Goal: Information Seeking & Learning: Learn about a topic

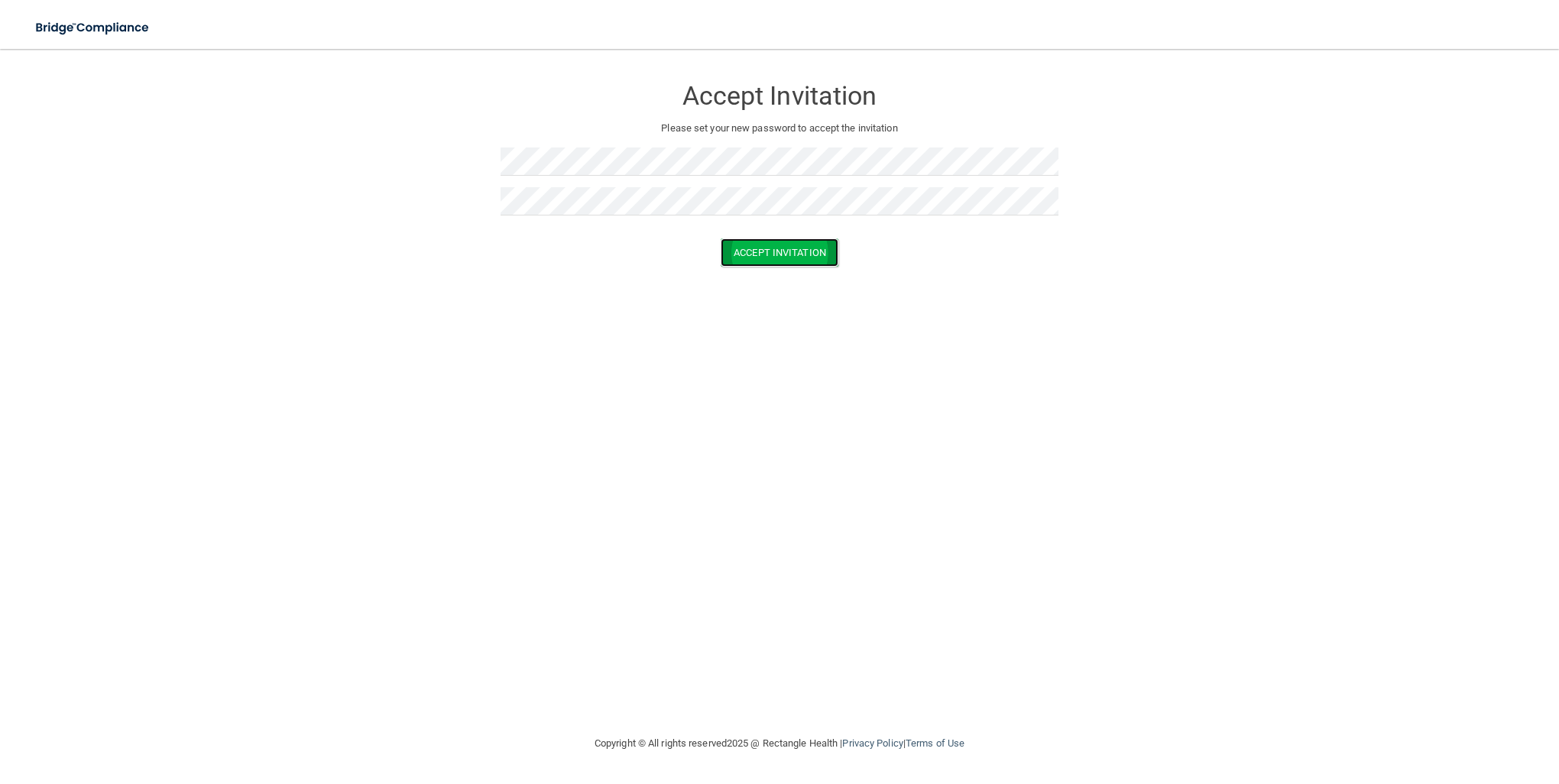
click at [792, 244] on button "Accept Invitation" at bounding box center [780, 252] width 118 height 28
click at [208, 247] on form "Accept Invitation Please set your new password to accept the invitation Token i…" at bounding box center [780, 185] width 1498 height 243
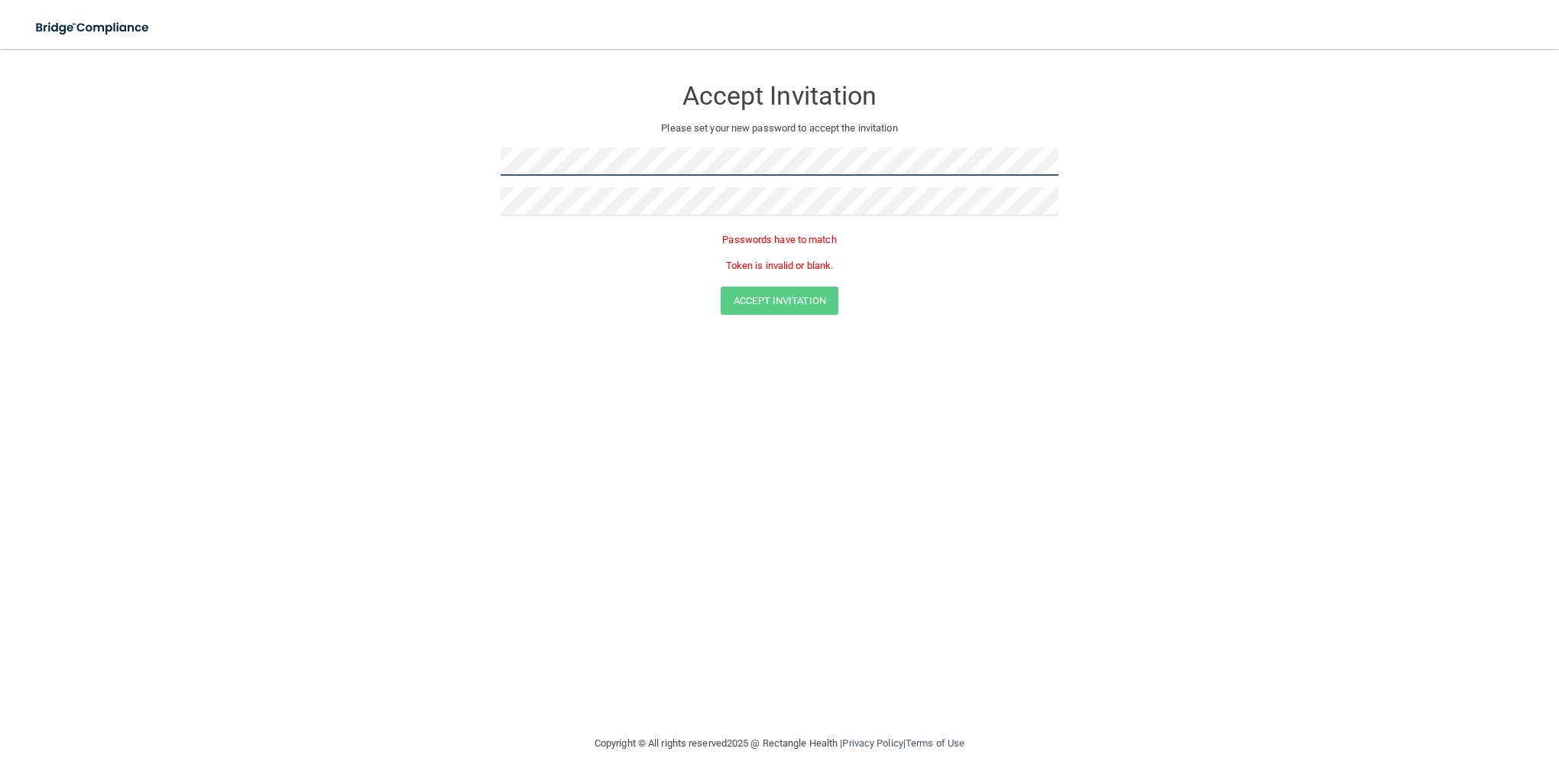
click at [327, 158] on form "Accept Invitation Please set your new password to accept the invitation Passwor…" at bounding box center [780, 199] width 1498 height 269
click at [75, 230] on form "Accept Invitation Please set your new password to accept the invitation Passwor…" at bounding box center [780, 199] width 1498 height 269
click at [609, 218] on div at bounding box center [780, 207] width 558 height 40
click at [341, 161] on form "Accept Invitation Please set your new password to accept the invitation Passwor…" at bounding box center [780, 199] width 1498 height 269
click at [389, 208] on form "Accept Invitation Please set your new password to accept the invitation Passwor…" at bounding box center [780, 199] width 1498 height 269
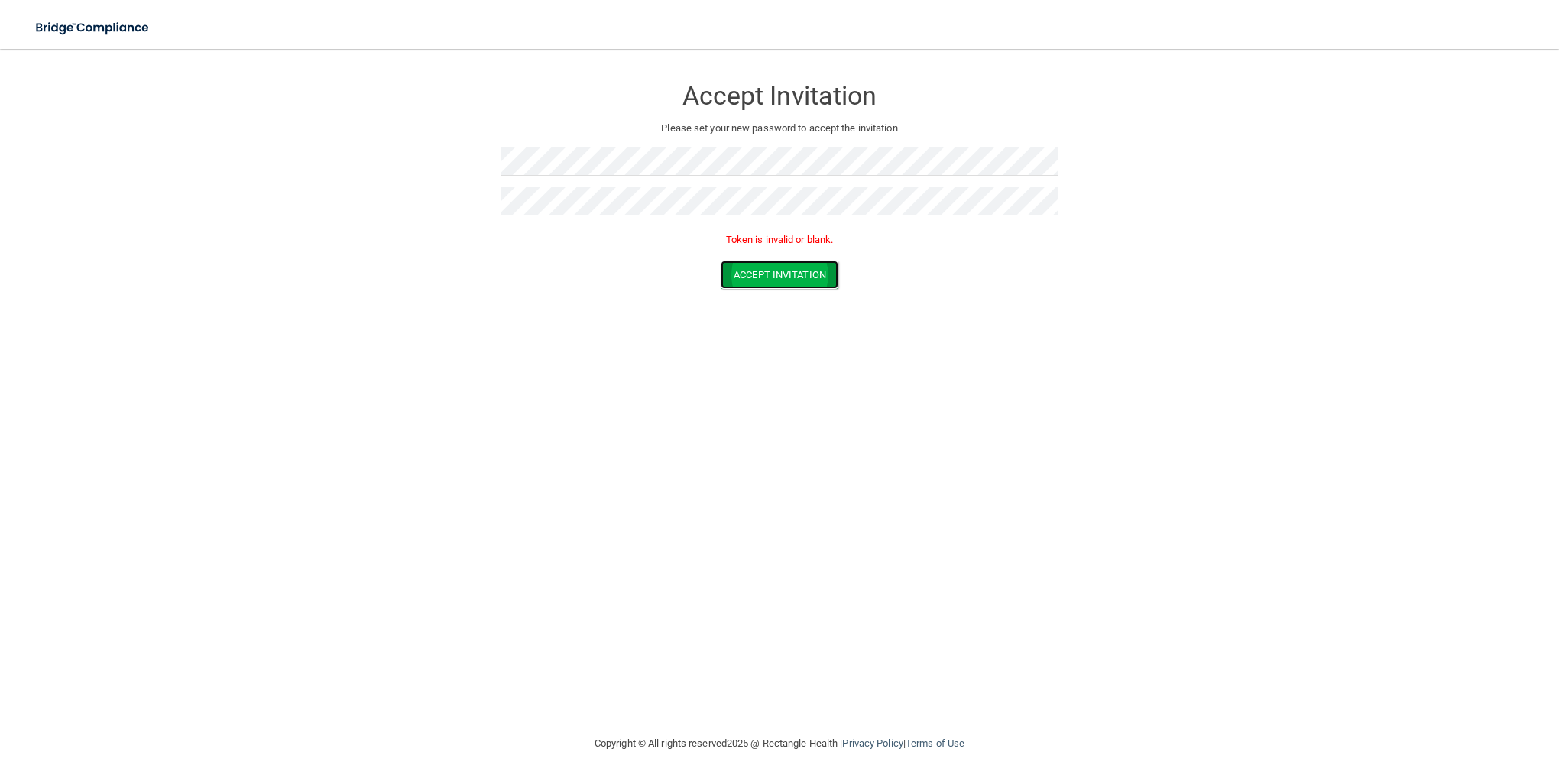
click at [802, 270] on button "Accept Invitation" at bounding box center [780, 274] width 118 height 28
click at [796, 272] on button "Accept Invitation" at bounding box center [780, 274] width 118 height 28
click at [768, 267] on button "Accept Invitation" at bounding box center [780, 274] width 118 height 28
click at [0, 155] on html "Toggle navigation Manage My Enterprise Manage My Location Accept Invitation Ple…" at bounding box center [780, 392] width 1559 height 784
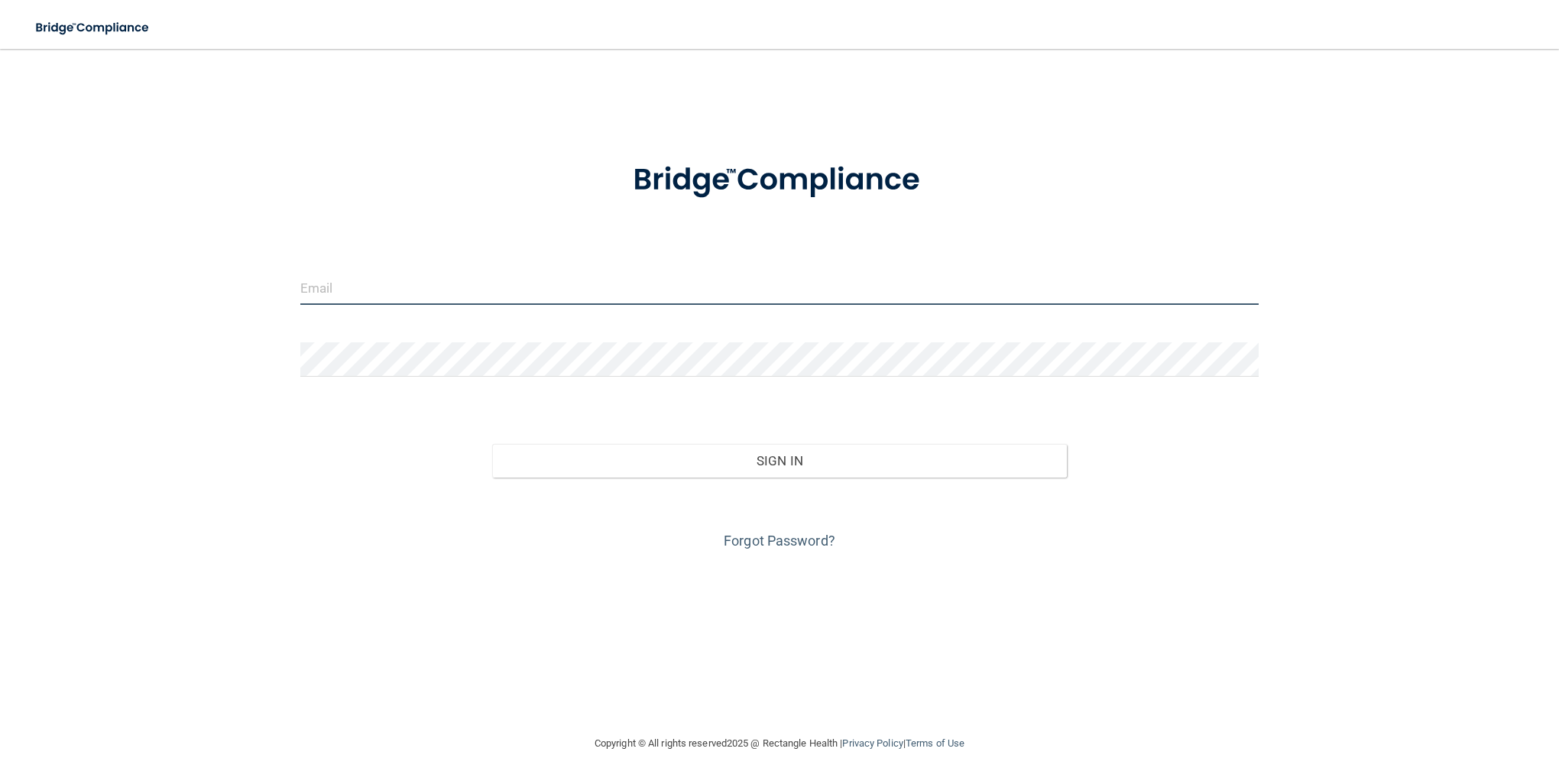
type input "dannikaps82@gmail.com"
click at [535, 280] on input "dannikaps82@gmail.com" at bounding box center [780, 287] width 959 height 34
drag, startPoint x: 498, startPoint y: 291, endPoint x: 98, endPoint y: 290, distance: 400.0
click at [98, 290] on div "dannikaps82@gmail.com Invalid email/password. You don't have permission to acce…" at bounding box center [780, 392] width 1498 height 655
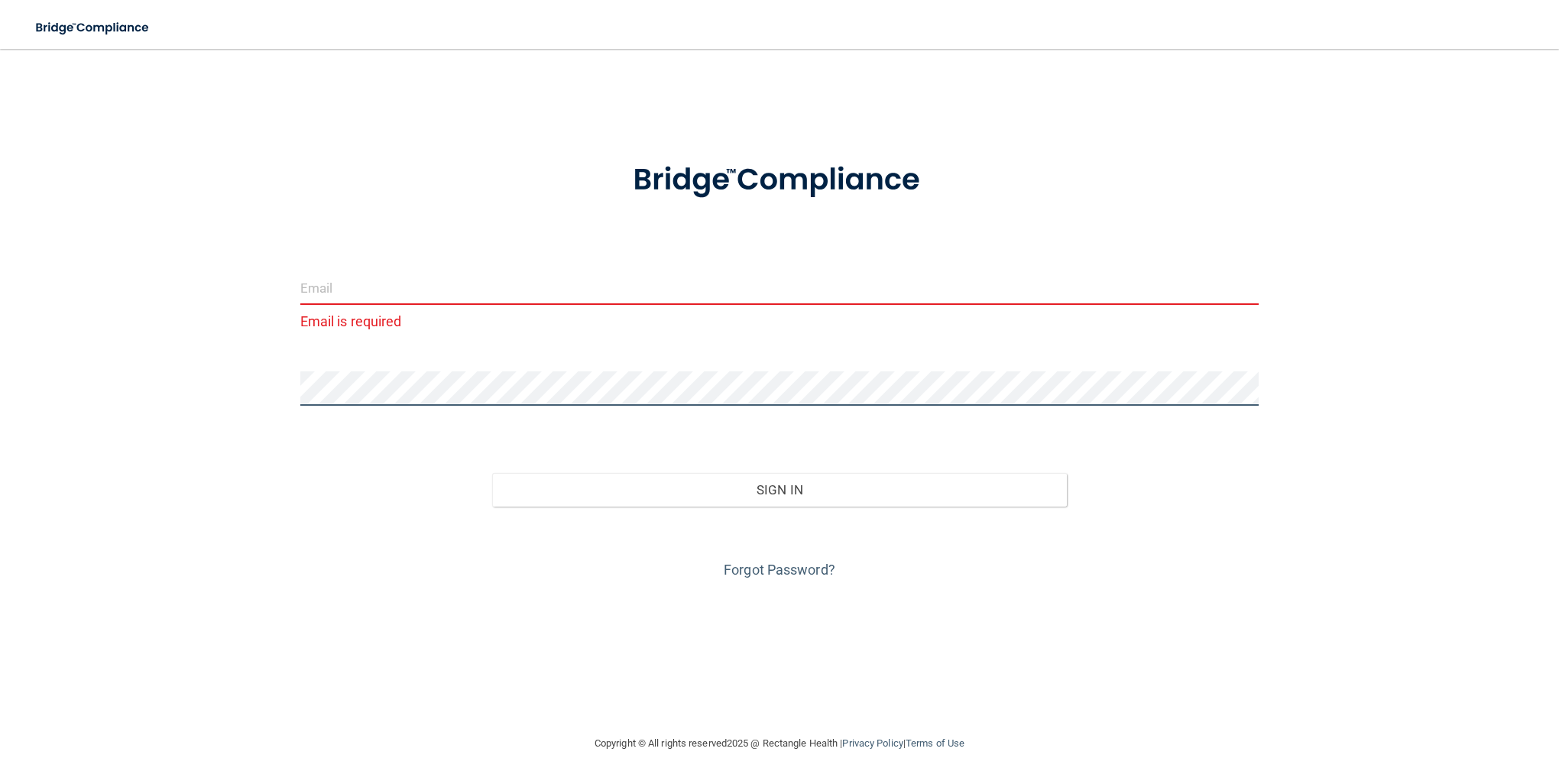
click at [147, 387] on div "Email is required Invalid email/password. You don't have permission to access t…" at bounding box center [780, 392] width 1498 height 655
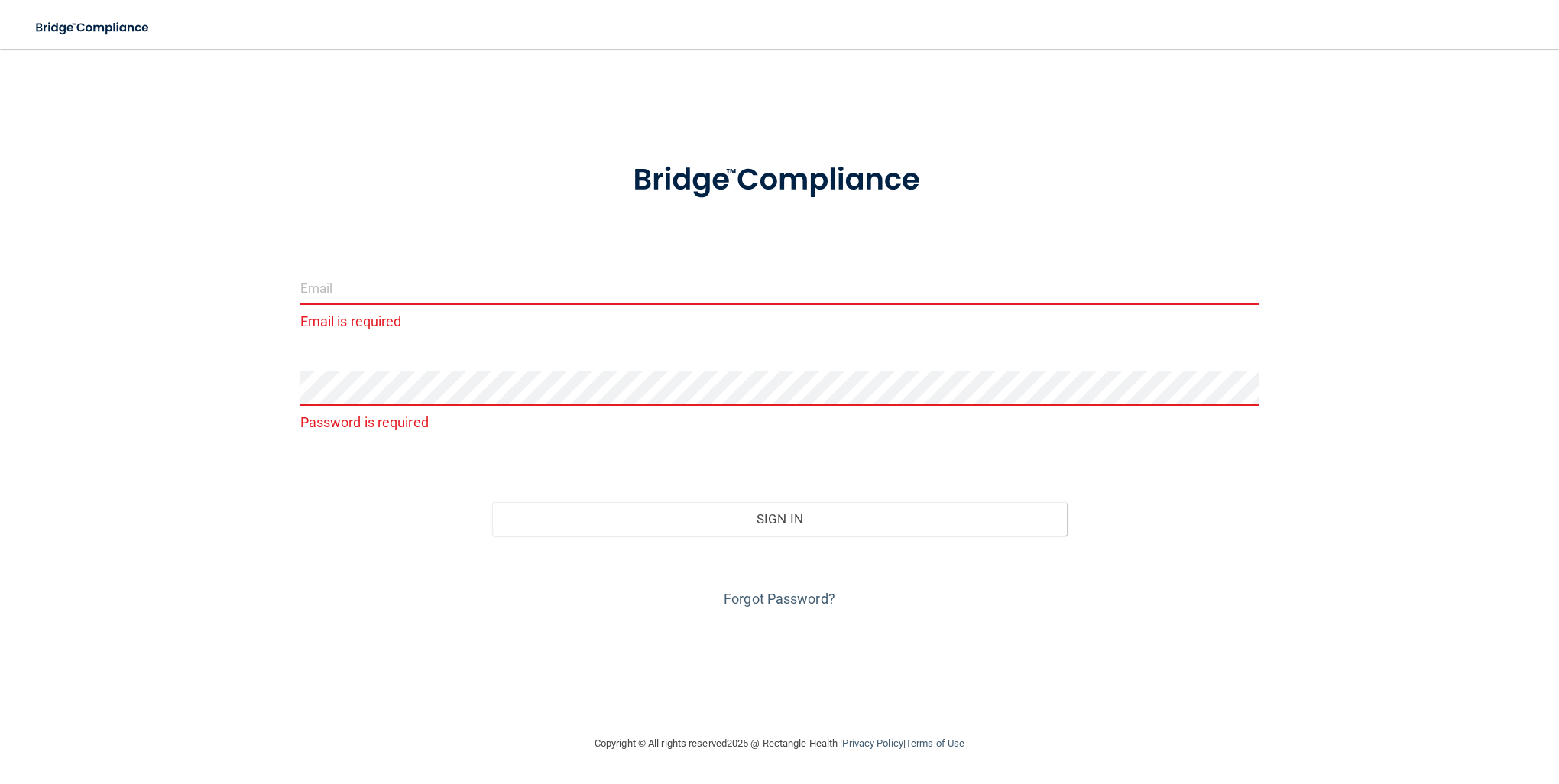
click at [321, 289] on input "email" at bounding box center [780, 287] width 959 height 34
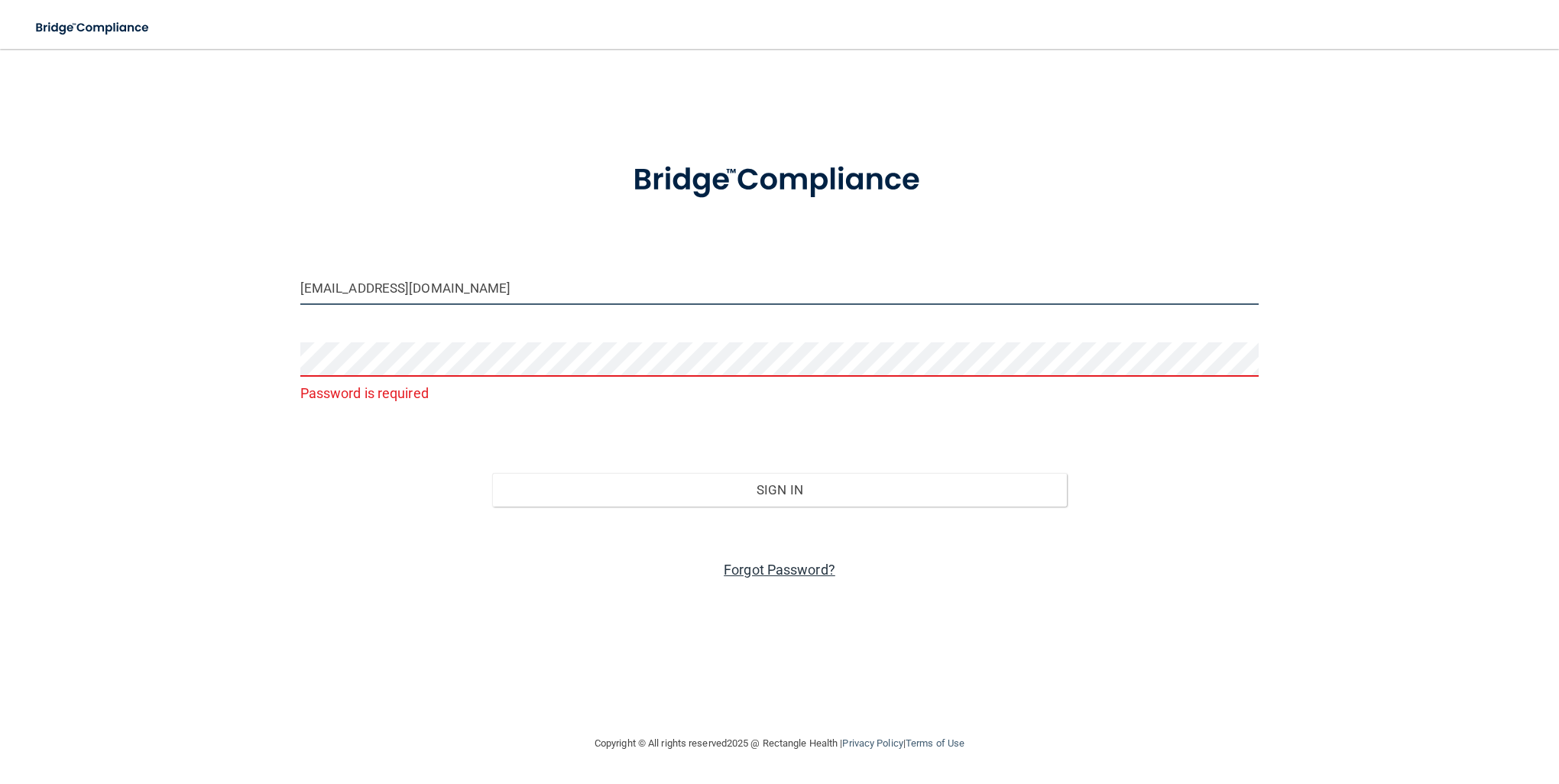
type input "[EMAIL_ADDRESS][DOMAIN_NAME]"
click at [778, 564] on link "Forgot Password?" at bounding box center [780, 569] width 111 height 16
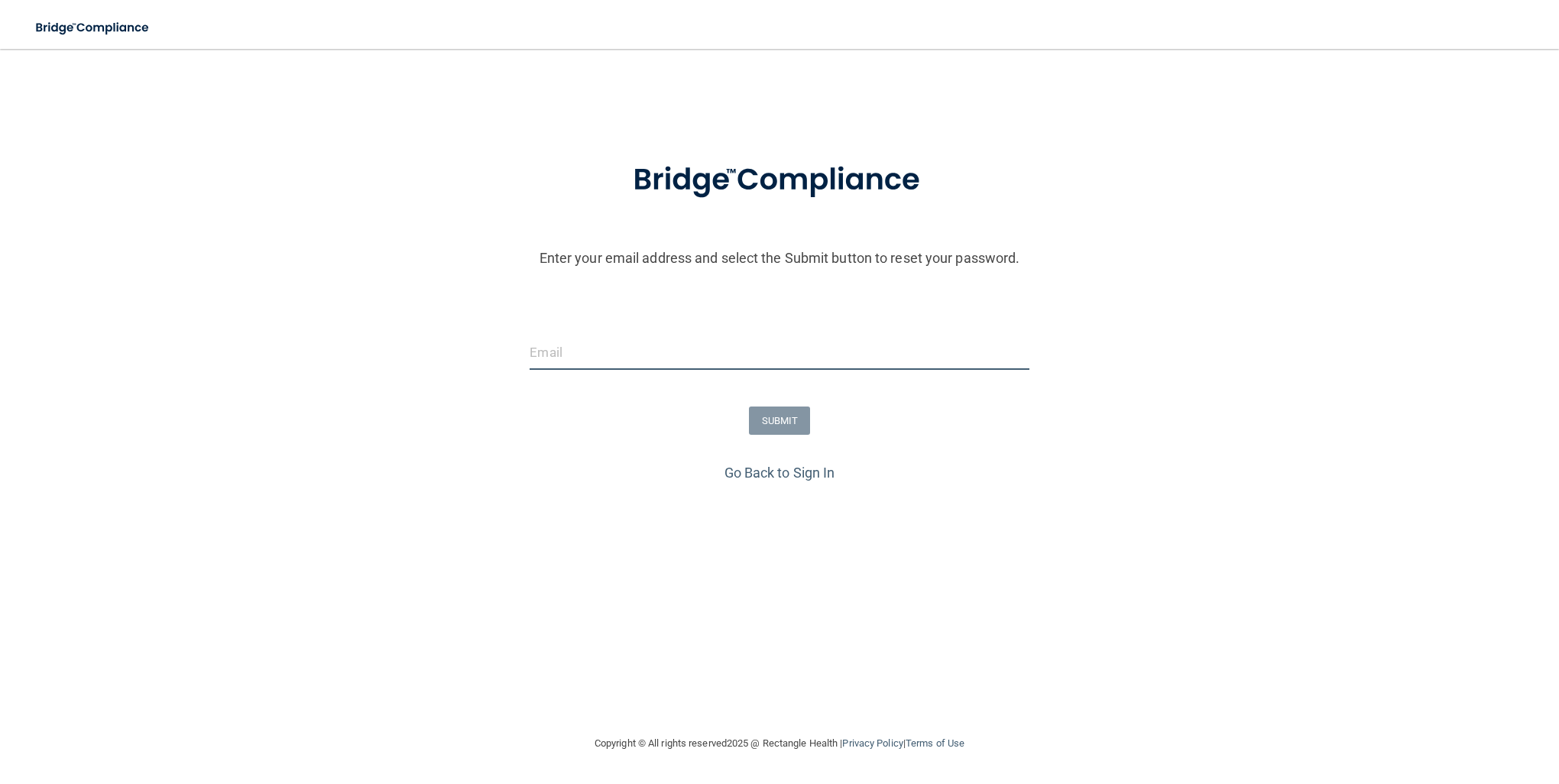
click at [562, 352] on input "email" at bounding box center [779, 352] width 499 height 34
type input "[EMAIL_ADDRESS][DOMAIN_NAME]"
click at [793, 414] on button "SUBMIT" at bounding box center [780, 420] width 62 height 28
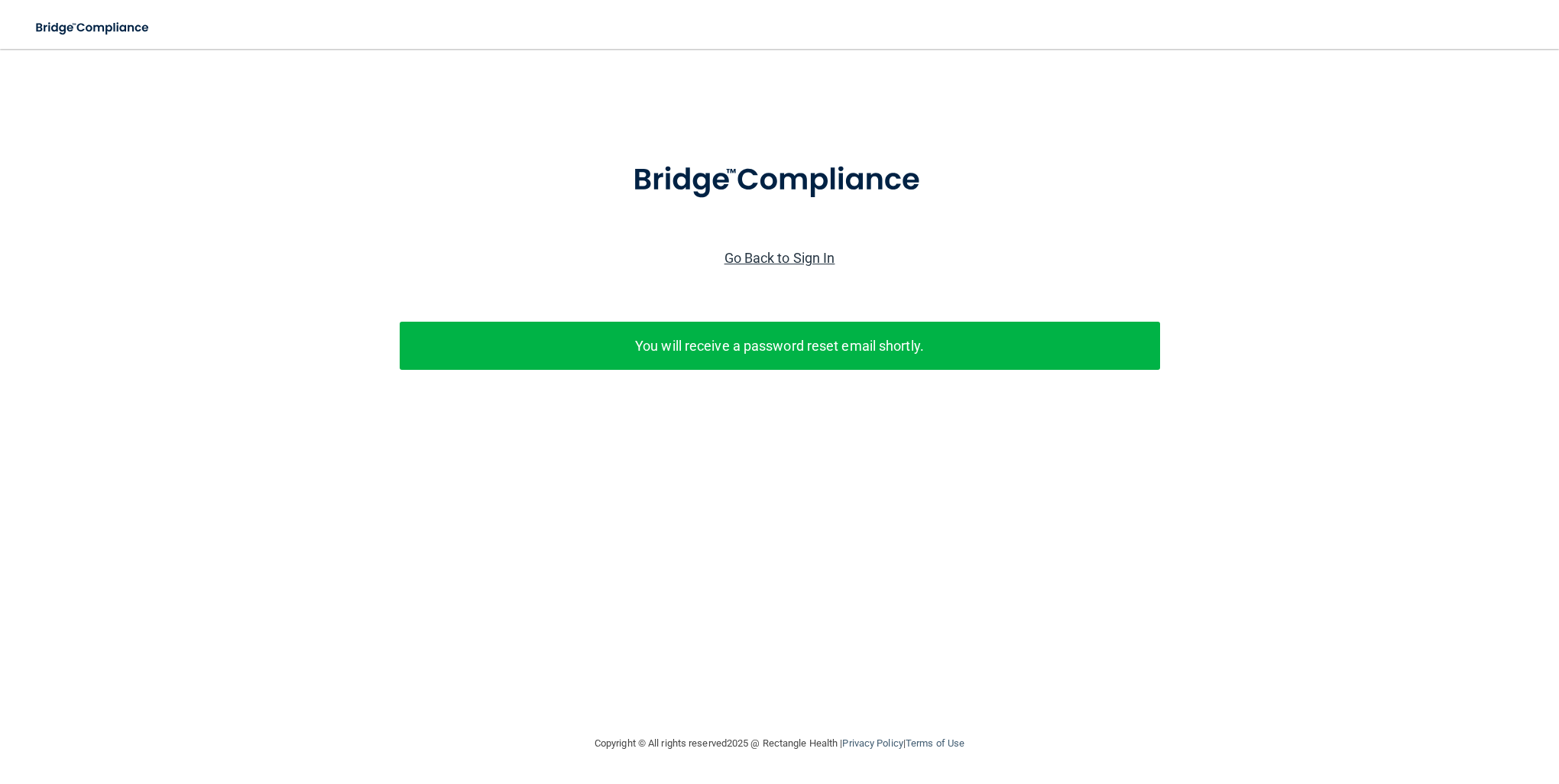
click at [766, 261] on link "Go Back to Sign In" at bounding box center [780, 258] width 111 height 16
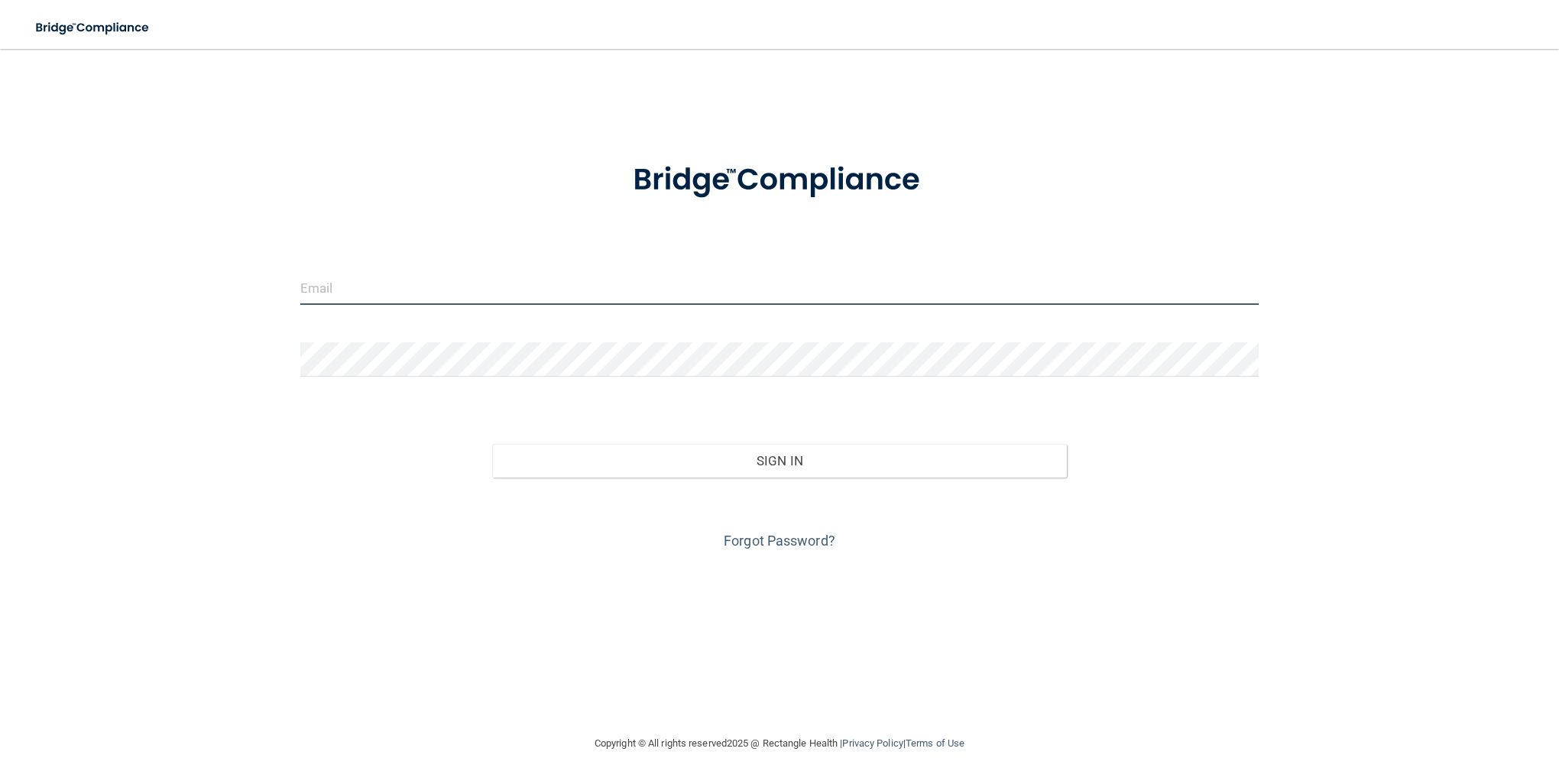
type input "dannikaps82@gmail.com"
drag, startPoint x: 523, startPoint y: 293, endPoint x: -124, endPoint y: 305, distance: 647.1
click at [0, 305] on html "Toggle navigation Manage My Enterprise Manage My Location dannikaps82@gmail.com…" at bounding box center [780, 392] width 1559 height 784
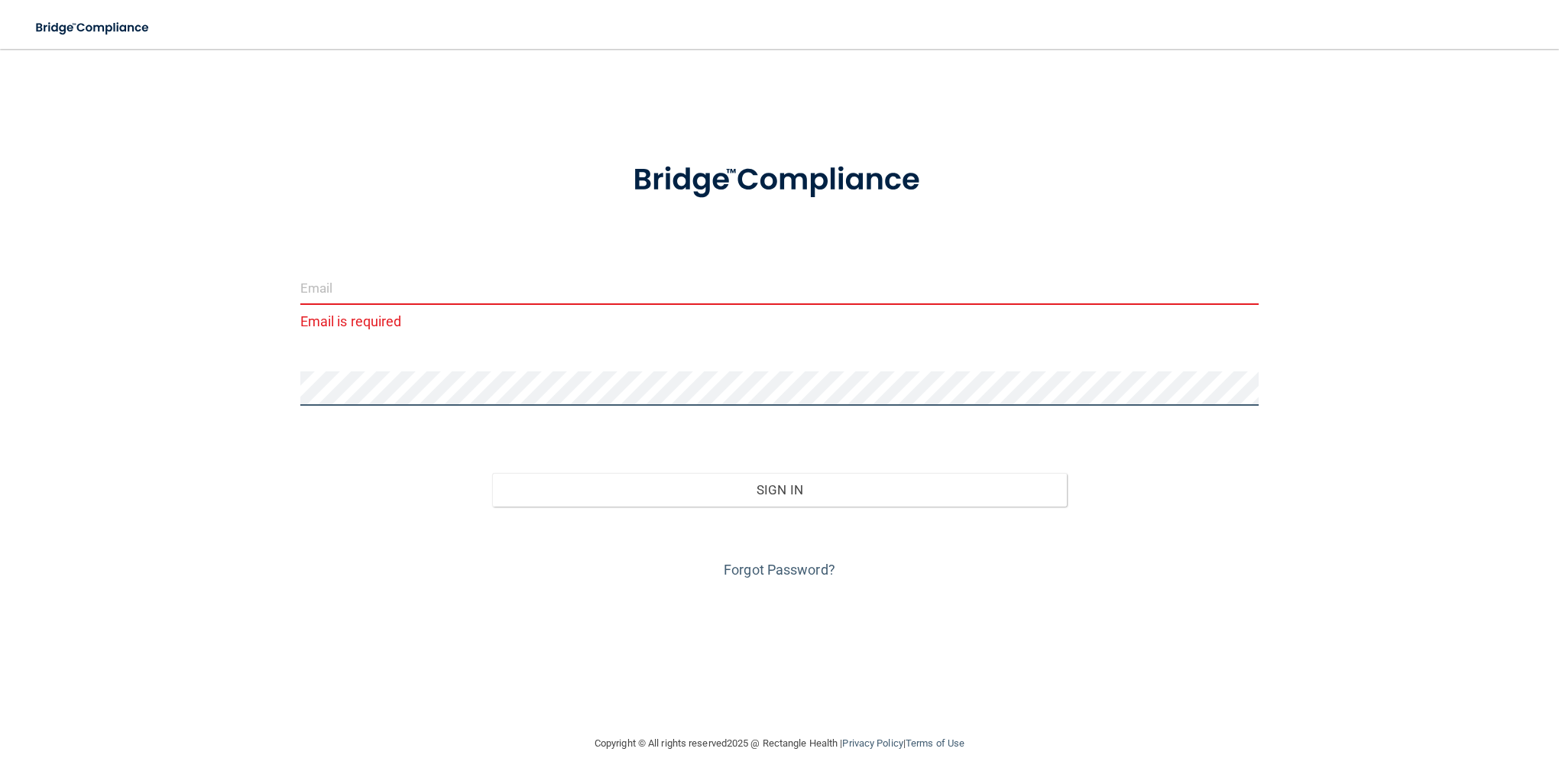
click at [242, 375] on div "Email is required Invalid email/password. You don't have permission to access t…" at bounding box center [780, 392] width 1498 height 655
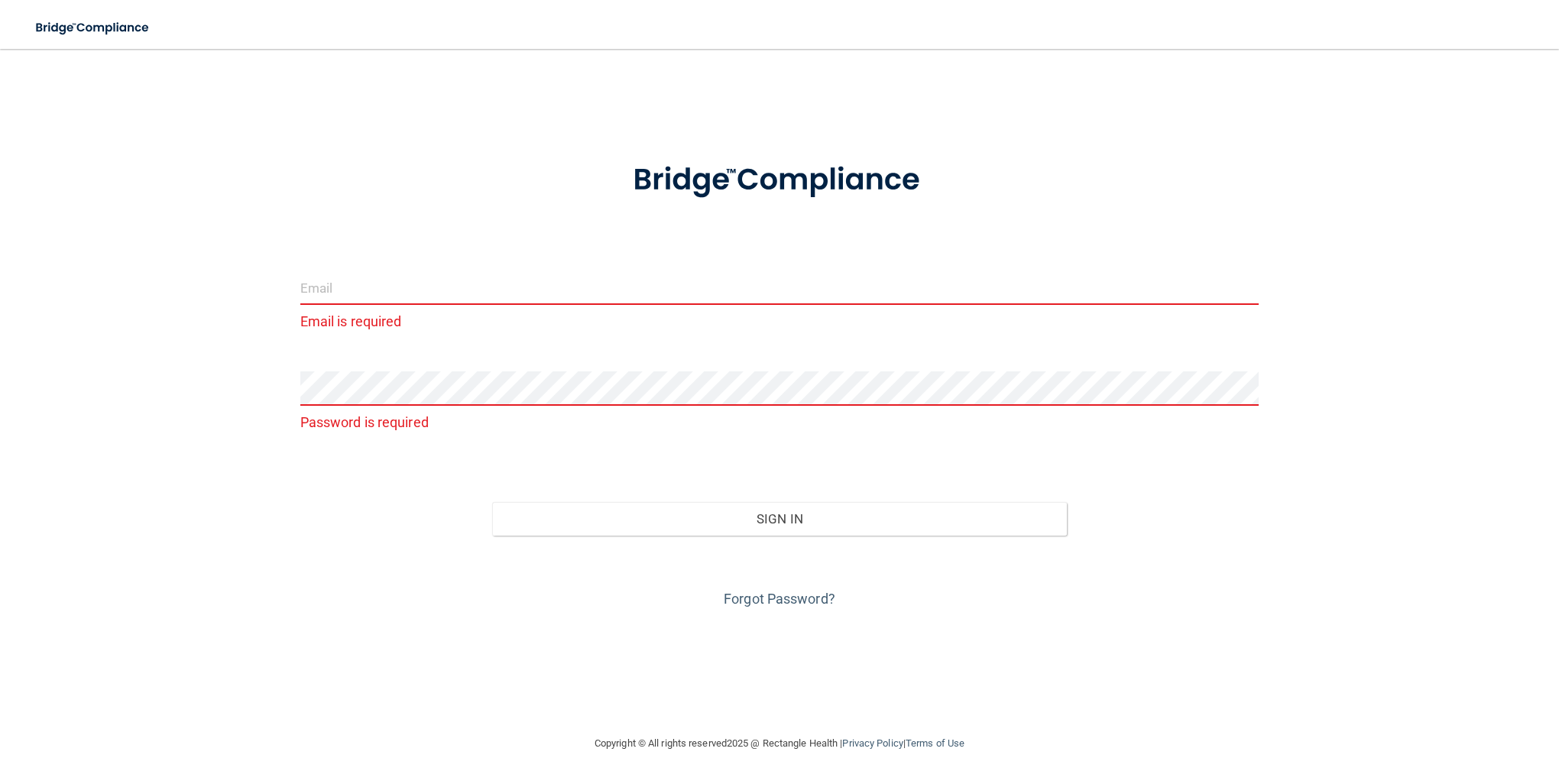
click at [411, 285] on input "email" at bounding box center [780, 287] width 959 height 34
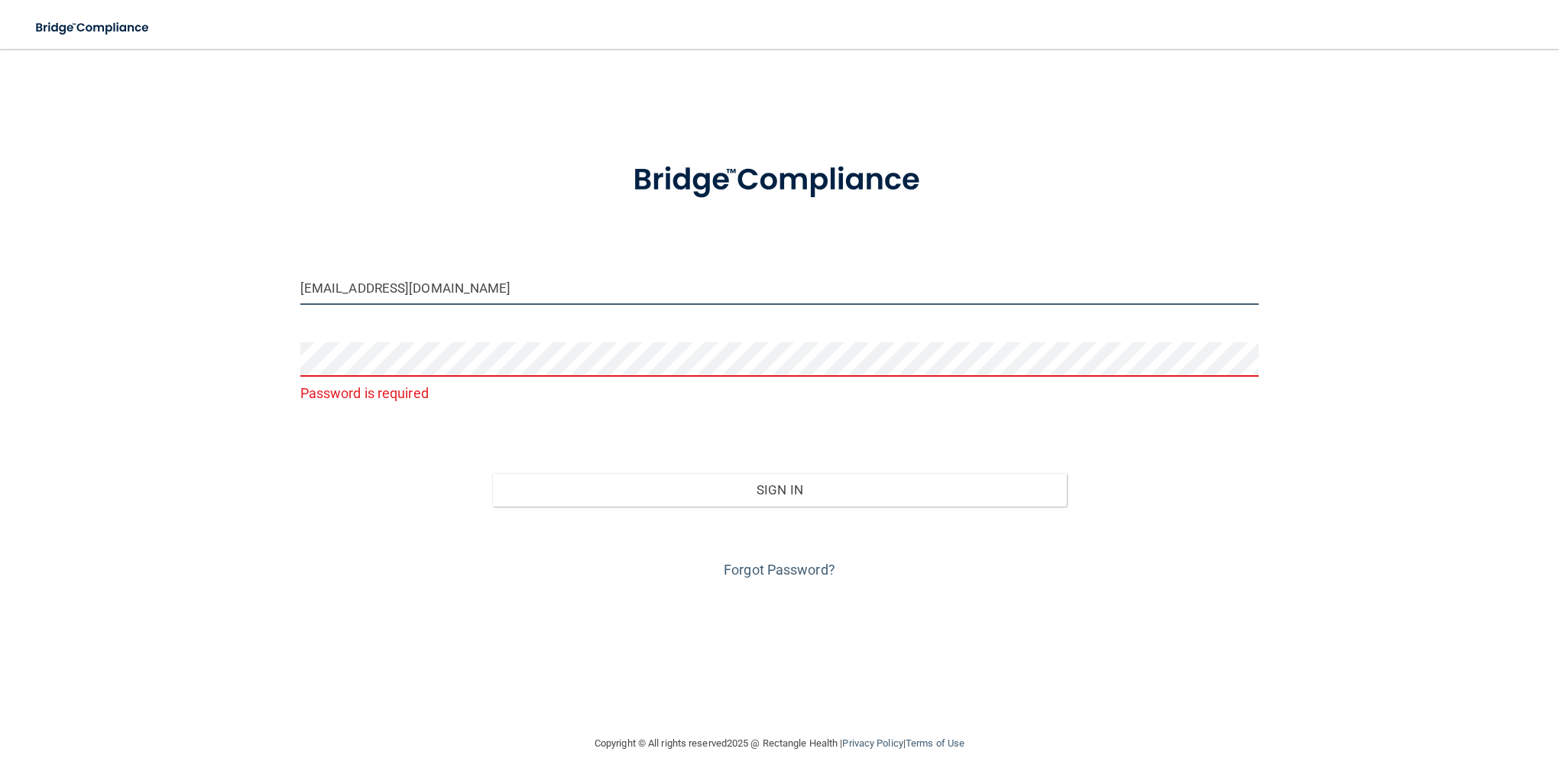
type input "[EMAIL_ADDRESS][DOMAIN_NAME]"
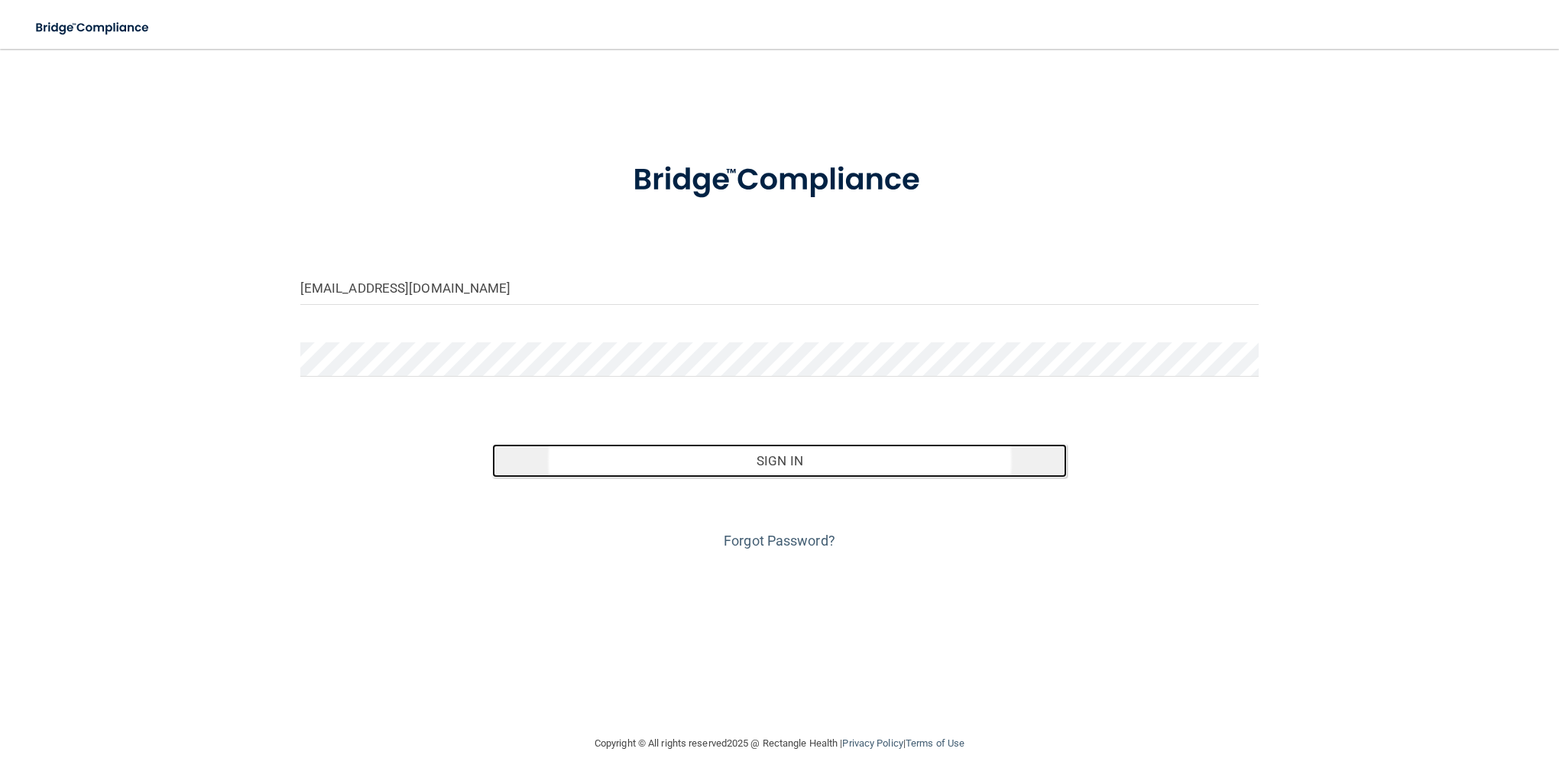
click at [808, 460] on button "Sign In" at bounding box center [780, 460] width 575 height 34
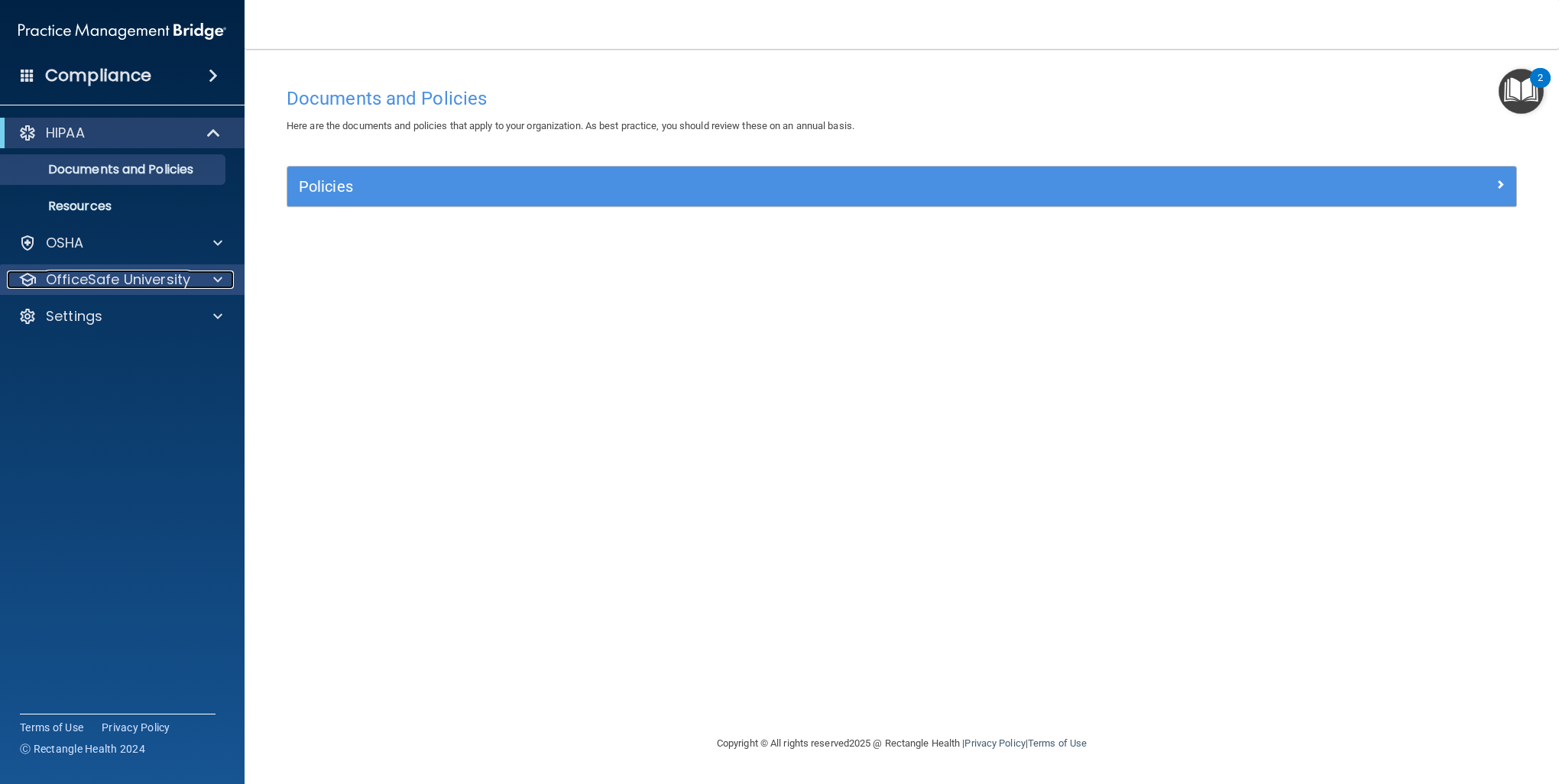
click at [200, 276] on div at bounding box center [216, 279] width 38 height 18
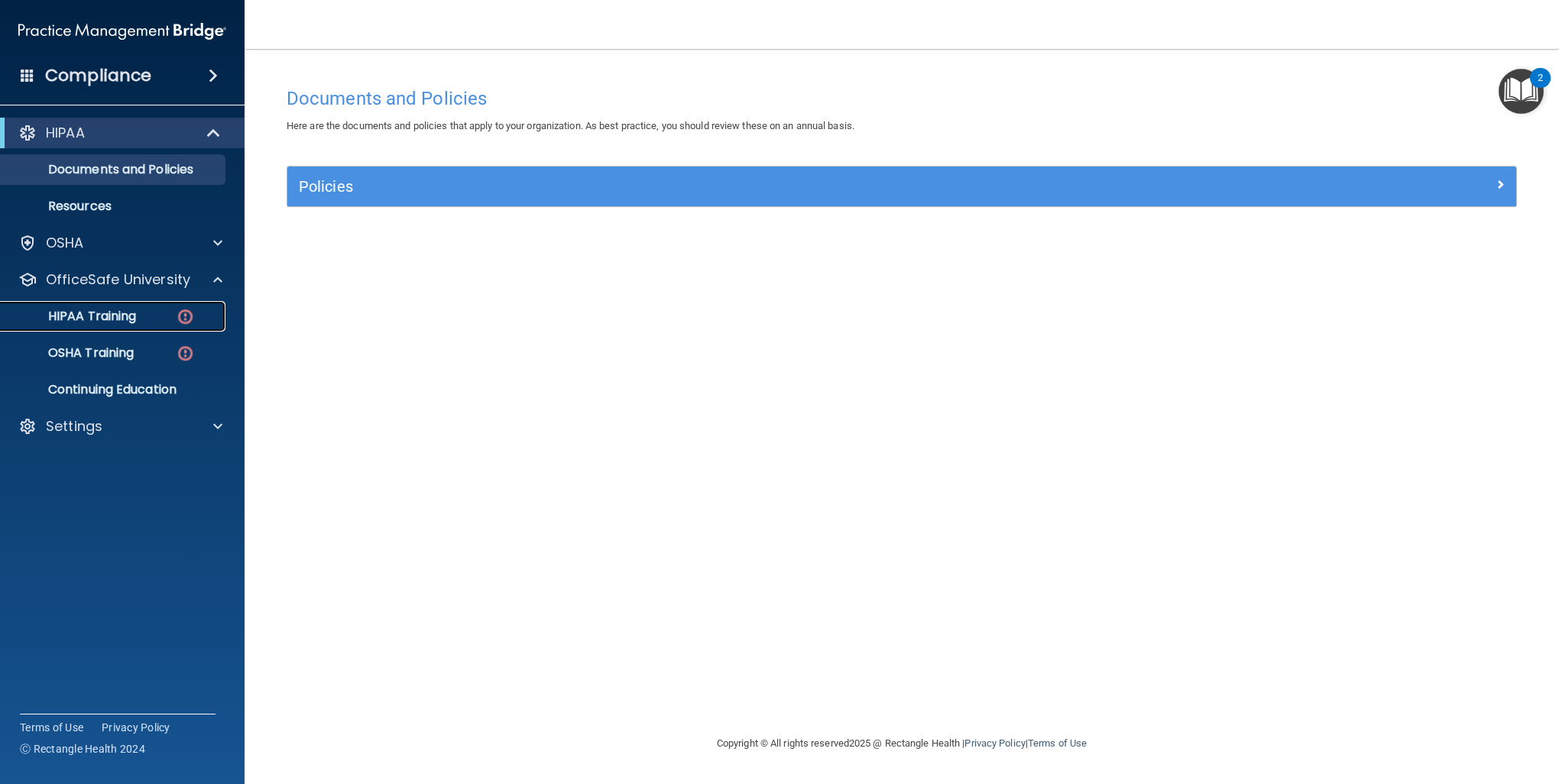
click at [139, 312] on div "HIPAA Training" at bounding box center [114, 316] width 208 height 15
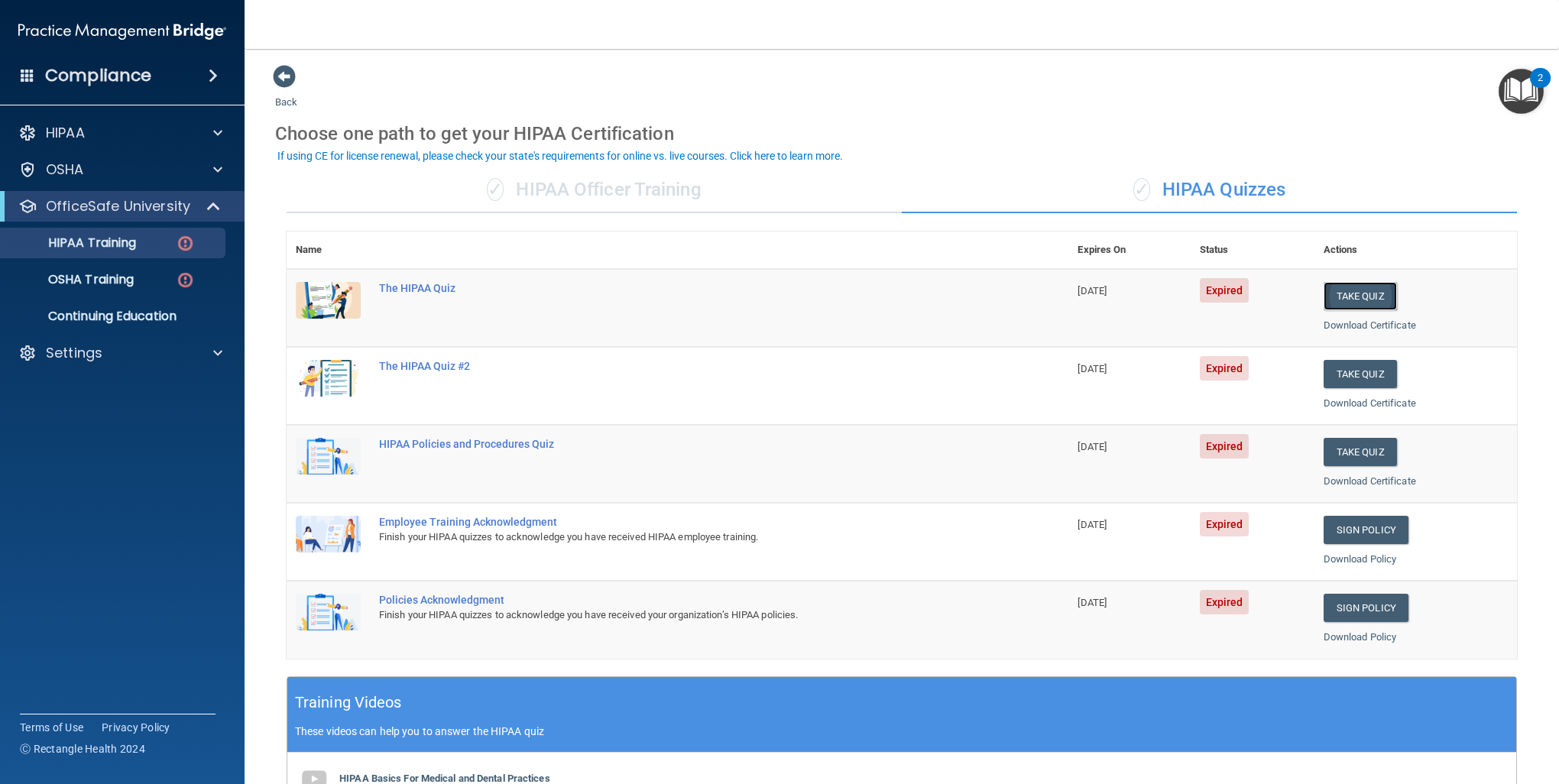
click at [1379, 291] on button "Take Quiz" at bounding box center [1361, 296] width 74 height 28
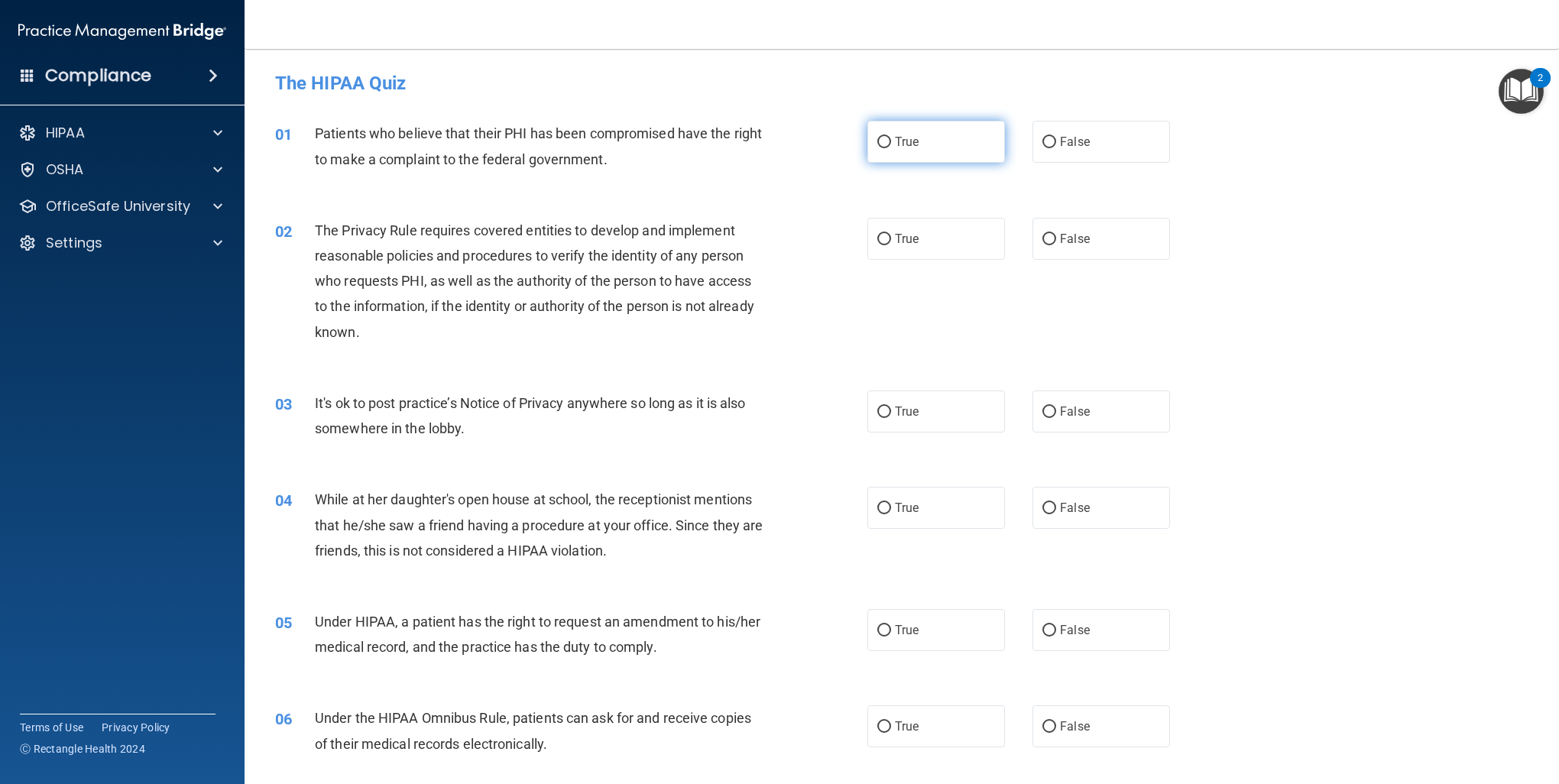
click at [877, 137] on input "True" at bounding box center [884, 143] width 14 height 11
radio input "true"
drag, startPoint x: 877, startPoint y: 239, endPoint x: 990, endPoint y: 396, distance: 193.4
click at [877, 240] on input "True" at bounding box center [884, 239] width 14 height 11
radio input "true"
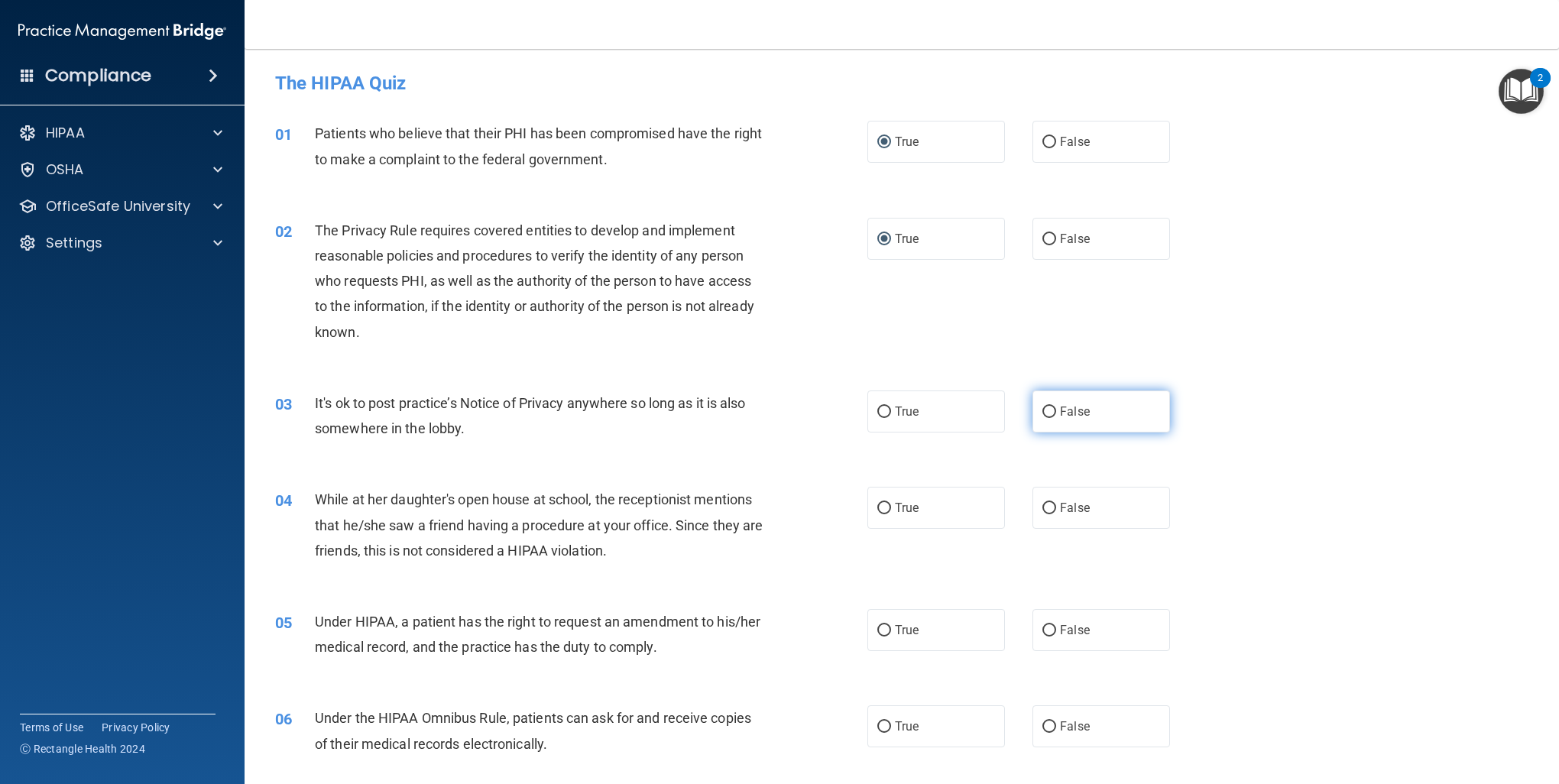
click at [1074, 411] on span "False" at bounding box center [1074, 412] width 30 height 14
click at [1057, 411] on input "False" at bounding box center [1049, 412] width 14 height 11
radio input "true"
click at [1078, 505] on span "False" at bounding box center [1074, 508] width 30 height 14
click at [1057, 505] on input "False" at bounding box center [1049, 509] width 14 height 11
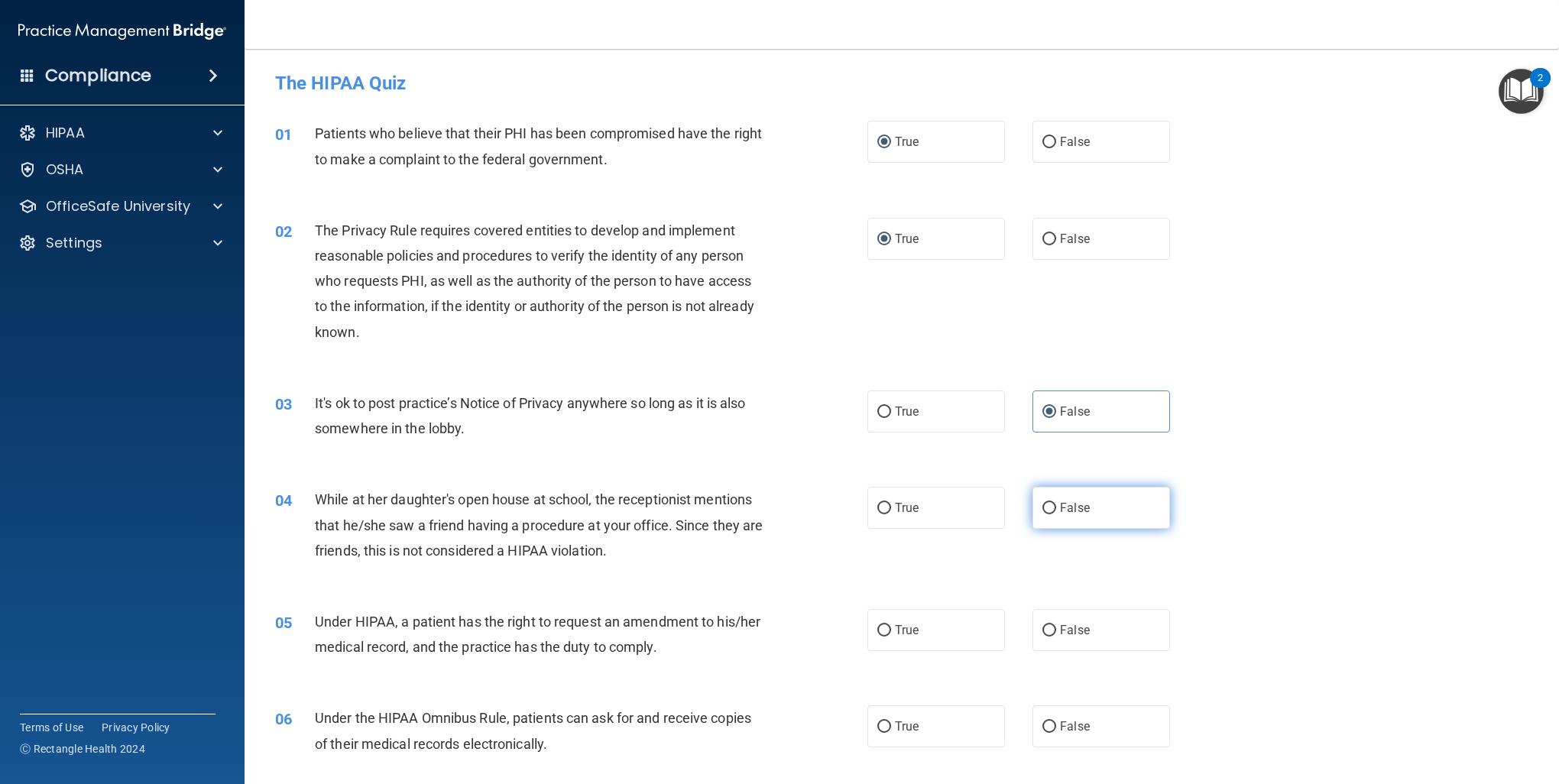
radio input "true"
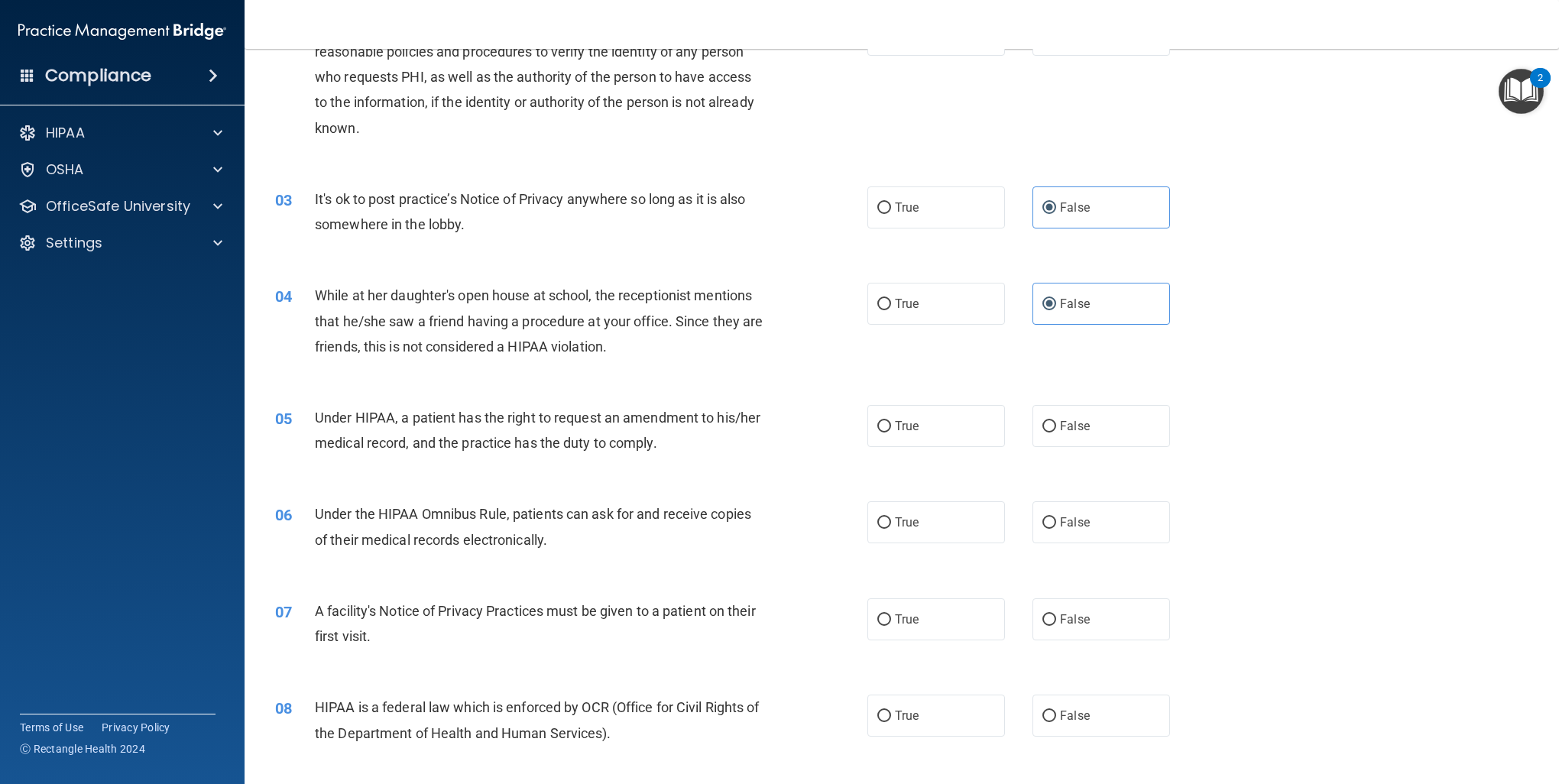
scroll to position [229, 0]
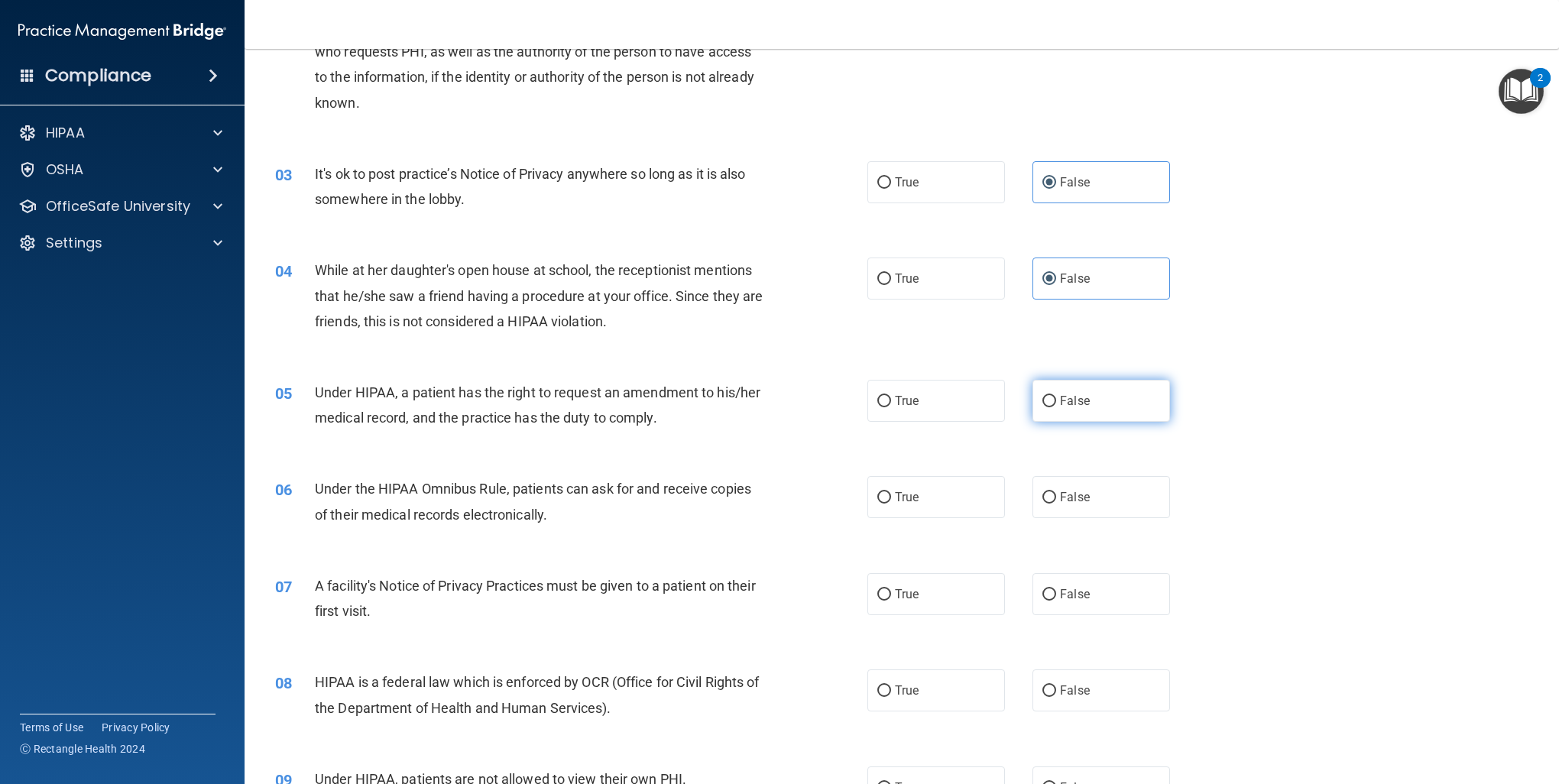
click at [1074, 391] on label "False" at bounding box center [1102, 400] width 138 height 42
click at [1057, 396] on input "False" at bounding box center [1049, 401] width 14 height 11
radio input "true"
drag, startPoint x: 948, startPoint y: 503, endPoint x: 936, endPoint y: 545, distance: 43.7
click at [948, 505] on label "True" at bounding box center [937, 497] width 138 height 42
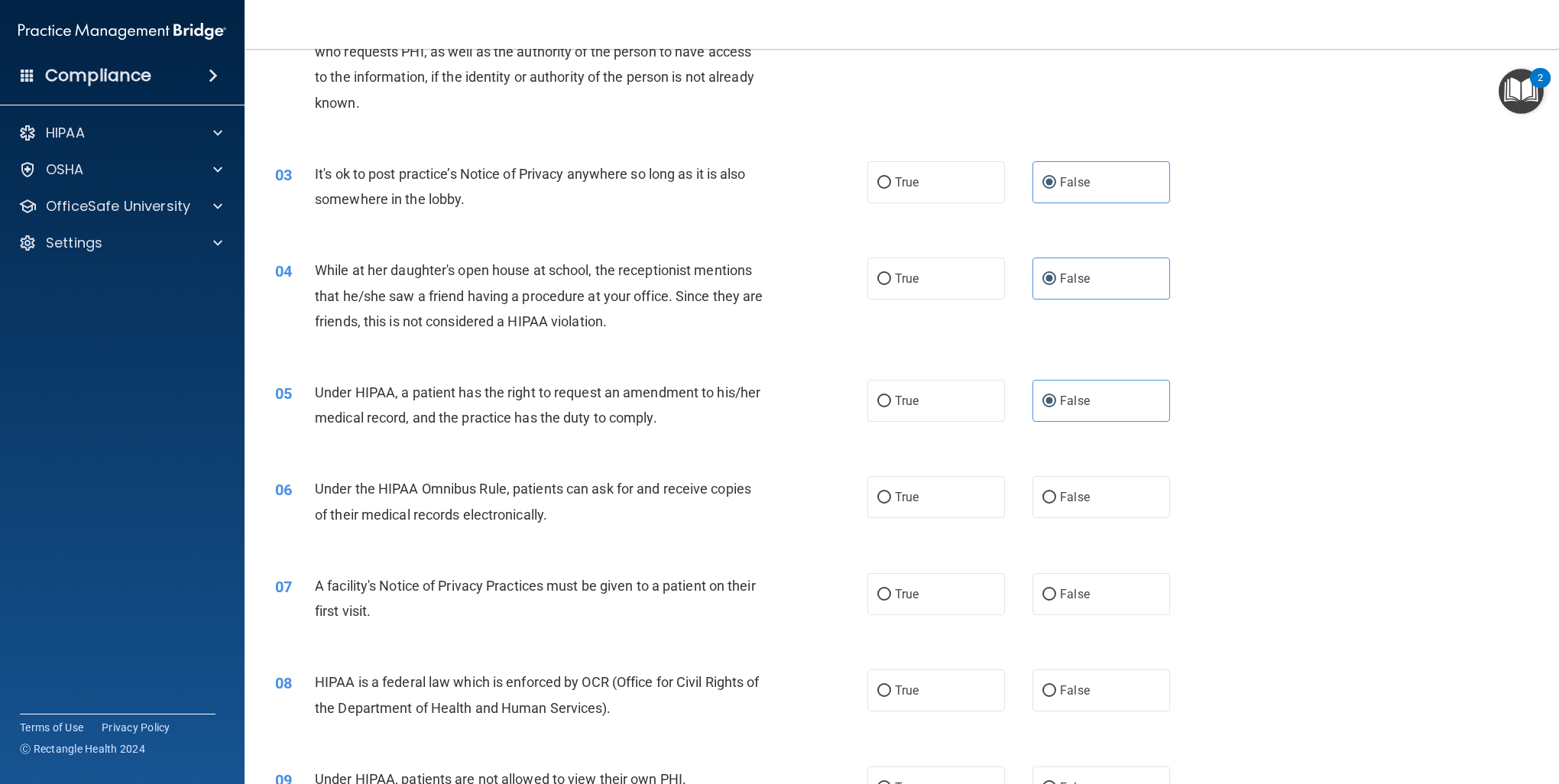
click at [892, 504] on input "True" at bounding box center [884, 497] width 14 height 11
radio input "true"
click at [911, 620] on div "07 A facility's Notice of Privacy Practices must be given to a patient on their…" at bounding box center [901, 602] width 1276 height 96
click at [912, 601] on label "True" at bounding box center [937, 594] width 138 height 42
click at [892, 601] on input "True" at bounding box center [884, 595] width 14 height 11
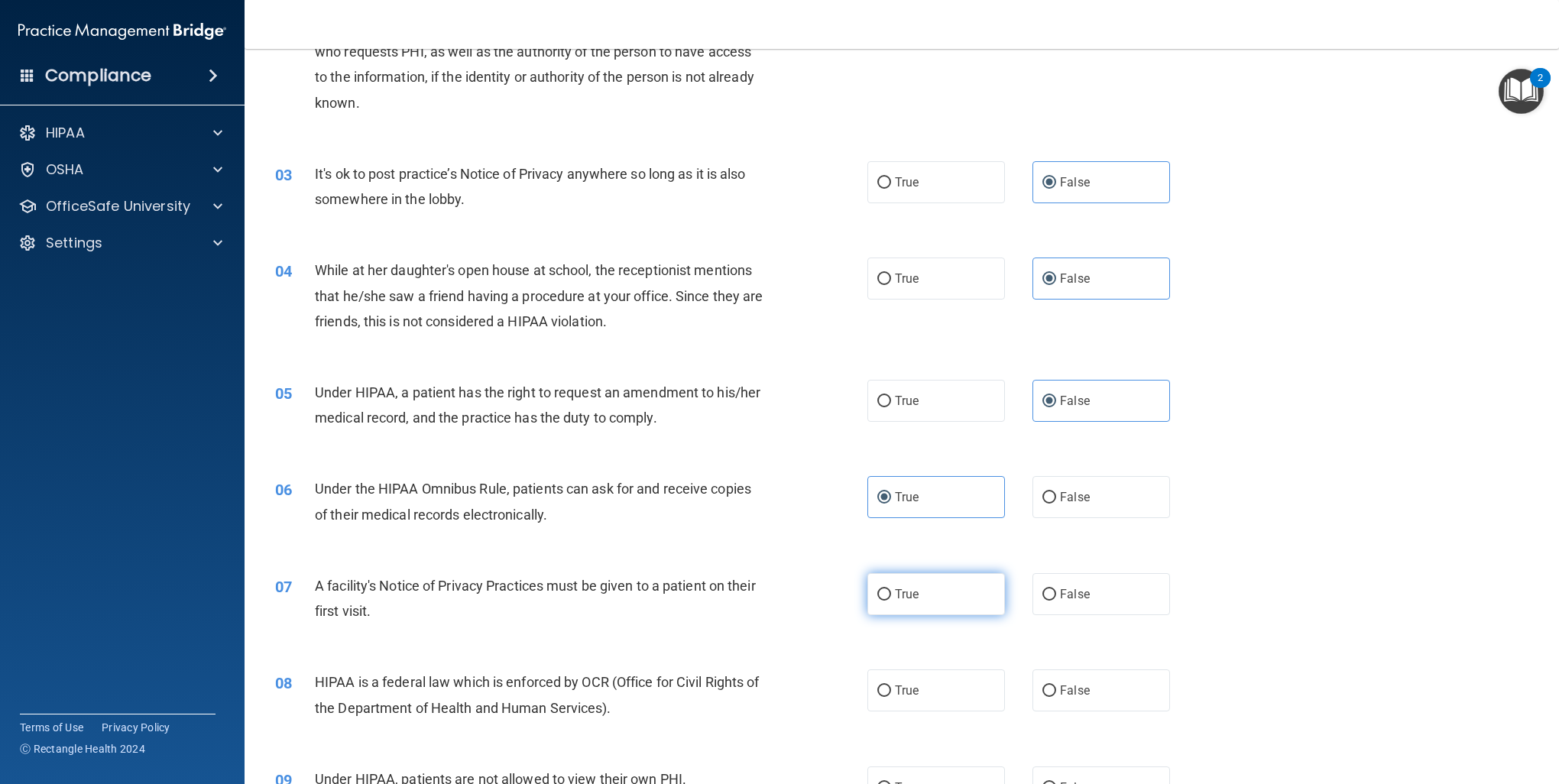
radio input "true"
drag, startPoint x: 920, startPoint y: 680, endPoint x: 992, endPoint y: 645, distance: 80.1
click at [922, 679] on label "True" at bounding box center [937, 690] width 138 height 42
click at [892, 685] on input "True" at bounding box center [884, 691] width 14 height 11
radio input "true"
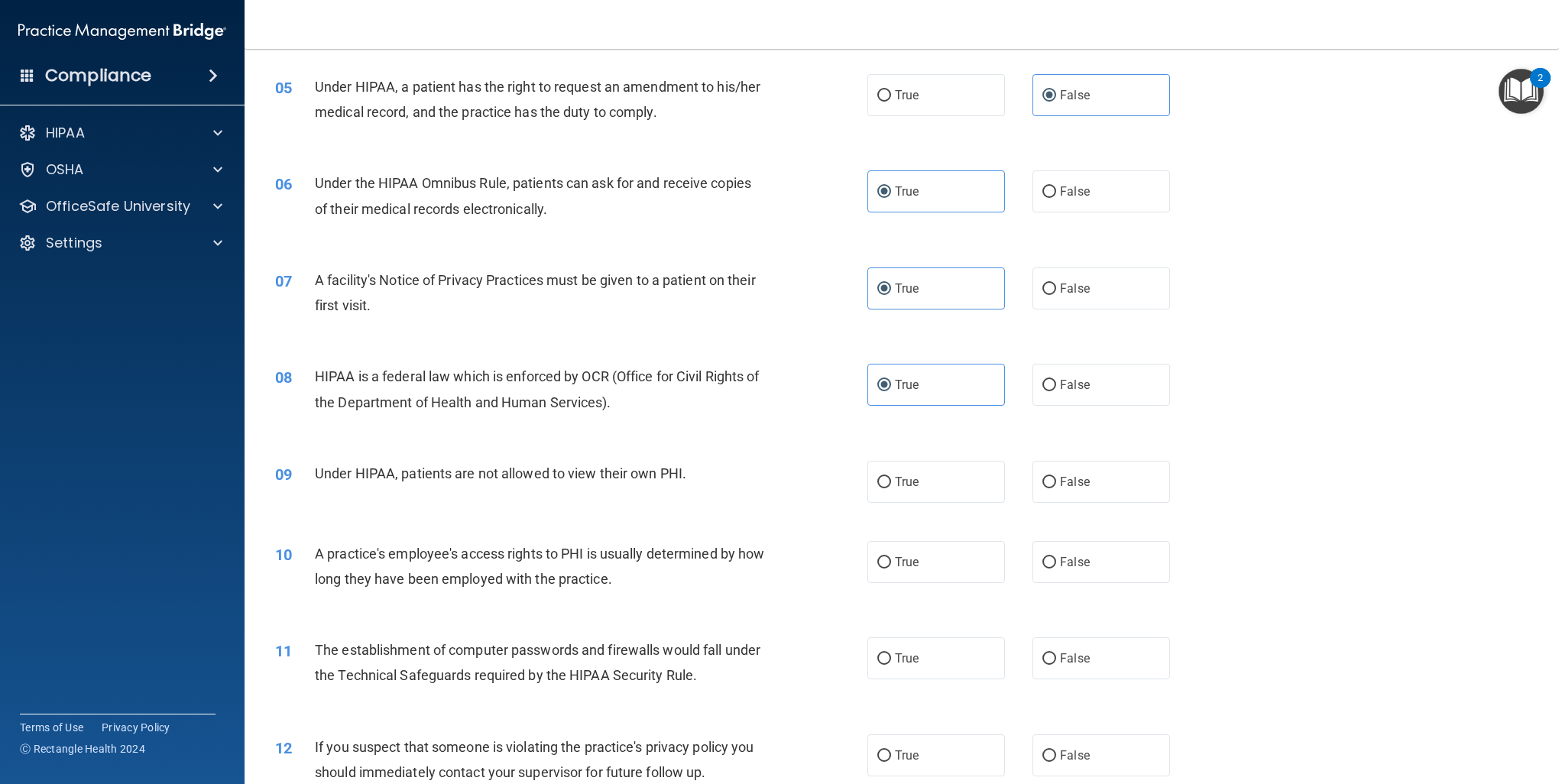
scroll to position [611, 0]
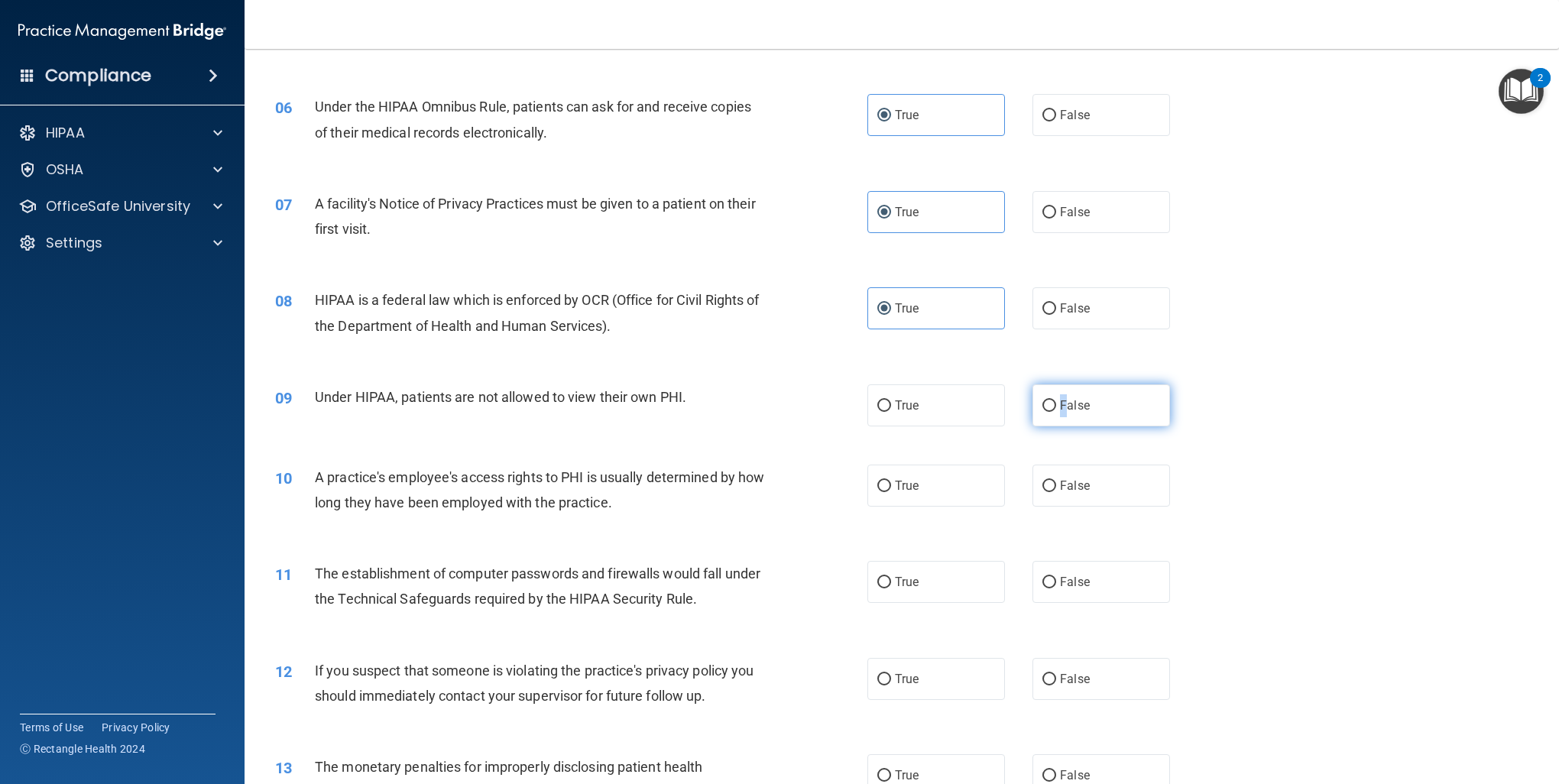
click at [1056, 394] on label "False" at bounding box center [1102, 405] width 138 height 42
drag, startPoint x: 1056, startPoint y: 394, endPoint x: 1081, endPoint y: 484, distance: 93.4
click at [1081, 484] on span "False" at bounding box center [1074, 485] width 30 height 14
click at [1057, 484] on input "False" at bounding box center [1049, 486] width 14 height 11
radio input "true"
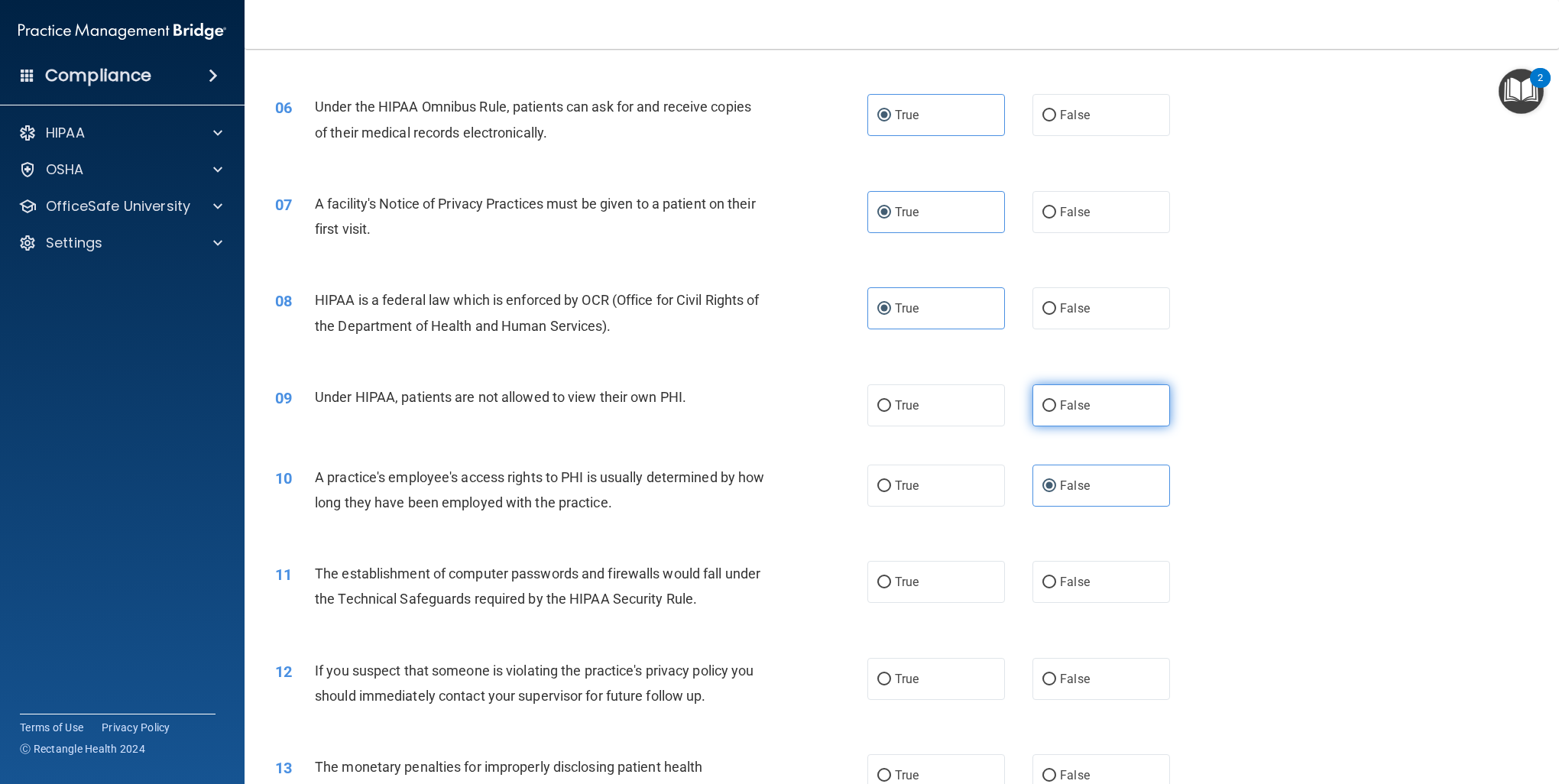
click at [1076, 399] on label "False" at bounding box center [1102, 405] width 138 height 42
click at [1057, 400] on input "False" at bounding box center [1049, 406] width 14 height 11
radio input "true"
click at [956, 589] on label "True" at bounding box center [937, 581] width 138 height 42
click at [892, 589] on input "True" at bounding box center [884, 582] width 14 height 11
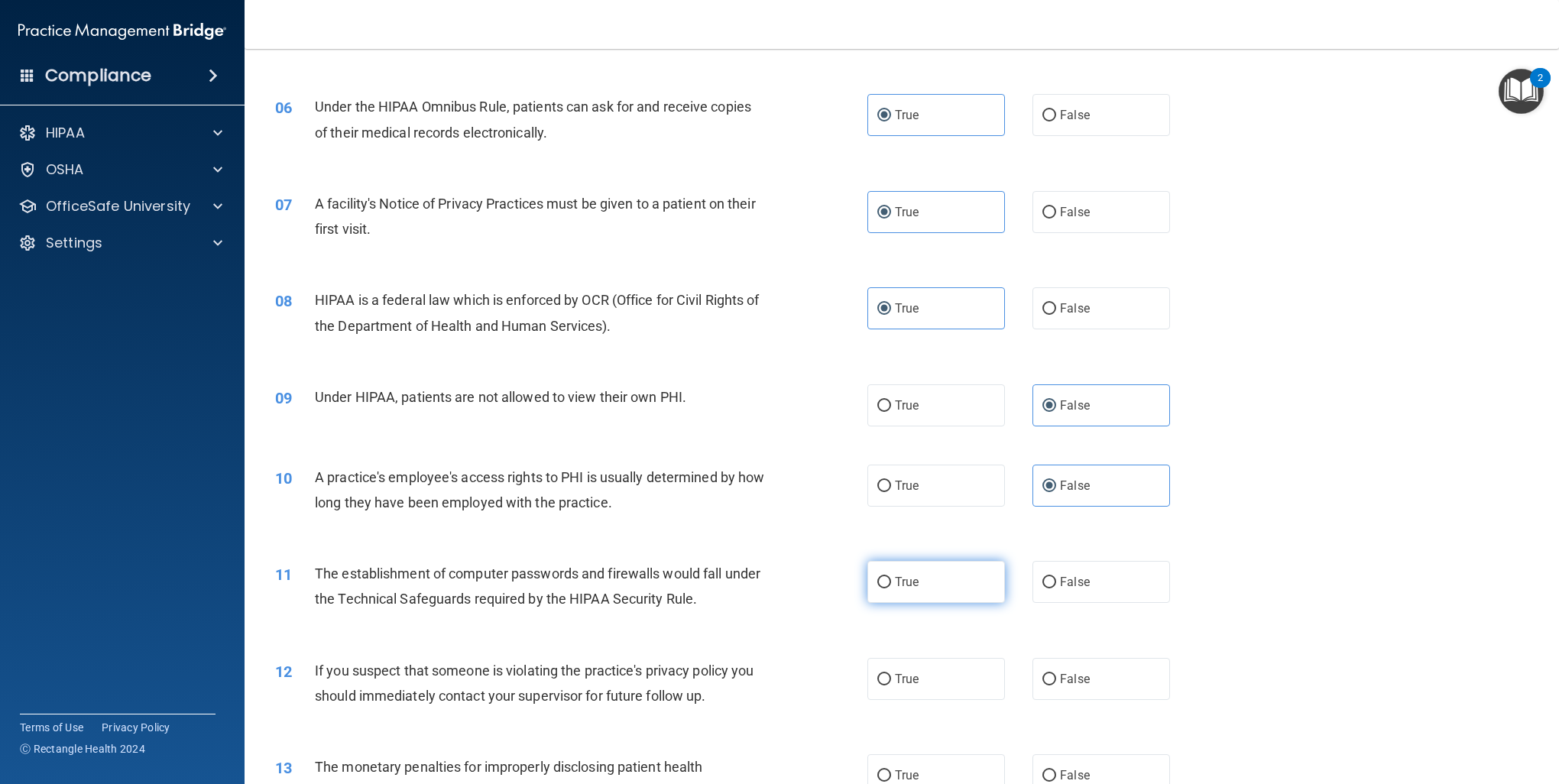
radio input "true"
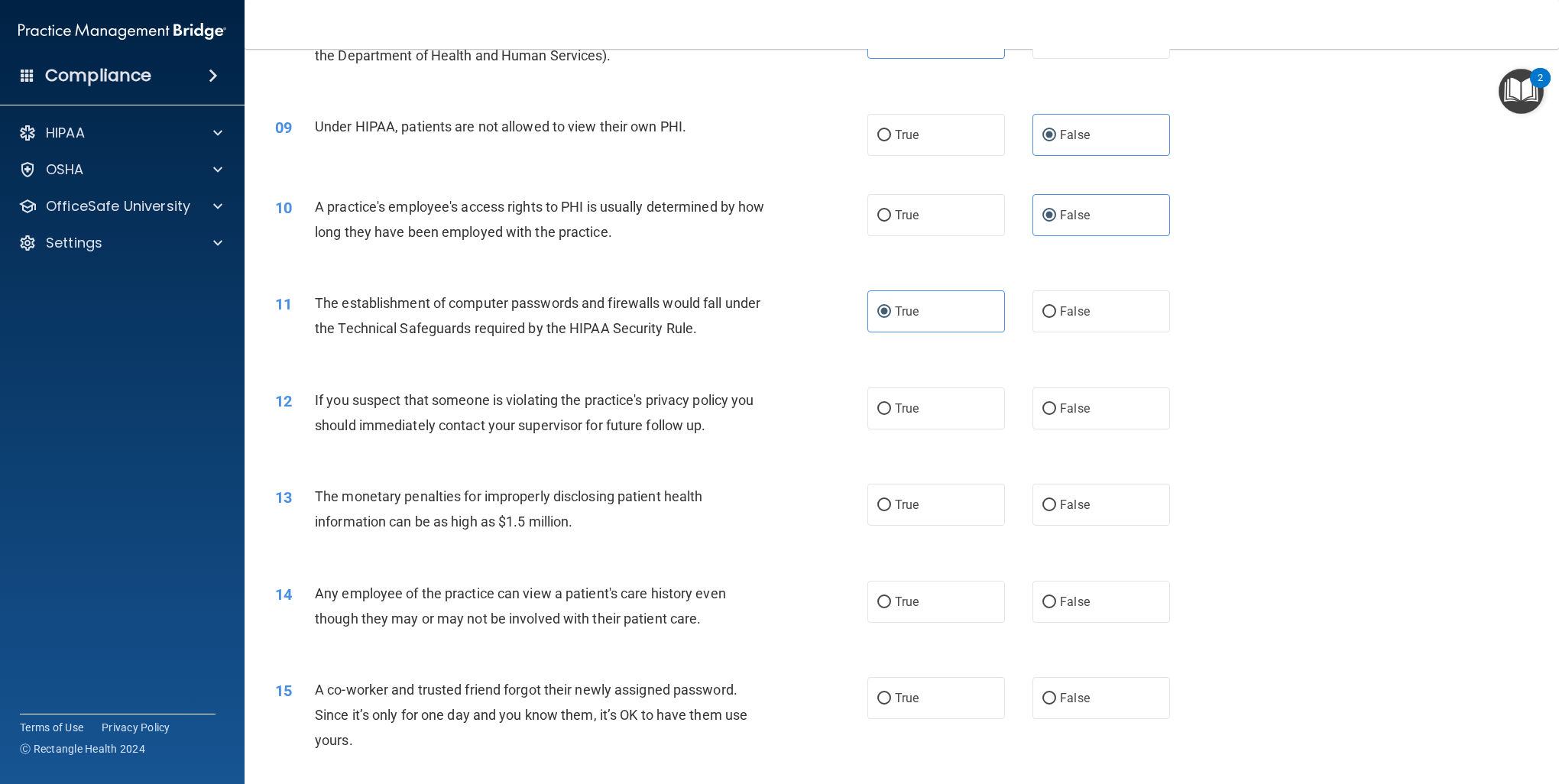
scroll to position [917, 0]
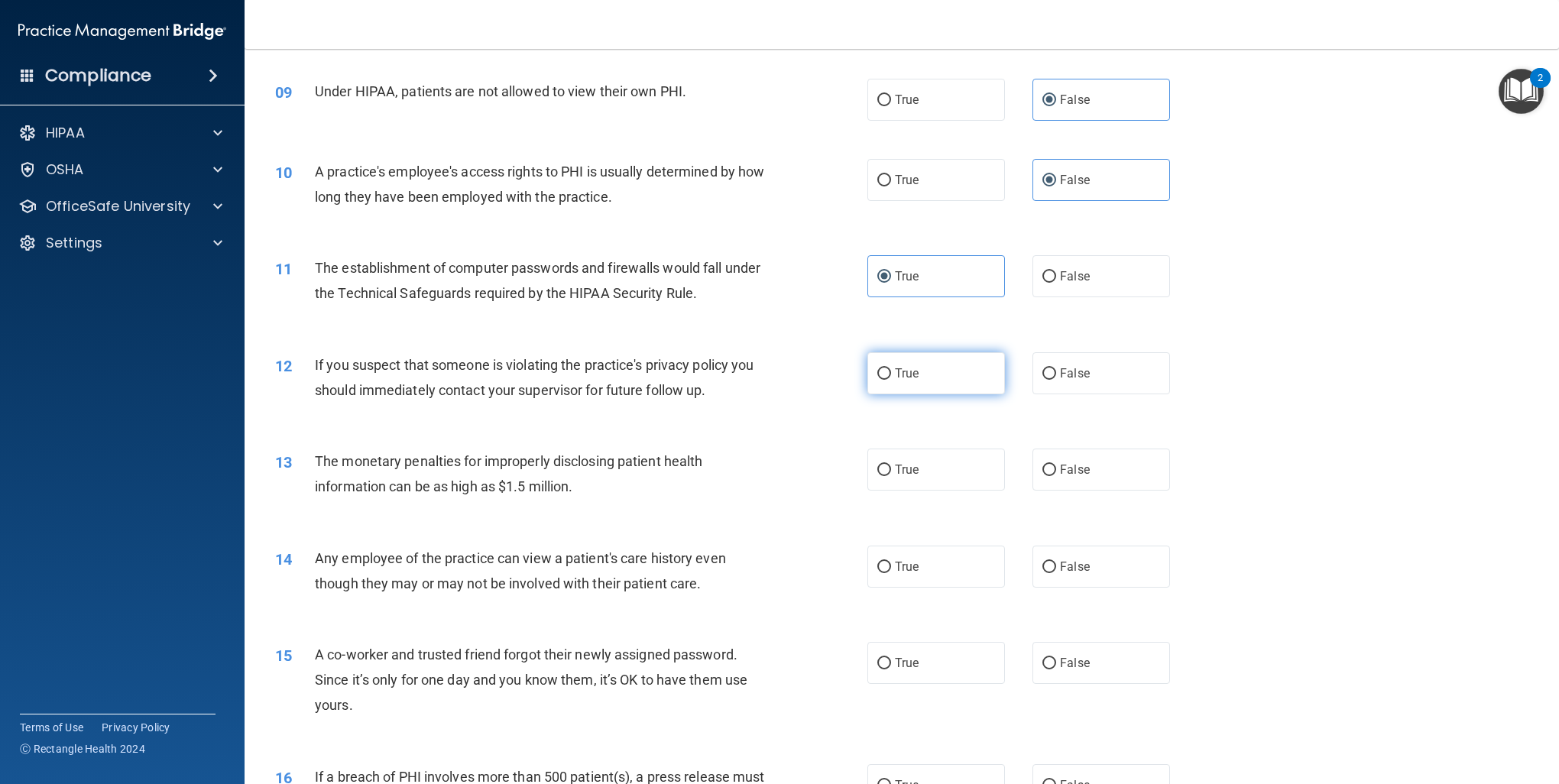
click at [878, 372] on input "True" at bounding box center [884, 374] width 14 height 11
radio input "true"
drag, startPoint x: 891, startPoint y: 476, endPoint x: 958, endPoint y: 547, distance: 97.6
click at [890, 477] on label "True" at bounding box center [937, 469] width 138 height 42
click at [890, 476] on input "True" at bounding box center [884, 470] width 14 height 11
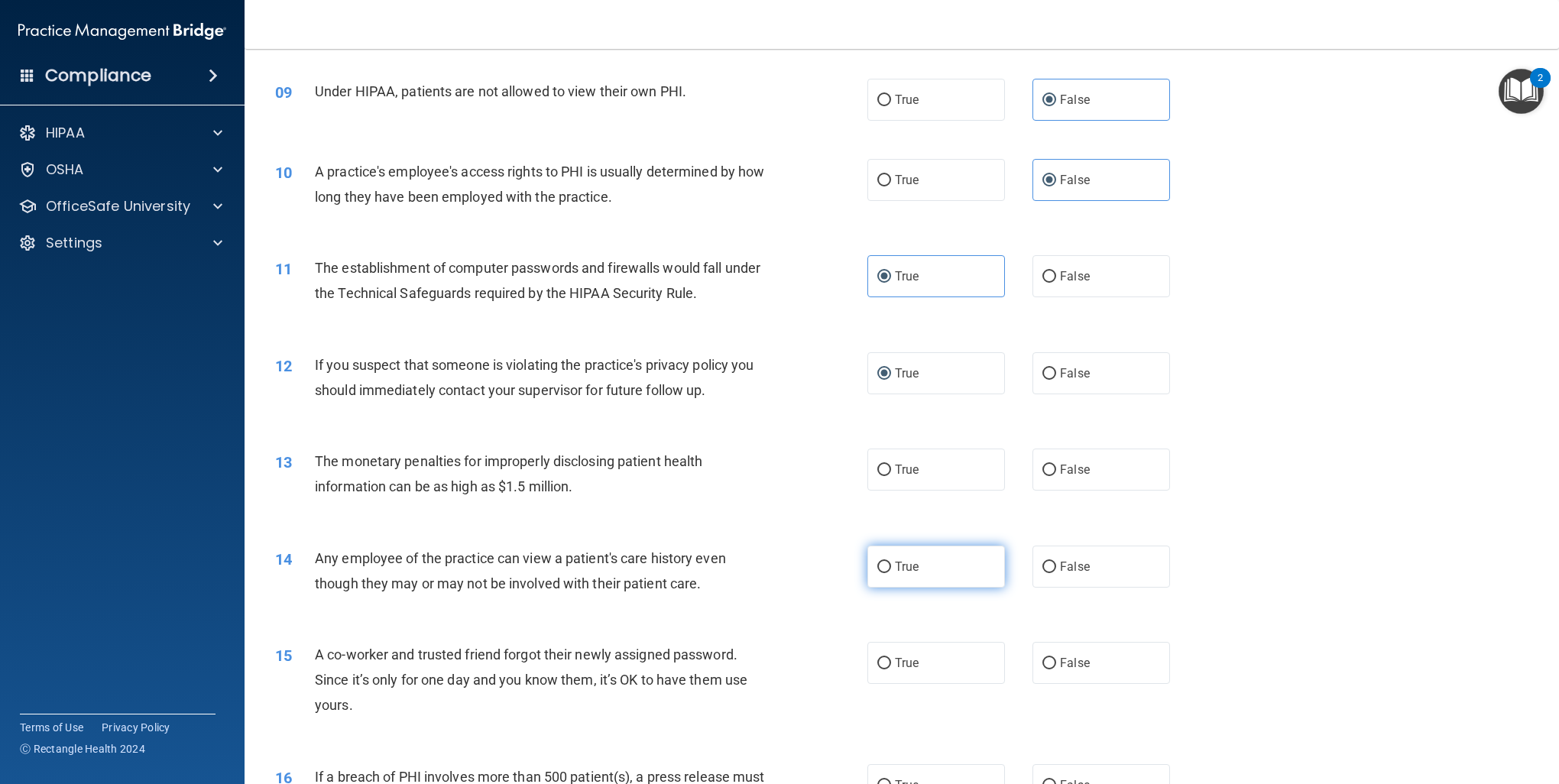
radio input "true"
click at [1061, 565] on span "False" at bounding box center [1074, 566] width 30 height 14
click at [1057, 565] on input "False" at bounding box center [1049, 567] width 14 height 11
radio input "true"
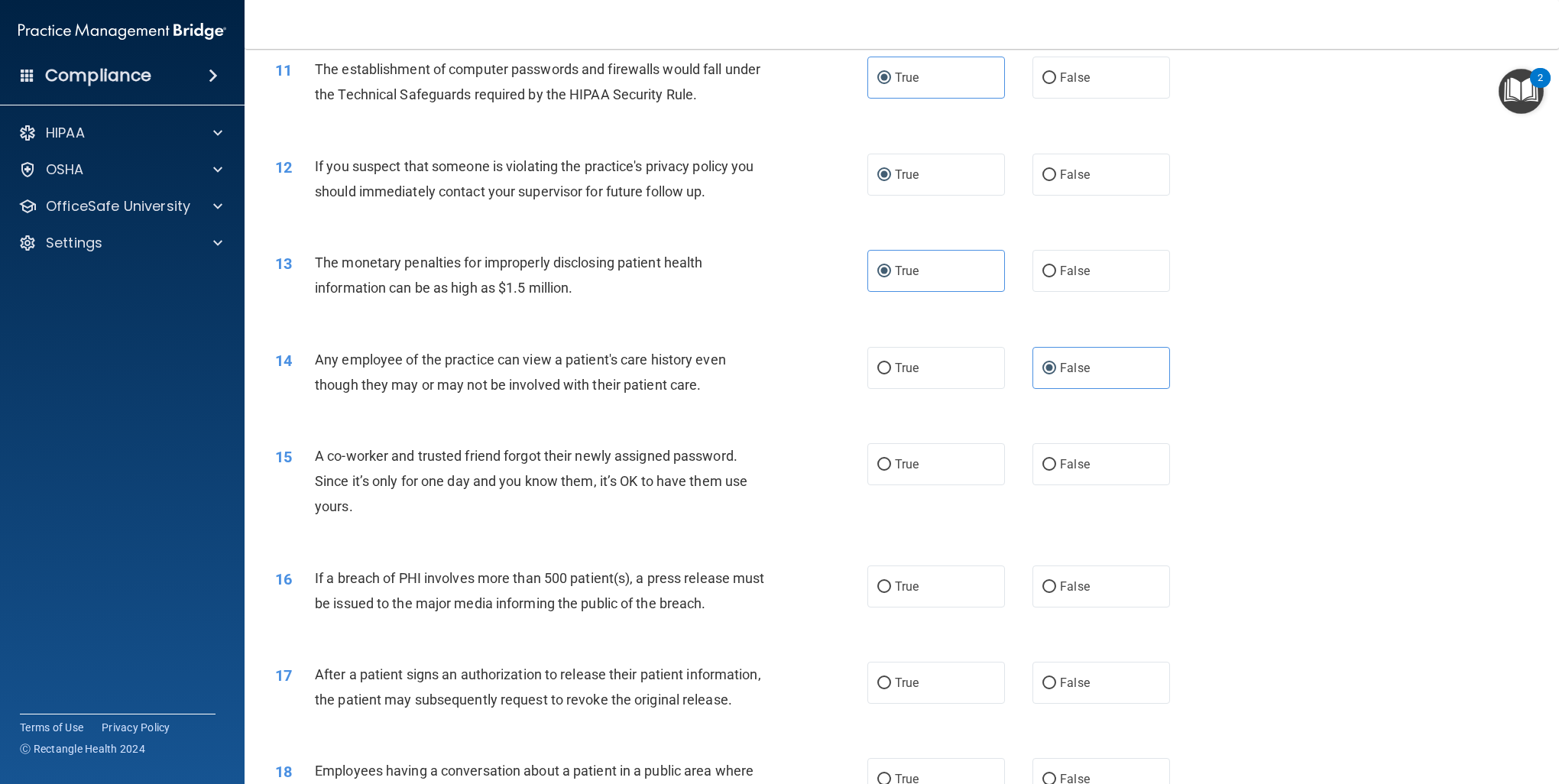
scroll to position [1146, 0]
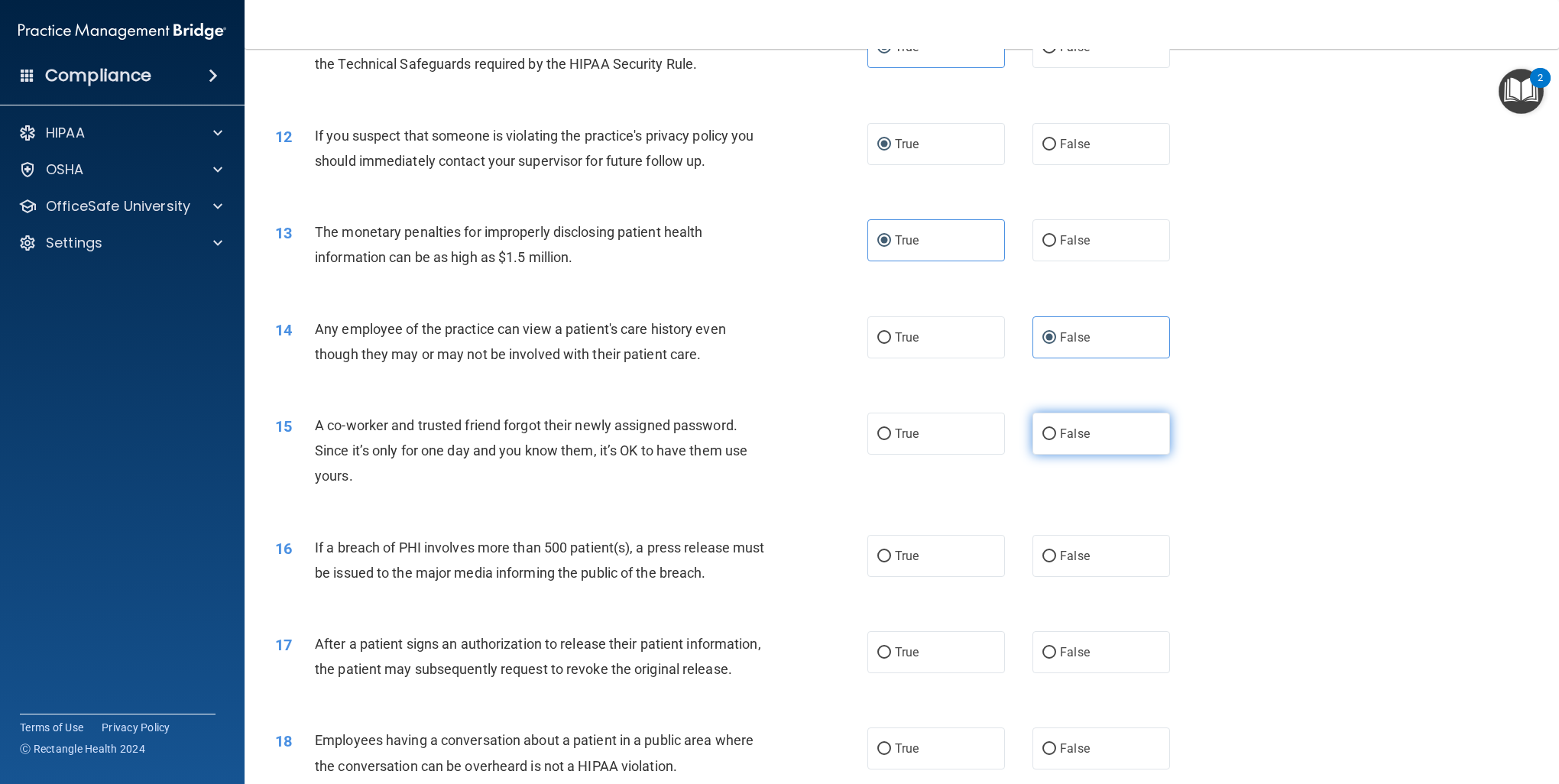
drag, startPoint x: 1090, startPoint y: 428, endPoint x: 1048, endPoint y: 448, distance: 46.5
click at [1090, 429] on label "False" at bounding box center [1102, 433] width 138 height 42
click at [1057, 429] on input "False" at bounding box center [1049, 434] width 14 height 11
radio input "true"
click at [938, 555] on label "True" at bounding box center [937, 556] width 138 height 42
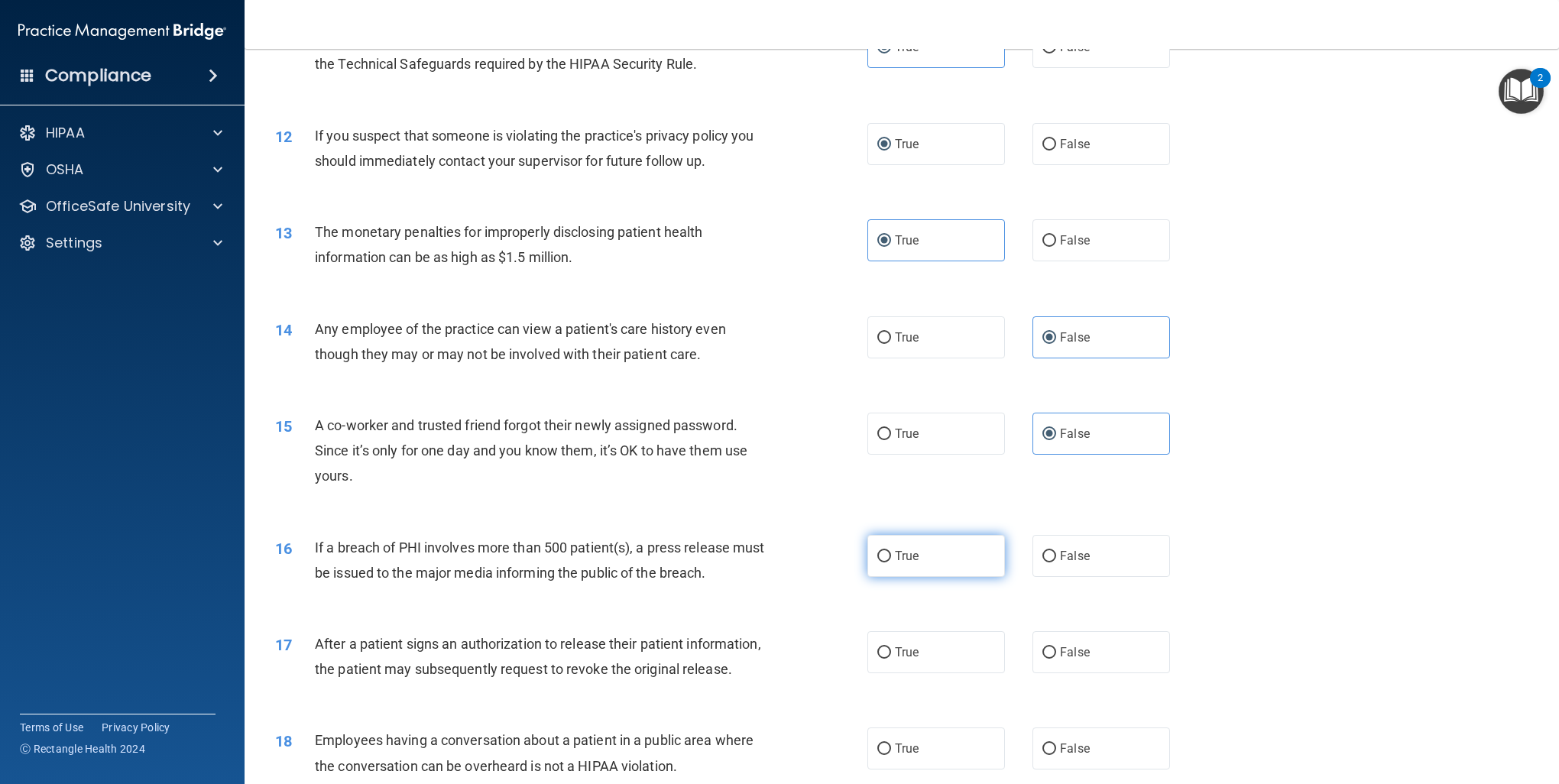
click at [892, 555] on input "True" at bounding box center [884, 557] width 14 height 11
radio input "true"
click at [880, 660] on label "True" at bounding box center [937, 652] width 138 height 42
click at [880, 658] on input "True" at bounding box center [884, 653] width 14 height 11
radio input "true"
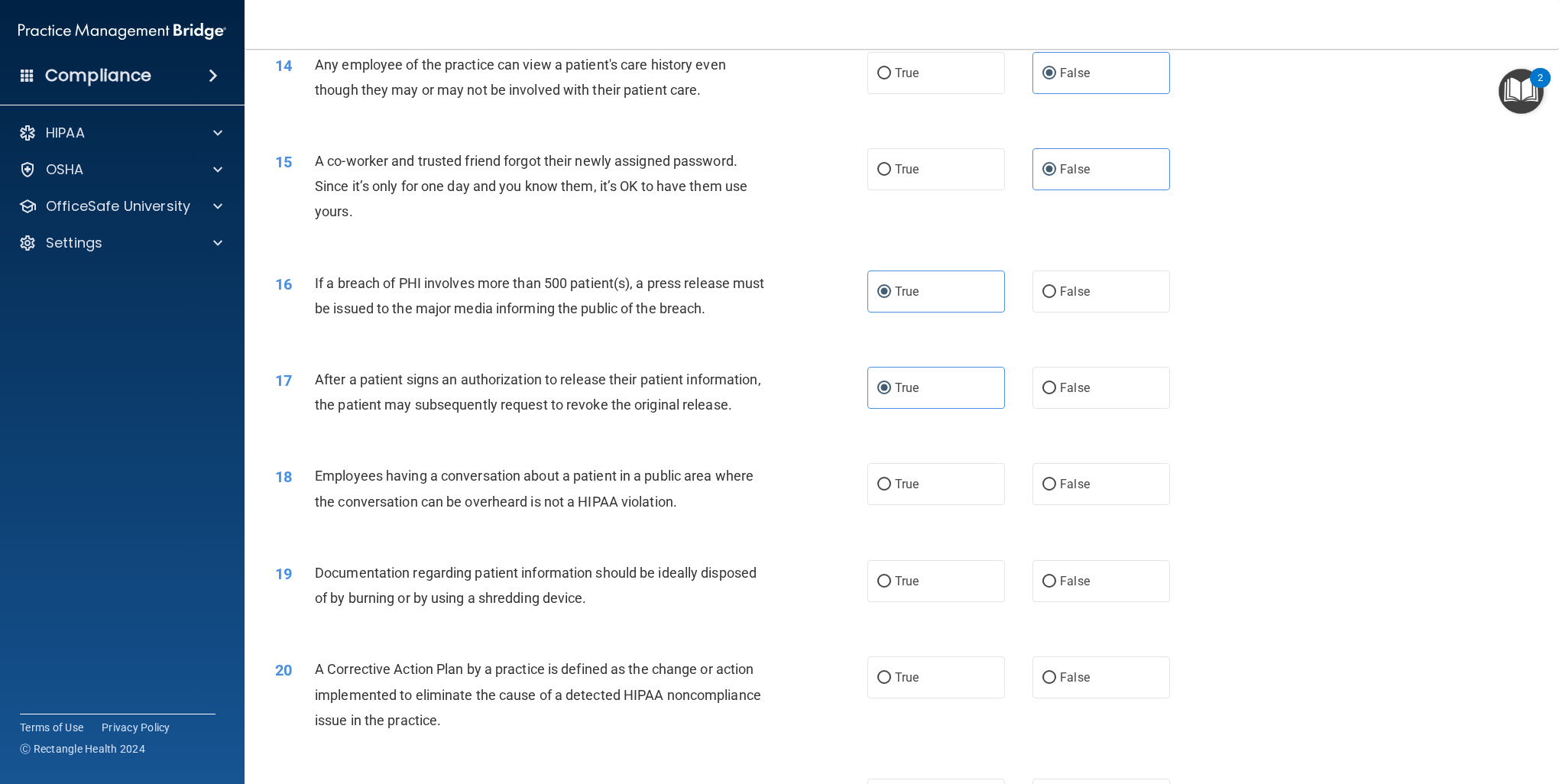
scroll to position [1452, 0]
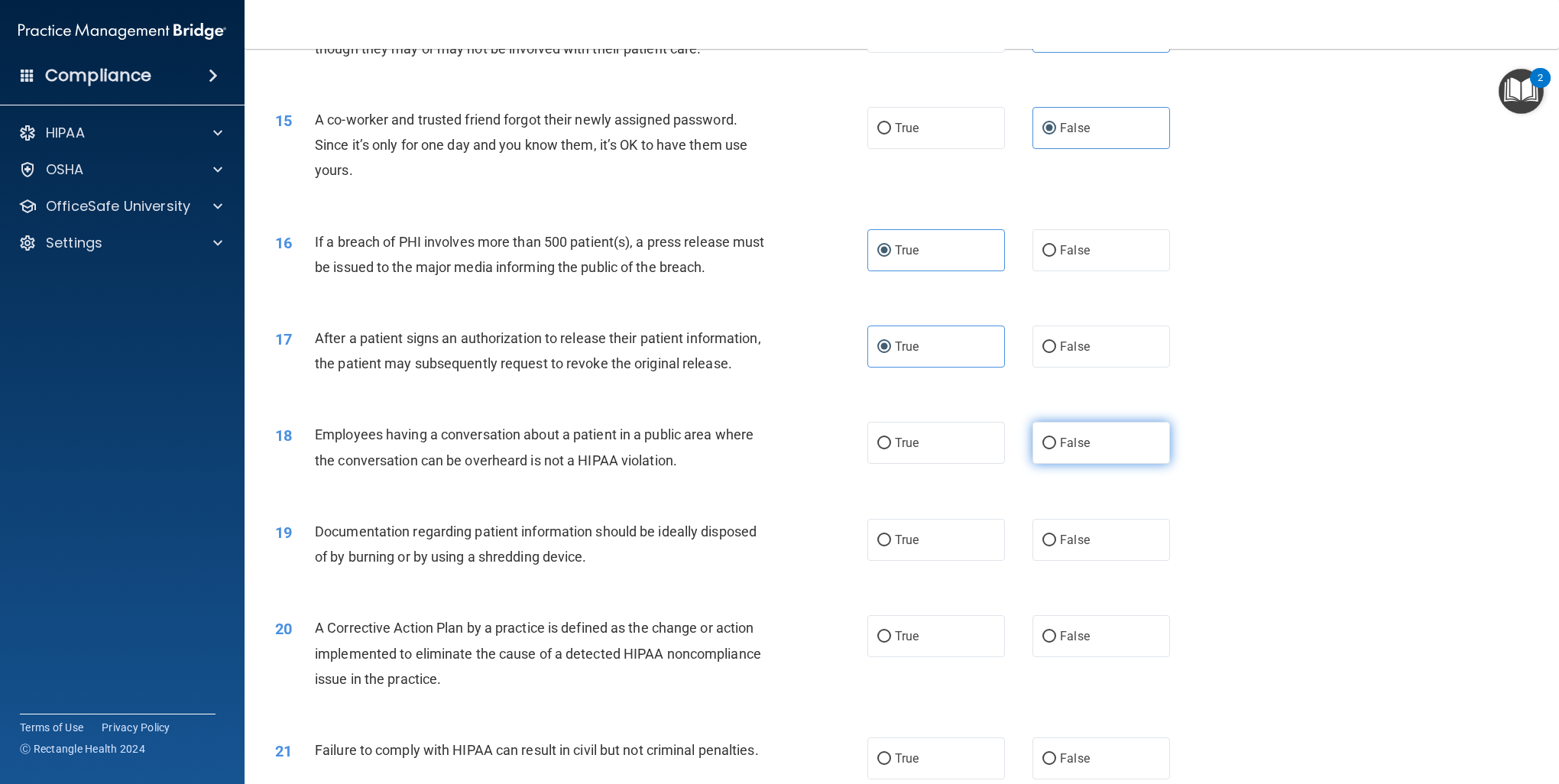
click at [1066, 450] on span "False" at bounding box center [1074, 443] width 30 height 14
click at [1057, 449] on input "False" at bounding box center [1049, 444] width 14 height 11
radio input "true"
drag, startPoint x: 929, startPoint y: 561, endPoint x: 929, endPoint y: 594, distance: 33.0
click at [929, 561] on label "True" at bounding box center [937, 540] width 138 height 42
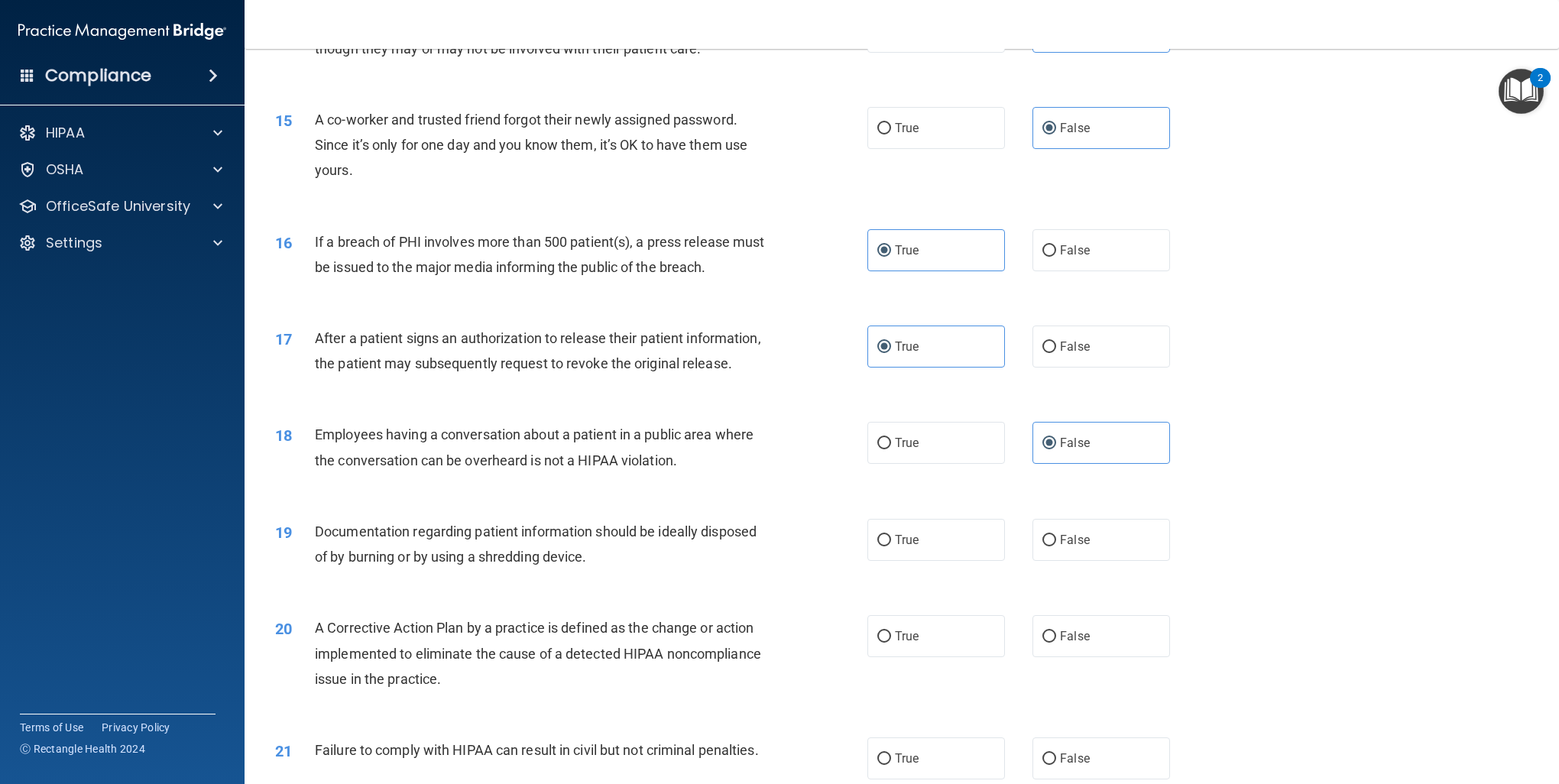
click at [892, 546] on input "True" at bounding box center [884, 541] width 14 height 11
radio input "true"
click at [914, 657] on label "True" at bounding box center [937, 636] width 138 height 42
click at [892, 642] on input "True" at bounding box center [884, 637] width 14 height 11
radio input "true"
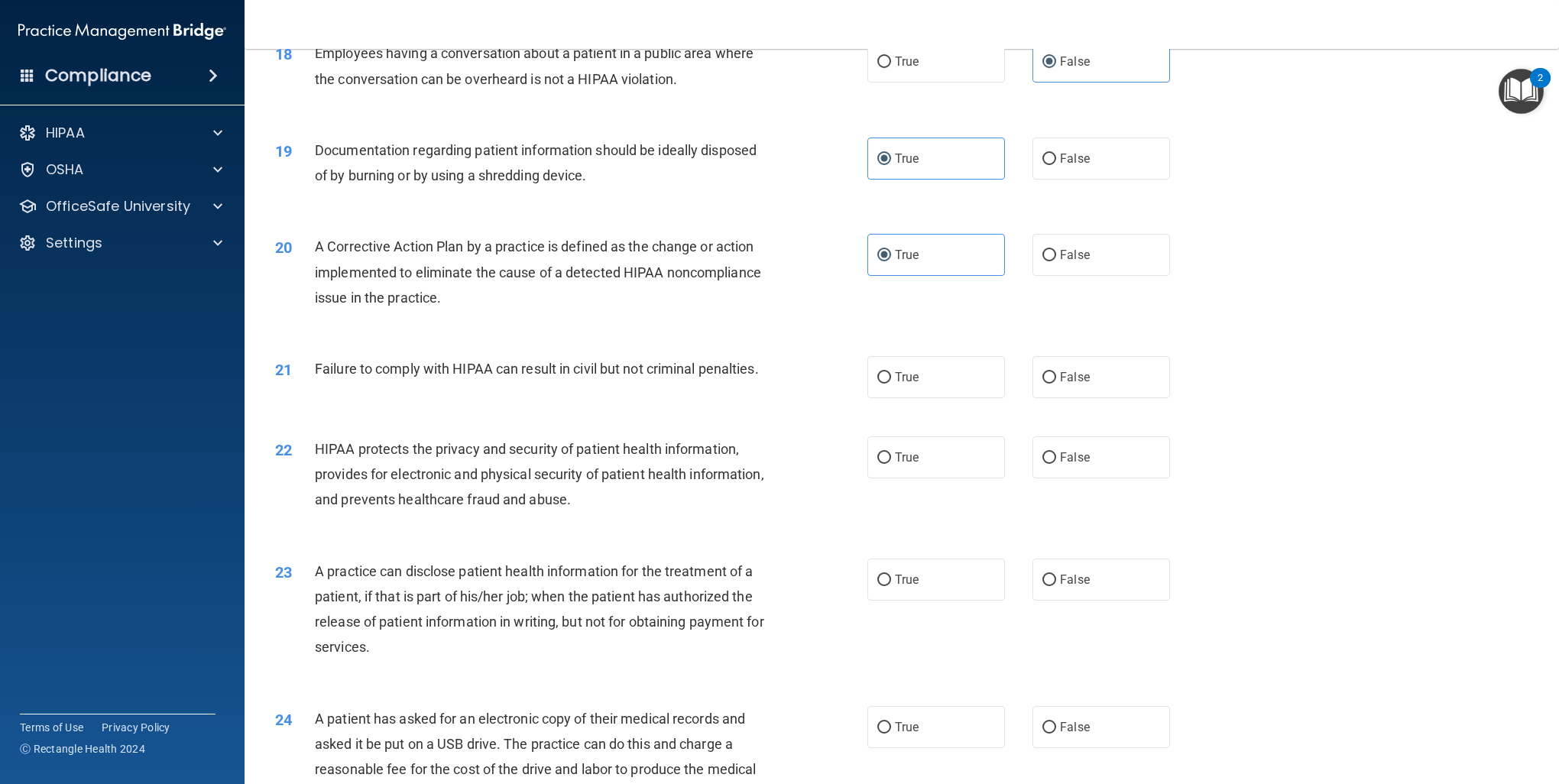
scroll to position [1834, 0]
drag, startPoint x: 1076, startPoint y: 404, endPoint x: 1030, endPoint y: 433, distance: 54.4
click at [1076, 384] on span "False" at bounding box center [1074, 376] width 30 height 14
click at [1057, 383] on input "False" at bounding box center [1049, 377] width 14 height 11
radio input "true"
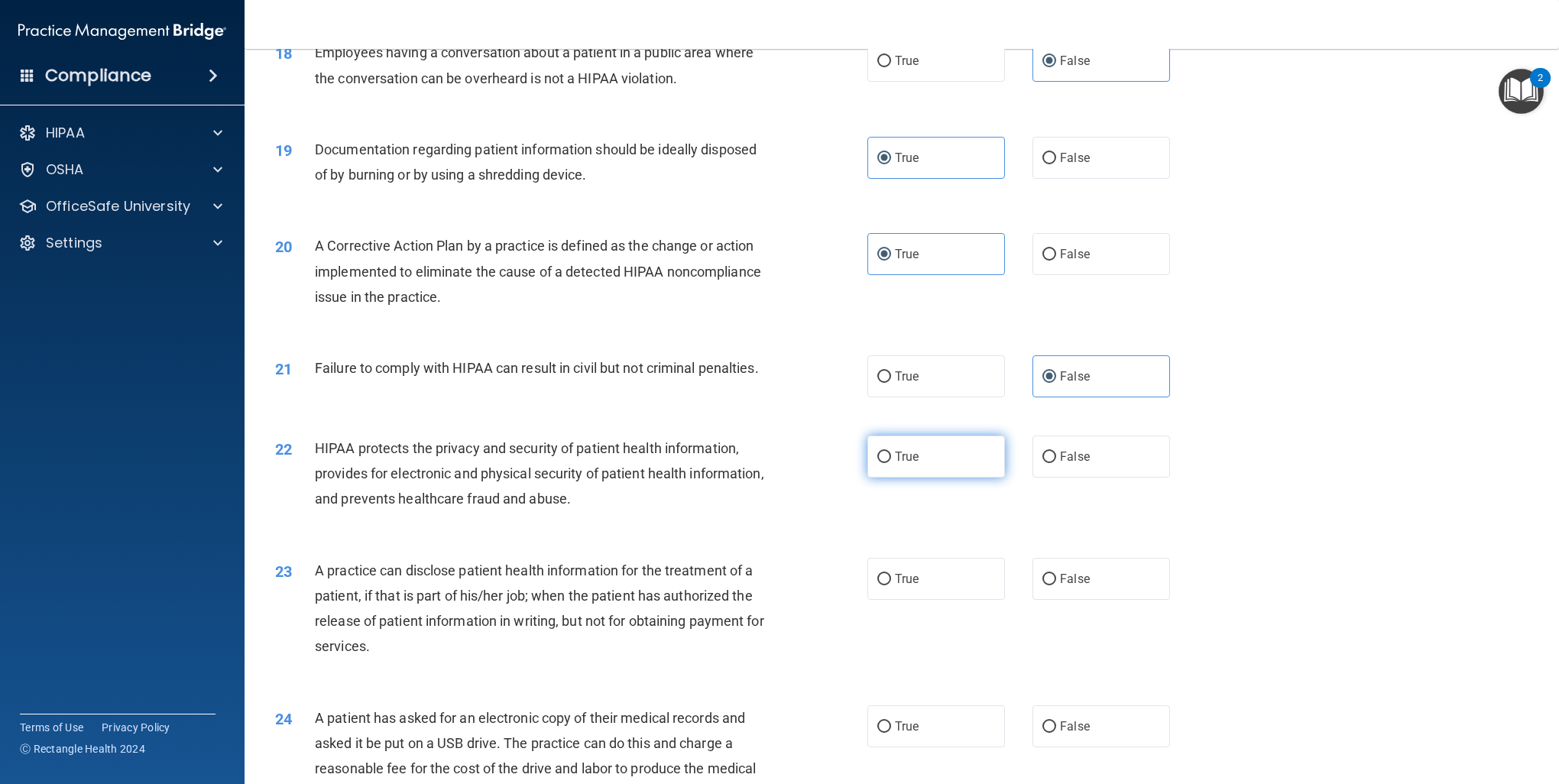
click at [897, 477] on label "True" at bounding box center [937, 456] width 138 height 42
click at [892, 463] on input "True" at bounding box center [884, 457] width 14 height 11
radio input "true"
click at [1052, 600] on label "False" at bounding box center [1102, 579] width 138 height 42
click at [1052, 585] on input "False" at bounding box center [1049, 580] width 14 height 11
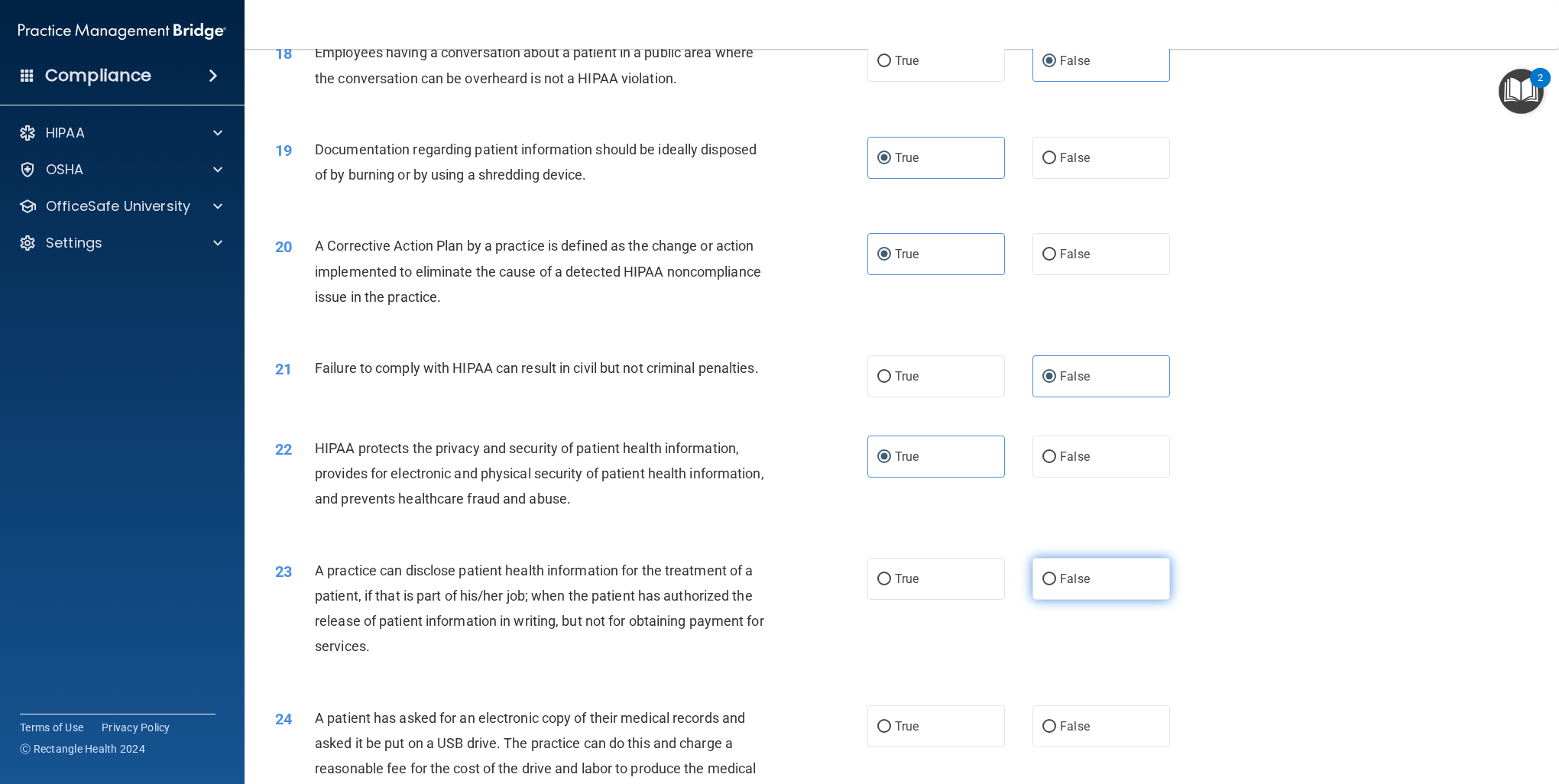
radio input "true"
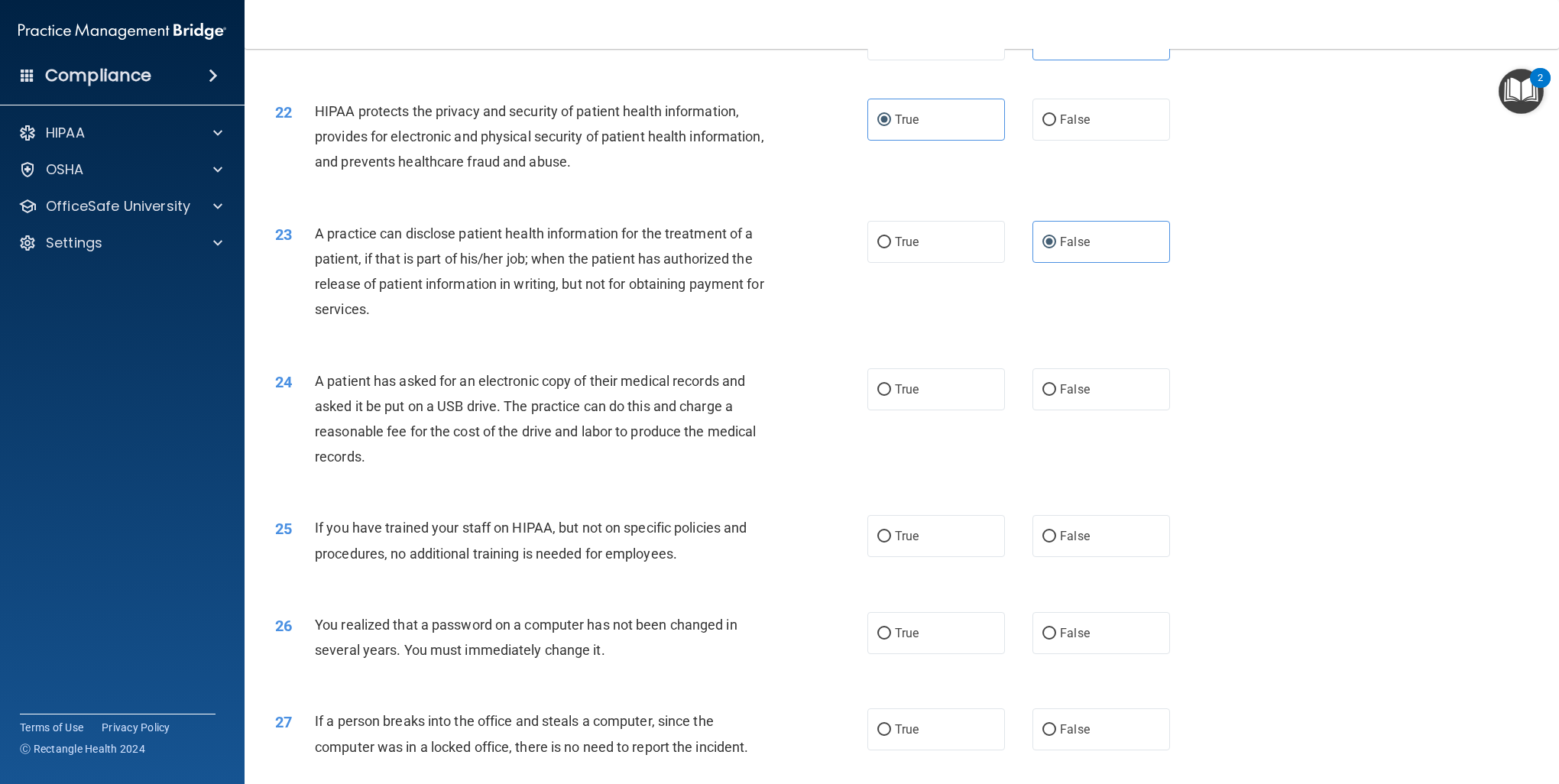
scroll to position [2216, 0]
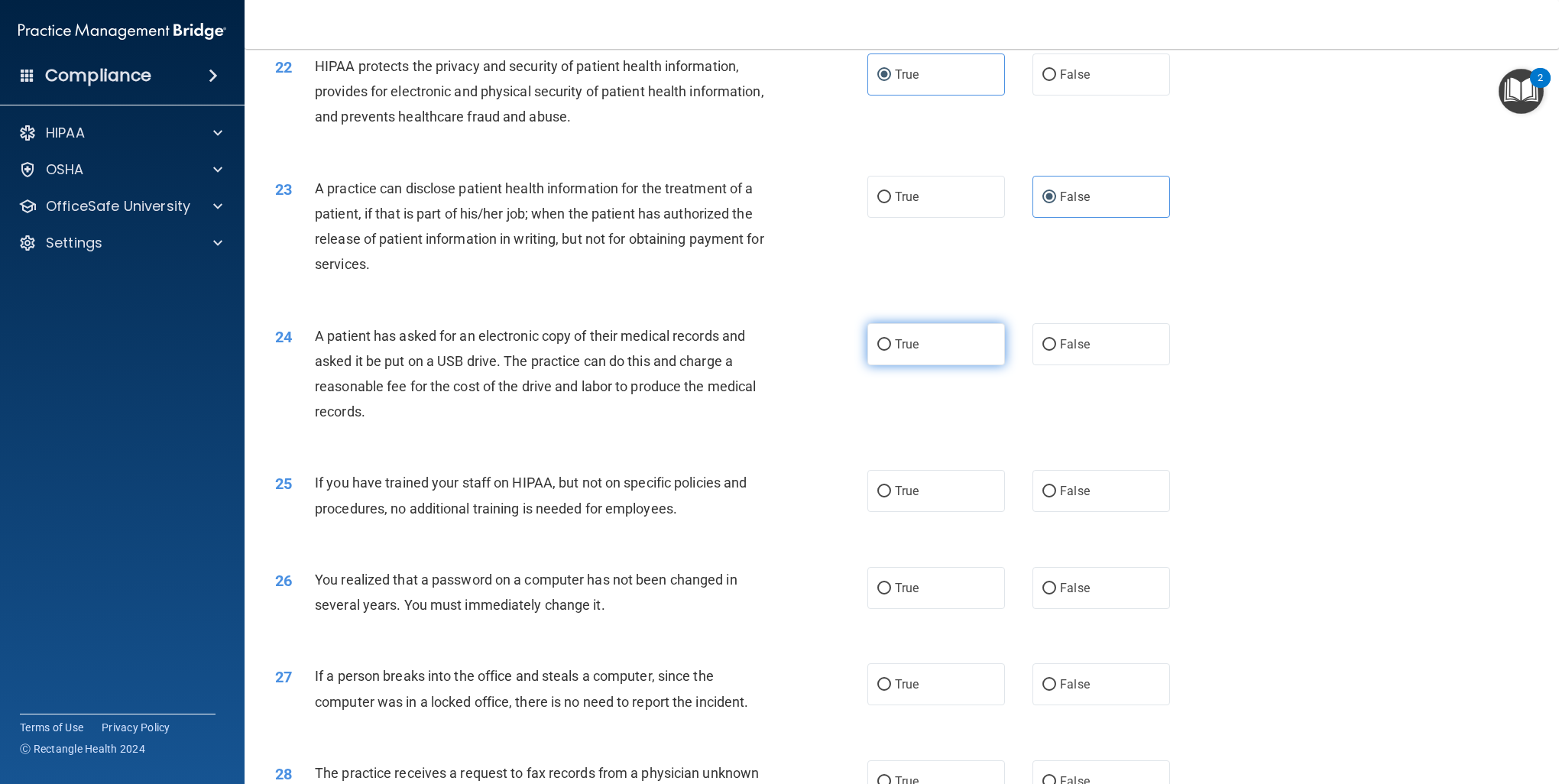
click at [911, 365] on div "24 A patient has asked for an electronic copy of their medical records and aske…" at bounding box center [901, 378] width 1276 height 147
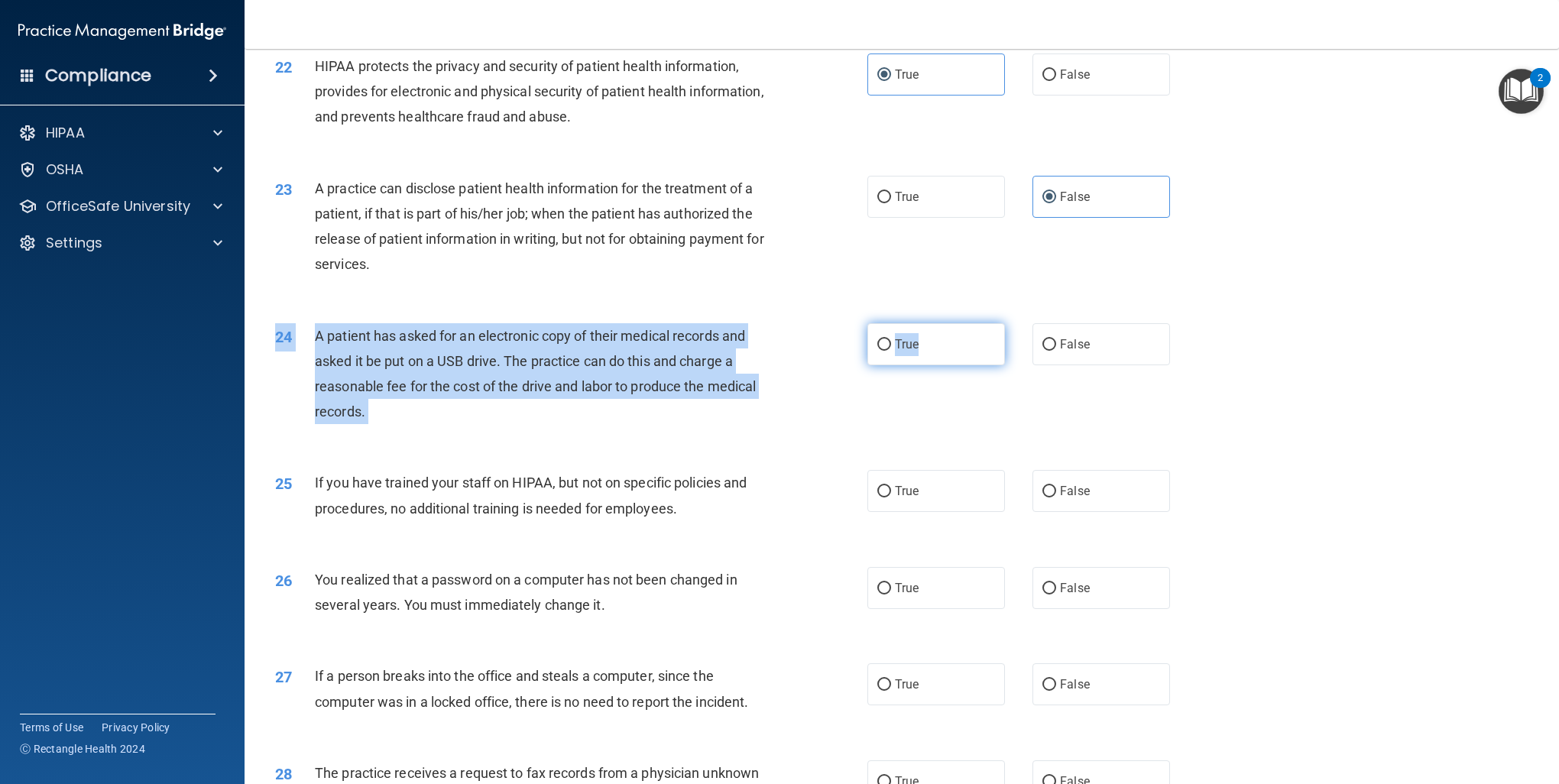
click at [880, 351] on input "True" at bounding box center [884, 345] width 14 height 11
radio input "true"
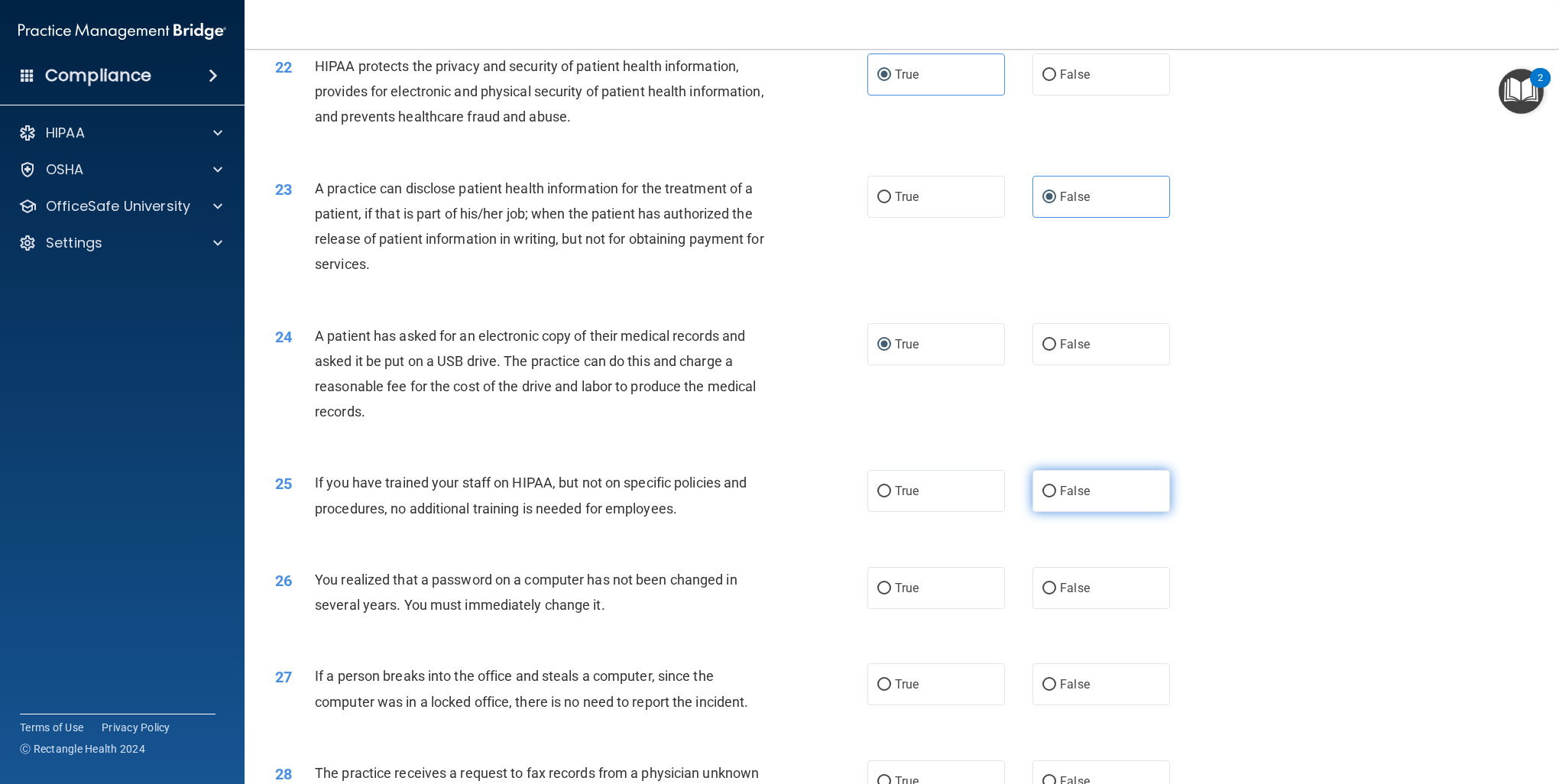
click at [1052, 512] on label "False" at bounding box center [1102, 491] width 138 height 42
click at [1052, 497] on input "False" at bounding box center [1049, 492] width 14 height 11
radio input "true"
click at [898, 595] on span "True" at bounding box center [907, 588] width 24 height 14
click at [892, 594] on input "True" at bounding box center [884, 589] width 14 height 11
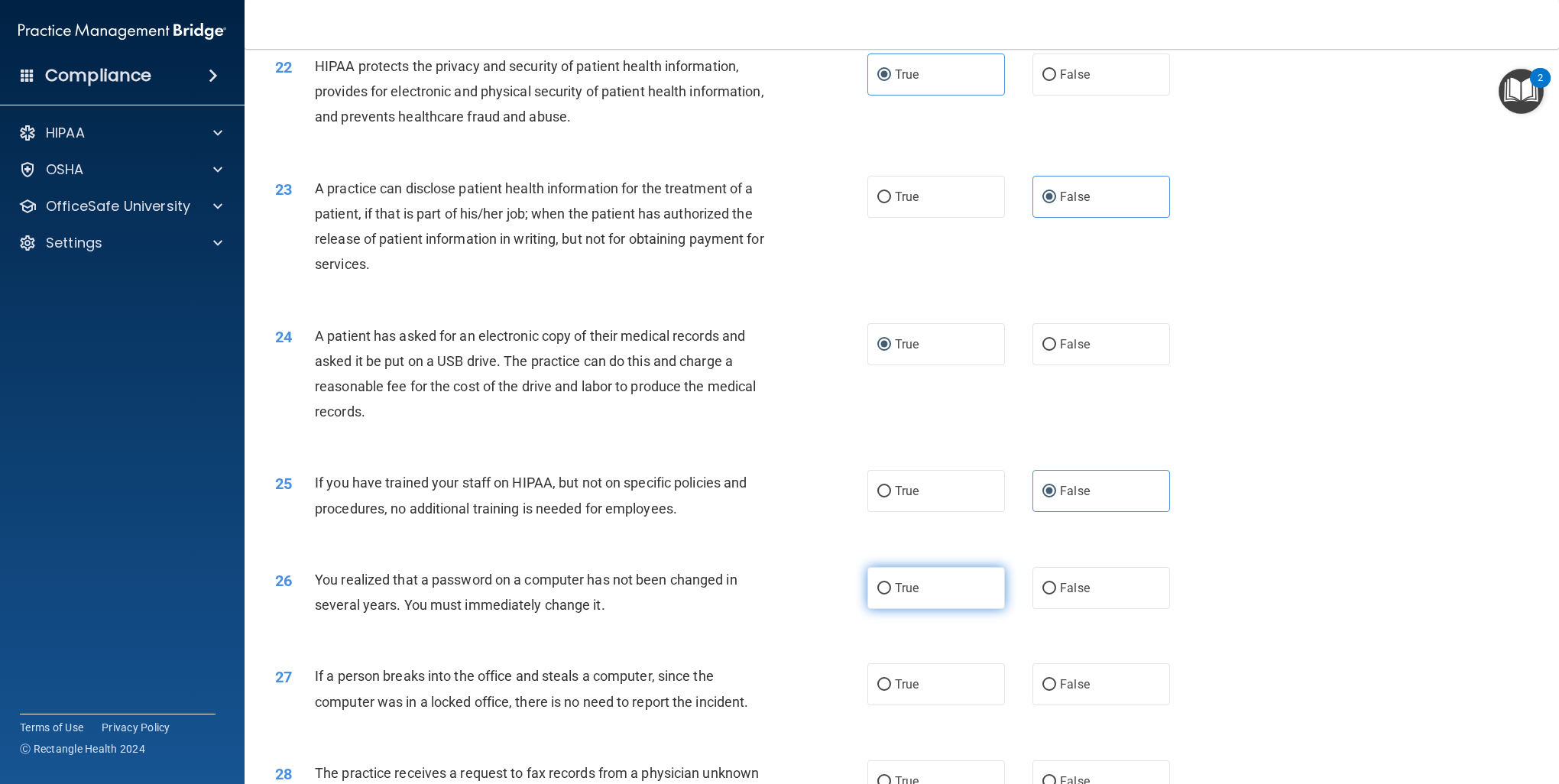
radio input "true"
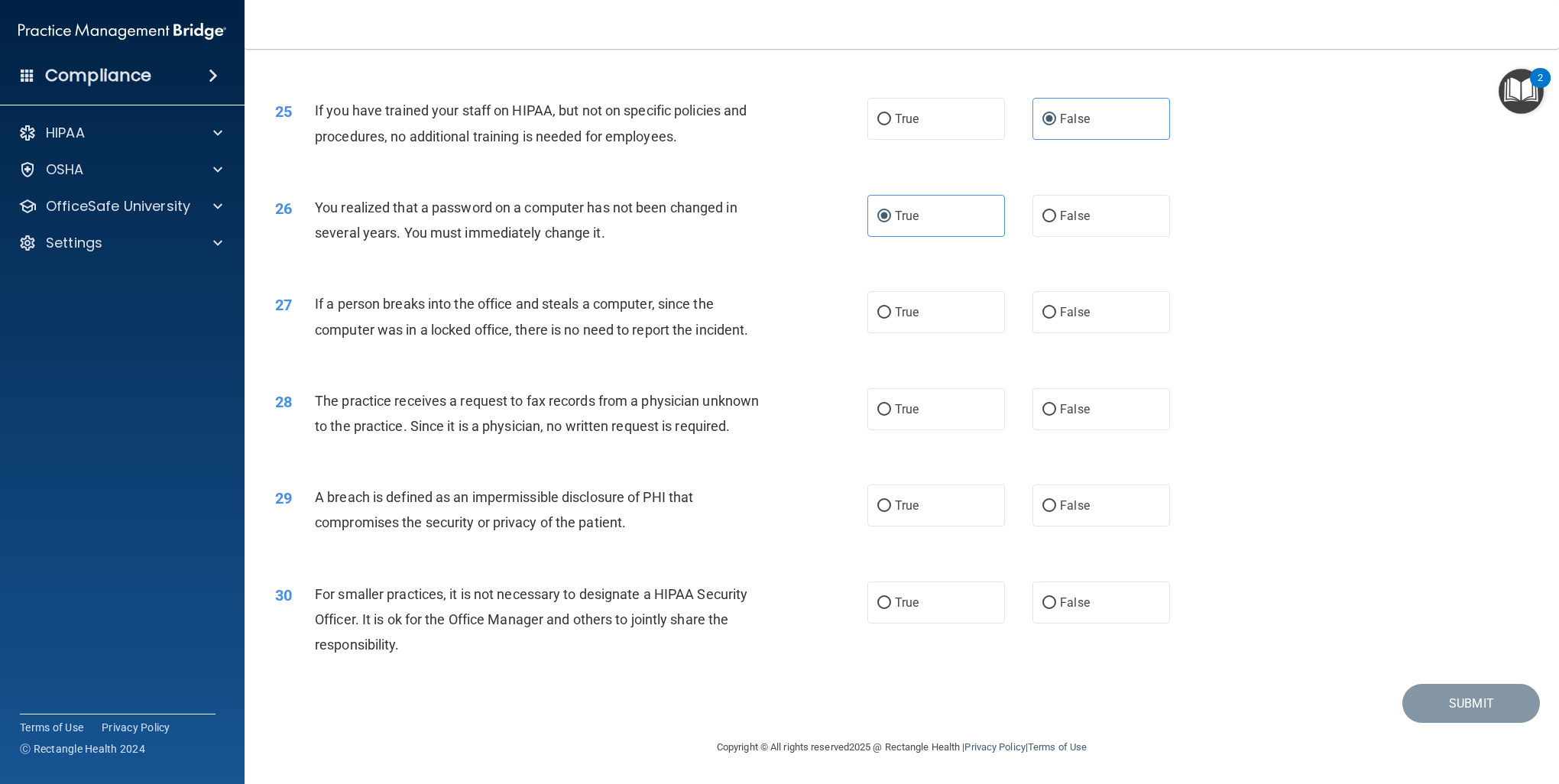
scroll to position [2655, 0]
drag, startPoint x: 1038, startPoint y: 266, endPoint x: 1043, endPoint y: 279, distance: 13.9
click at [1039, 291] on label "False" at bounding box center [1102, 312] width 138 height 42
click at [1042, 308] on input "False" at bounding box center [1049, 313] width 14 height 11
radio input "true"
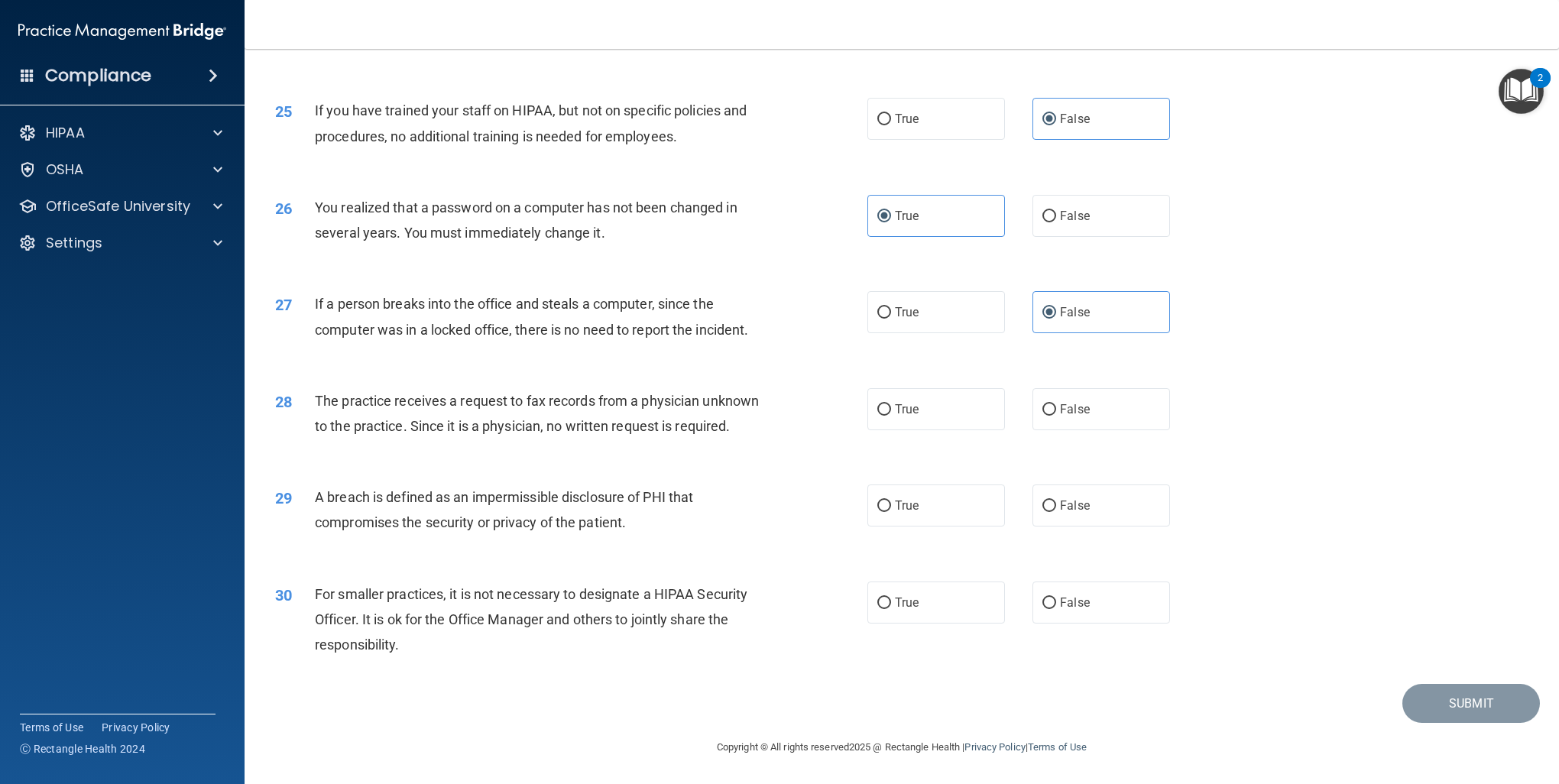
drag, startPoint x: 1070, startPoint y: 386, endPoint x: 1006, endPoint y: 498, distance: 129.0
click at [1070, 402] on span "False" at bounding box center [1074, 409] width 30 height 14
click at [1057, 404] on input "False" at bounding box center [1049, 410] width 14 height 11
radio input "true"
click at [929, 514] on label "True" at bounding box center [937, 505] width 138 height 42
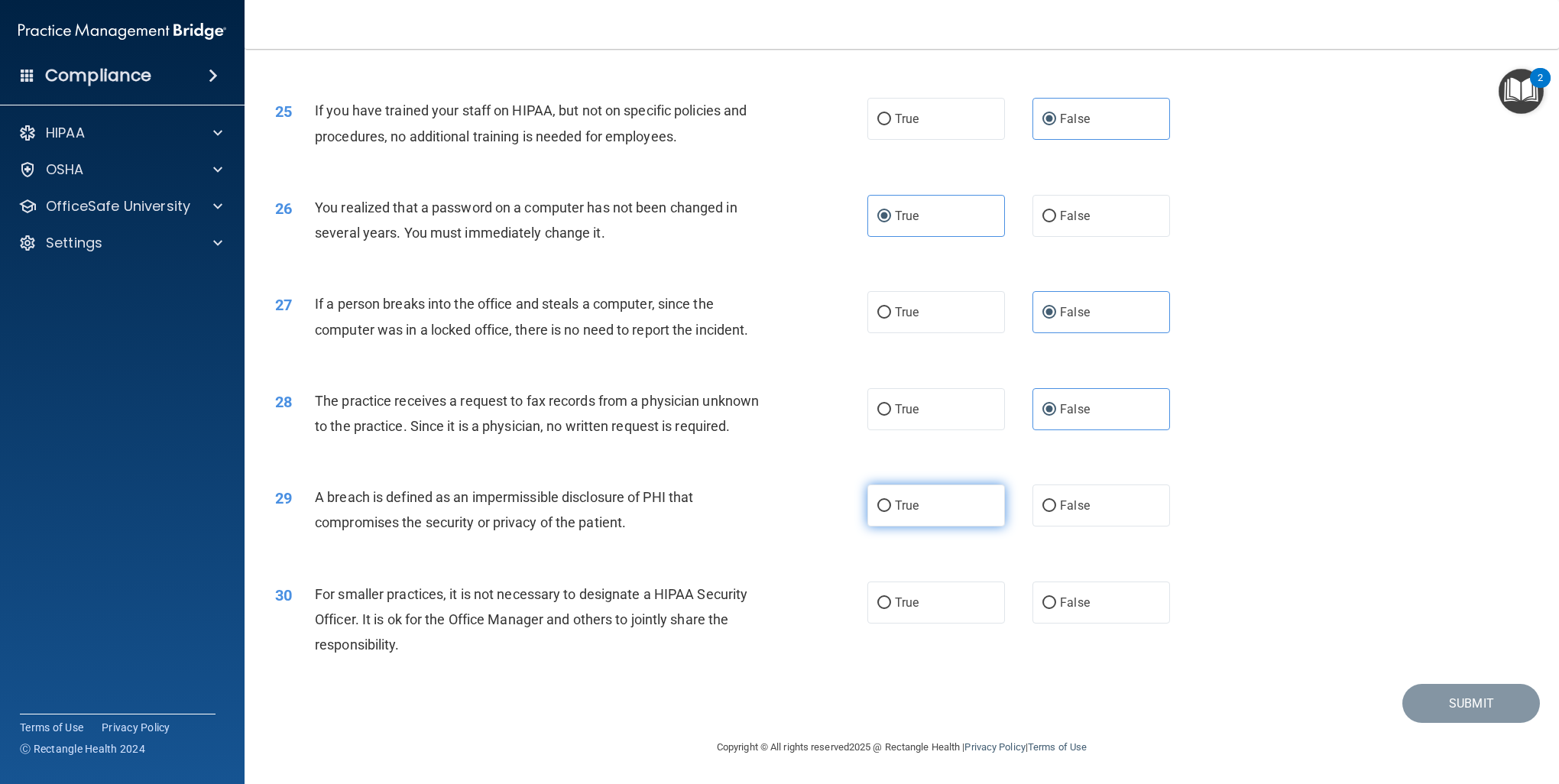
click at [892, 512] on input "True" at bounding box center [884, 506] width 14 height 11
radio input "true"
click at [1053, 599] on label "False" at bounding box center [1102, 602] width 138 height 42
click at [1053, 599] on input "False" at bounding box center [1049, 603] width 14 height 11
radio input "true"
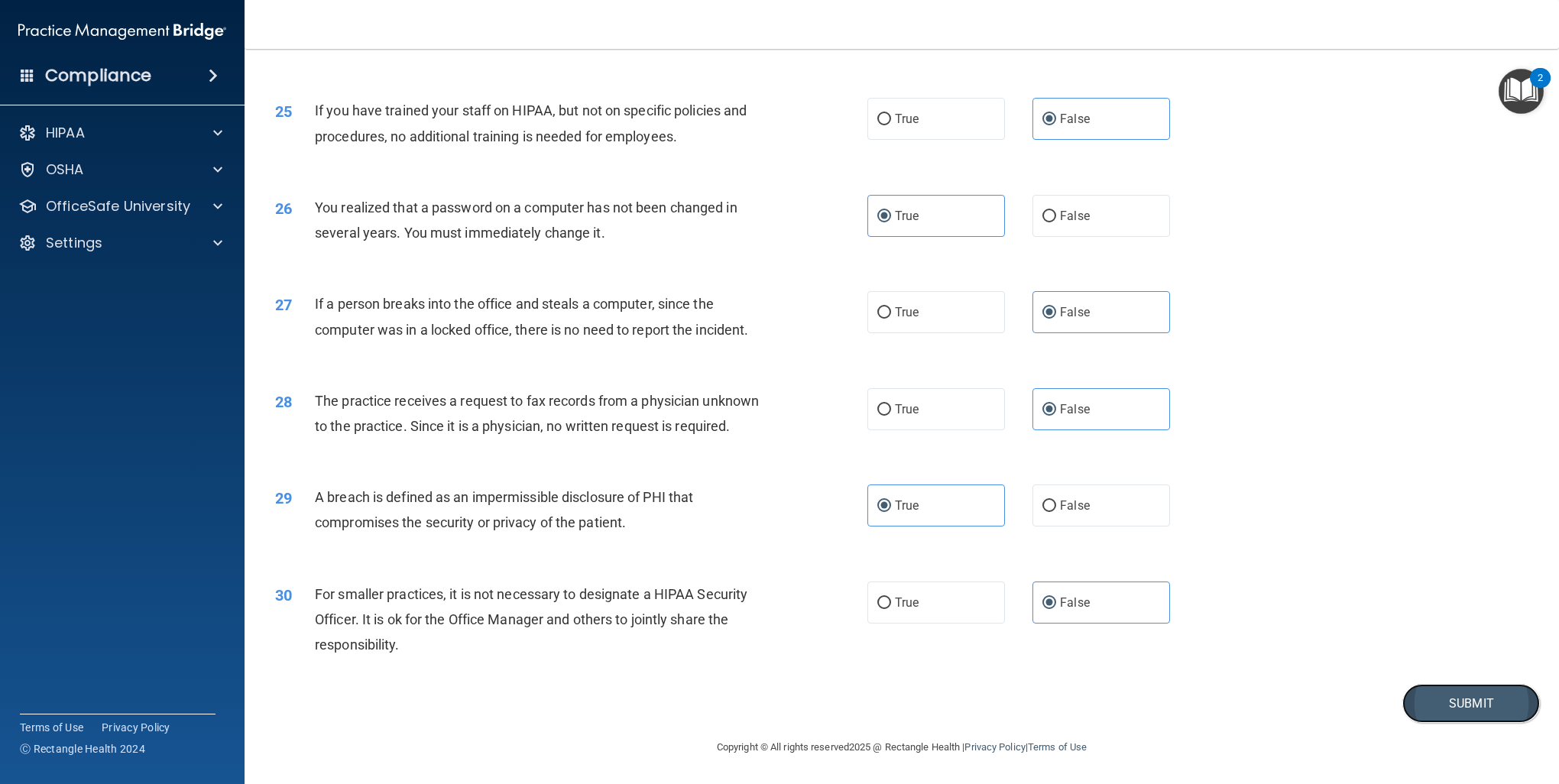
click at [1440, 713] on button "Submit" at bounding box center [1472, 703] width 138 height 39
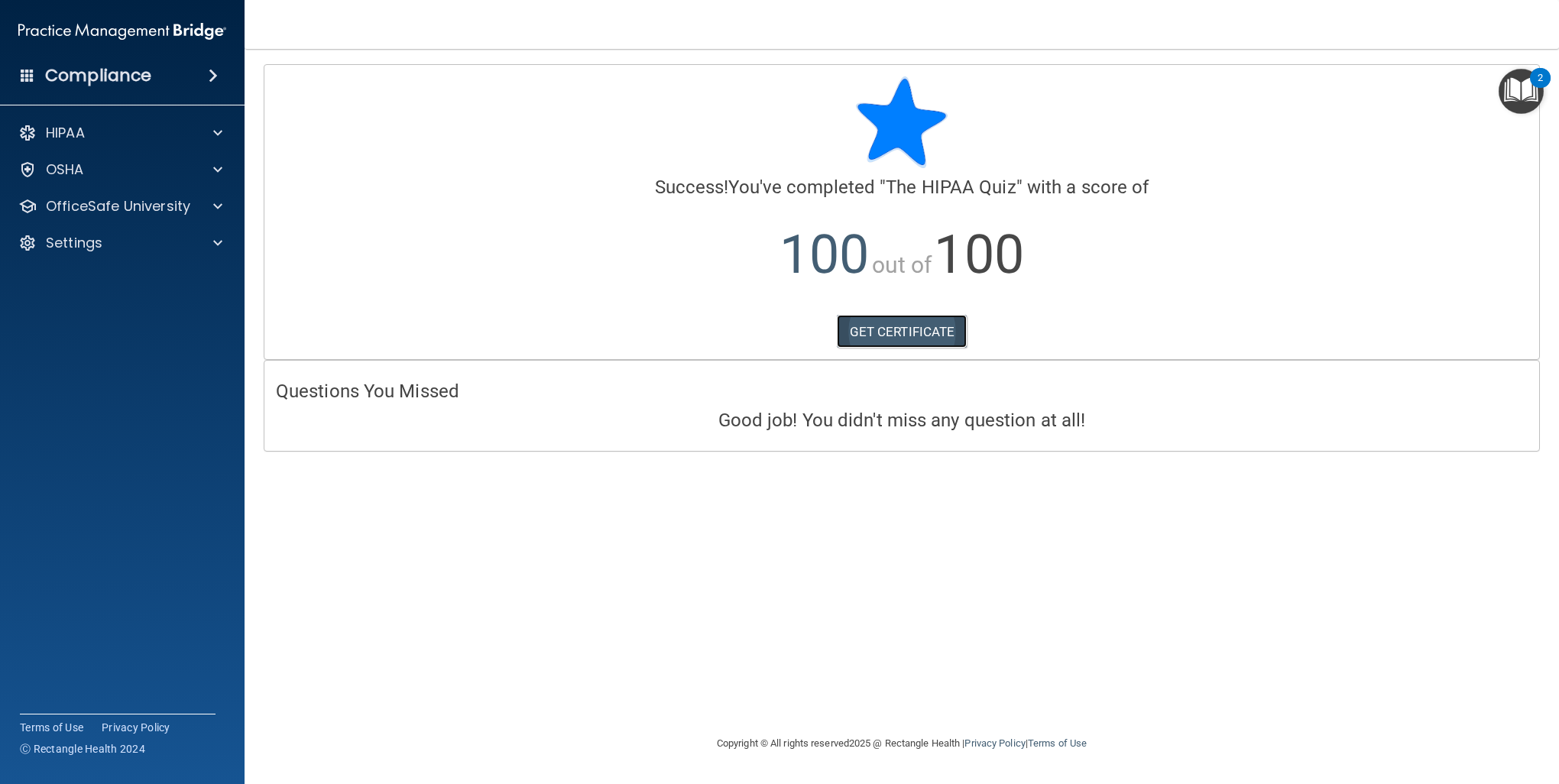
click at [929, 327] on link "GET CERTIFICATE" at bounding box center [902, 332] width 131 height 34
click at [1509, 87] on img "Open Resource Center, 2 new notifications" at bounding box center [1521, 91] width 45 height 45
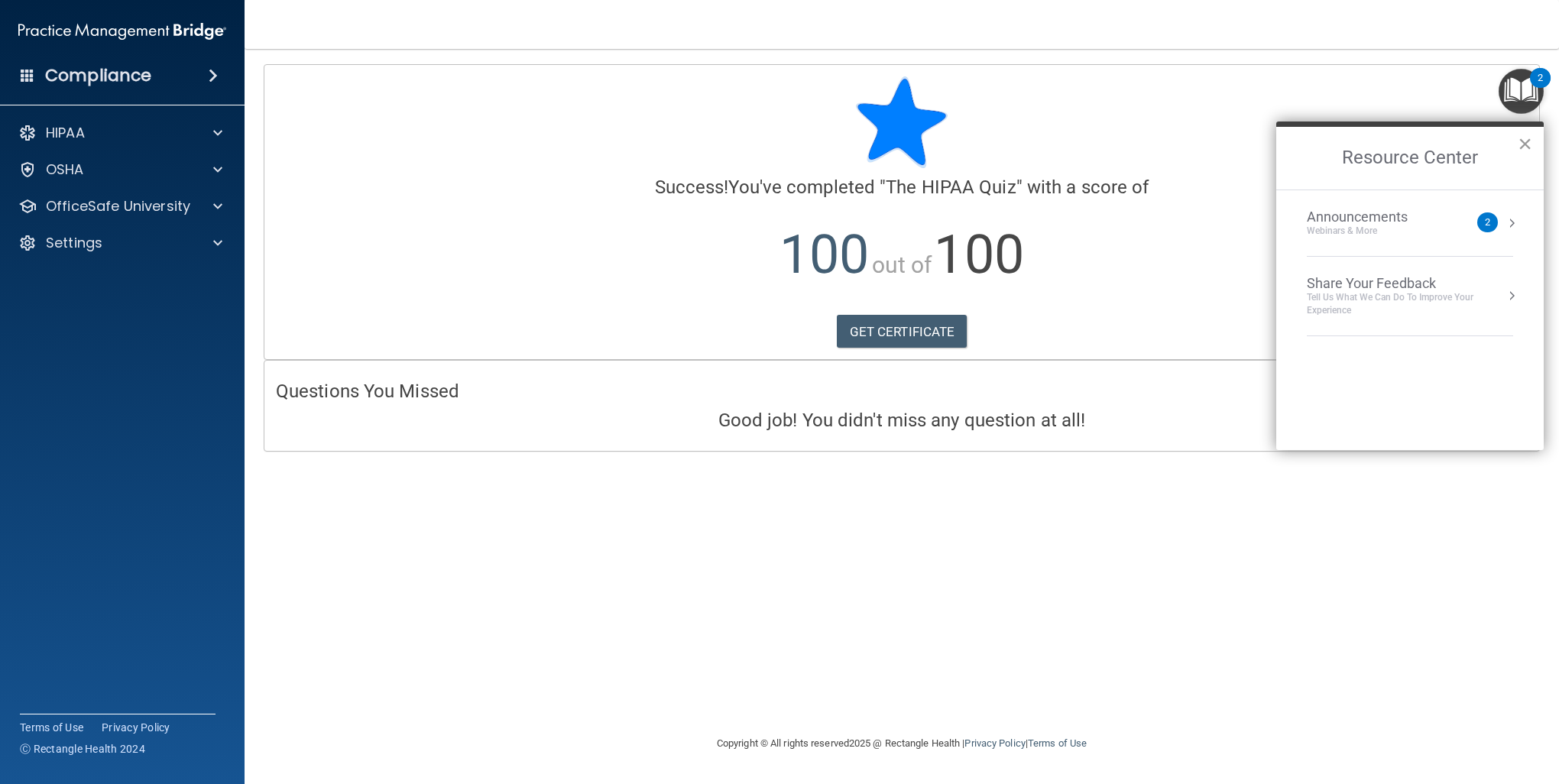
click at [1527, 140] on button "×" at bounding box center [1525, 143] width 14 height 25
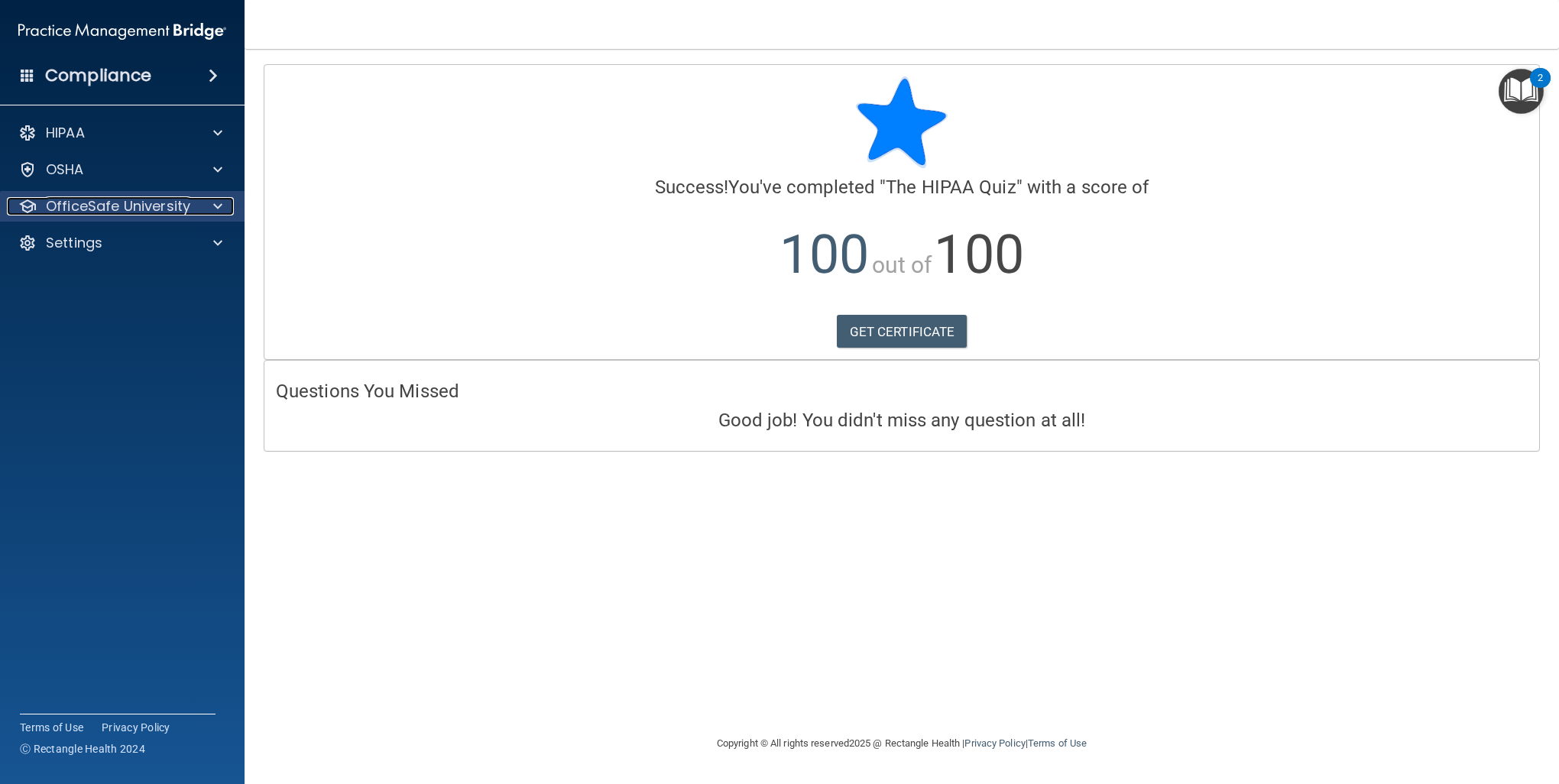
click at [134, 203] on p "OfficeSafe University" at bounding box center [118, 206] width 144 height 18
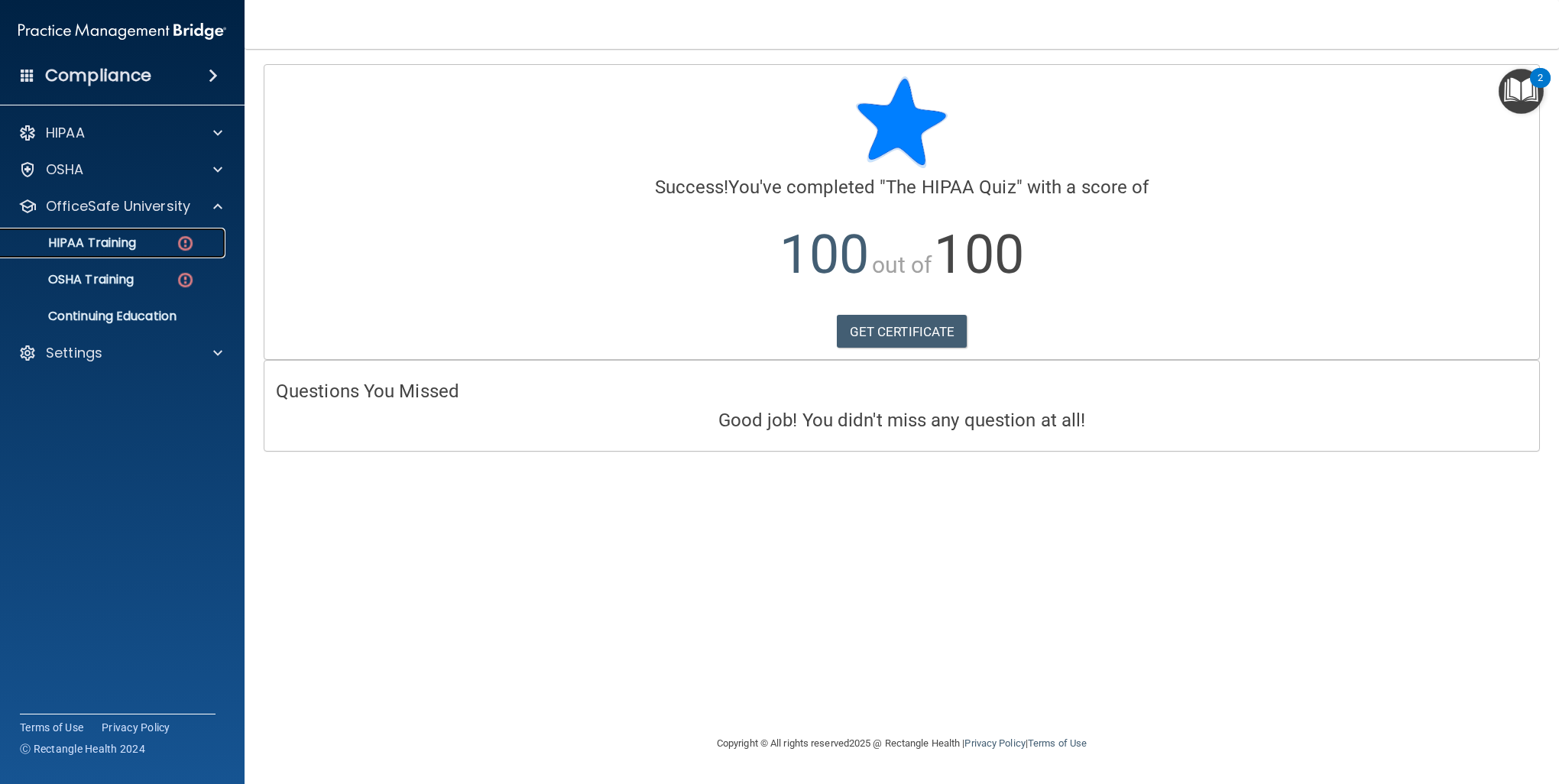
click at [142, 229] on link "HIPAA Training" at bounding box center [105, 243] width 241 height 30
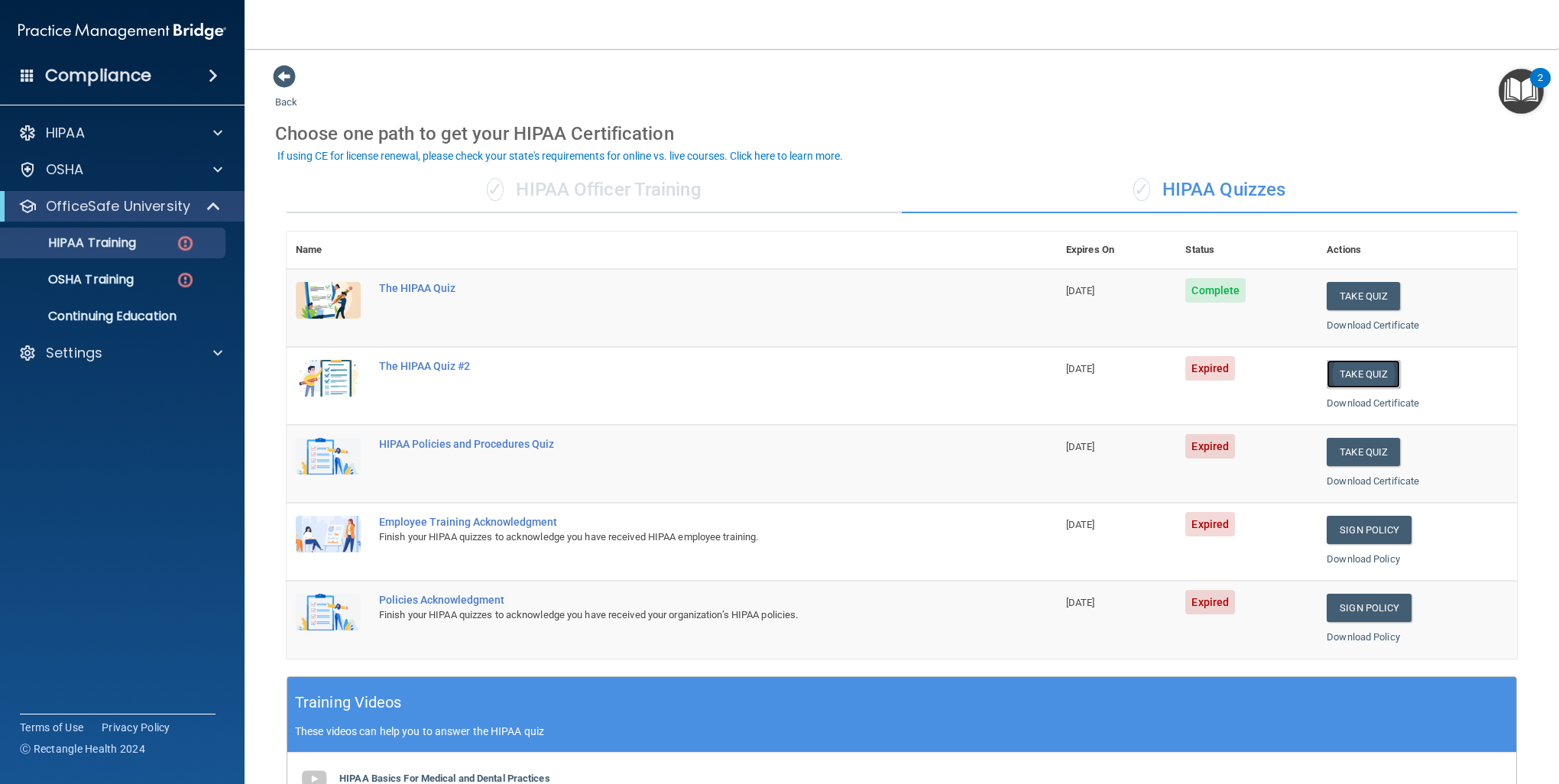
click at [1380, 369] on button "Take Quiz" at bounding box center [1364, 373] width 74 height 28
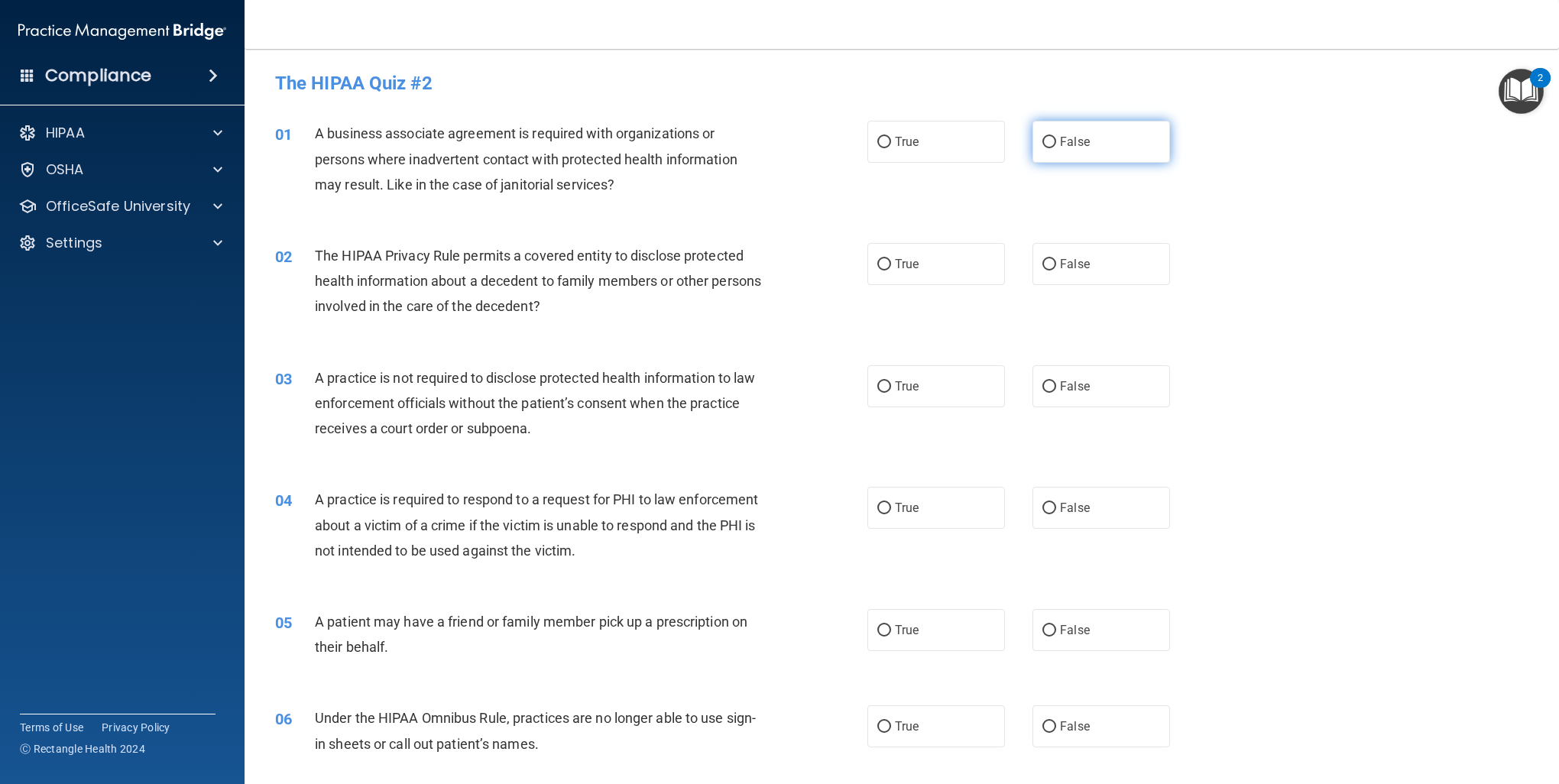
drag, startPoint x: 1086, startPoint y: 173, endPoint x: 1084, endPoint y: 161, distance: 12.2
click at [1084, 161] on div "01 A business associate agreement is required with organizations or persons whe…" at bounding box center [901, 163] width 1276 height 123
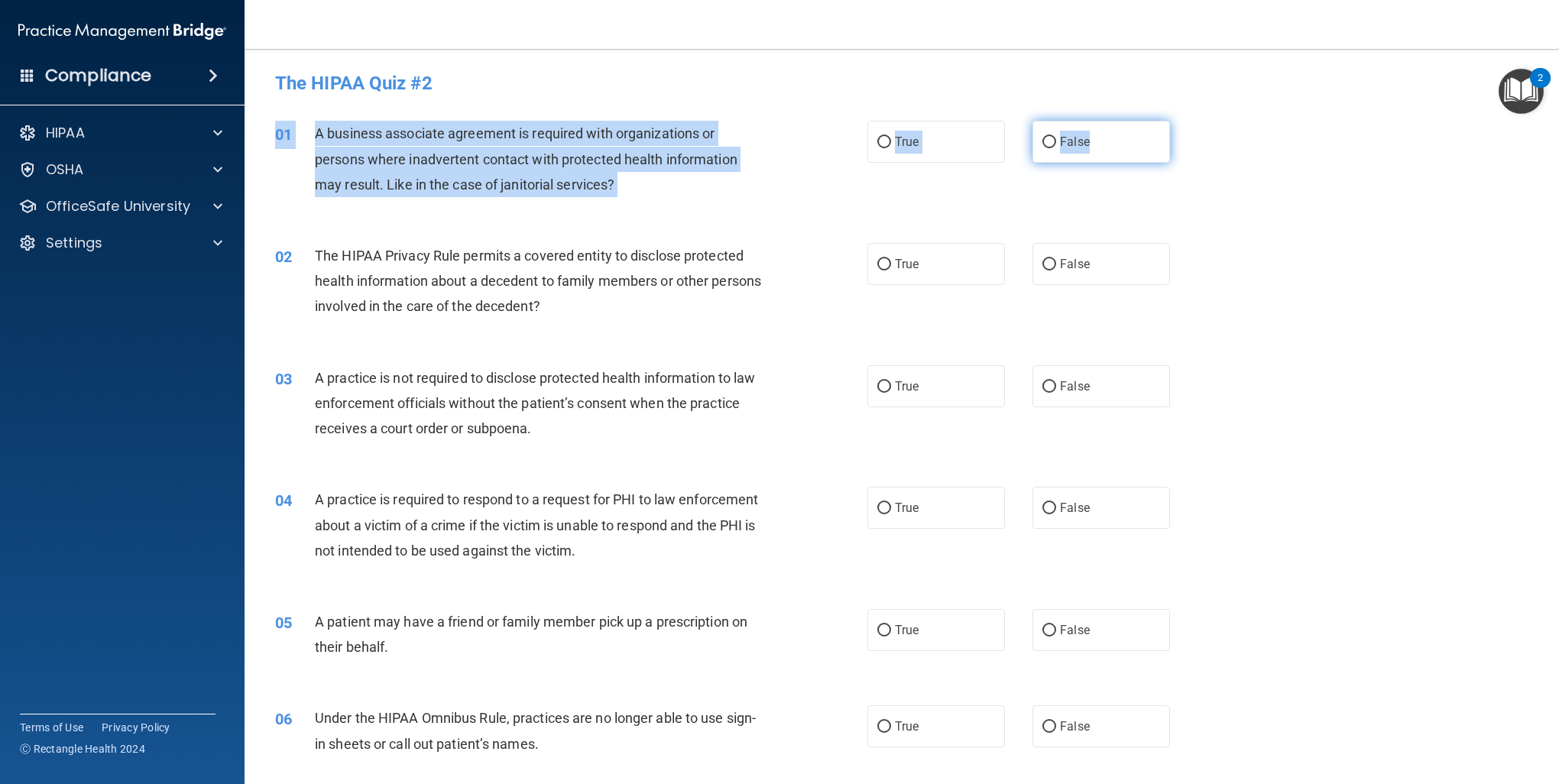
drag, startPoint x: 1084, startPoint y: 161, endPoint x: 1039, endPoint y: 147, distance: 47.1
click at [1033, 147] on label "False" at bounding box center [1102, 142] width 138 height 42
click at [1042, 147] on input "False" at bounding box center [1049, 143] width 14 height 11
radio input "true"
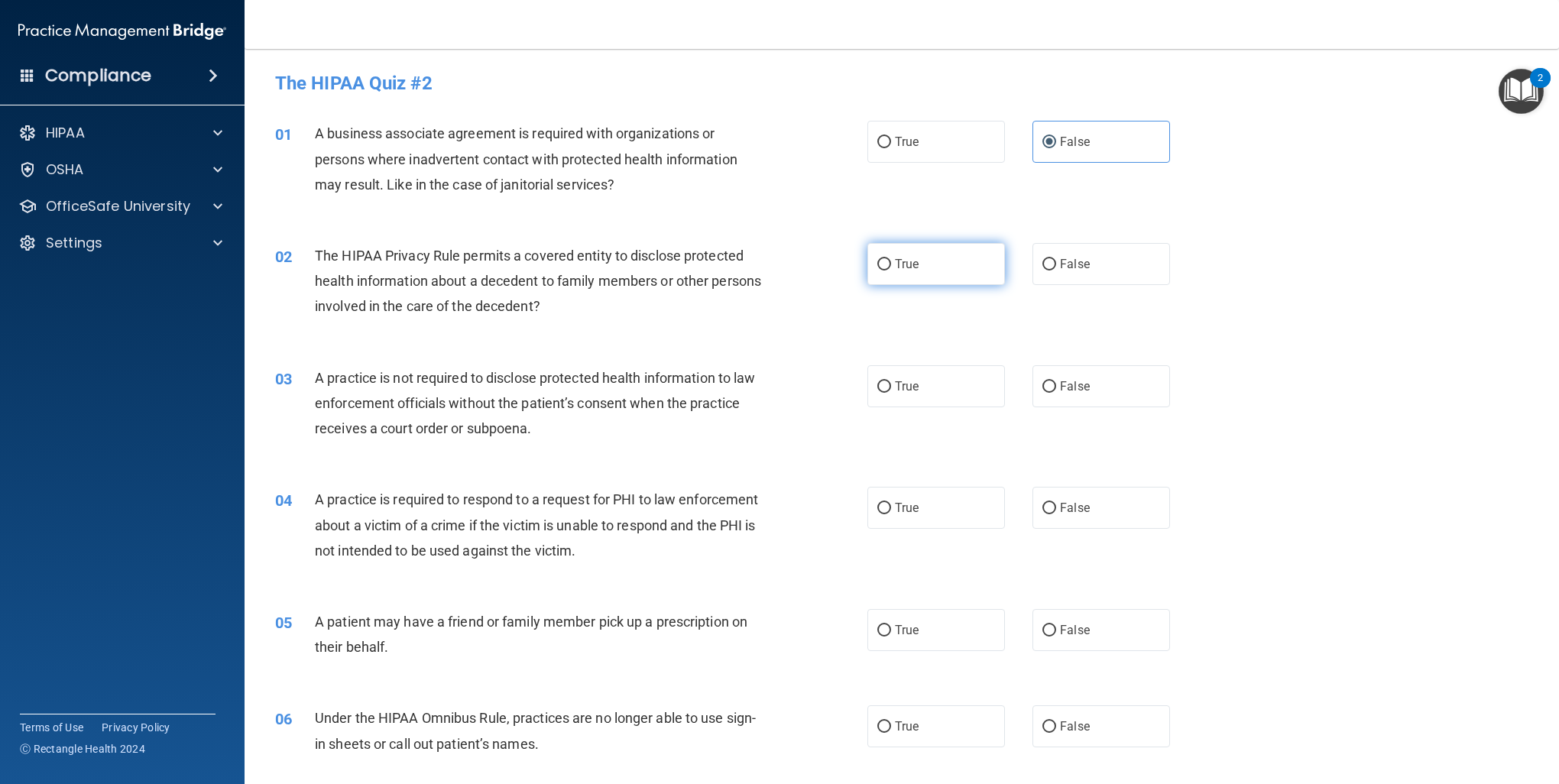
click at [895, 267] on span "True" at bounding box center [907, 264] width 24 height 14
click at [892, 267] on input "True" at bounding box center [884, 264] width 14 height 11
radio input "true"
click at [1072, 392] on label "False" at bounding box center [1102, 386] width 138 height 42
click at [1057, 392] on input "False" at bounding box center [1049, 387] width 14 height 11
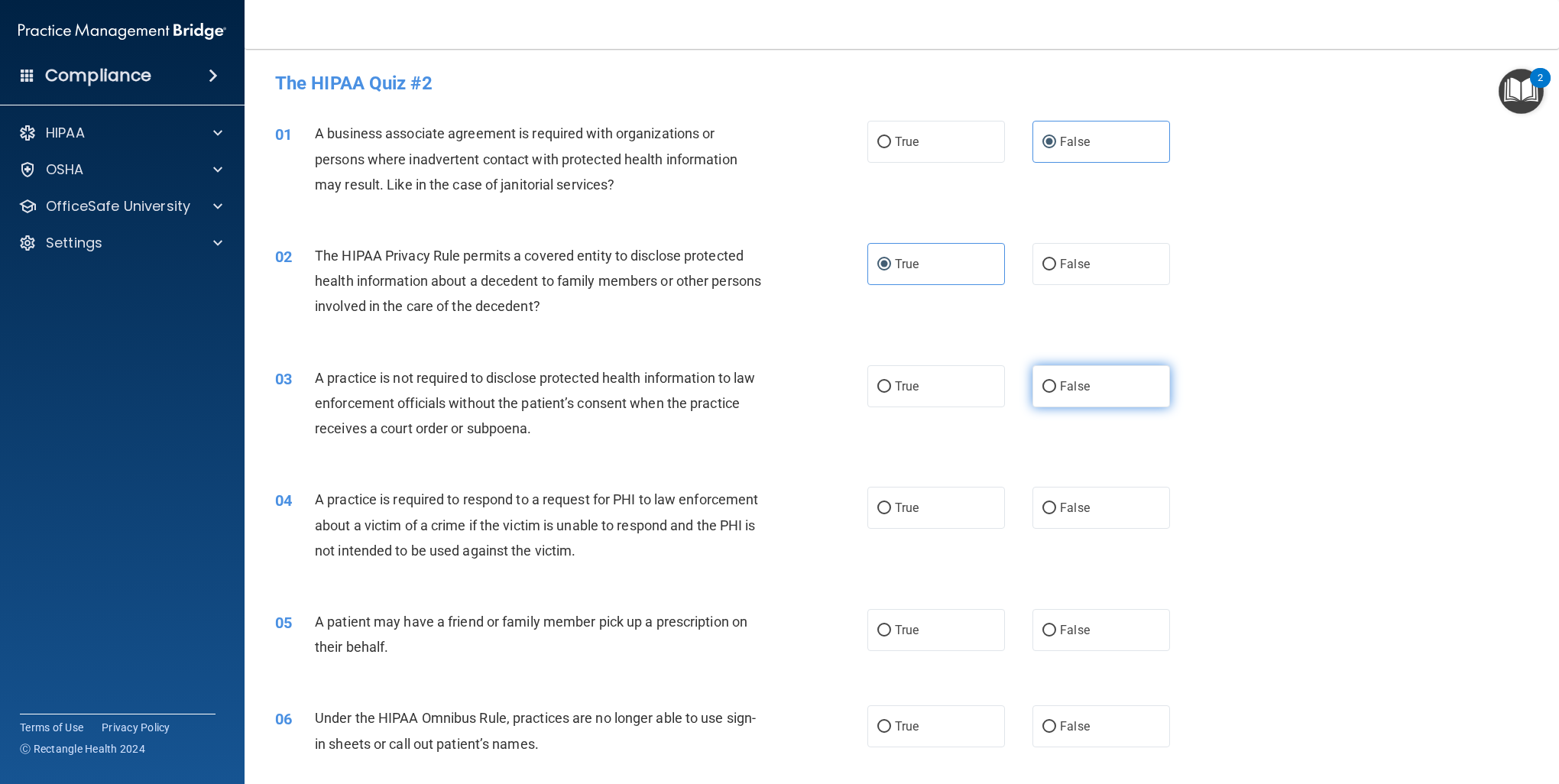
radio input "true"
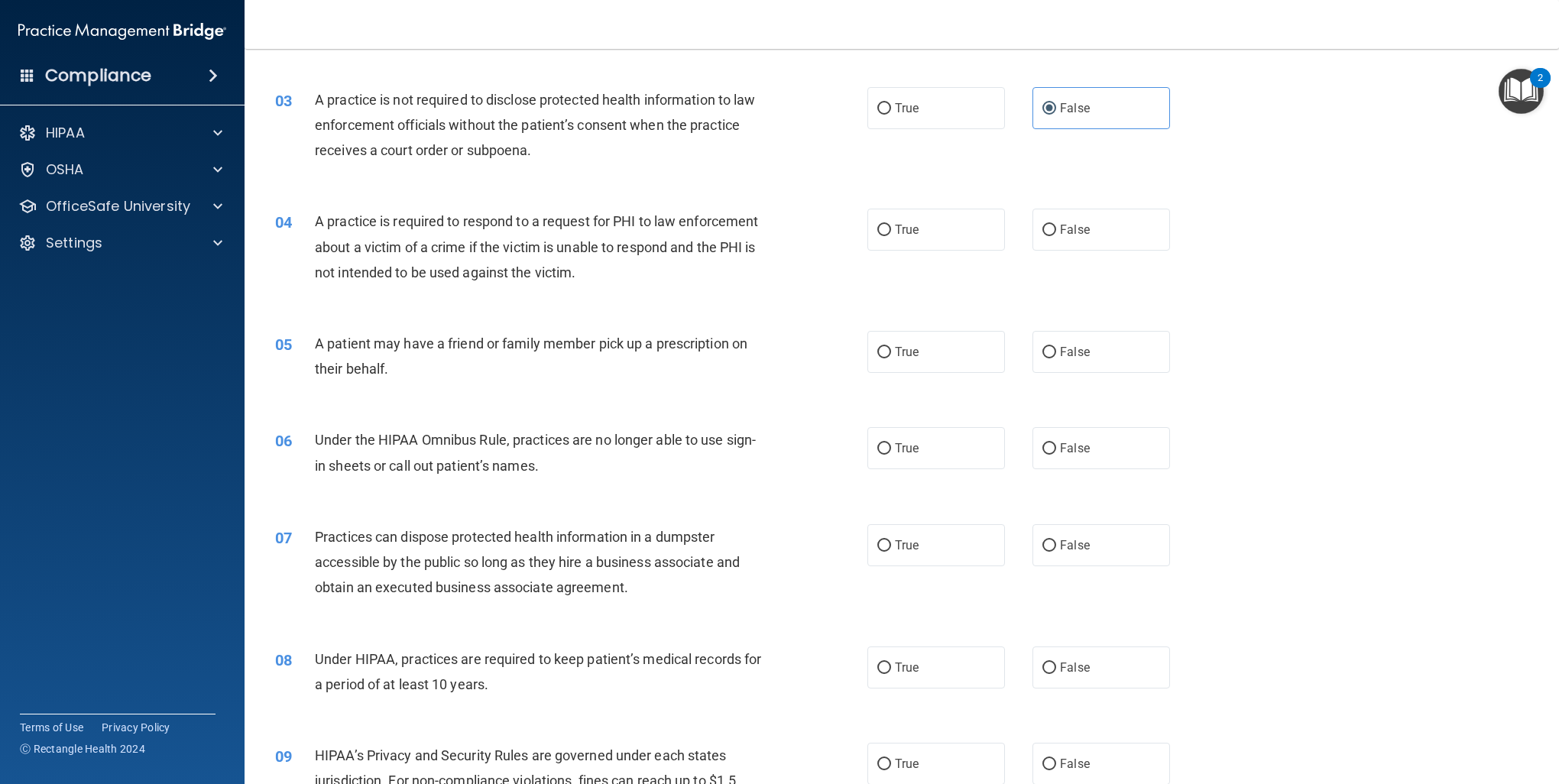
scroll to position [306, 0]
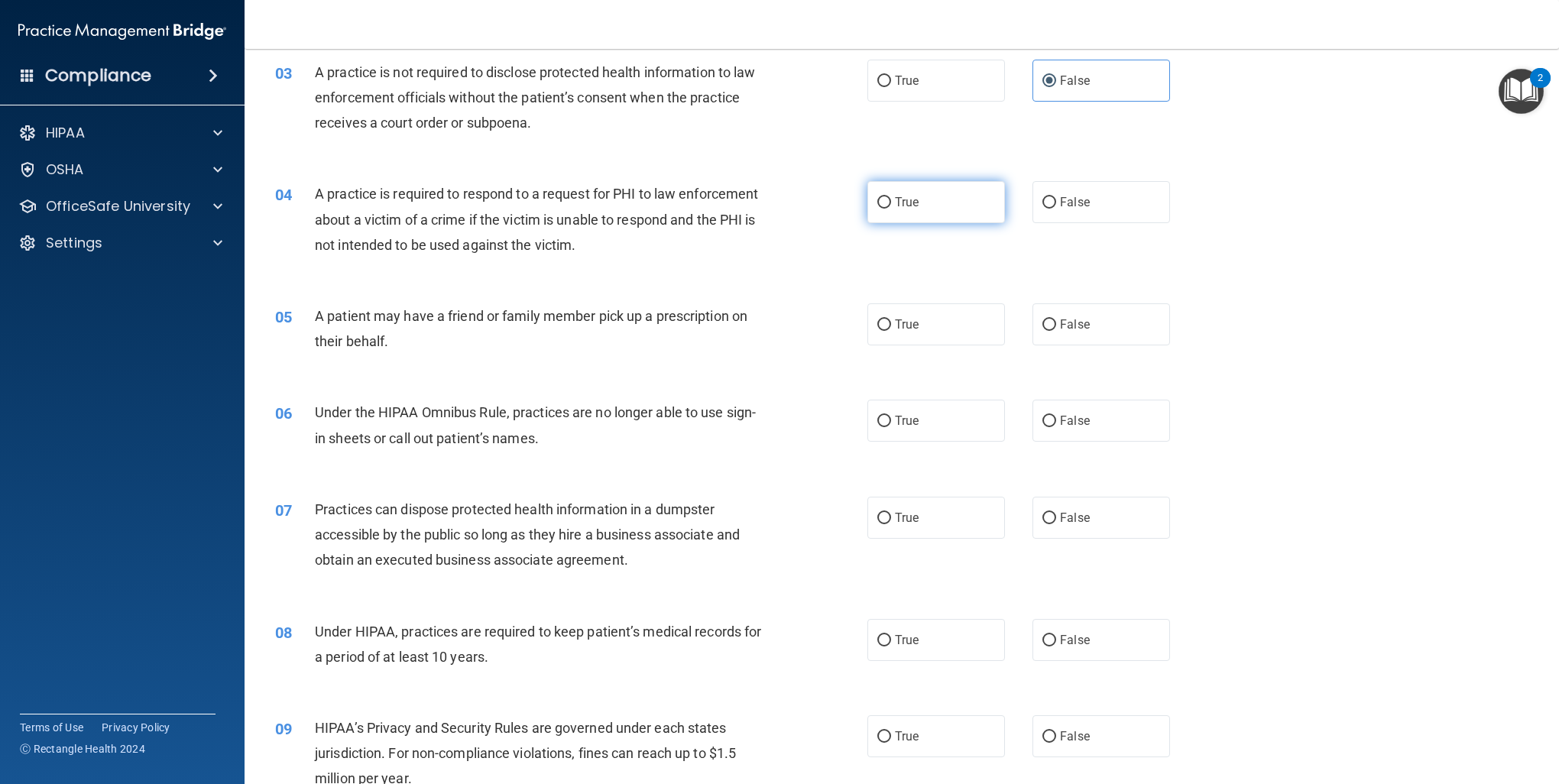
click at [944, 195] on label "True" at bounding box center [937, 202] width 138 height 42
click at [892, 197] on input "True" at bounding box center [884, 203] width 14 height 11
radio input "true"
click at [940, 310] on label "True" at bounding box center [937, 324] width 138 height 42
click at [892, 320] on input "True" at bounding box center [884, 325] width 14 height 11
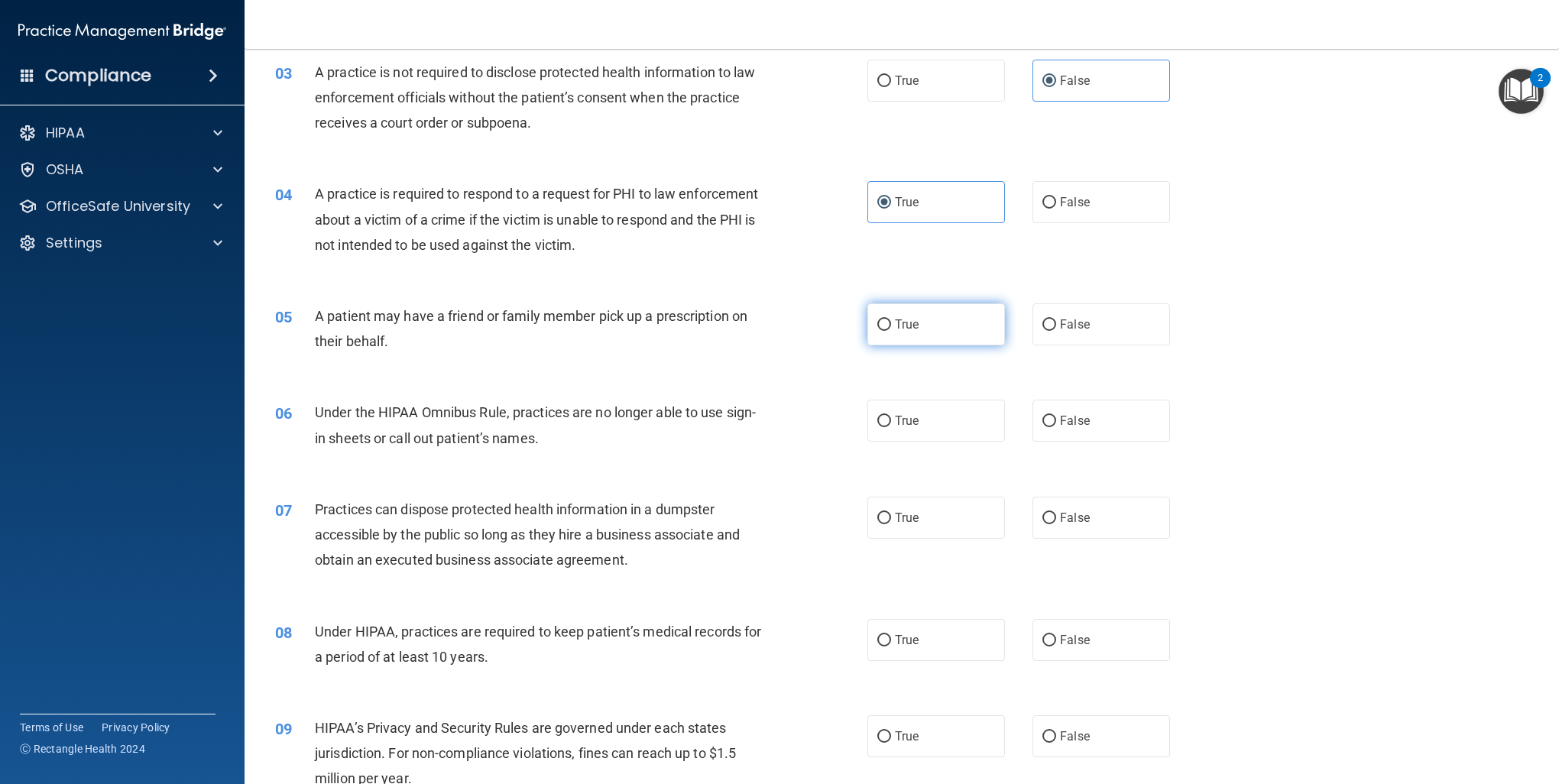
radio input "true"
click at [1093, 311] on label "False" at bounding box center [1102, 324] width 138 height 42
click at [1057, 320] on input "False" at bounding box center [1049, 325] width 14 height 11
radio input "true"
radio input "false"
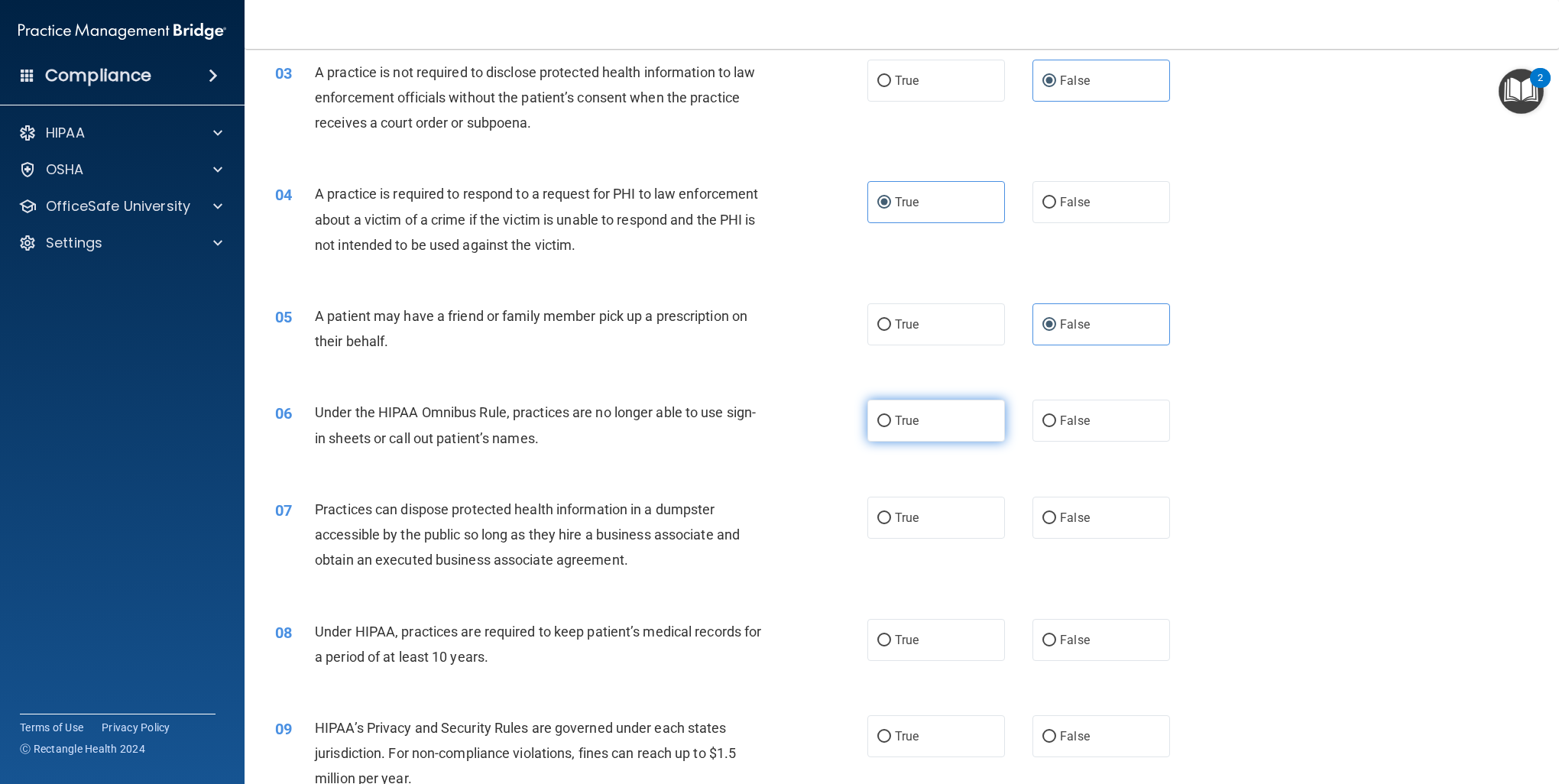
click at [945, 411] on label "True" at bounding box center [937, 420] width 138 height 42
click at [892, 416] on input "True" at bounding box center [884, 421] width 14 height 11
radio input "true"
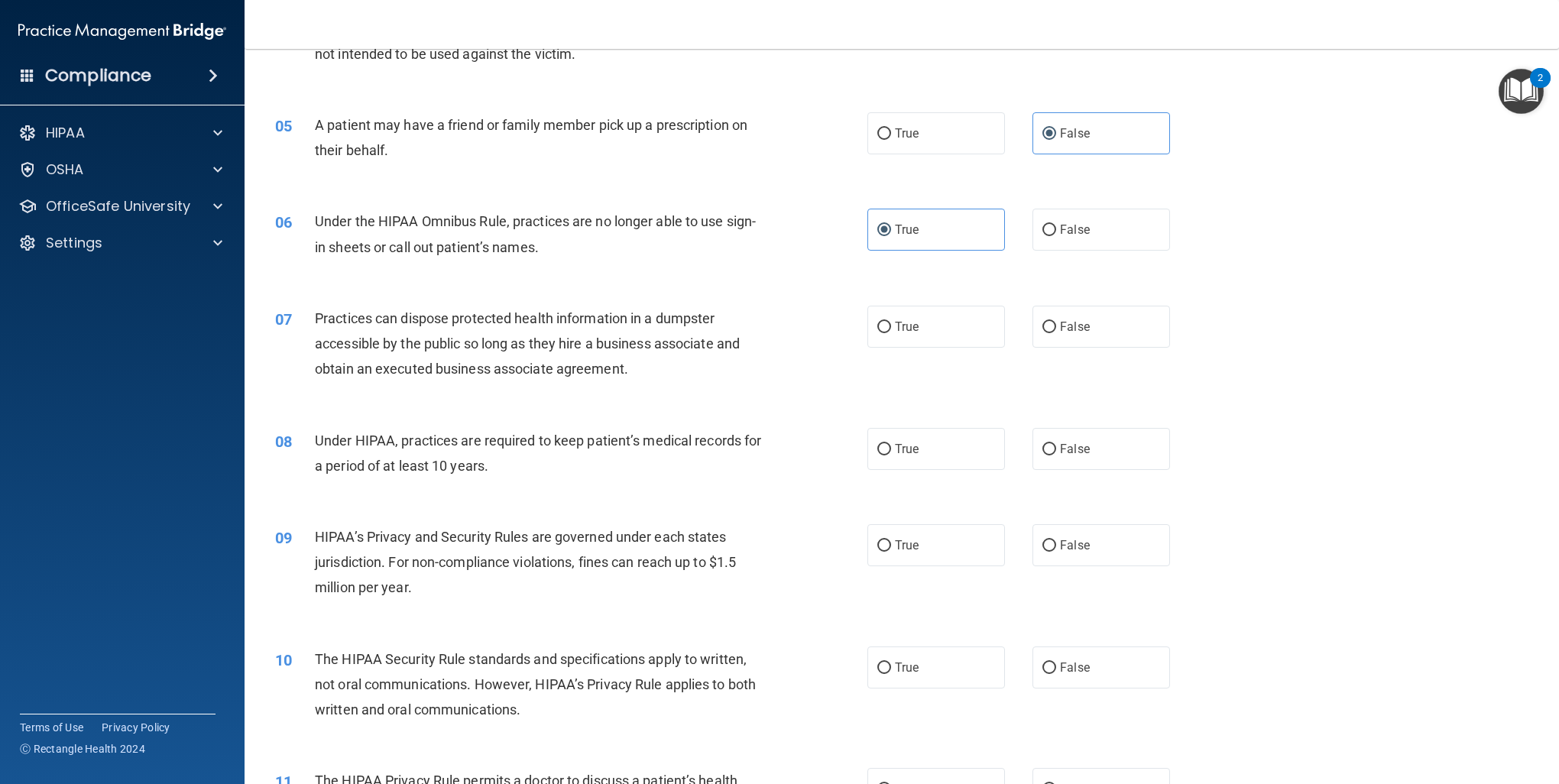
scroll to position [535, 0]
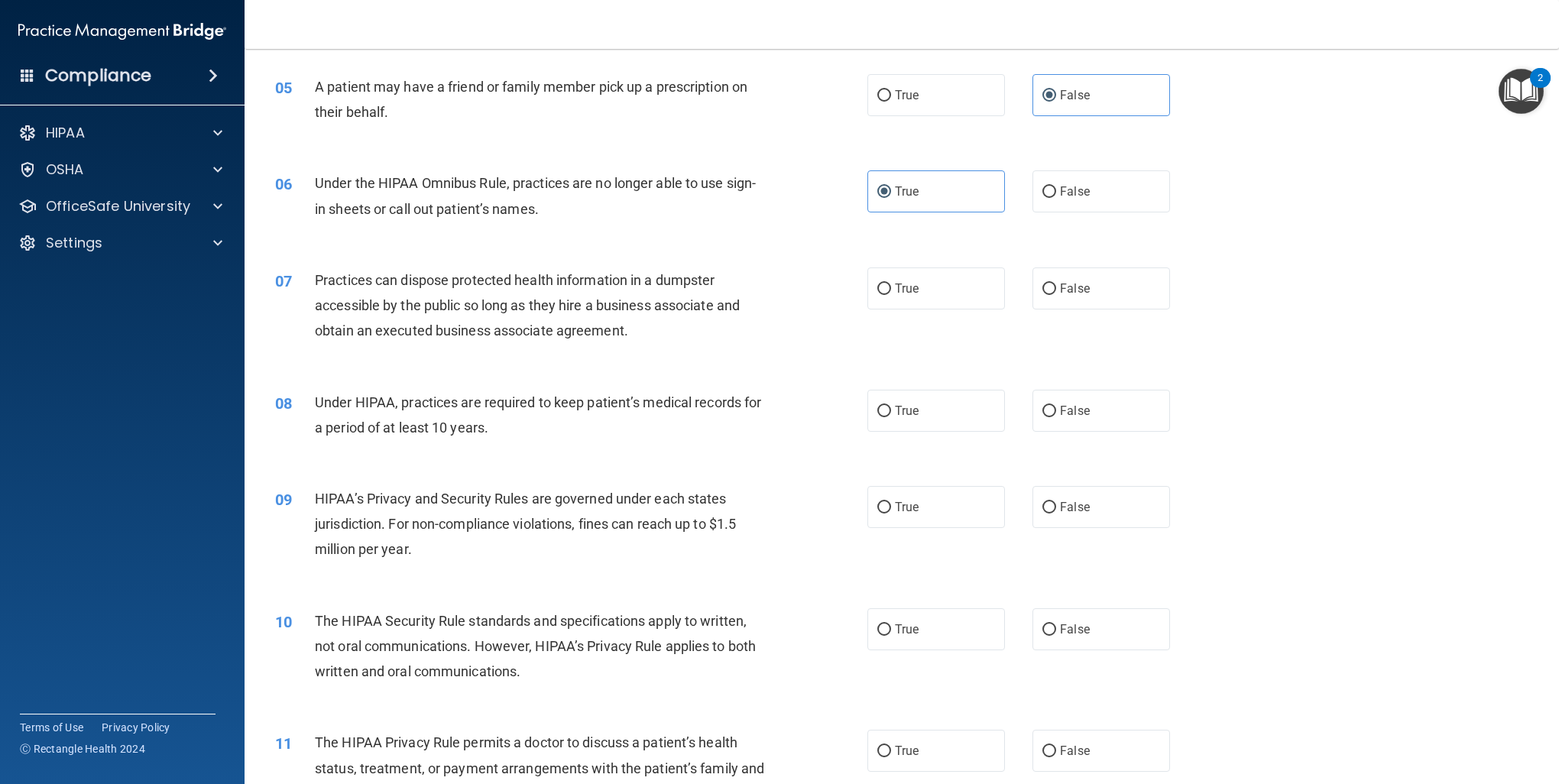
drag, startPoint x: 957, startPoint y: 279, endPoint x: 1026, endPoint y: 330, distance: 85.8
click at [957, 279] on label "True" at bounding box center [937, 288] width 138 height 42
click at [892, 283] on input "True" at bounding box center [884, 289] width 14 height 11
radio input "true"
click at [1092, 424] on label "False" at bounding box center [1102, 411] width 138 height 42
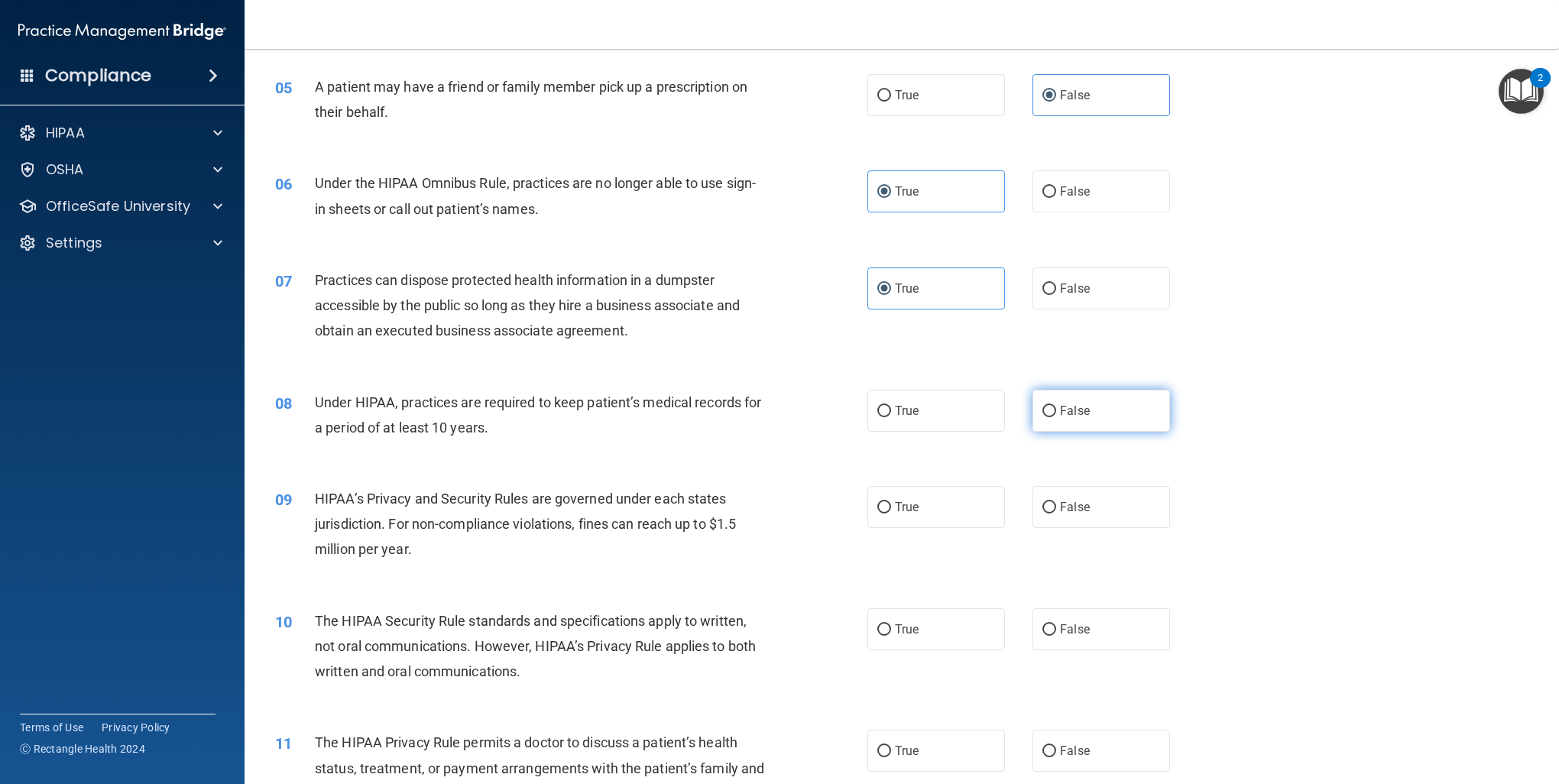
click at [1057, 417] on input "False" at bounding box center [1049, 412] width 14 height 11
radio input "true"
click at [1072, 515] on label "False" at bounding box center [1102, 507] width 138 height 42
drag, startPoint x: 1042, startPoint y: 506, endPoint x: 1042, endPoint y: 521, distance: 15.0
click at [1043, 509] on input "False" at bounding box center [1049, 508] width 14 height 11
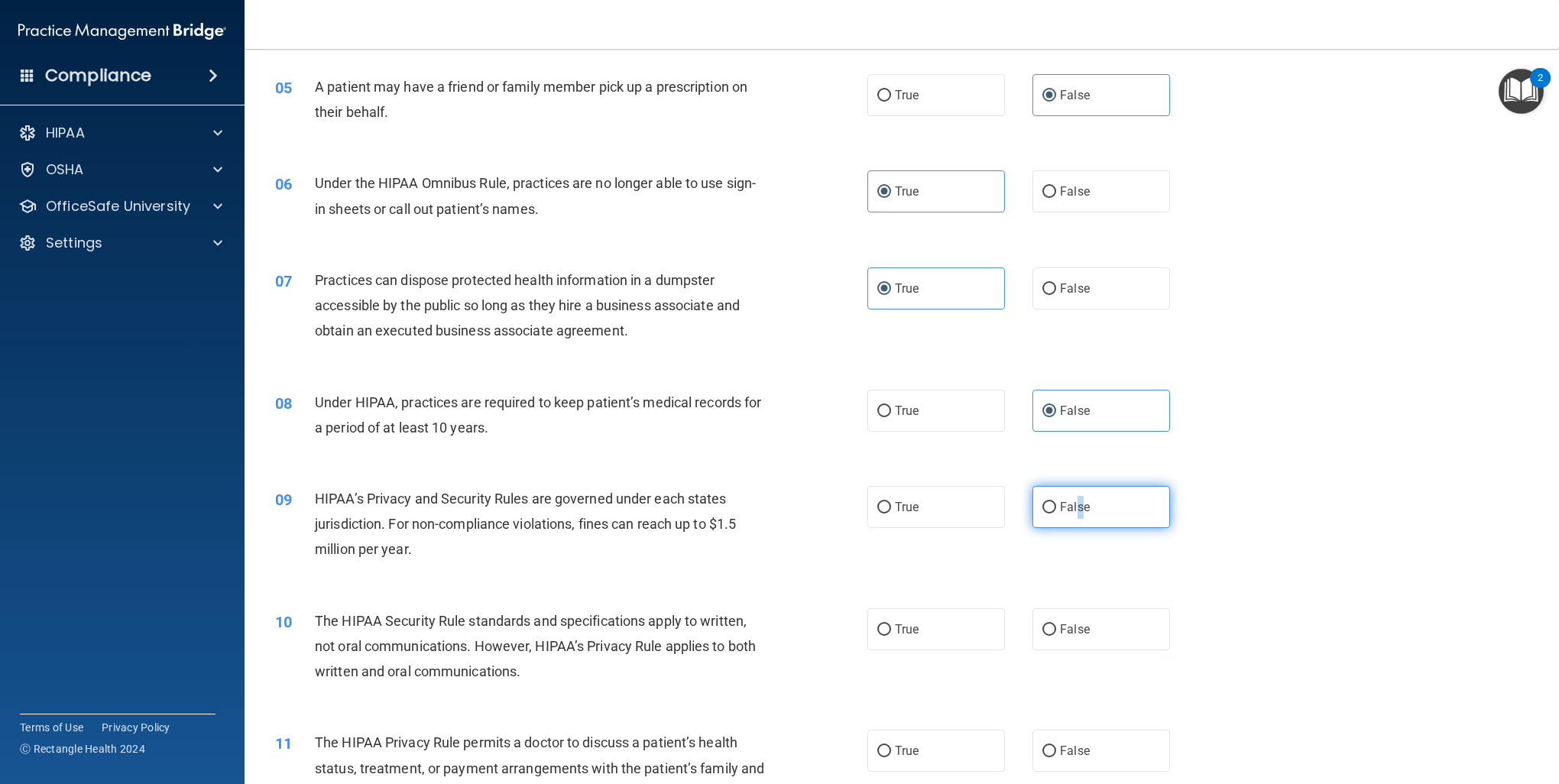
radio input "true"
drag, startPoint x: 901, startPoint y: 637, endPoint x: 922, endPoint y: 633, distance: 21.4
click at [903, 637] on label "True" at bounding box center [937, 629] width 138 height 42
click at [892, 636] on input "True" at bounding box center [884, 630] width 14 height 11
radio input "true"
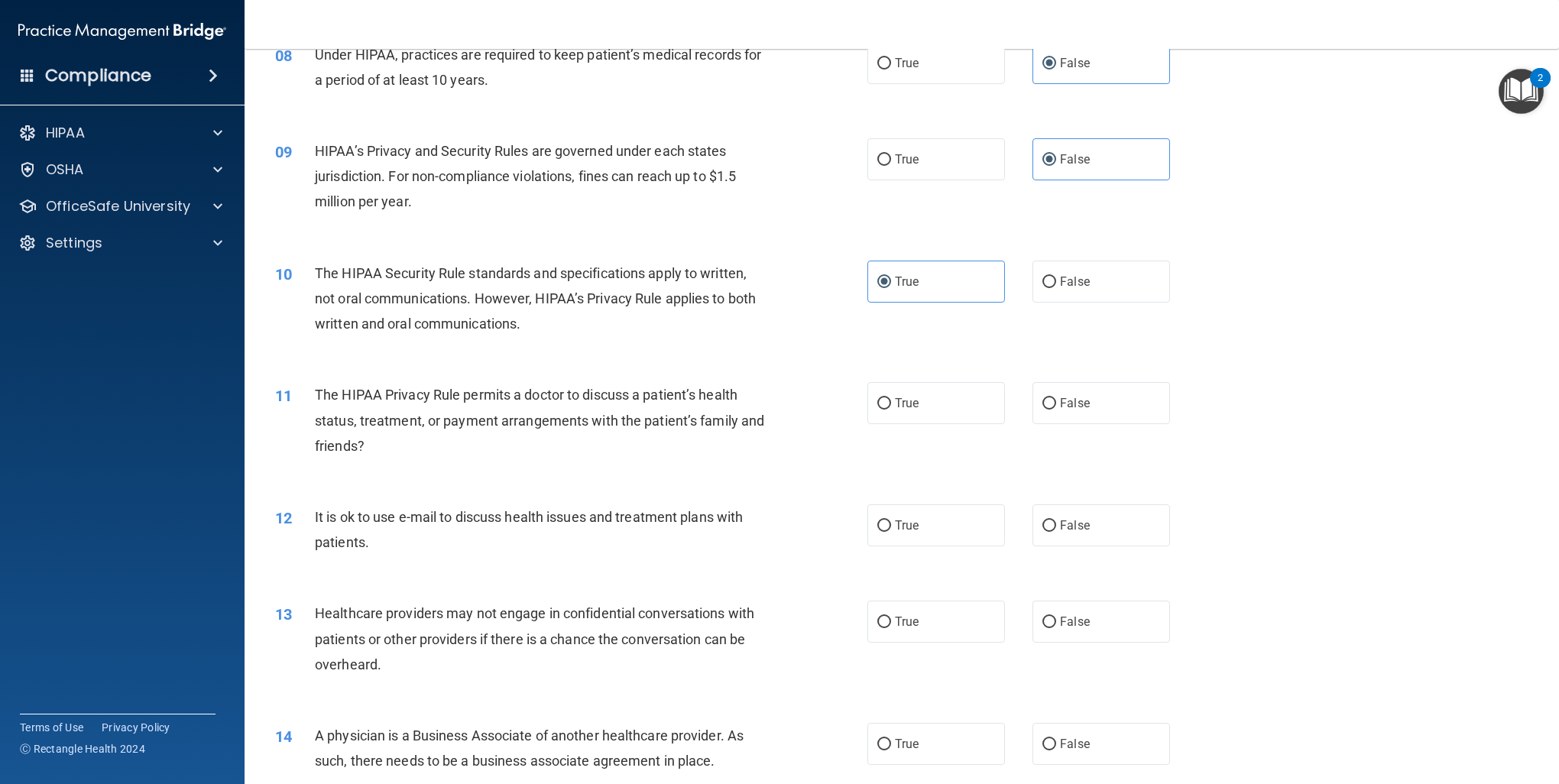
scroll to position [917, 0]
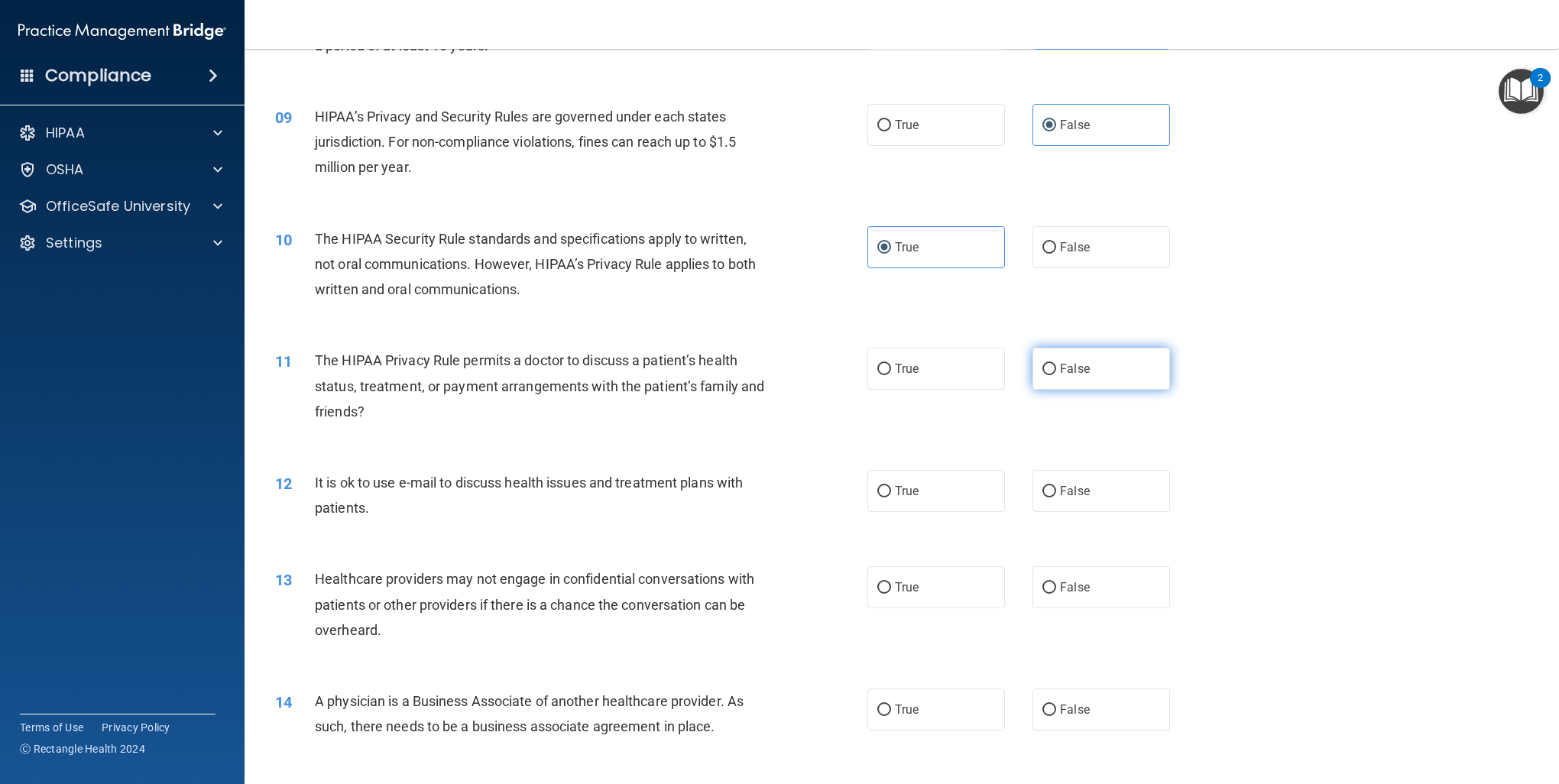
click at [1094, 363] on label "False" at bounding box center [1102, 368] width 138 height 42
click at [1057, 364] on input "False" at bounding box center [1049, 369] width 14 height 11
radio input "true"
click at [1069, 491] on span "False" at bounding box center [1074, 491] width 30 height 14
click at [1057, 491] on input "False" at bounding box center [1049, 492] width 14 height 11
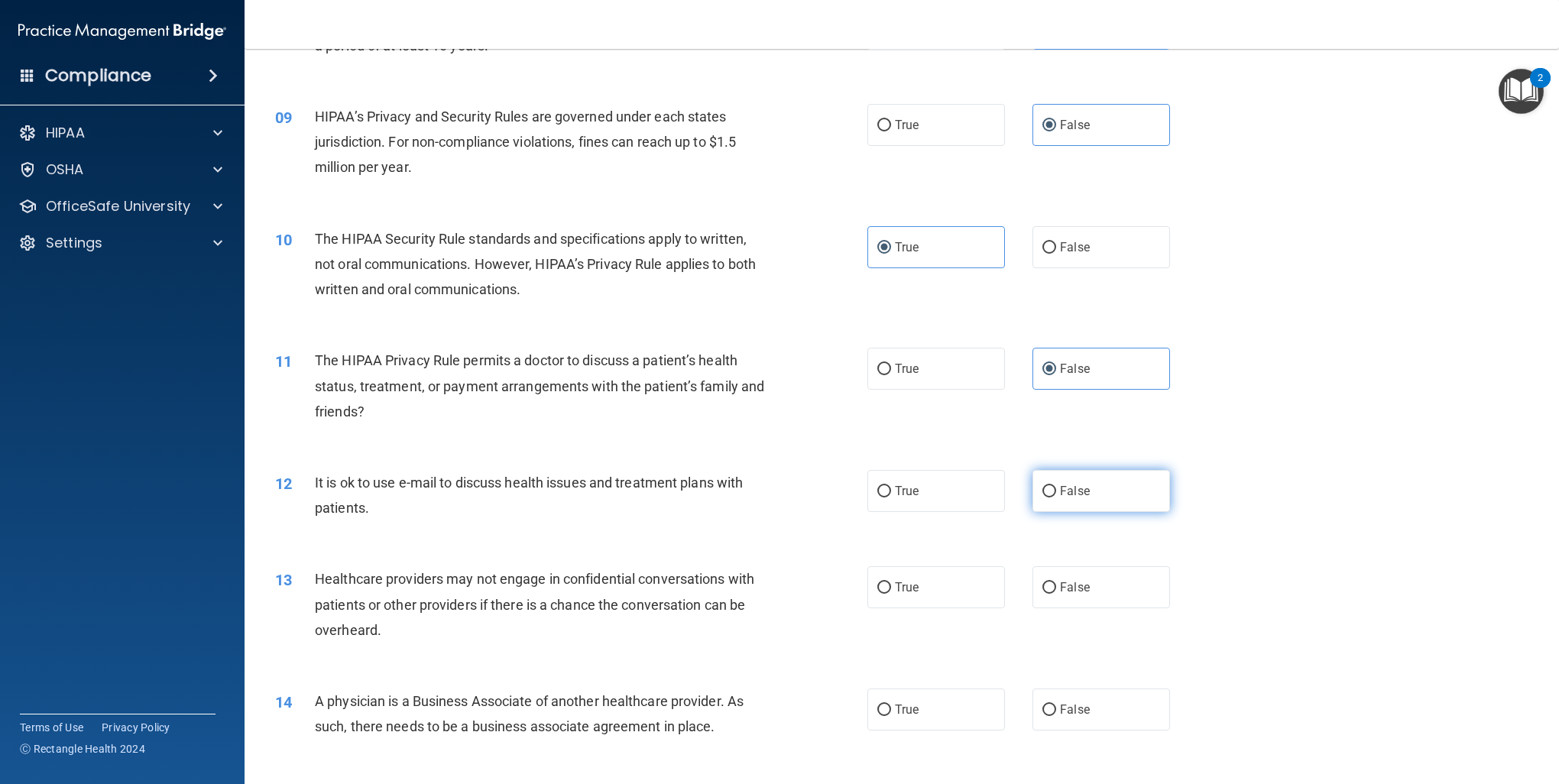
radio input "true"
click at [948, 585] on label "True" at bounding box center [937, 587] width 138 height 42
click at [892, 585] on input "True" at bounding box center [884, 588] width 14 height 11
radio input "true"
drag, startPoint x: 1094, startPoint y: 705, endPoint x: 1113, endPoint y: 703, distance: 19.1
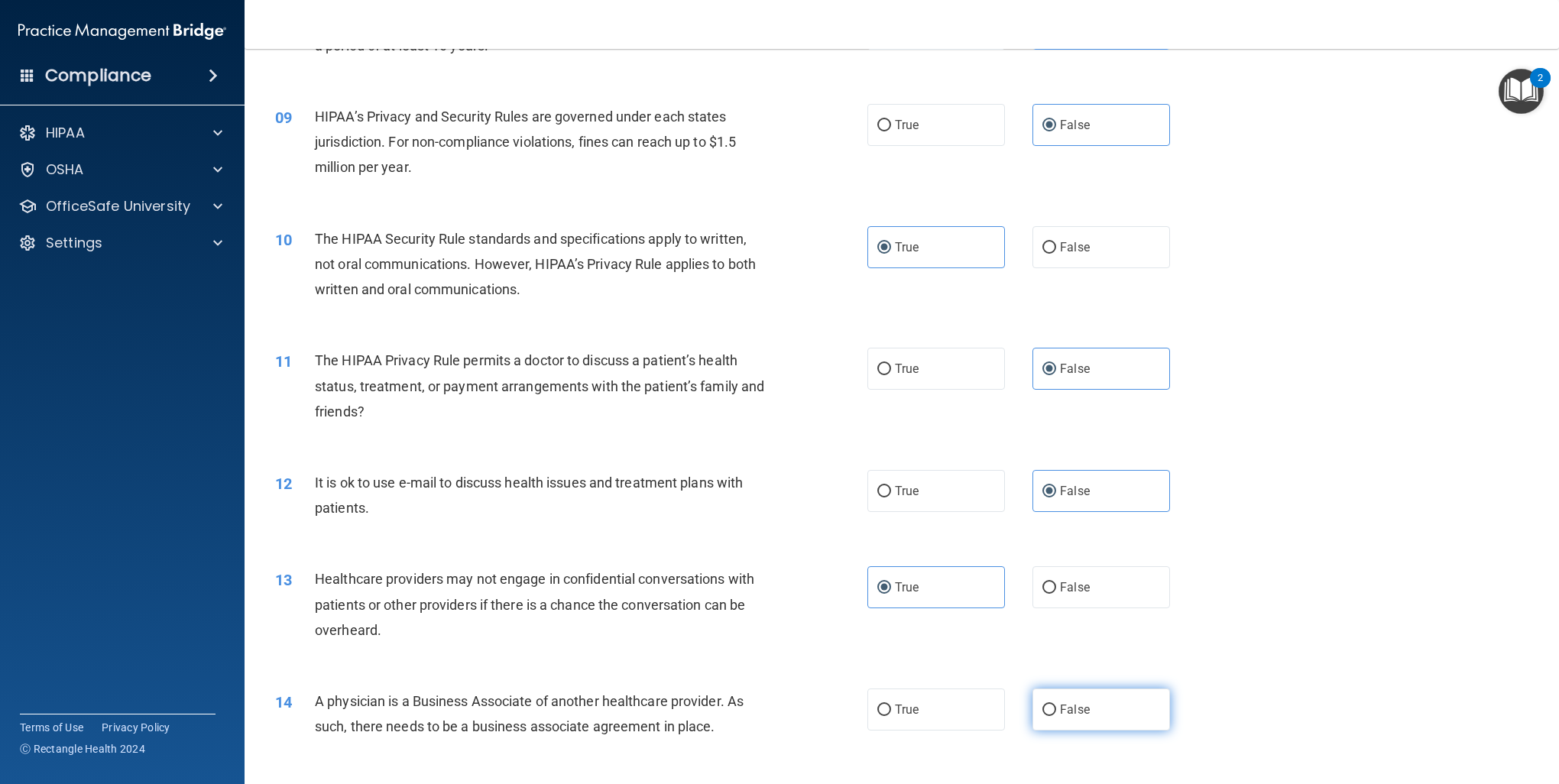
click at [1098, 706] on label "False" at bounding box center [1102, 710] width 138 height 42
click at [1057, 706] on input "False" at bounding box center [1049, 710] width 14 height 11
radio input "true"
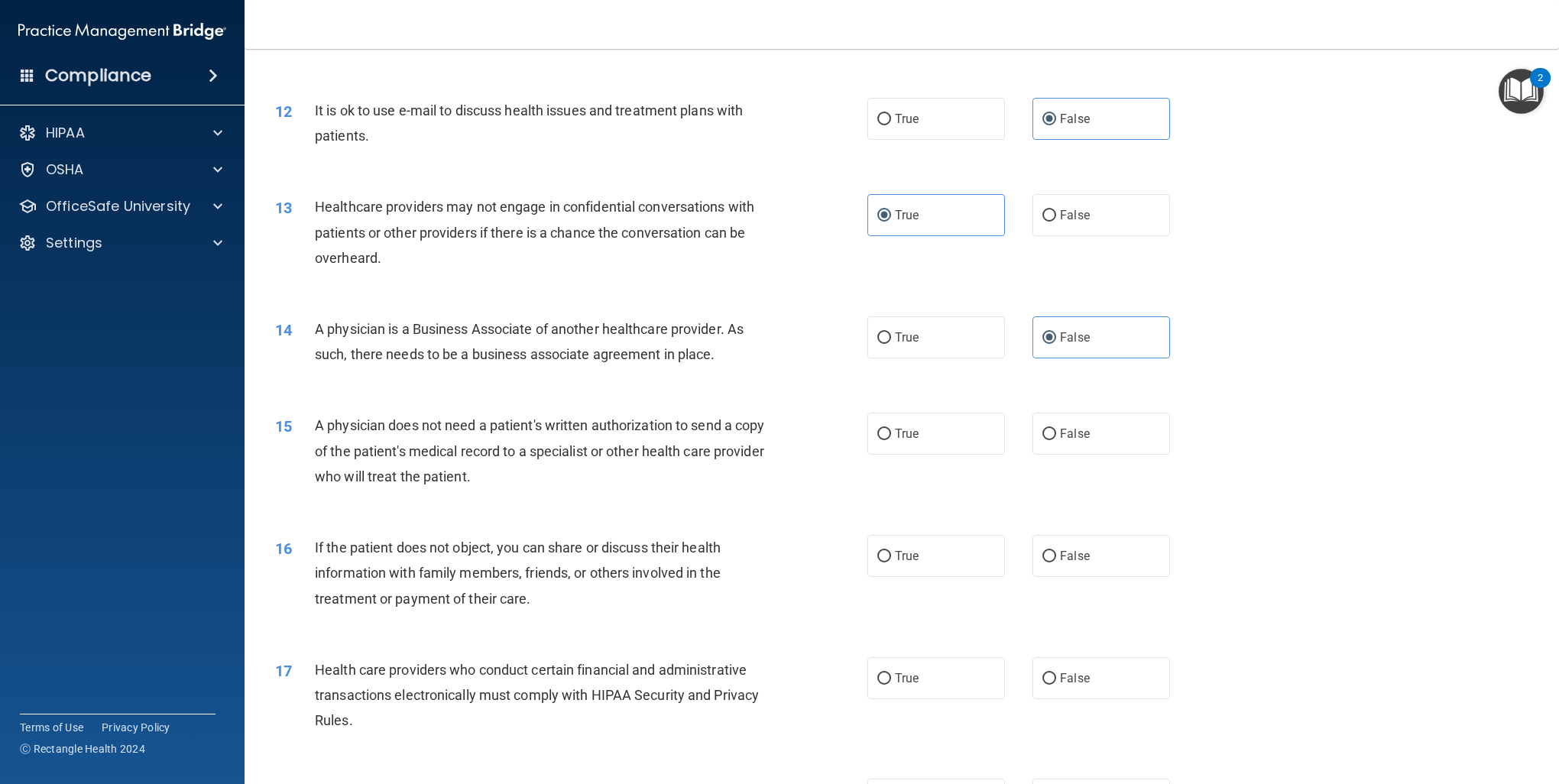
scroll to position [1299, 0]
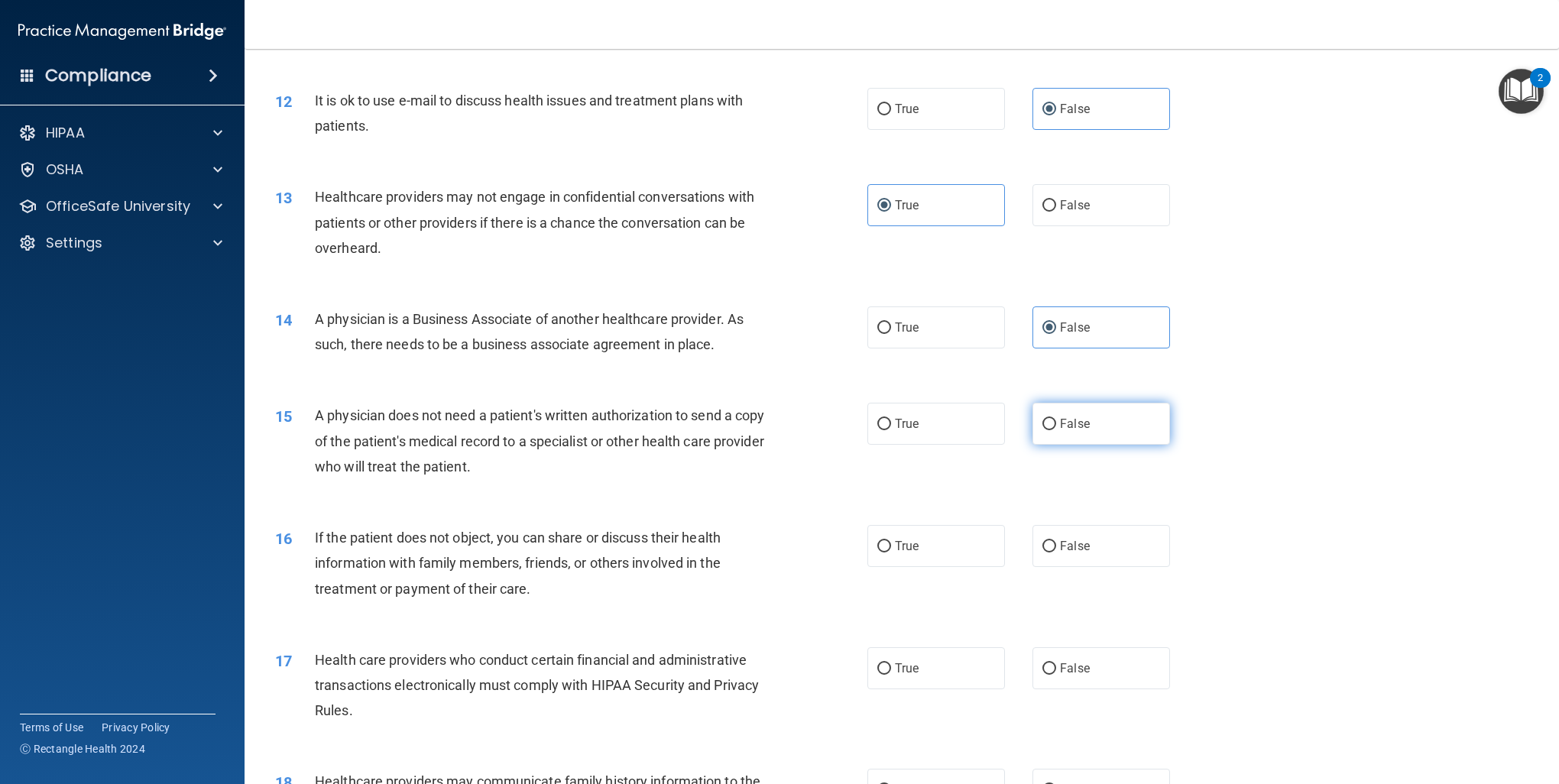
click at [1080, 432] on label "False" at bounding box center [1102, 424] width 138 height 42
click at [1057, 430] on input "False" at bounding box center [1049, 424] width 14 height 11
radio input "true"
drag, startPoint x: 911, startPoint y: 542, endPoint x: 1004, endPoint y: 657, distance: 147.9
click at [911, 542] on span "True" at bounding box center [907, 546] width 24 height 14
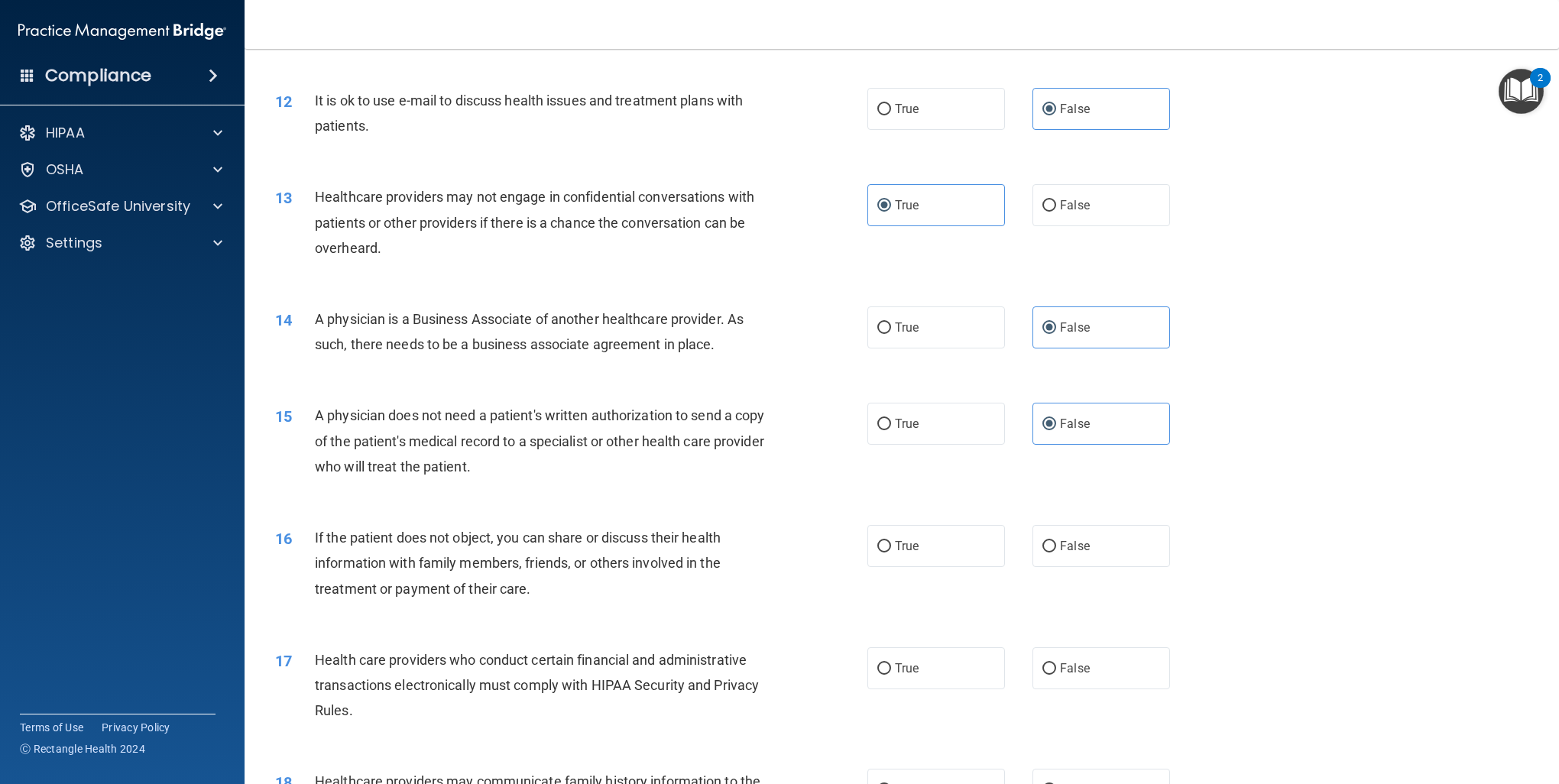
click at [892, 542] on input "True" at bounding box center [884, 547] width 14 height 11
radio input "true"
click at [1079, 669] on span "False" at bounding box center [1074, 668] width 30 height 14
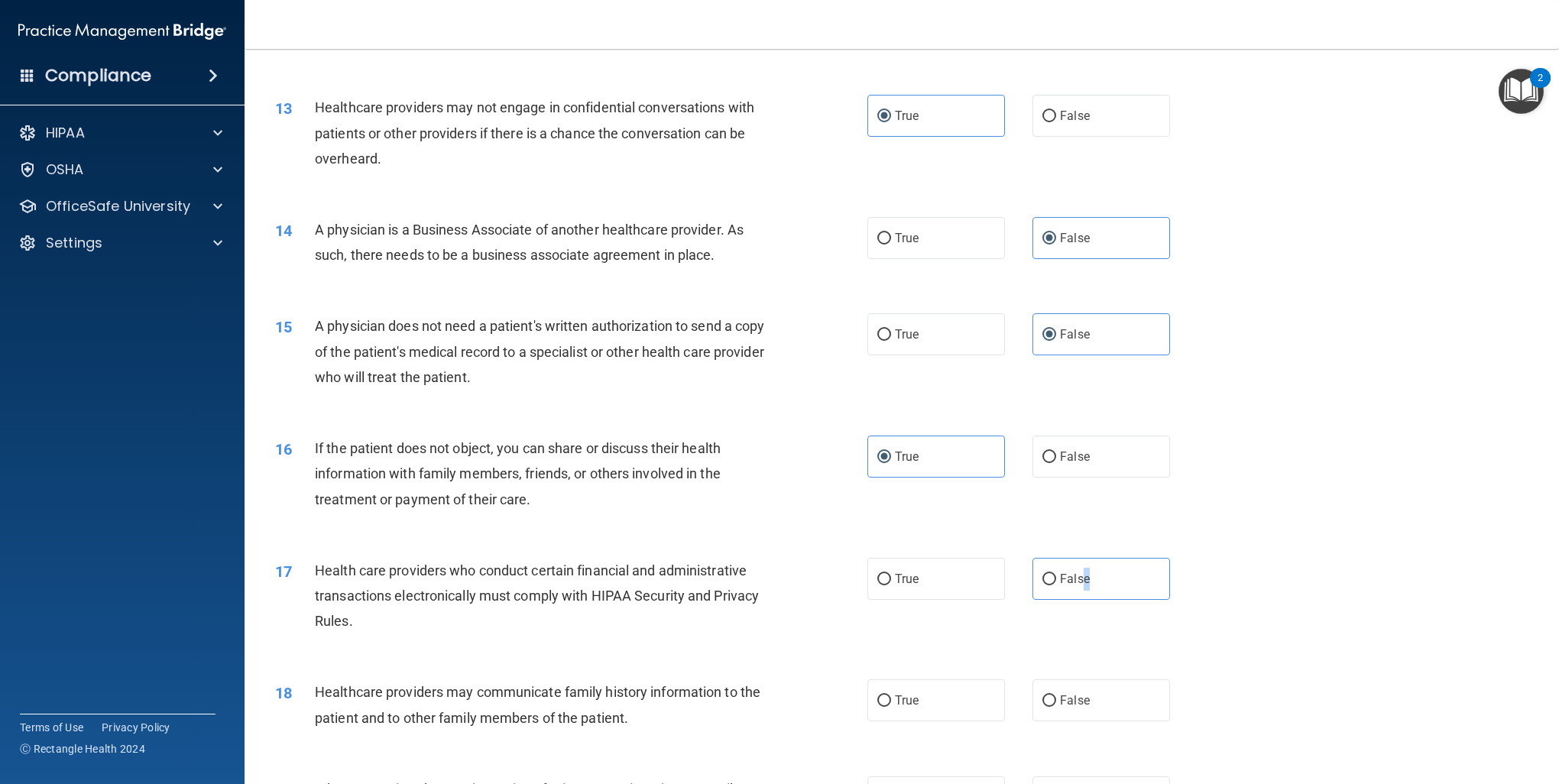
scroll to position [1452, 0]
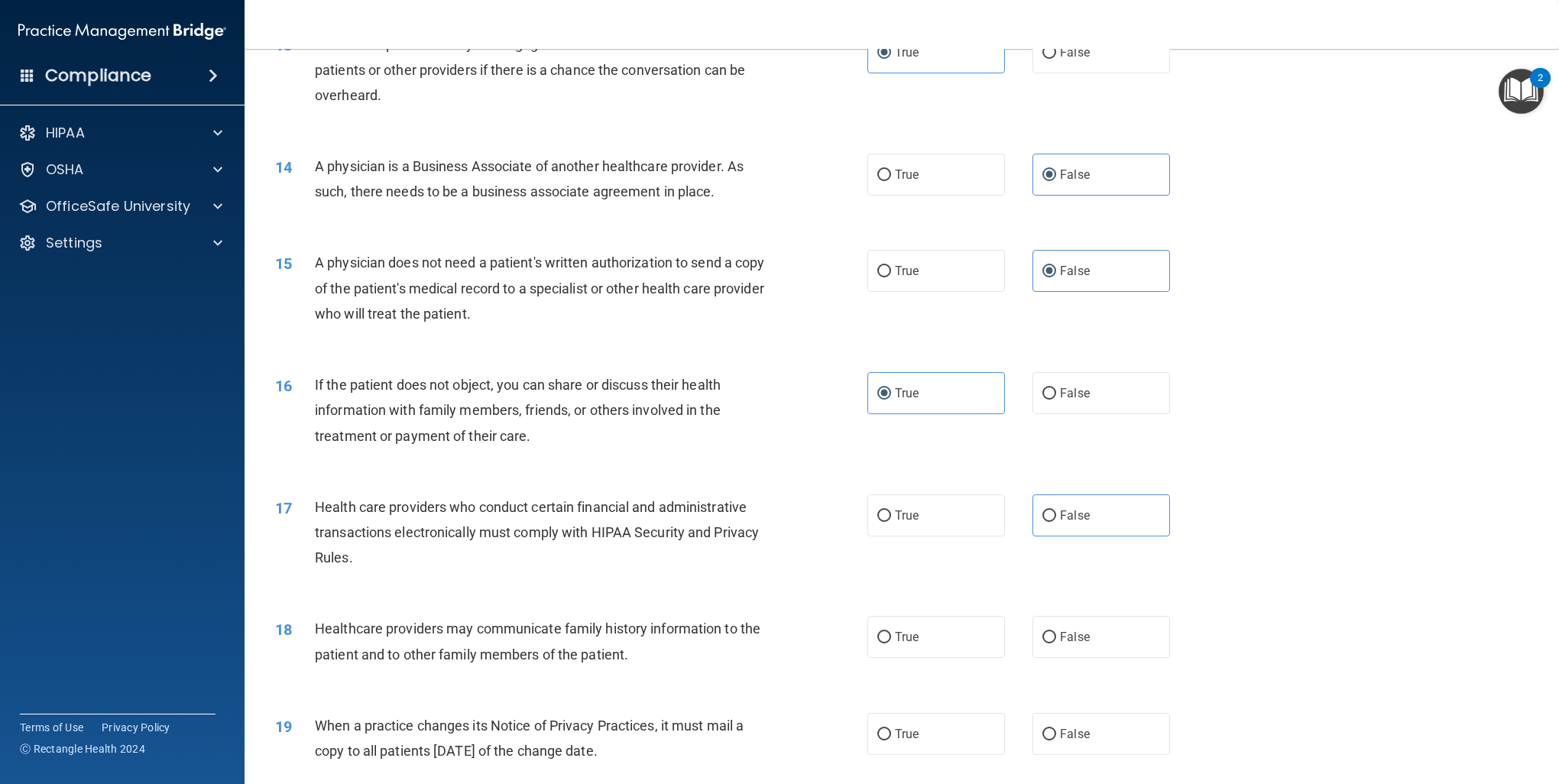
click at [1058, 491] on div "17 Health care providers who conduct certain financial and administrative trans…" at bounding box center [901, 536] width 1276 height 123
click at [1054, 506] on label "False" at bounding box center [1102, 515] width 138 height 42
click at [1054, 510] on input "False" at bounding box center [1049, 516] width 14 height 11
radio input "true"
drag, startPoint x: 1069, startPoint y: 629, endPoint x: 1167, endPoint y: 628, distance: 98.0
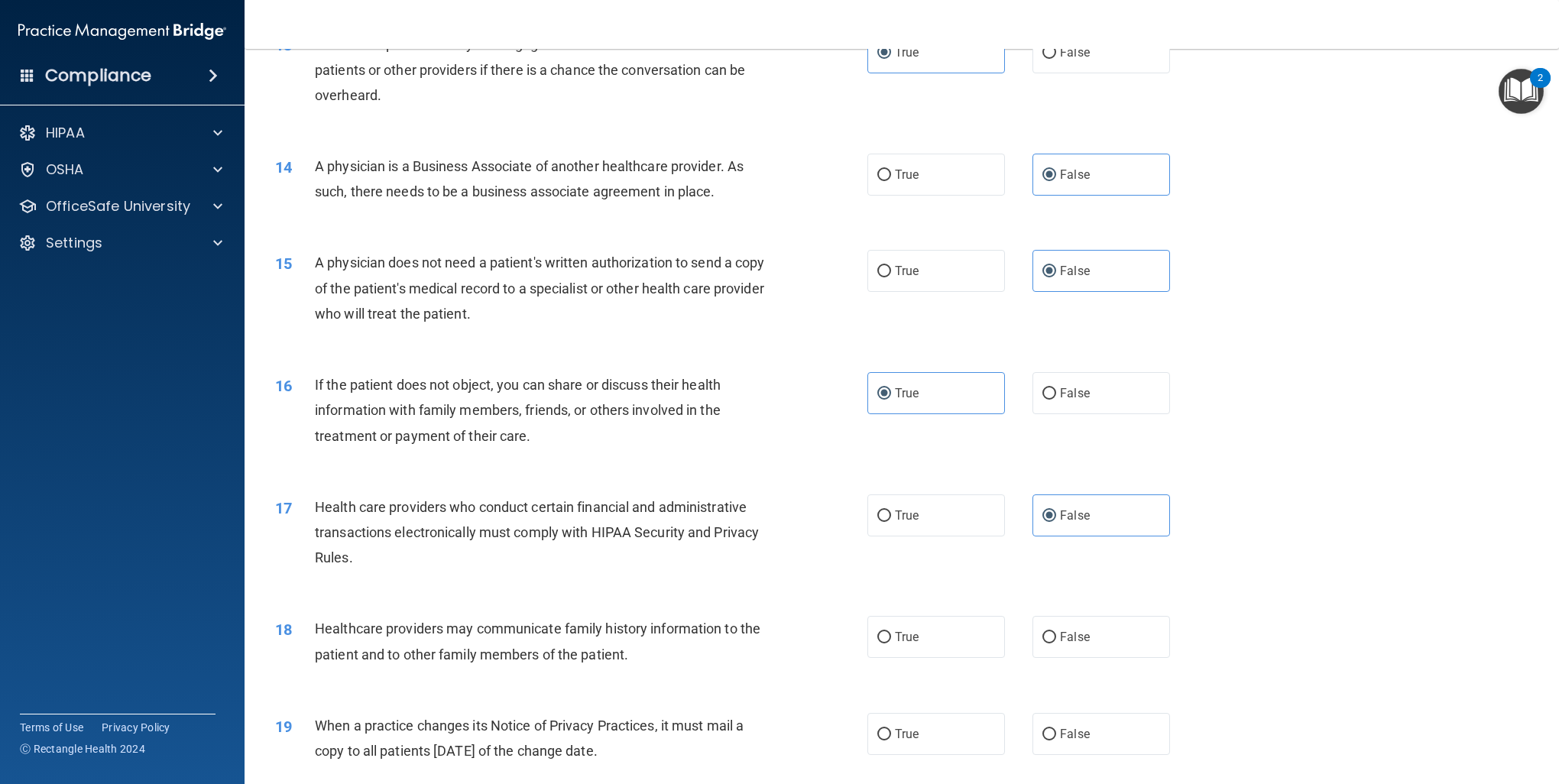
click at [1073, 629] on span "False" at bounding box center [1074, 637] width 30 height 14
click at [1057, 632] on input "False" at bounding box center [1049, 637] width 14 height 11
radio input "true"
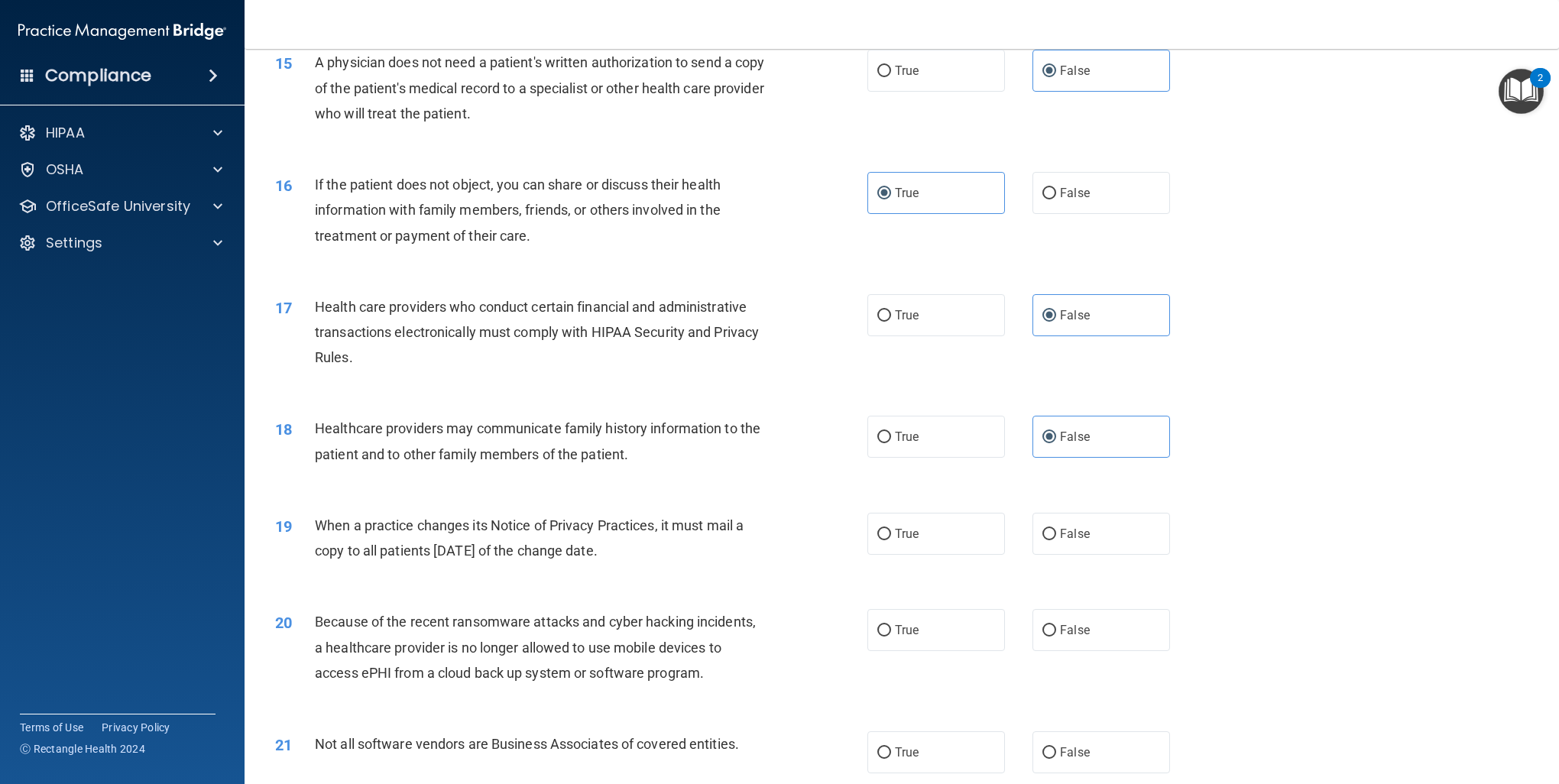
scroll to position [1681, 0]
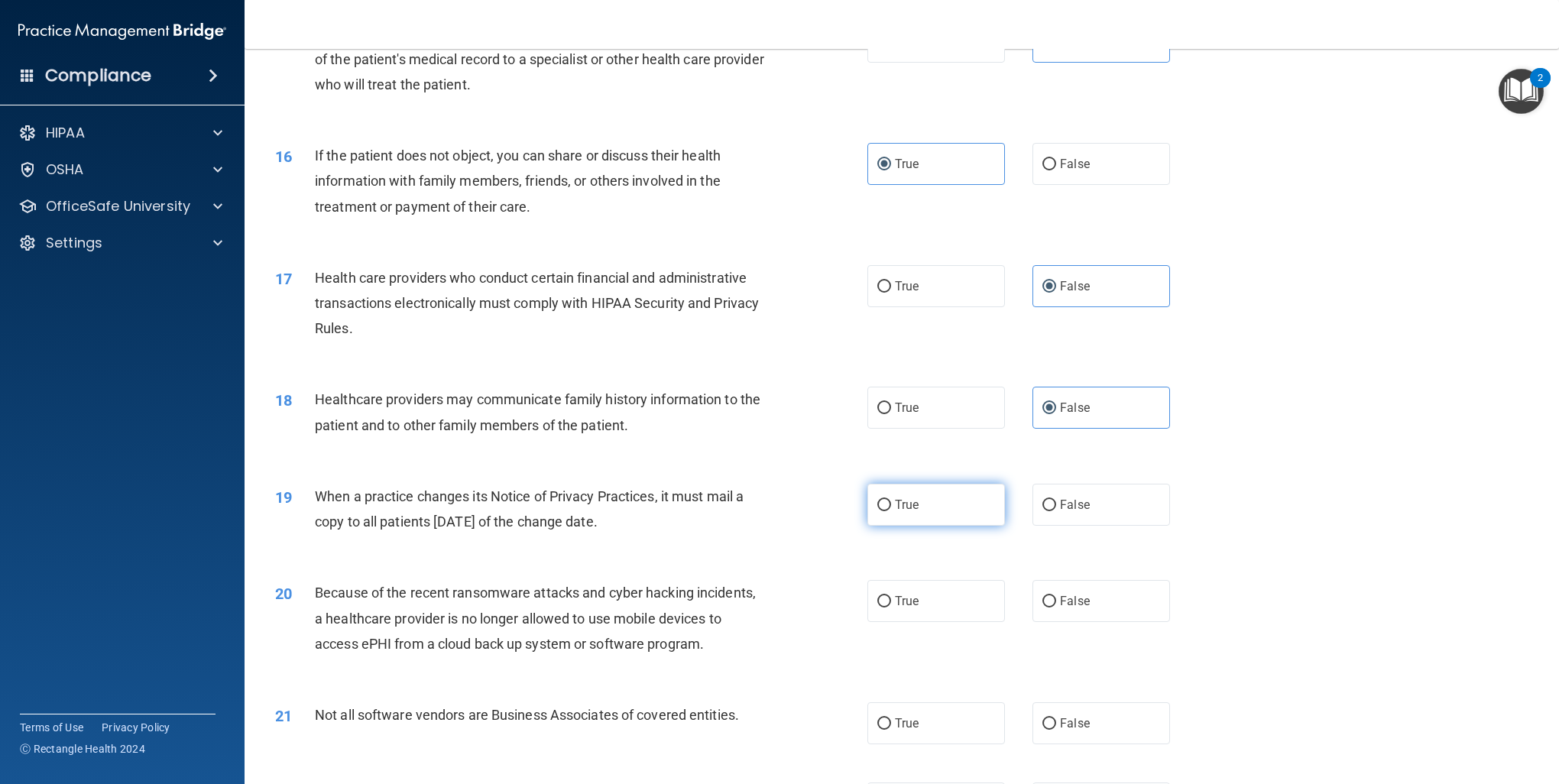
click at [913, 513] on label "True" at bounding box center [937, 505] width 138 height 42
click at [892, 511] on input "True" at bounding box center [884, 505] width 14 height 11
radio input "true"
click at [1086, 600] on label "False" at bounding box center [1102, 601] width 138 height 42
click at [1057, 600] on input "False" at bounding box center [1049, 601] width 14 height 11
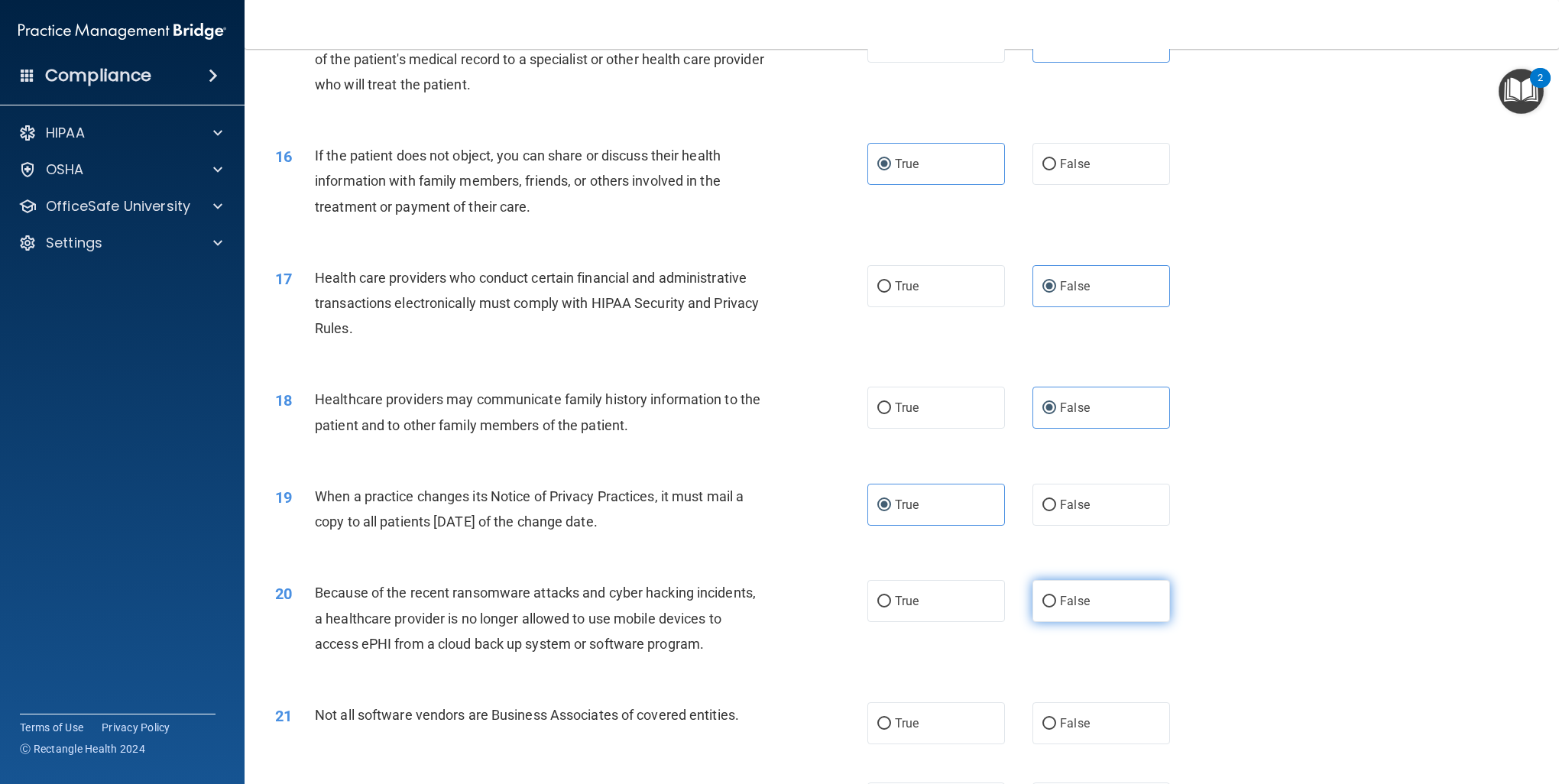
radio input "true"
drag, startPoint x: 928, startPoint y: 715, endPoint x: 942, endPoint y: 712, distance: 14.3
click at [929, 715] on label "True" at bounding box center [937, 723] width 138 height 42
click at [892, 718] on input "True" at bounding box center [884, 724] width 14 height 11
radio input "true"
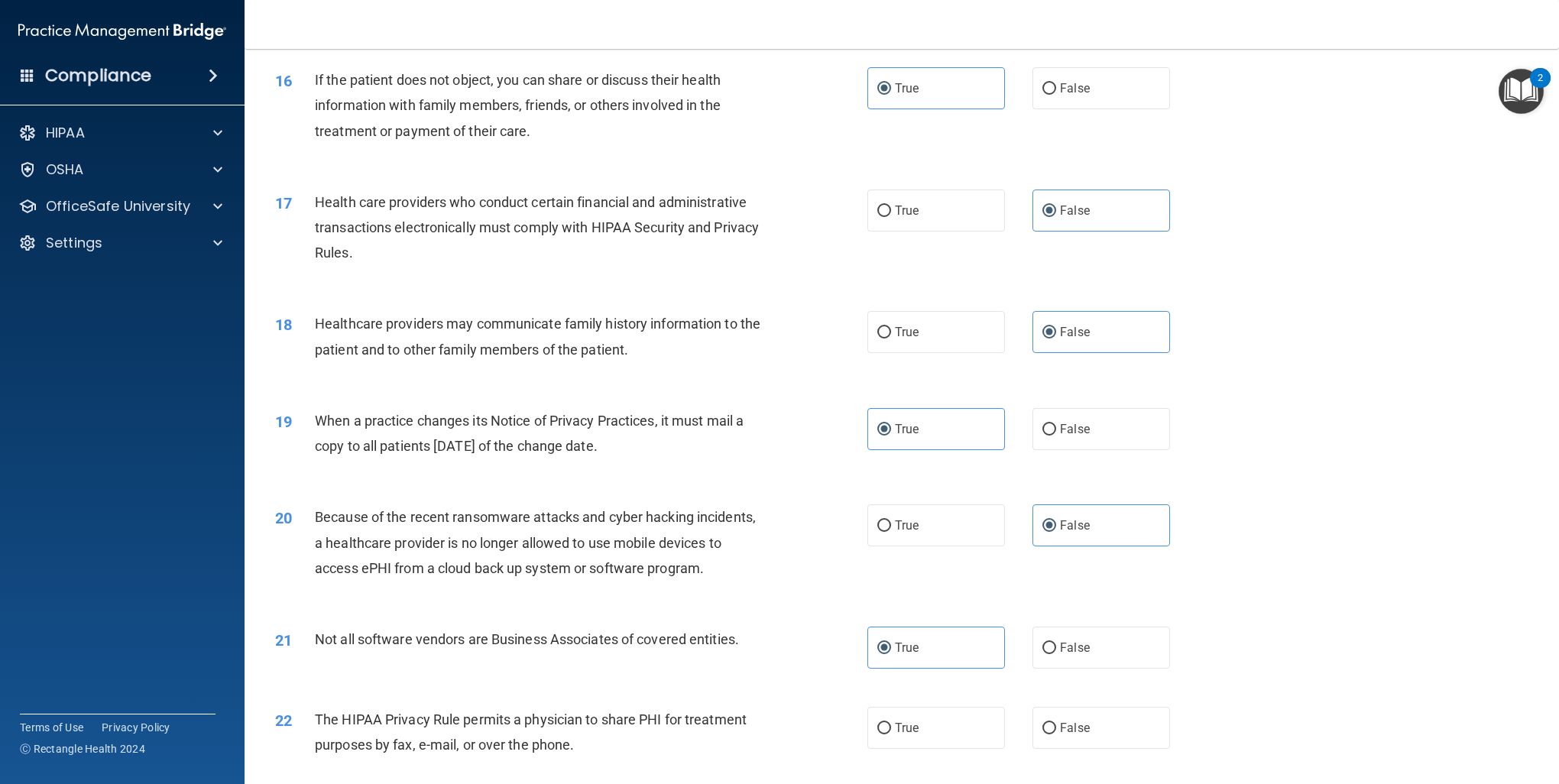
scroll to position [1910, 0]
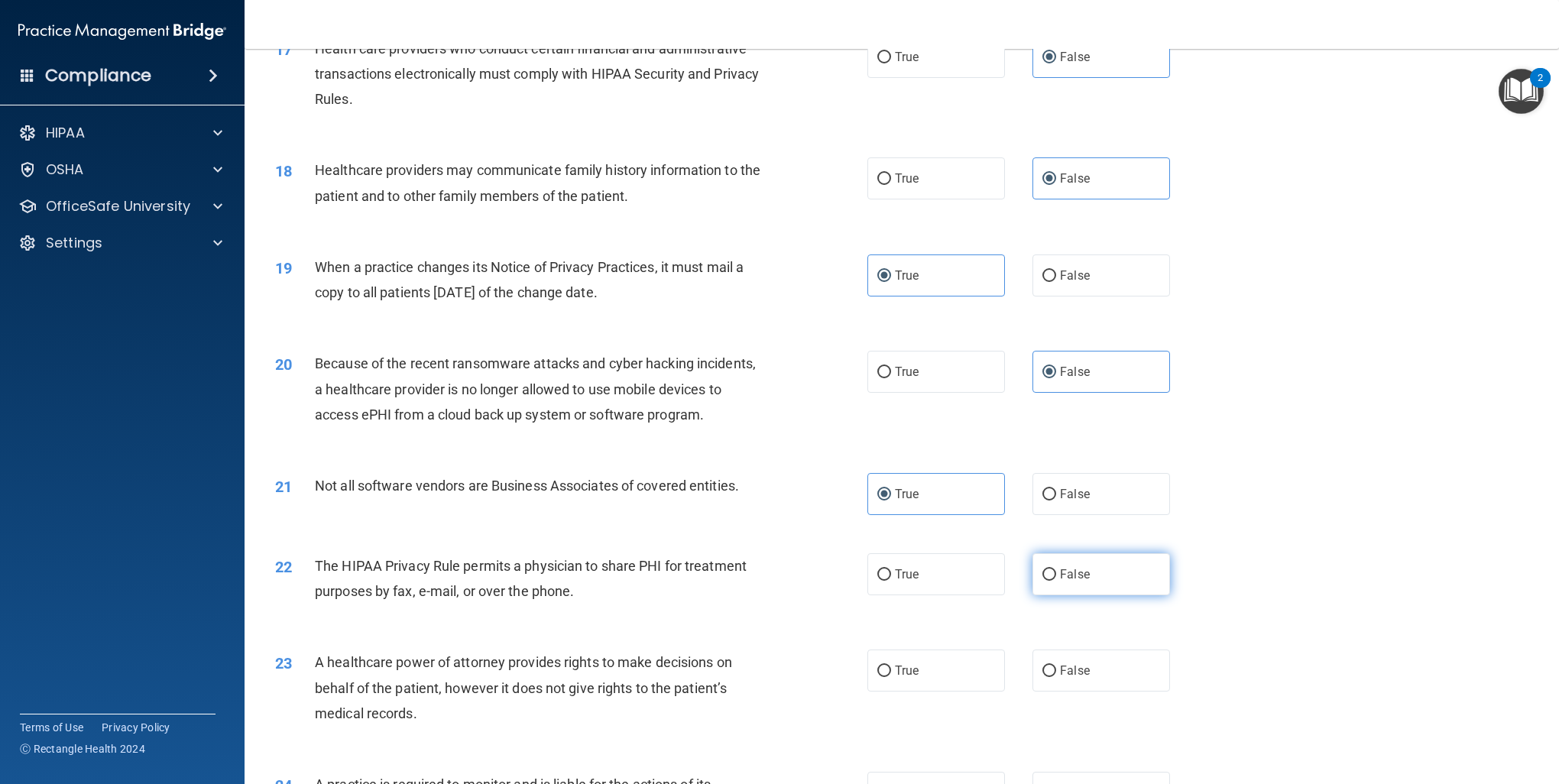
click at [1073, 575] on span "False" at bounding box center [1074, 574] width 30 height 14
click at [1057, 575] on input "False" at bounding box center [1049, 575] width 14 height 11
radio input "true"
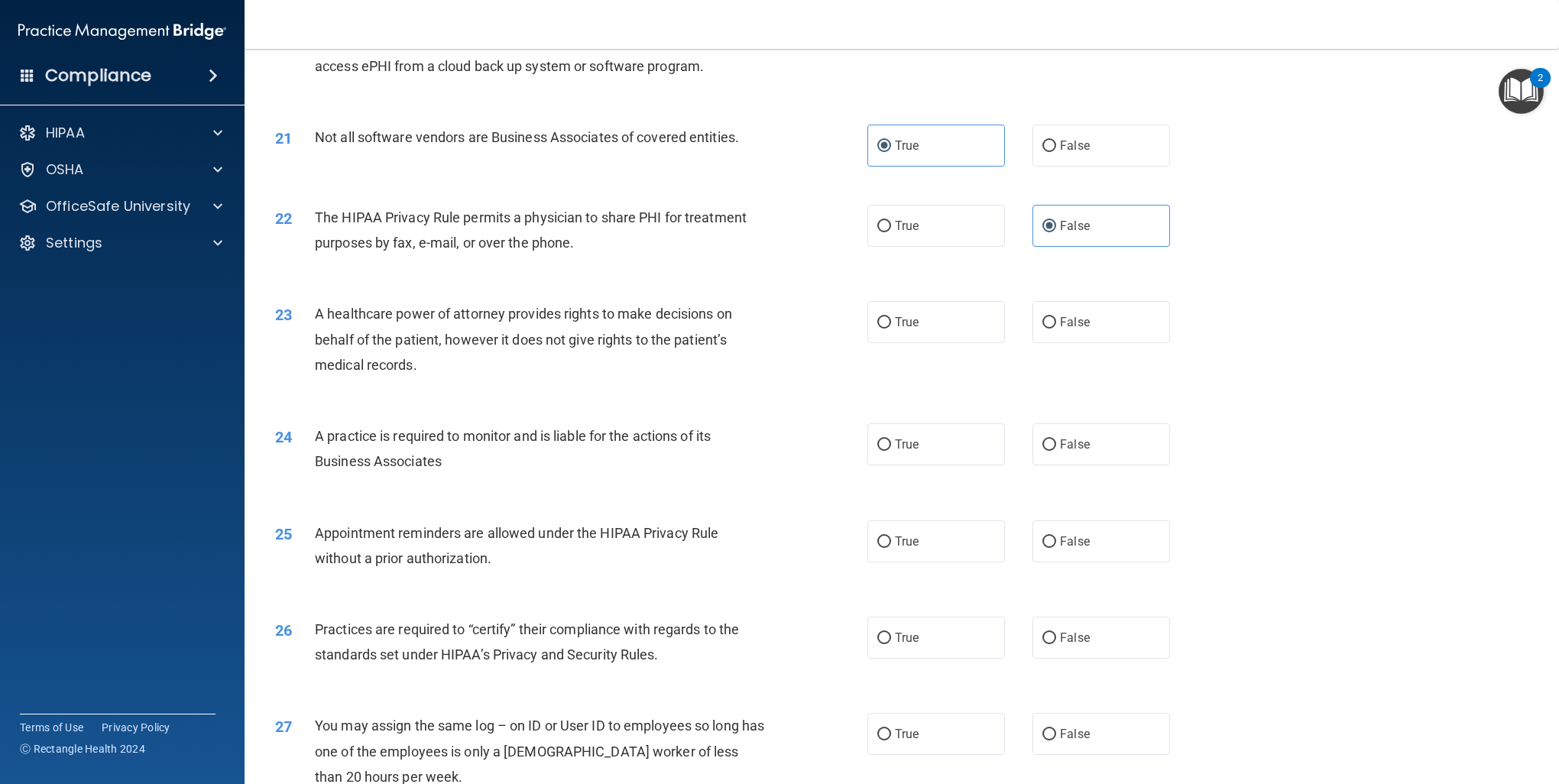
scroll to position [2292, 0]
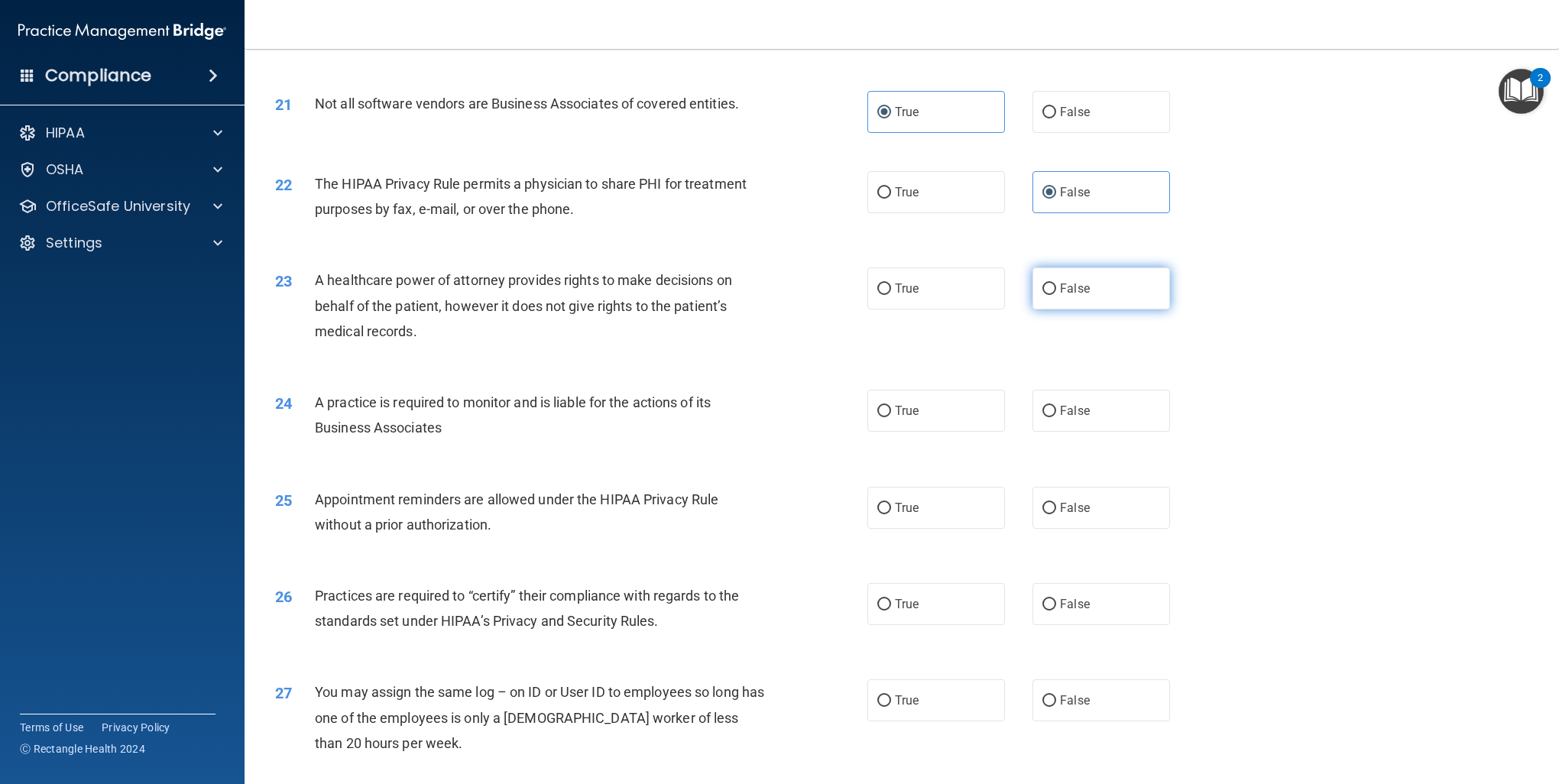
click at [1101, 291] on label "False" at bounding box center [1102, 288] width 138 height 42
click at [1057, 291] on input "False" at bounding box center [1049, 289] width 14 height 11
radio input "true"
click at [911, 410] on span "True" at bounding box center [907, 411] width 24 height 14
click at [892, 410] on input "True" at bounding box center [884, 412] width 14 height 11
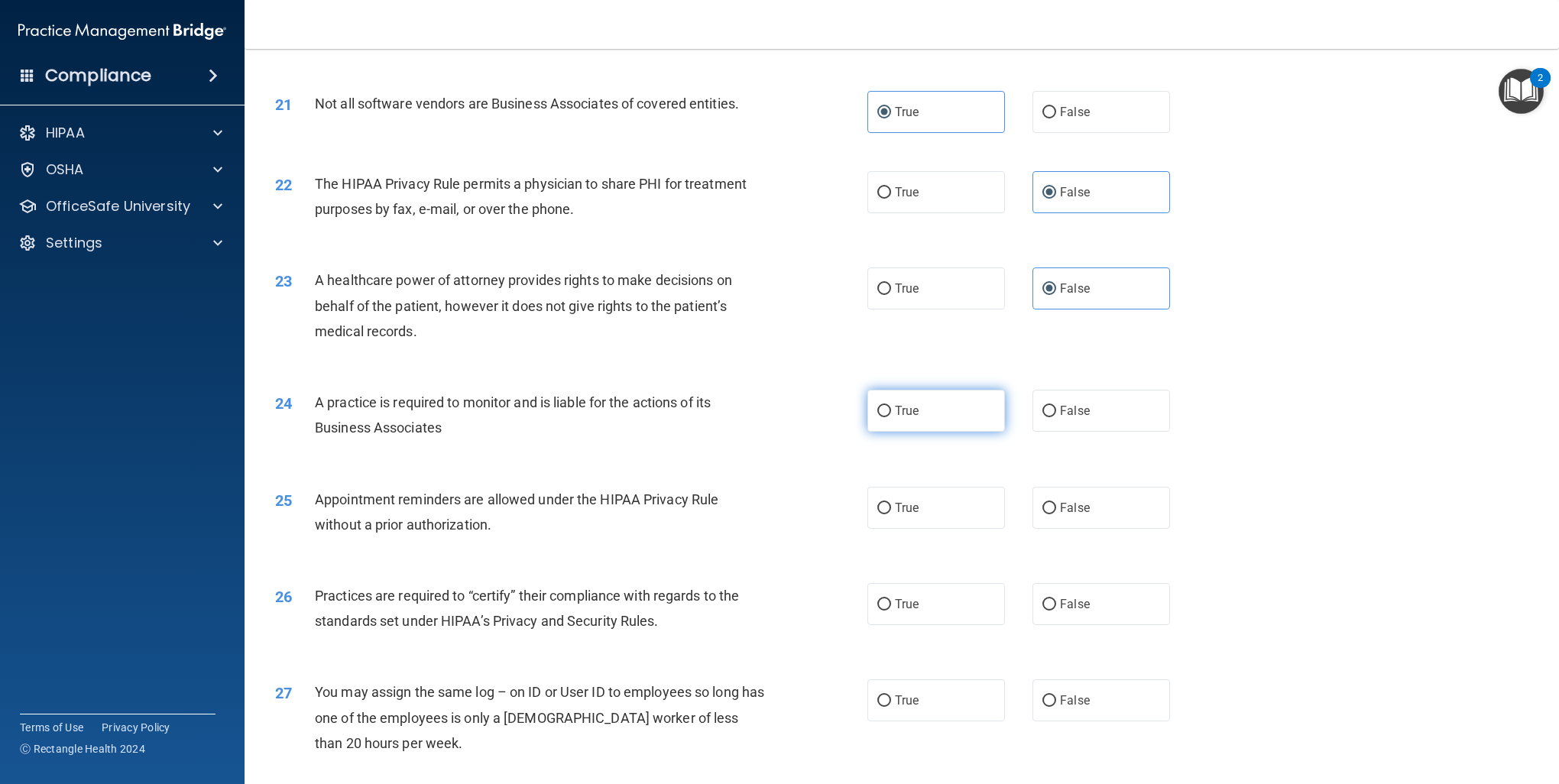
radio input "true"
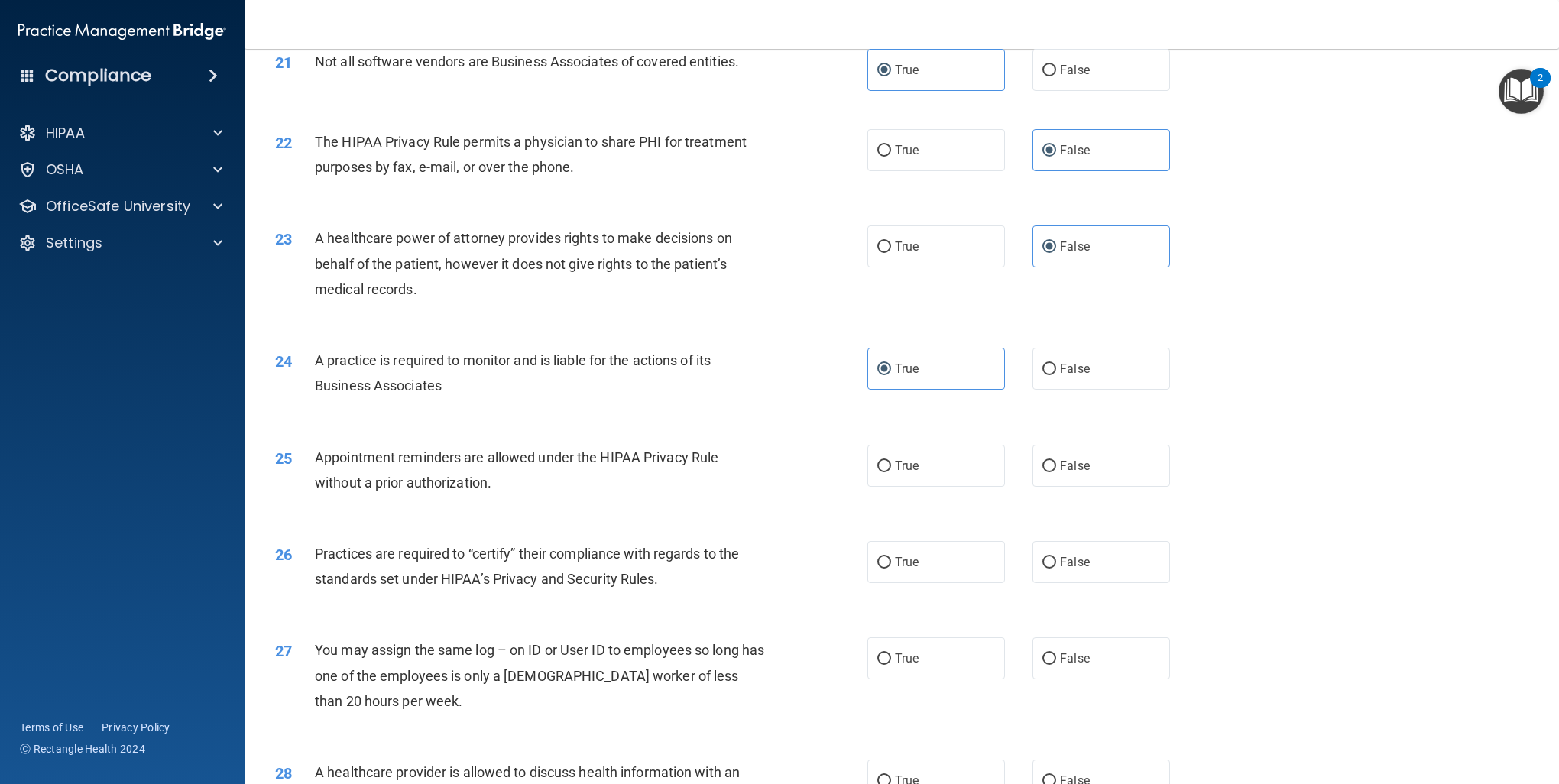
scroll to position [2369, 0]
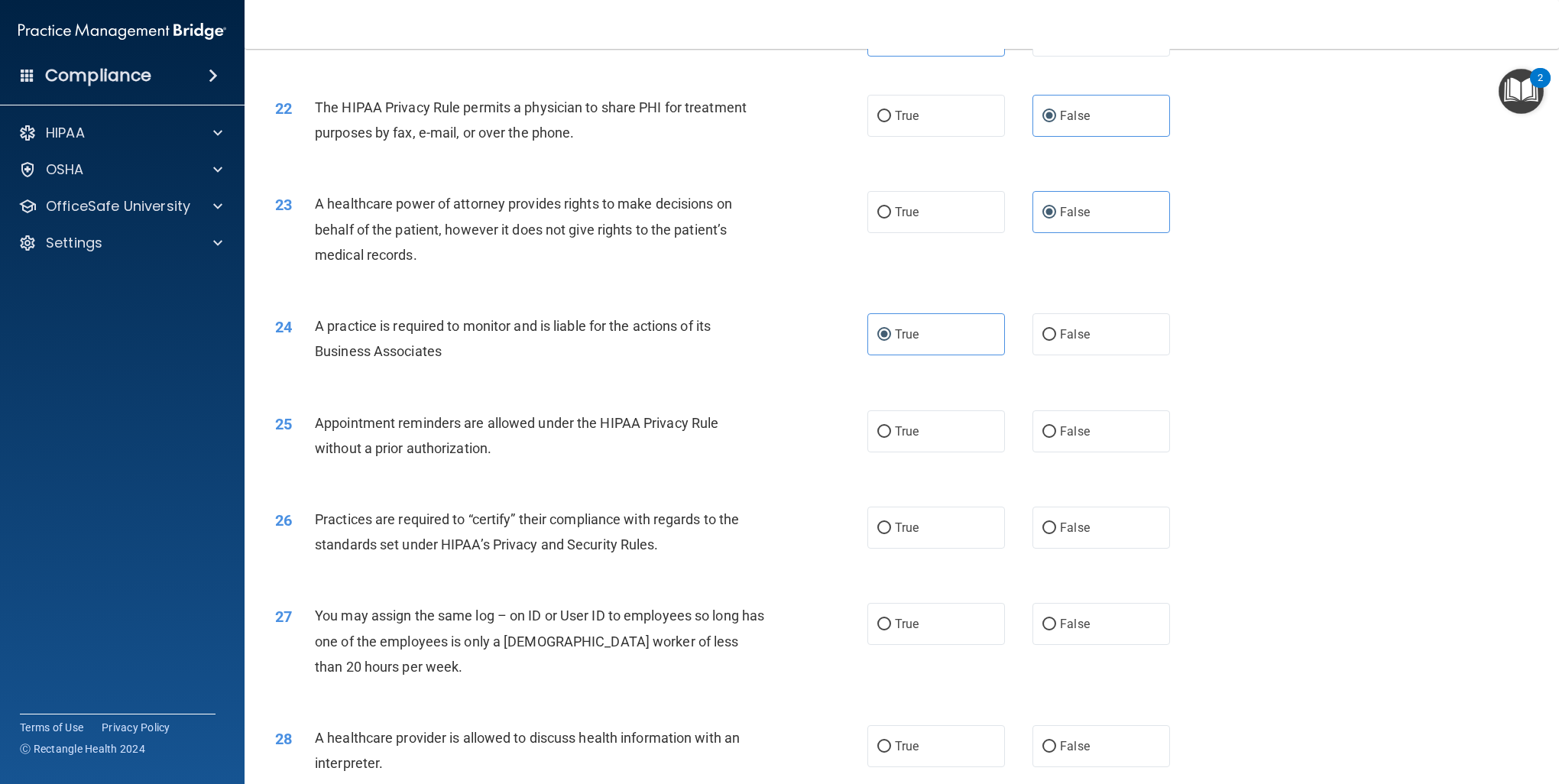
drag, startPoint x: 929, startPoint y: 437, endPoint x: 932, endPoint y: 456, distance: 19.2
click at [930, 439] on label "True" at bounding box center [937, 431] width 138 height 42
click at [892, 438] on input "True" at bounding box center [884, 432] width 14 height 11
radio input "true"
drag, startPoint x: 908, startPoint y: 521, endPoint x: 1029, endPoint y: 609, distance: 149.6
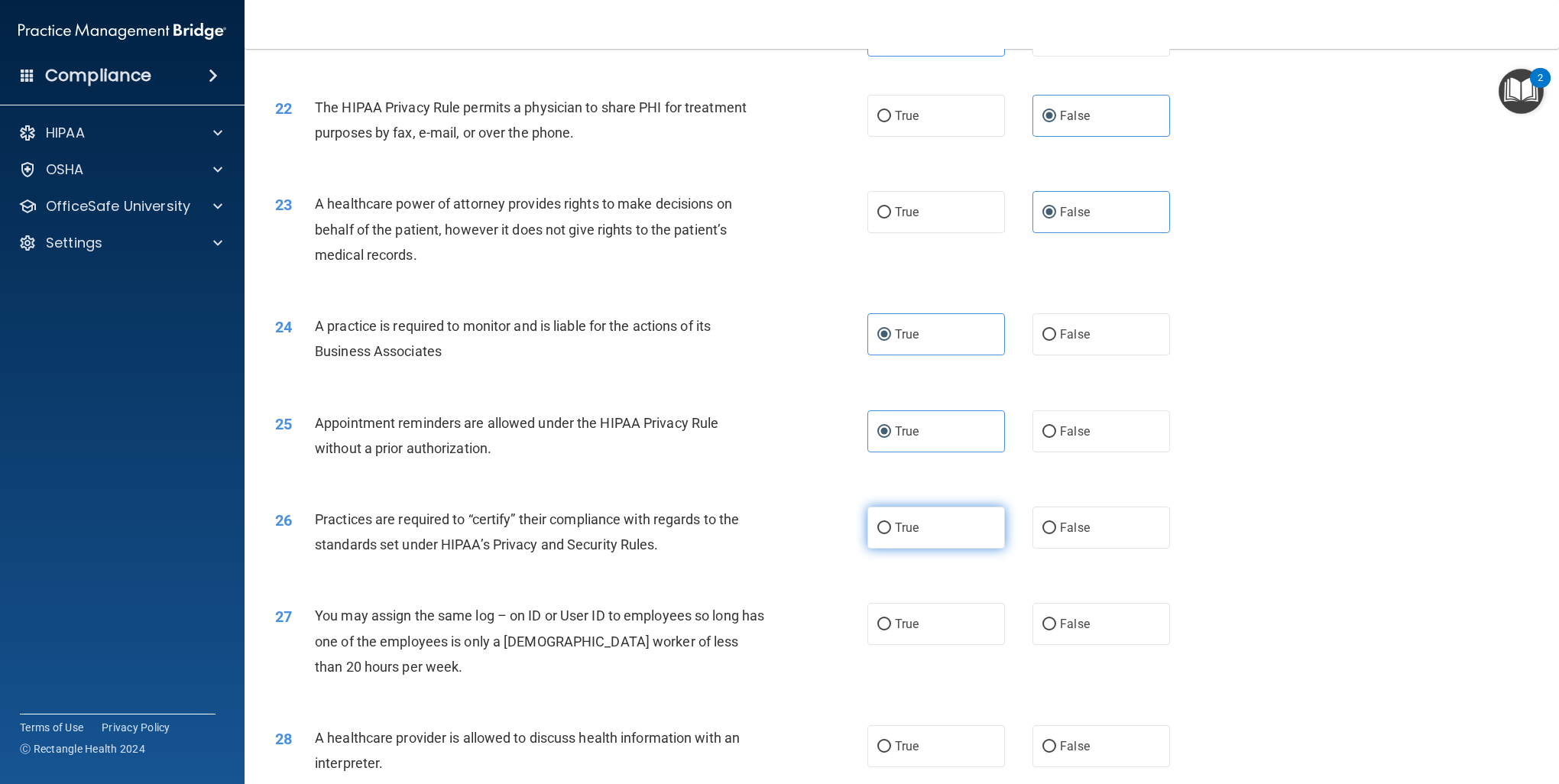
click at [908, 521] on span "True" at bounding box center [907, 528] width 24 height 14
click at [892, 523] on input "True" at bounding box center [884, 529] width 14 height 11
radio input "true"
drag, startPoint x: 1094, startPoint y: 633, endPoint x: 1122, endPoint y: 621, distance: 30.5
click at [1093, 633] on label "False" at bounding box center [1102, 624] width 138 height 42
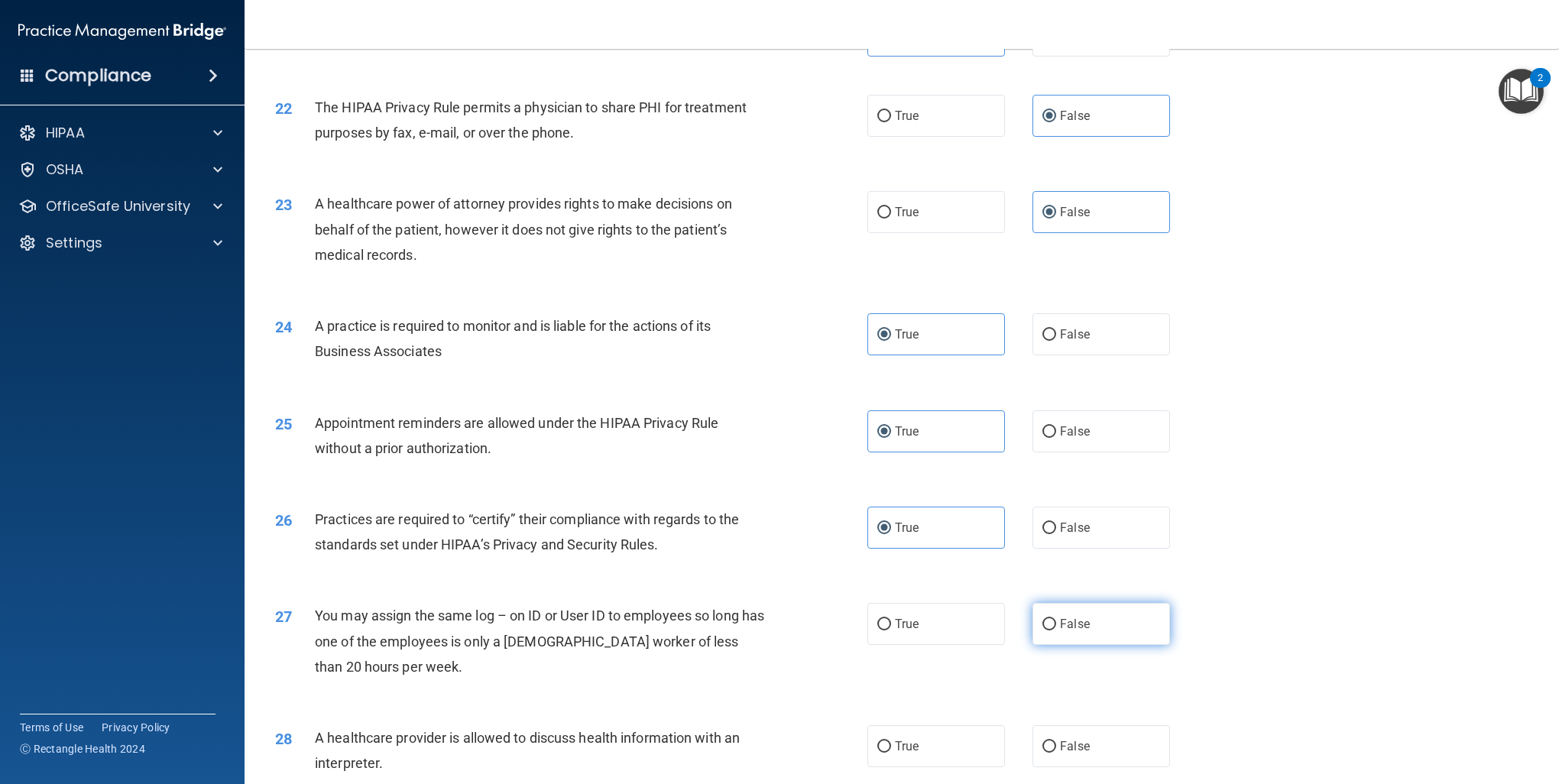
click at [1057, 630] on input "False" at bounding box center [1049, 625] width 14 height 11
radio input "true"
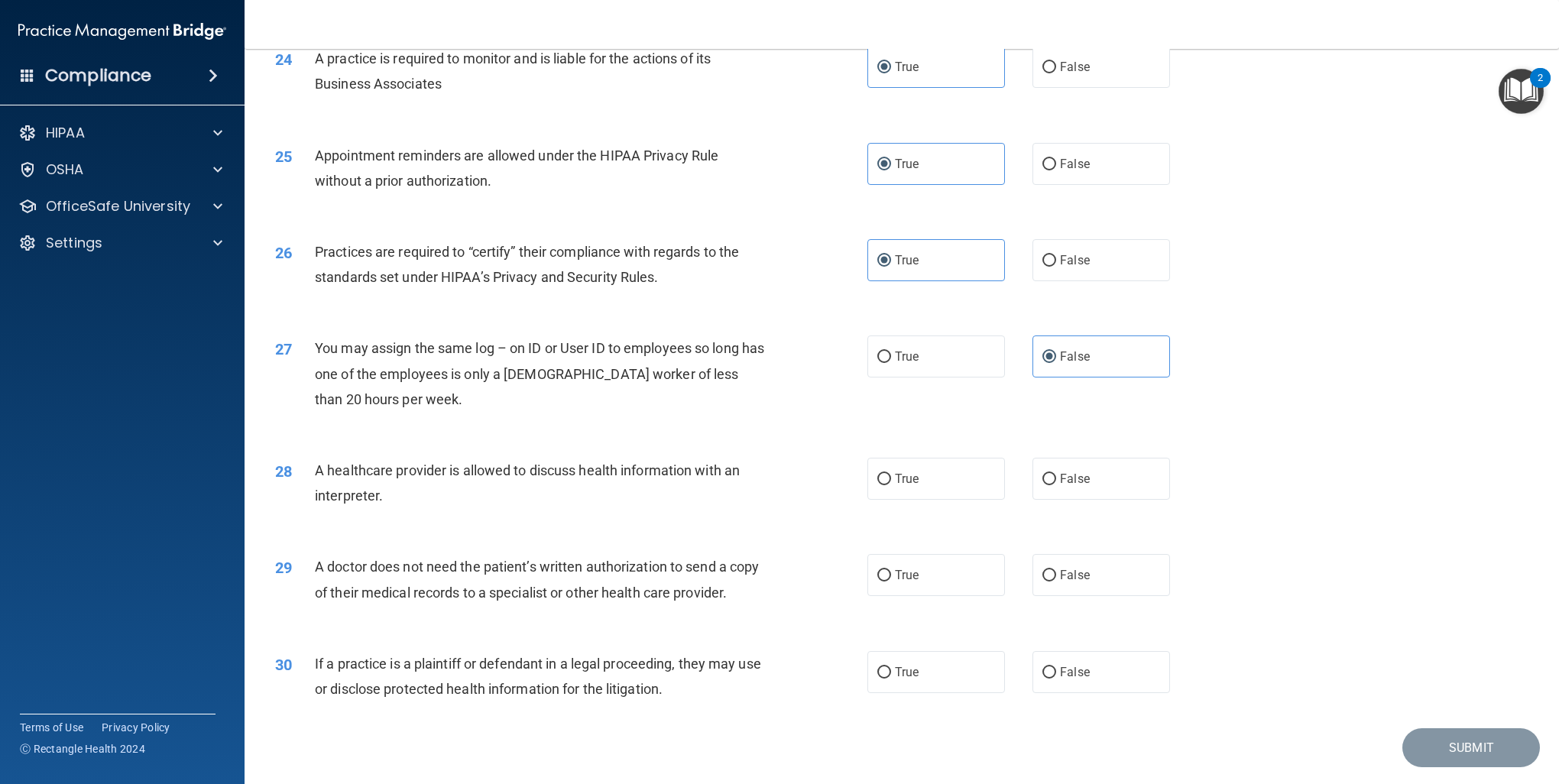
scroll to position [2705, 0]
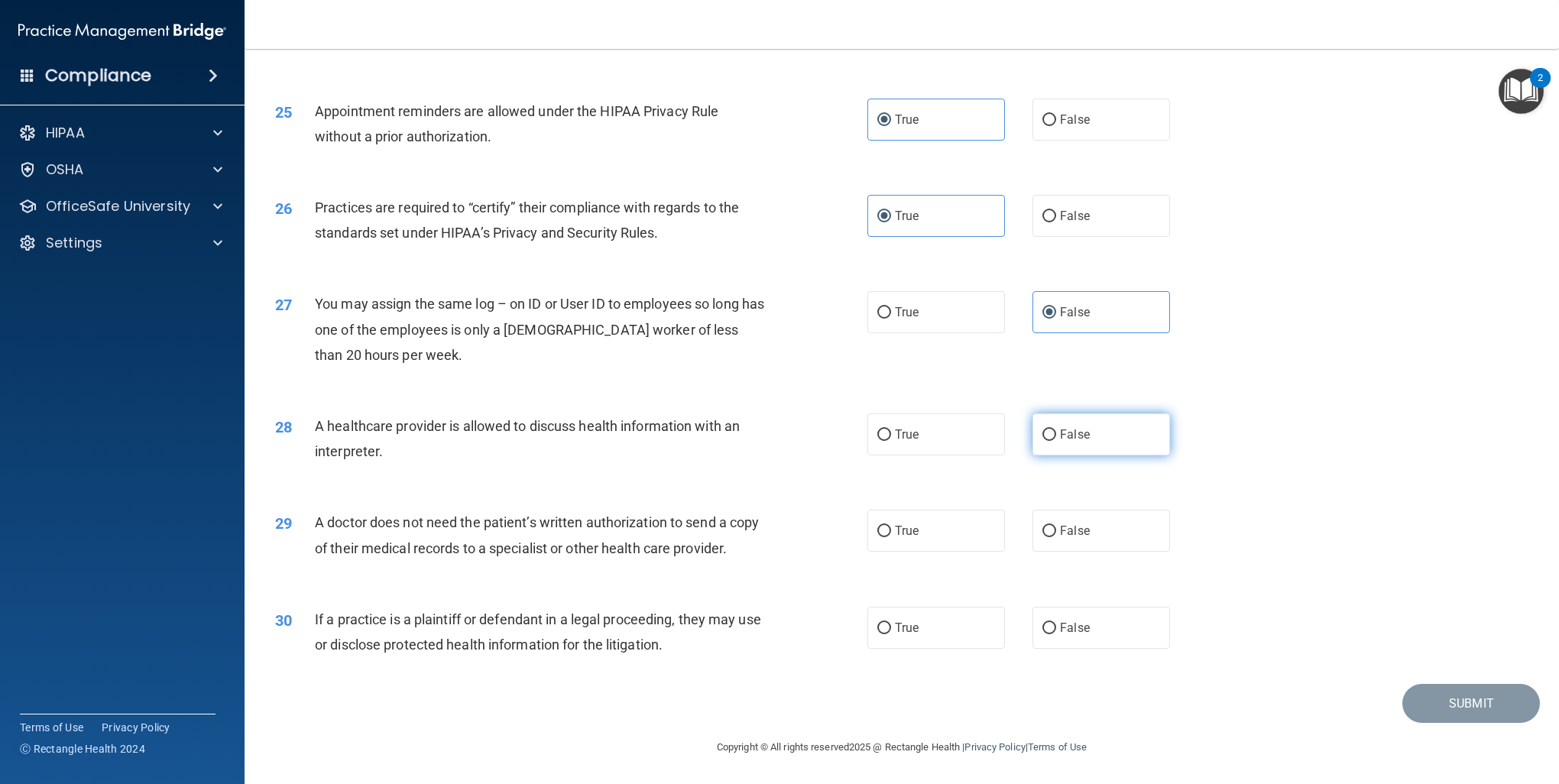
click at [1049, 413] on label "False" at bounding box center [1102, 434] width 138 height 42
click at [1049, 429] on input "False" at bounding box center [1049, 435] width 14 height 11
radio input "true"
click at [920, 509] on label "True" at bounding box center [937, 530] width 138 height 42
click at [892, 525] on input "True" at bounding box center [884, 531] width 14 height 11
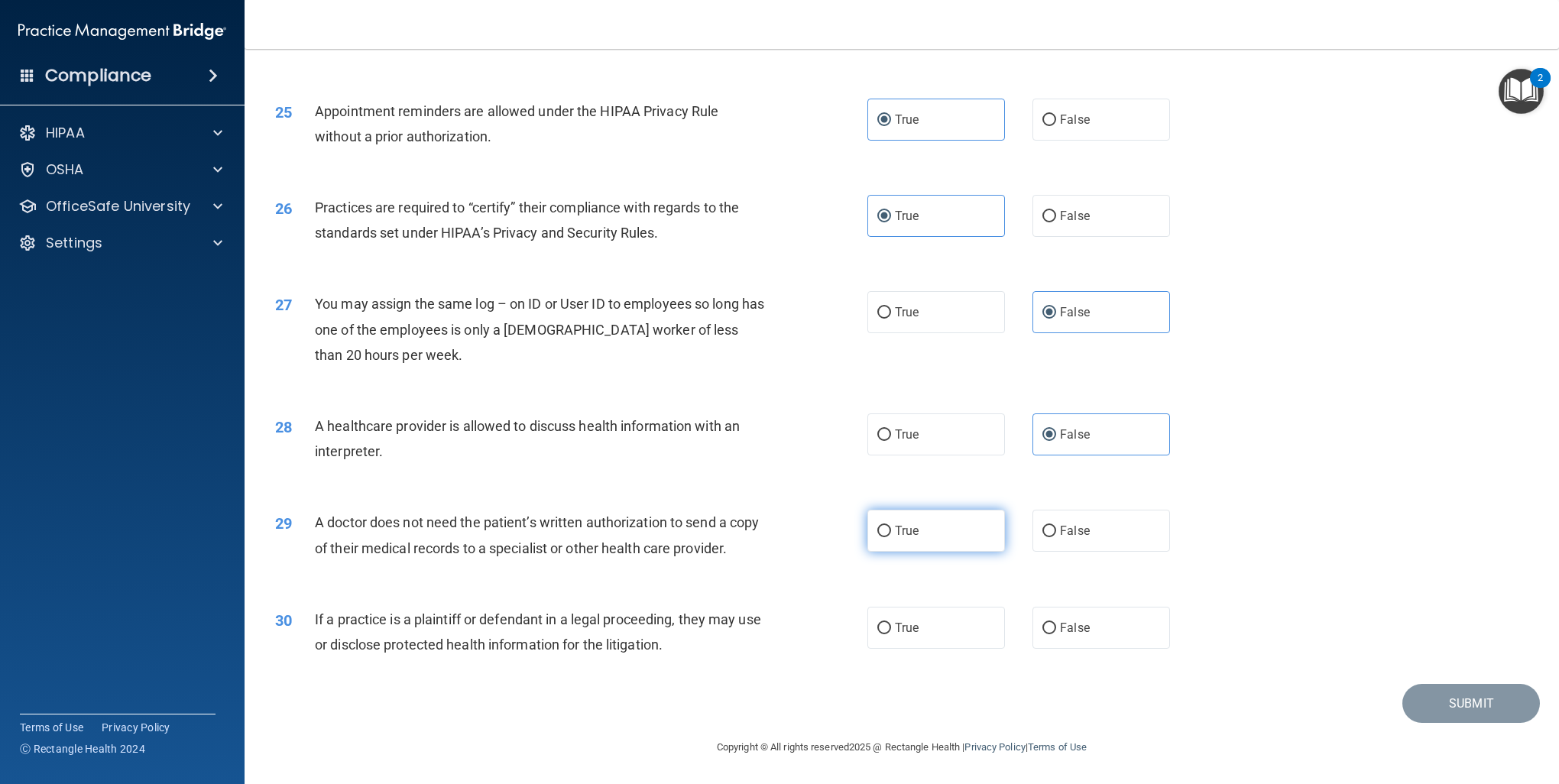
radio input "true"
click at [1098, 628] on label "False" at bounding box center [1102, 628] width 138 height 42
click at [1057, 628] on input "False" at bounding box center [1049, 629] width 14 height 11
radio input "true"
click at [1469, 698] on button "Submit" at bounding box center [1472, 703] width 138 height 39
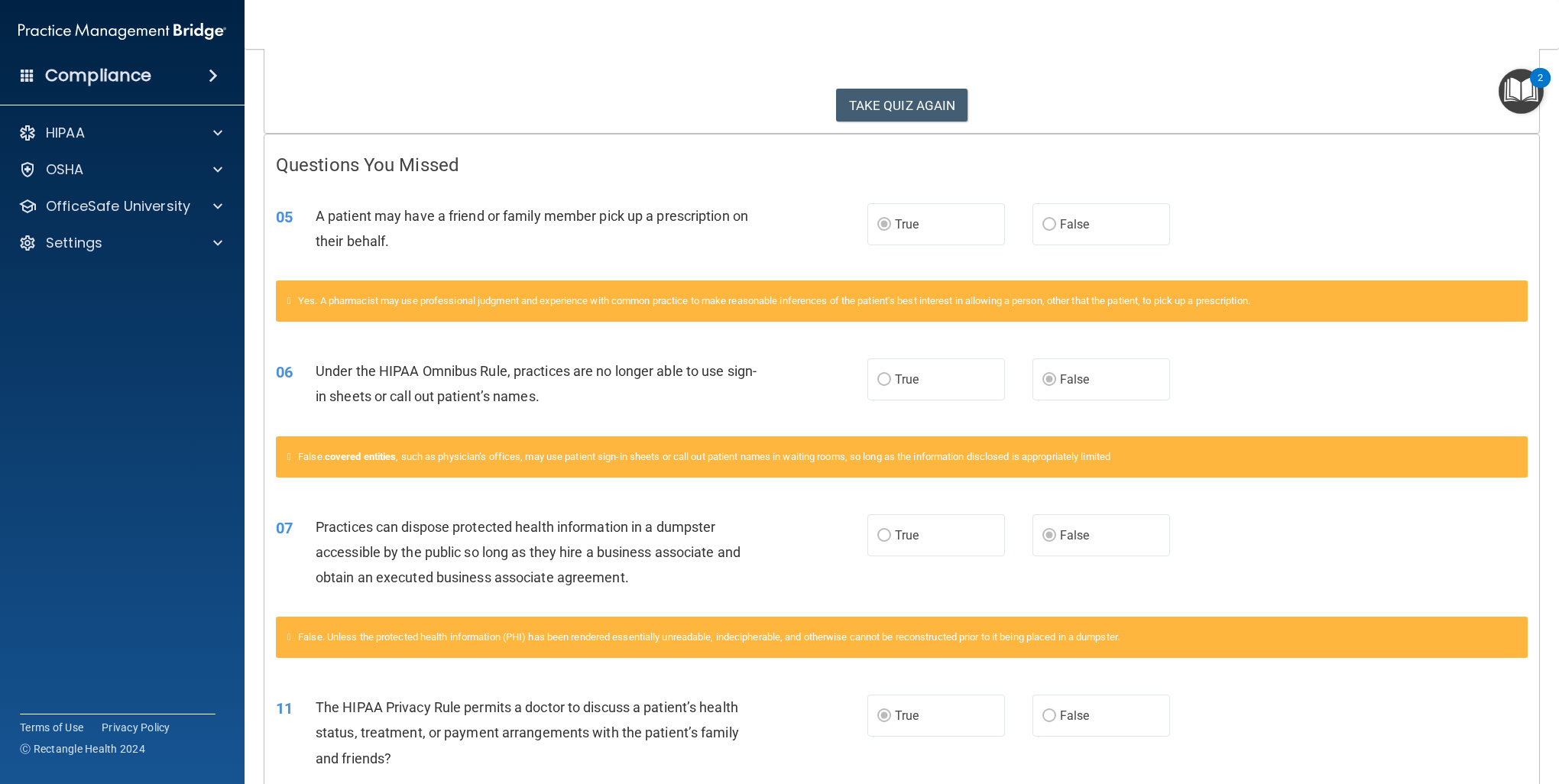
scroll to position [229, 0]
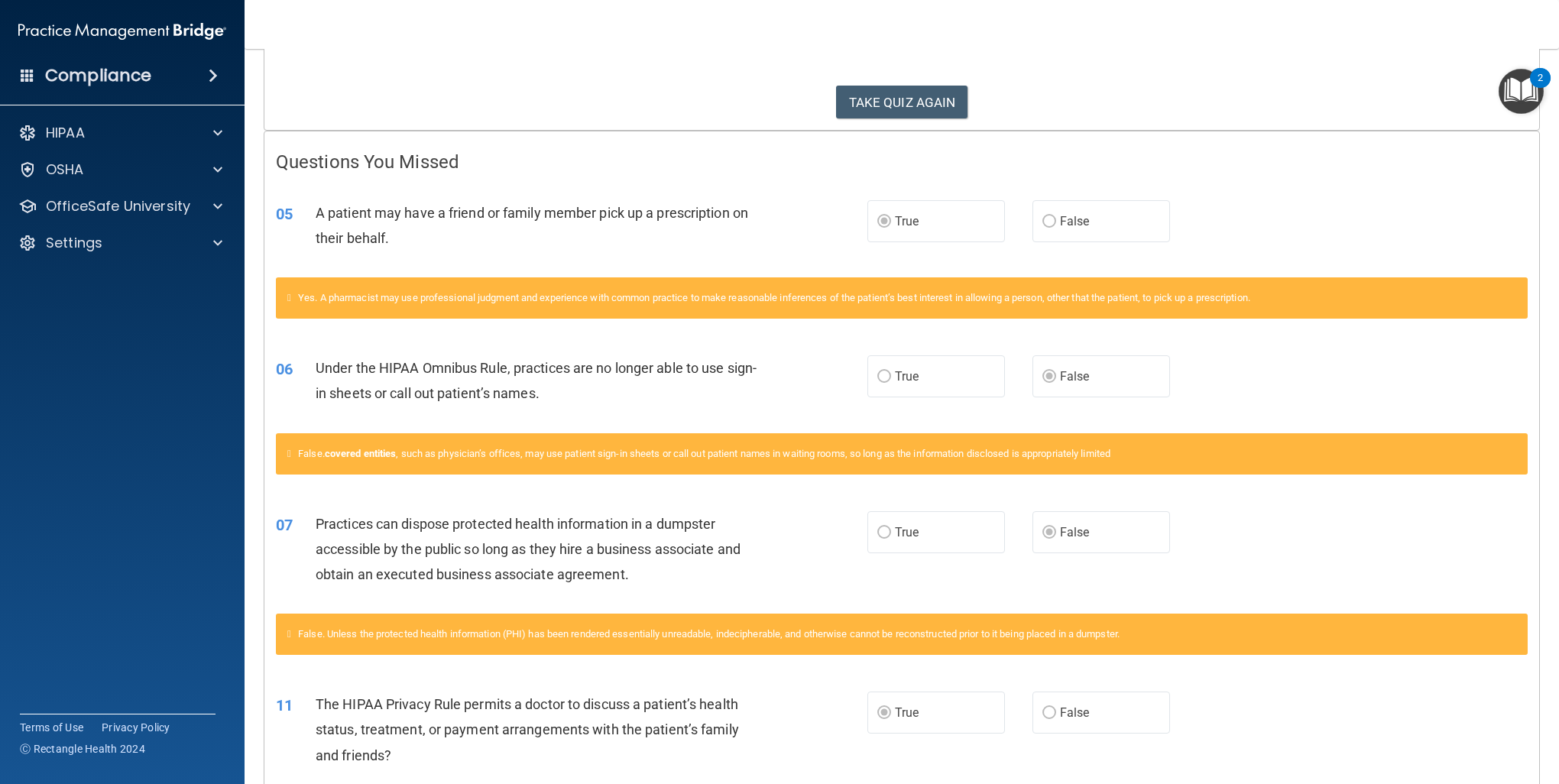
click at [1060, 219] on span "False" at bounding box center [1074, 221] width 30 height 14
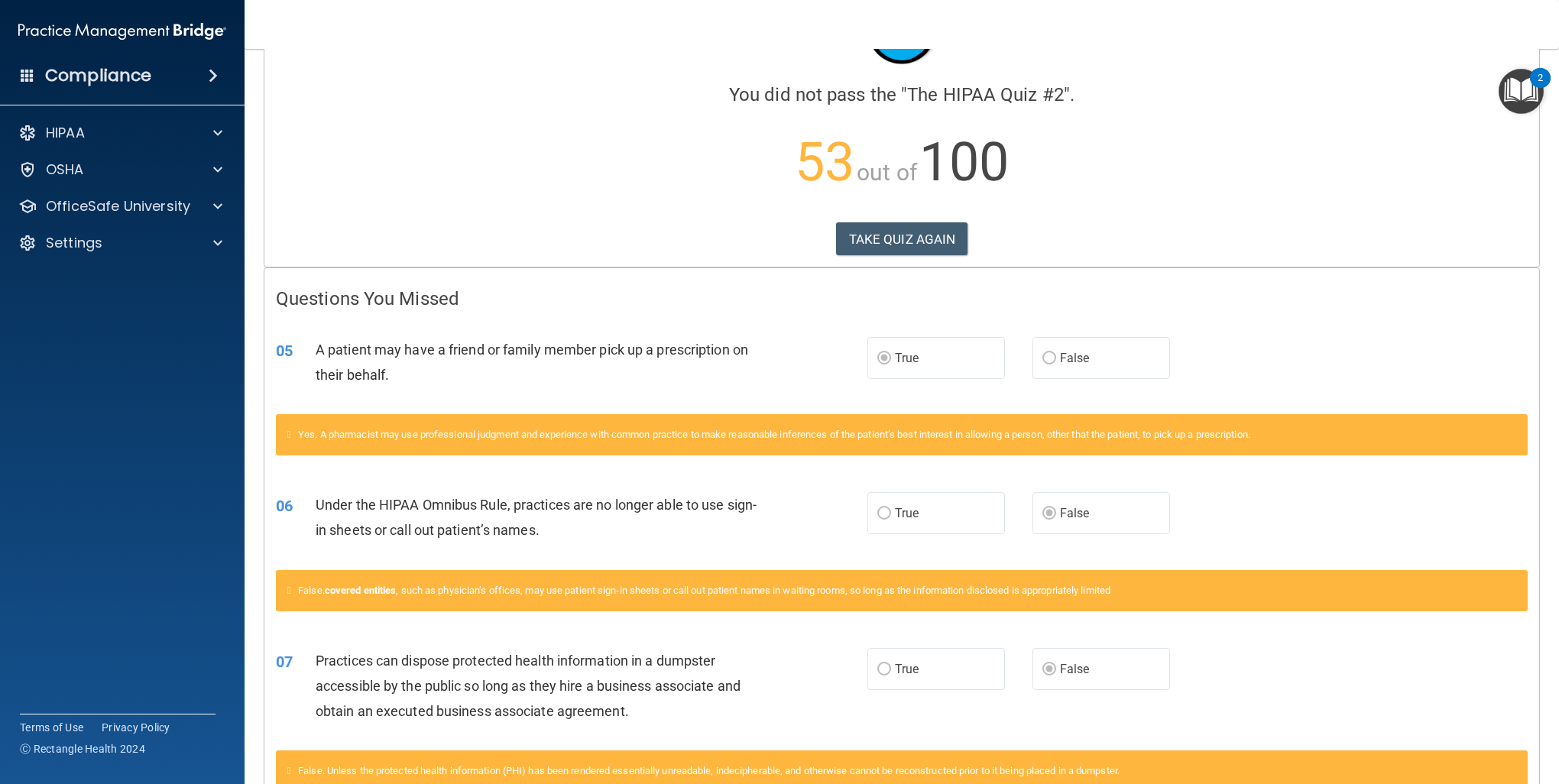
scroll to position [0, 0]
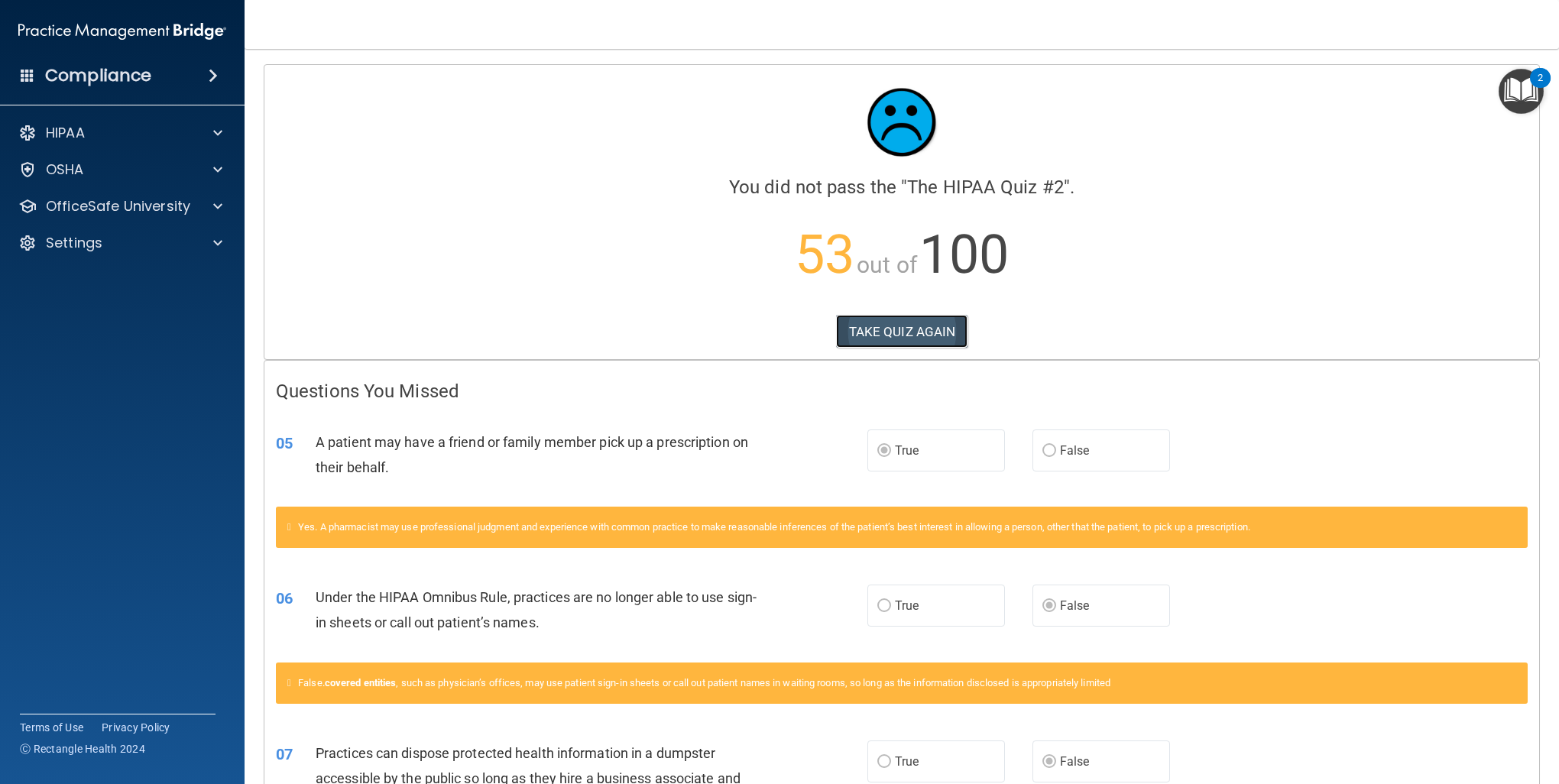
click at [880, 324] on button "TAKE QUIZ AGAIN" at bounding box center [902, 332] width 132 height 34
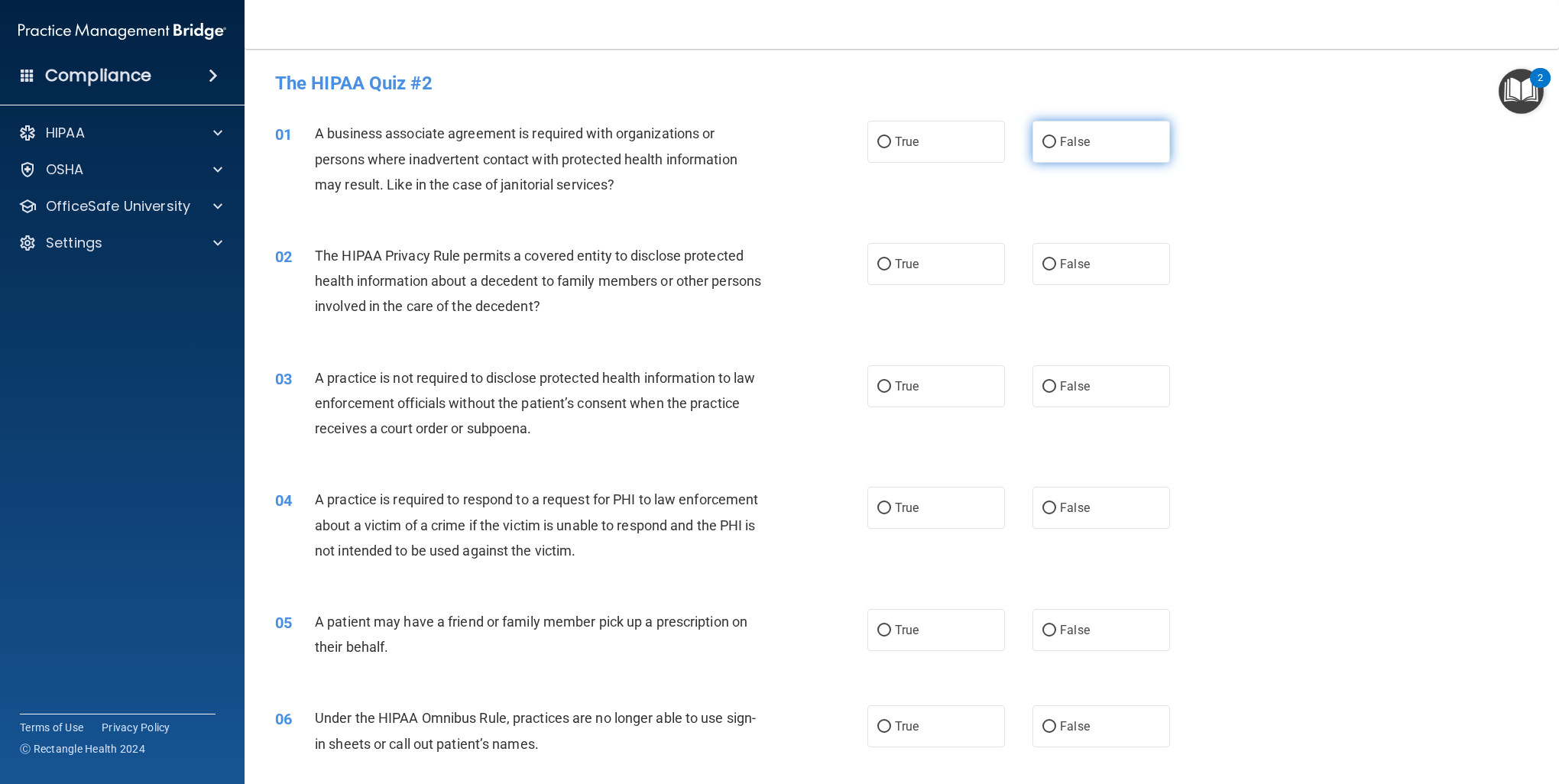
click at [1078, 151] on label "False" at bounding box center [1102, 142] width 138 height 42
click at [1057, 148] on input "False" at bounding box center [1049, 143] width 14 height 11
radio input "true"
click at [933, 272] on label "True" at bounding box center [937, 263] width 138 height 42
click at [892, 271] on input "True" at bounding box center [884, 264] width 14 height 11
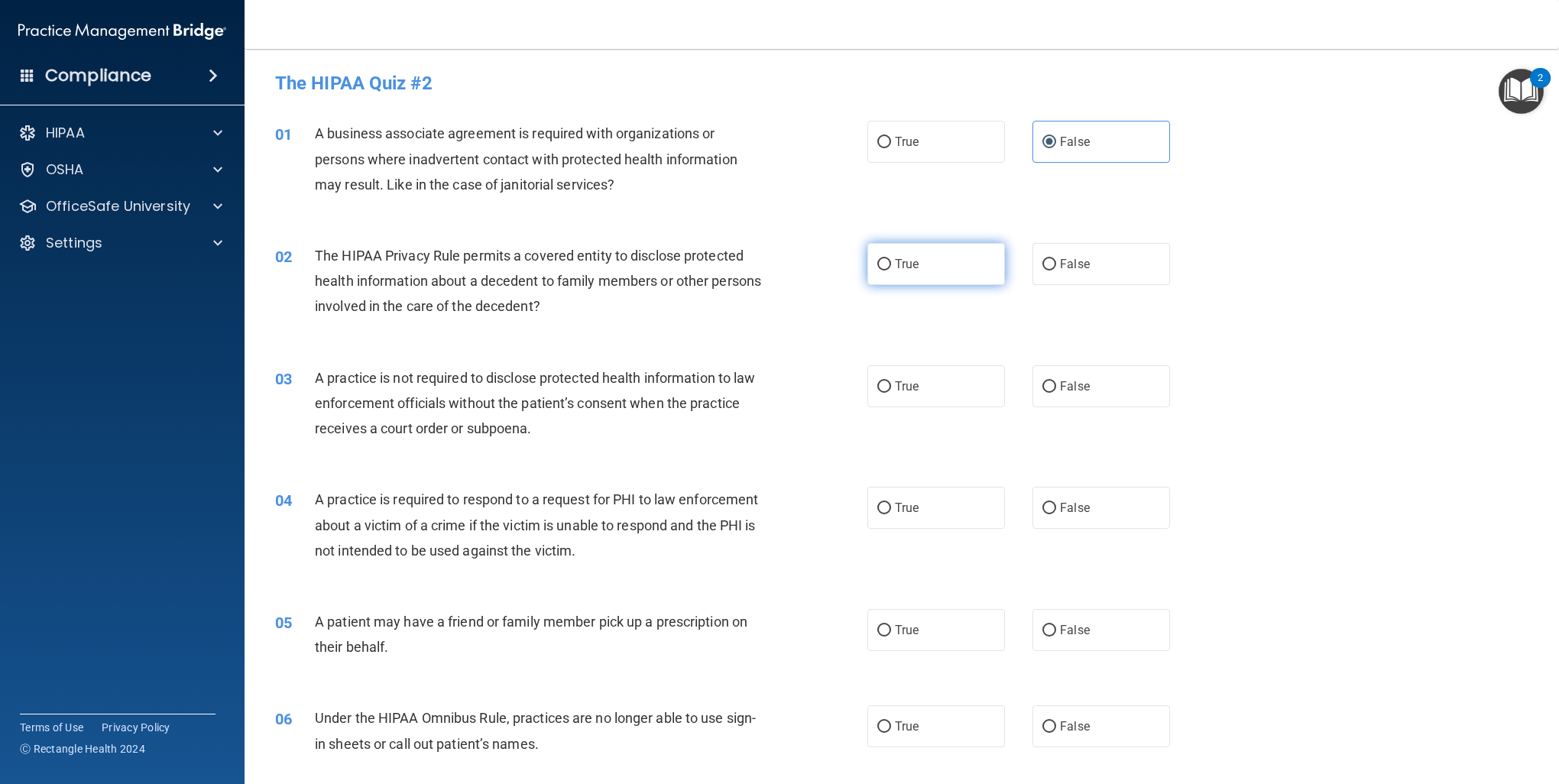
radio input "true"
click at [1060, 390] on span "False" at bounding box center [1074, 386] width 30 height 14
click at [1057, 390] on input "False" at bounding box center [1049, 387] width 14 height 11
radio input "true"
click at [910, 505] on span "True" at bounding box center [907, 508] width 24 height 14
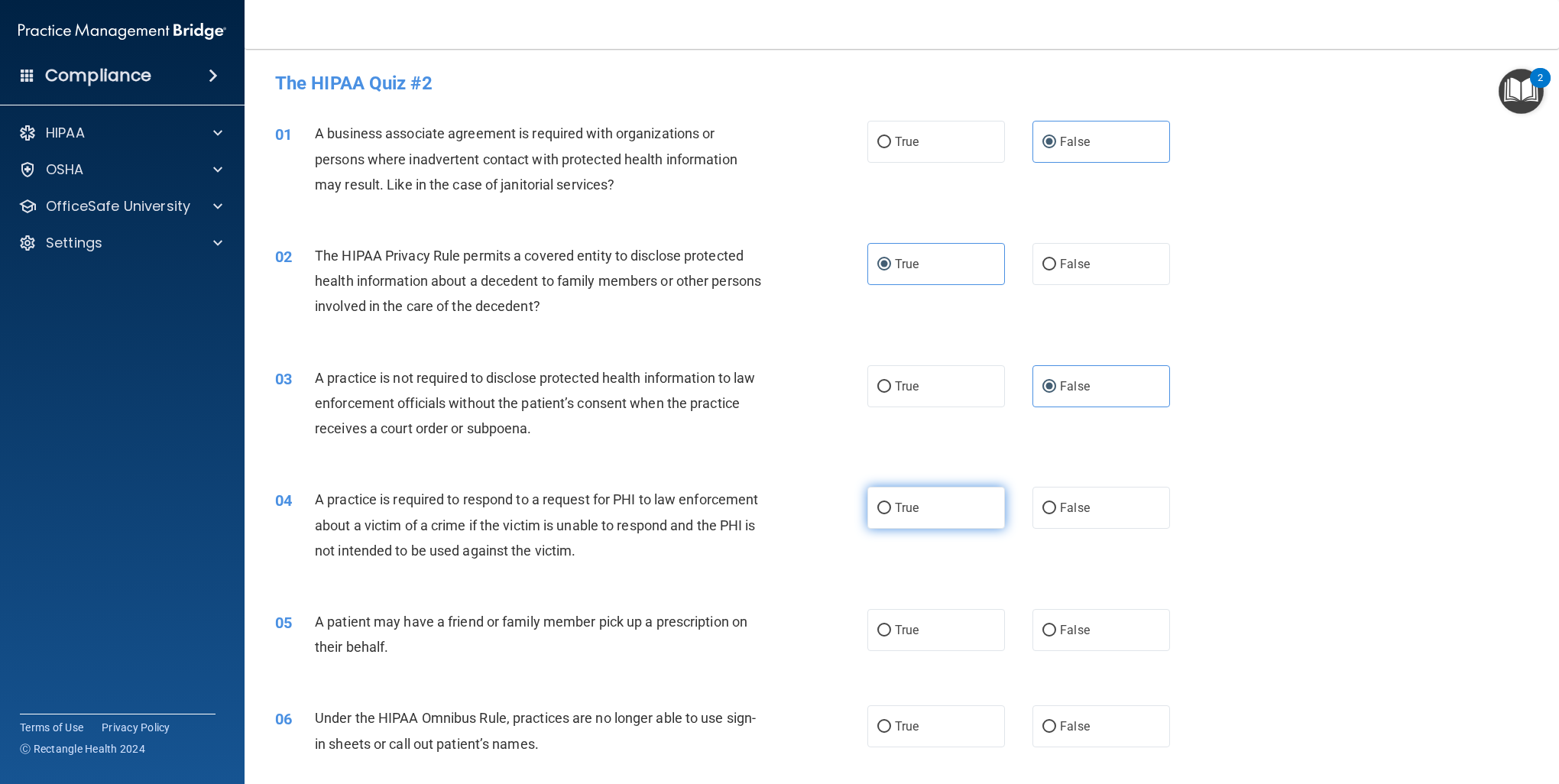
click at [892, 505] on input "True" at bounding box center [884, 509] width 14 height 11
radio input "true"
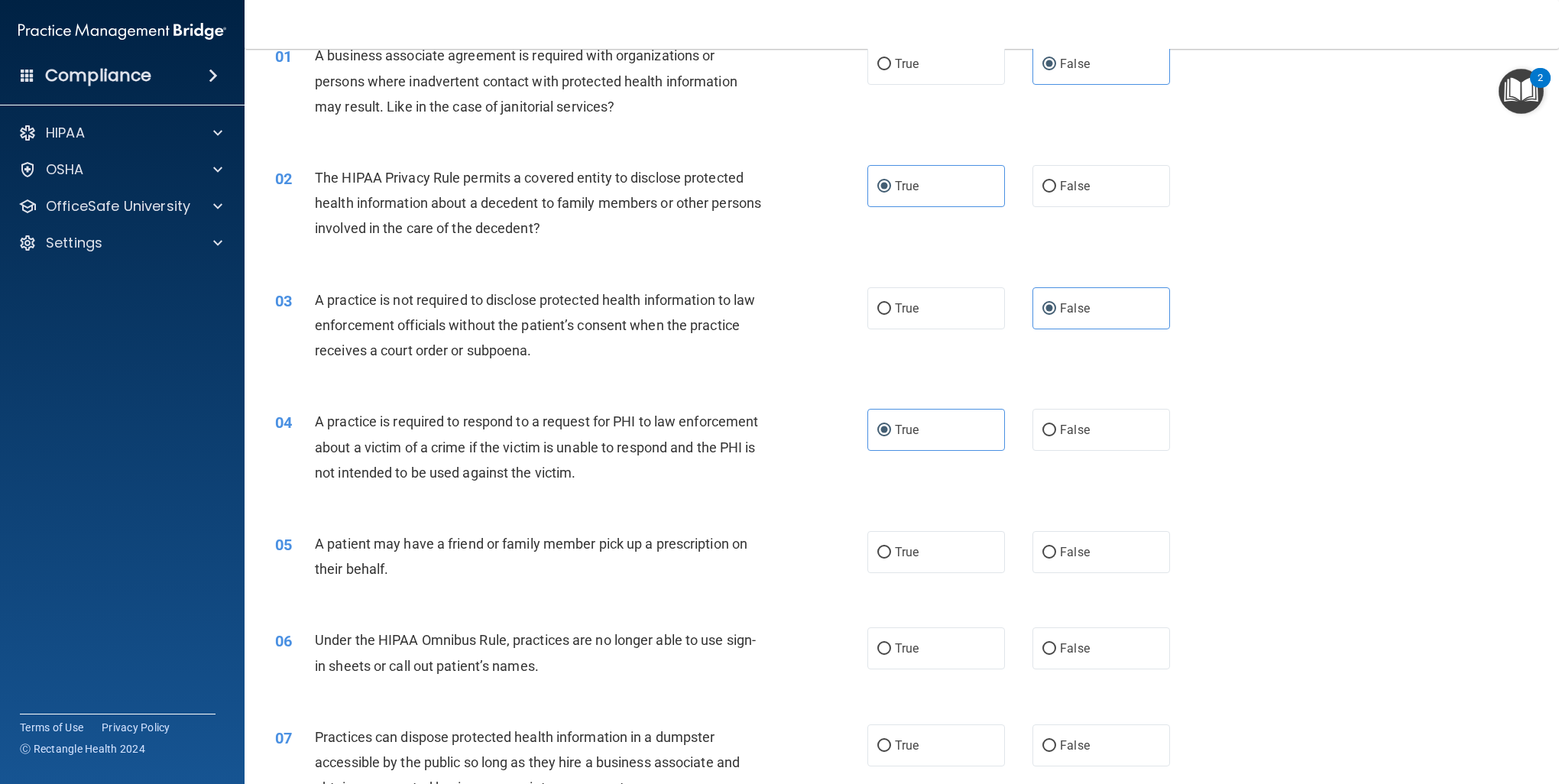
scroll to position [306, 0]
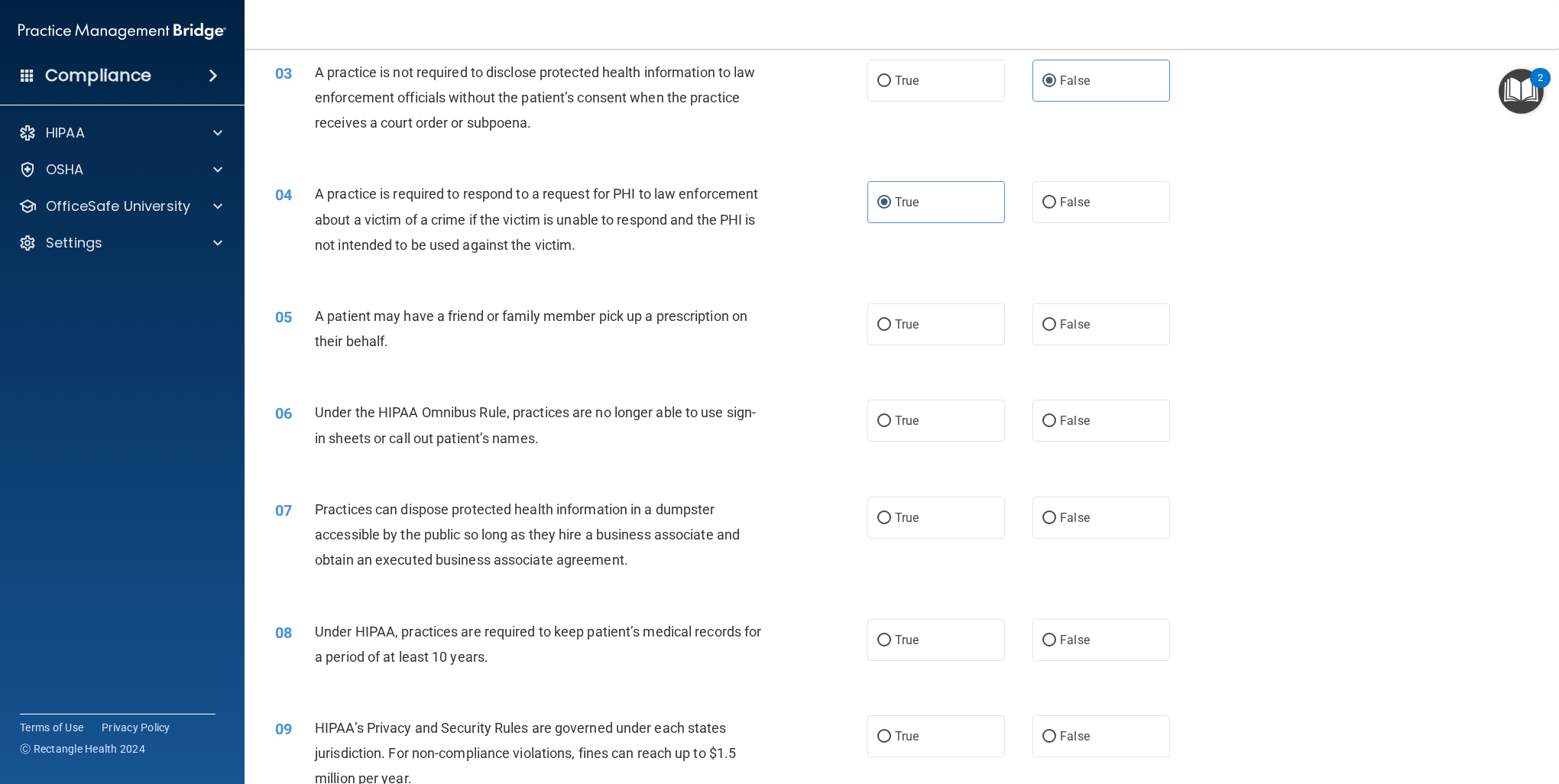
drag, startPoint x: 917, startPoint y: 313, endPoint x: 956, endPoint y: 350, distance: 53.8
click at [918, 314] on label "True" at bounding box center [937, 324] width 138 height 42
click at [892, 320] on input "True" at bounding box center [884, 325] width 14 height 11
radio input "true"
click at [1079, 408] on label "False" at bounding box center [1102, 420] width 138 height 42
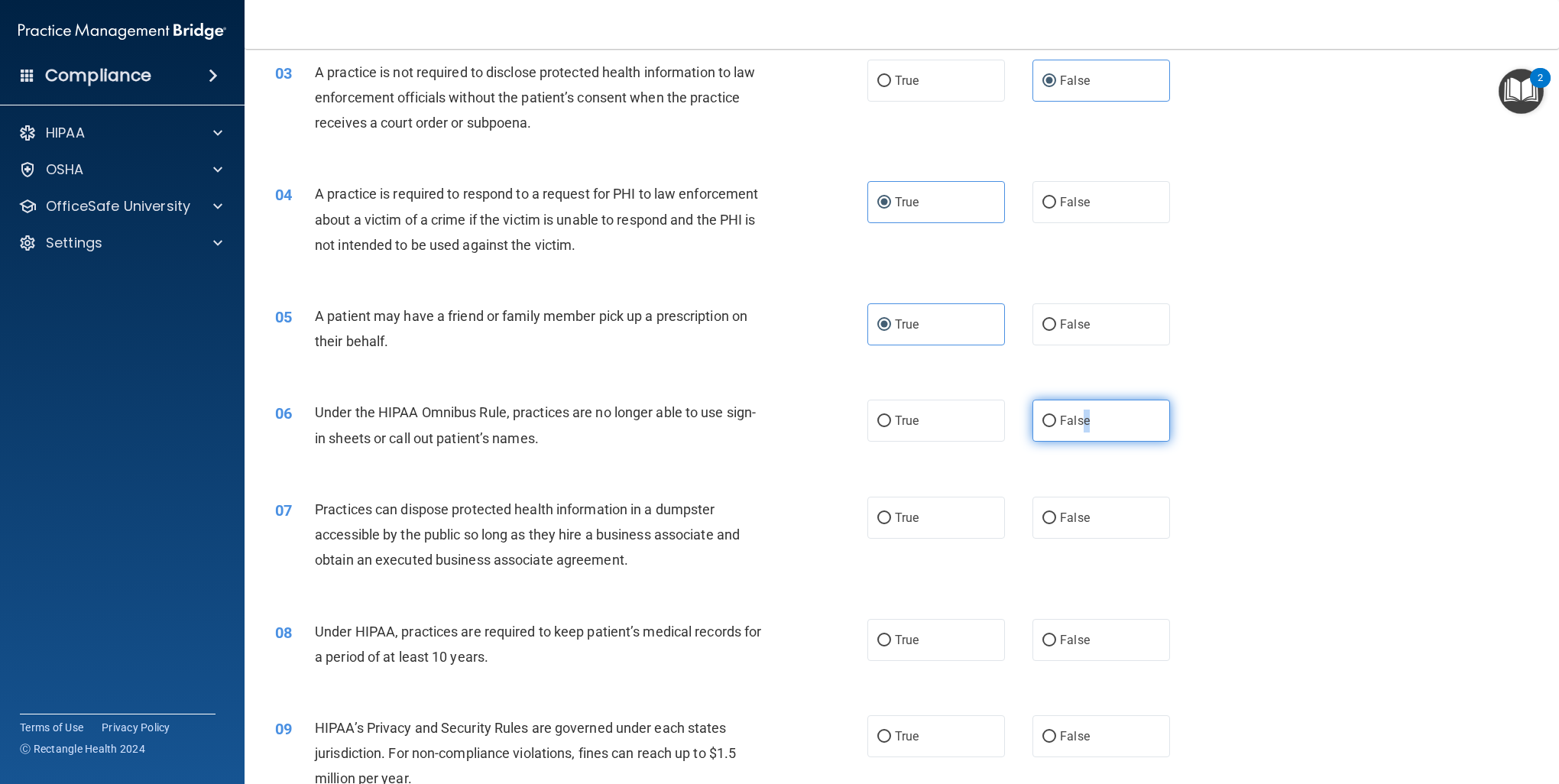
click at [1042, 424] on input "False" at bounding box center [1049, 421] width 14 height 11
radio input "true"
click at [905, 523] on span "True" at bounding box center [907, 517] width 24 height 14
click at [892, 523] on input "True" at bounding box center [884, 518] width 14 height 11
radio input "true"
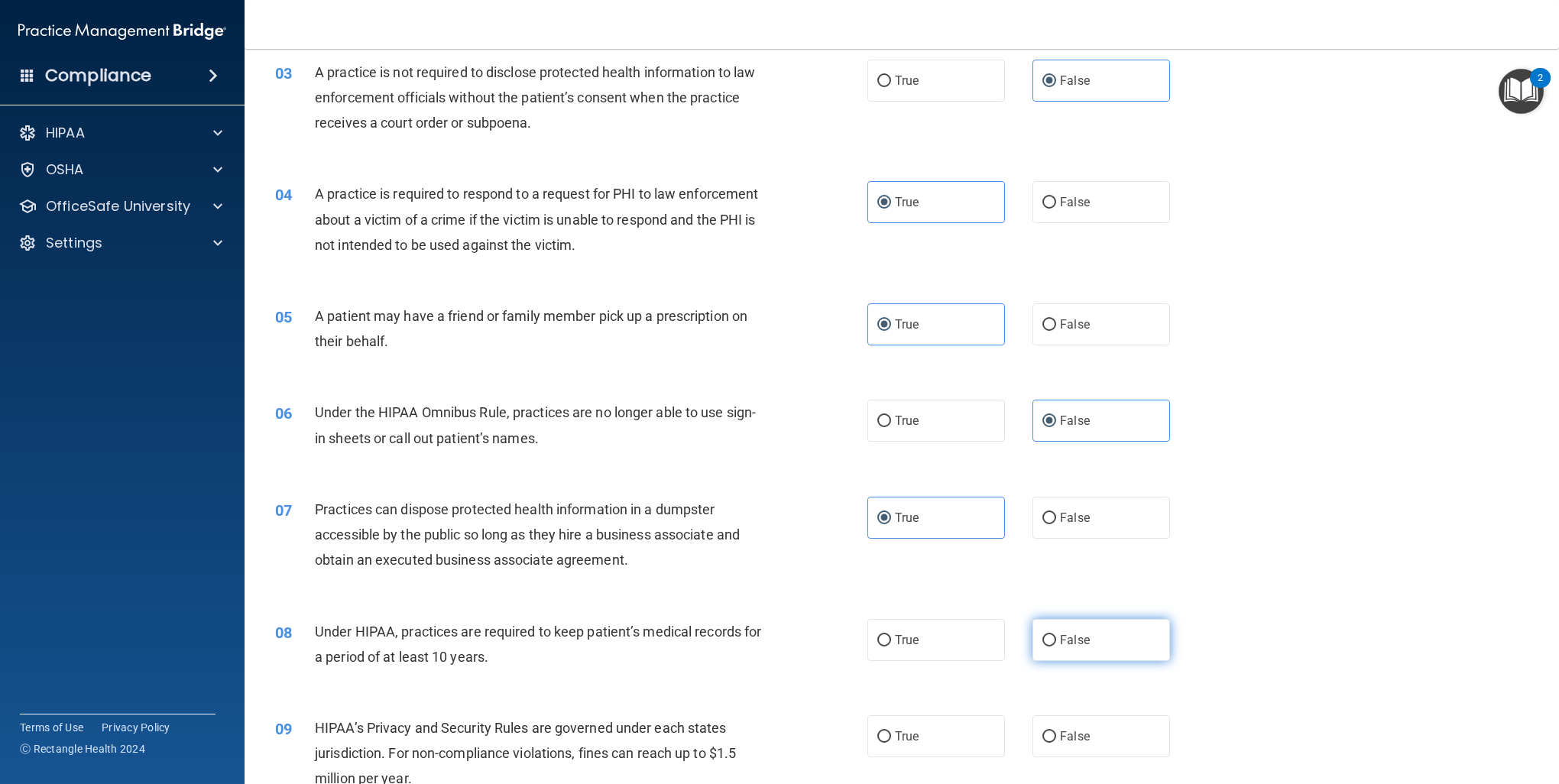
click at [1086, 646] on label "False" at bounding box center [1102, 640] width 138 height 42
click at [1057, 646] on input "False" at bounding box center [1049, 641] width 14 height 11
radio input "true"
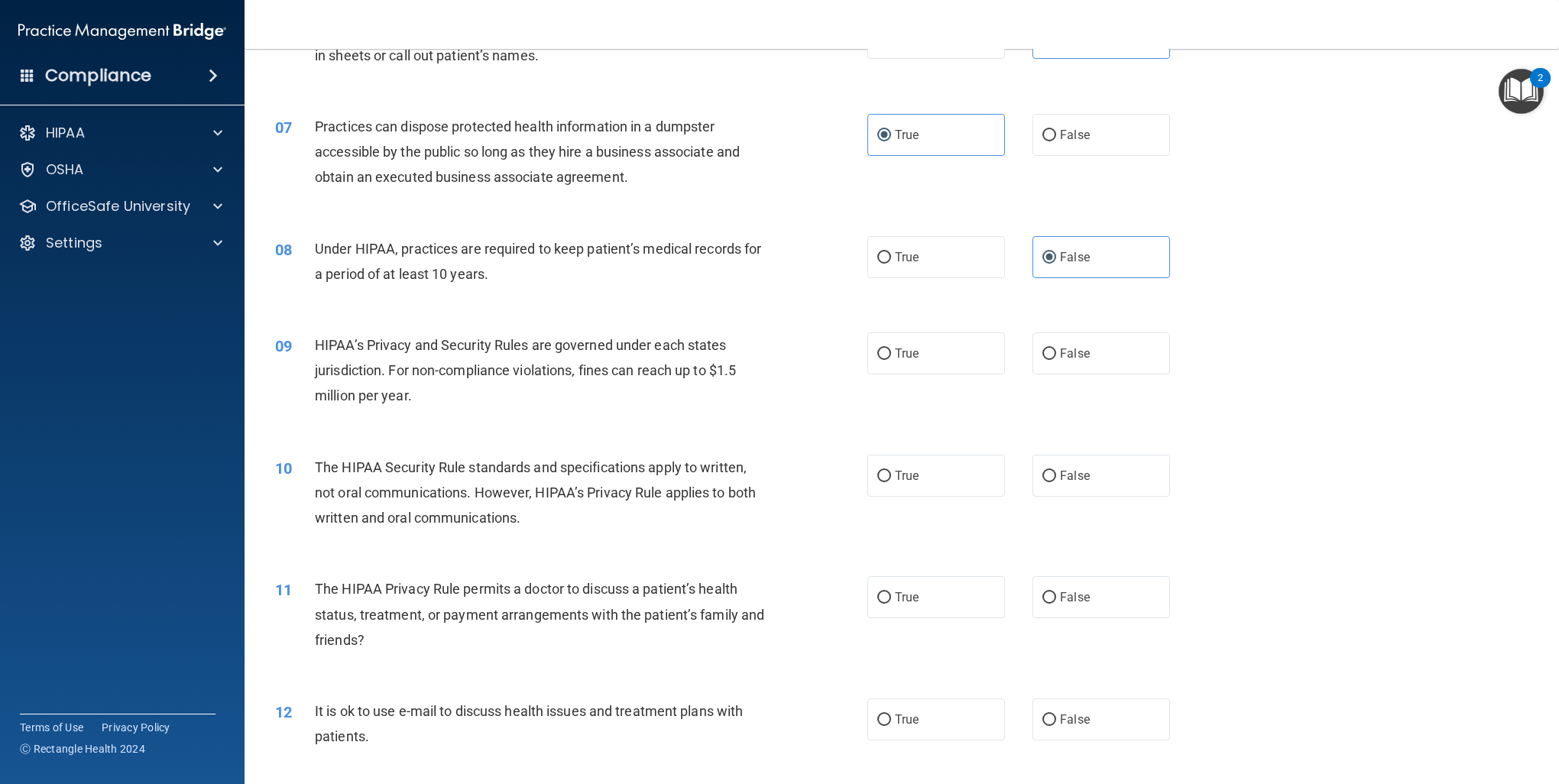
scroll to position [764, 0]
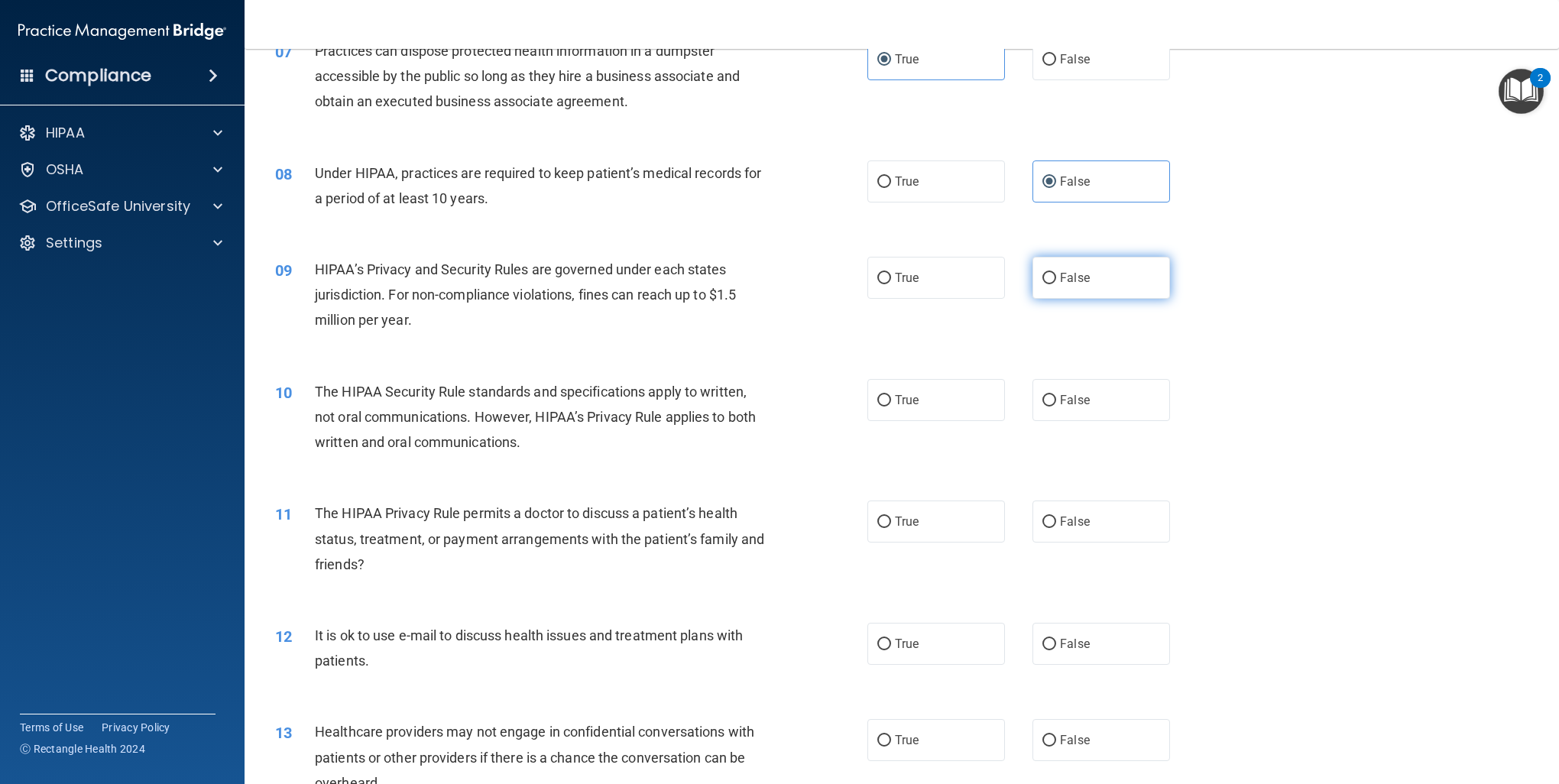
click at [1064, 286] on label "False" at bounding box center [1102, 278] width 138 height 42
click at [946, 408] on label "True" at bounding box center [937, 400] width 138 height 42
click at [892, 407] on input "True" at bounding box center [884, 400] width 14 height 11
radio input "true"
drag, startPoint x: 1058, startPoint y: 264, endPoint x: 1037, endPoint y: 291, distance: 34.2
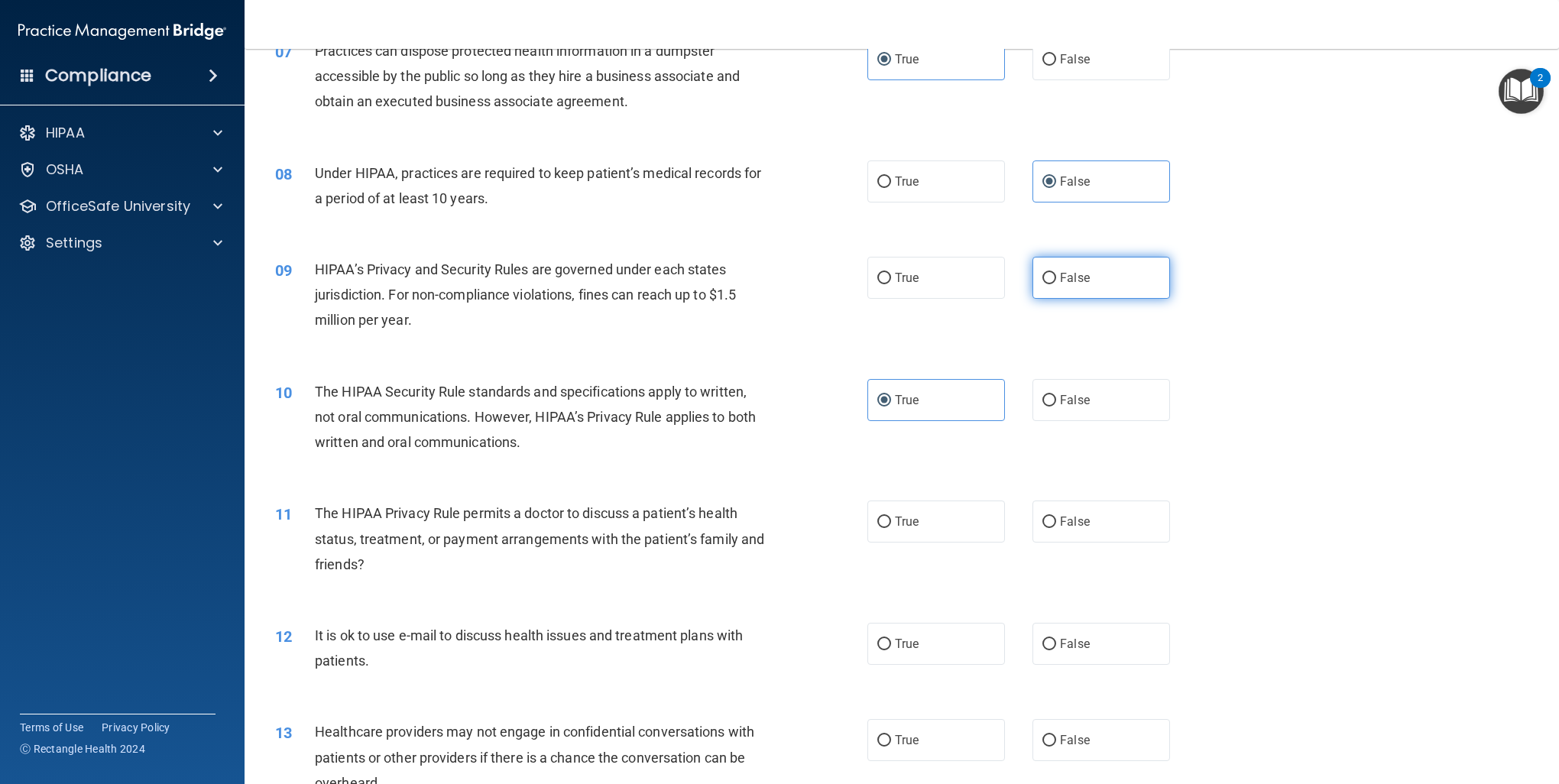
click at [1058, 264] on label "False" at bounding box center [1102, 278] width 138 height 42
click at [1057, 273] on input "False" at bounding box center [1049, 279] width 14 height 11
radio input "true"
drag, startPoint x: 951, startPoint y: 383, endPoint x: 1020, endPoint y: 457, distance: 101.2
click at [954, 388] on label "True" at bounding box center [937, 400] width 138 height 42
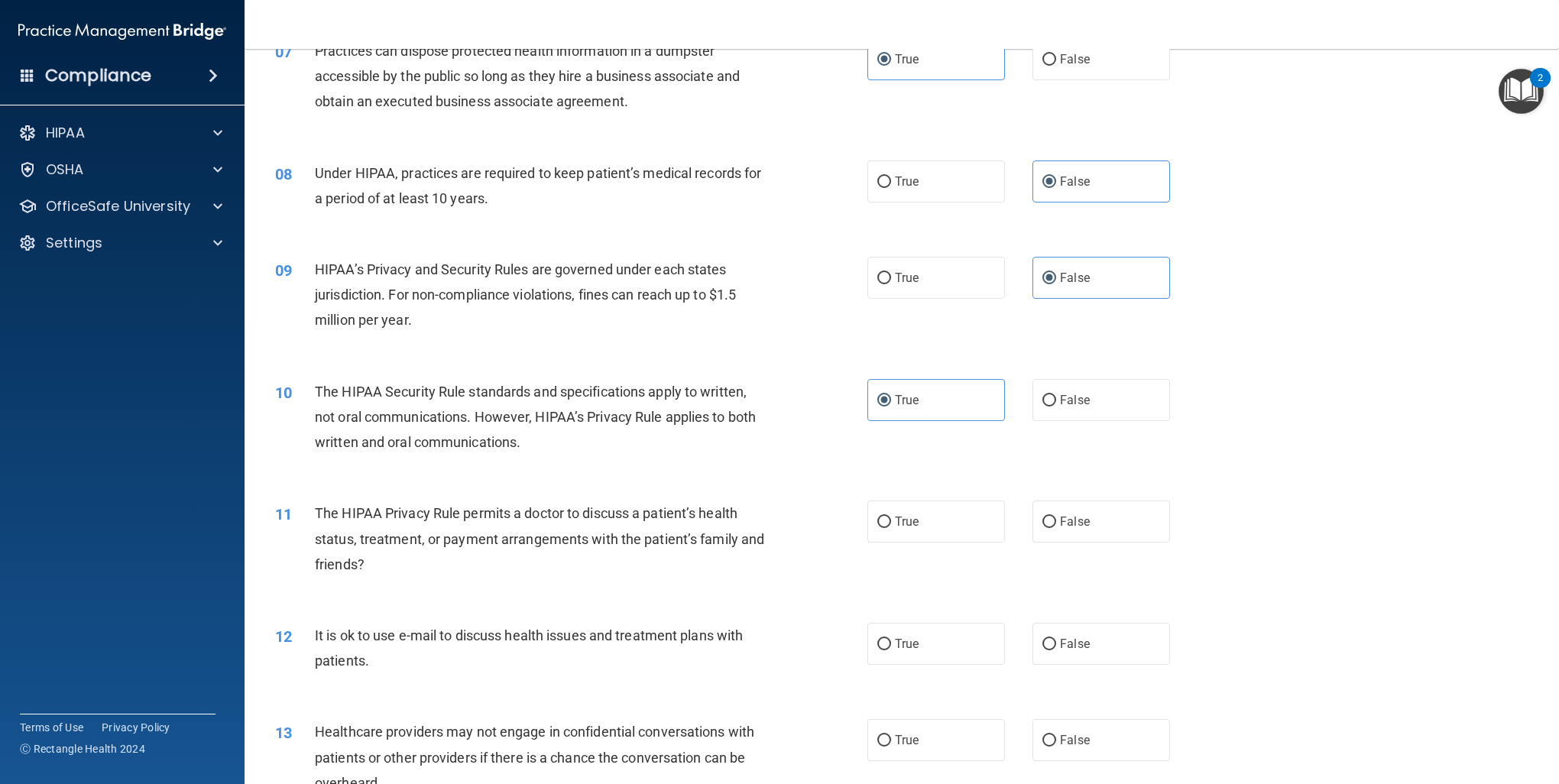
click at [892, 395] on input "True" at bounding box center [884, 400] width 14 height 11
click at [1044, 517] on input "False" at bounding box center [1049, 522] width 14 height 11
radio input "true"
click at [1072, 630] on label "False" at bounding box center [1102, 644] width 138 height 42
click at [1057, 639] on input "False" at bounding box center [1049, 645] width 14 height 11
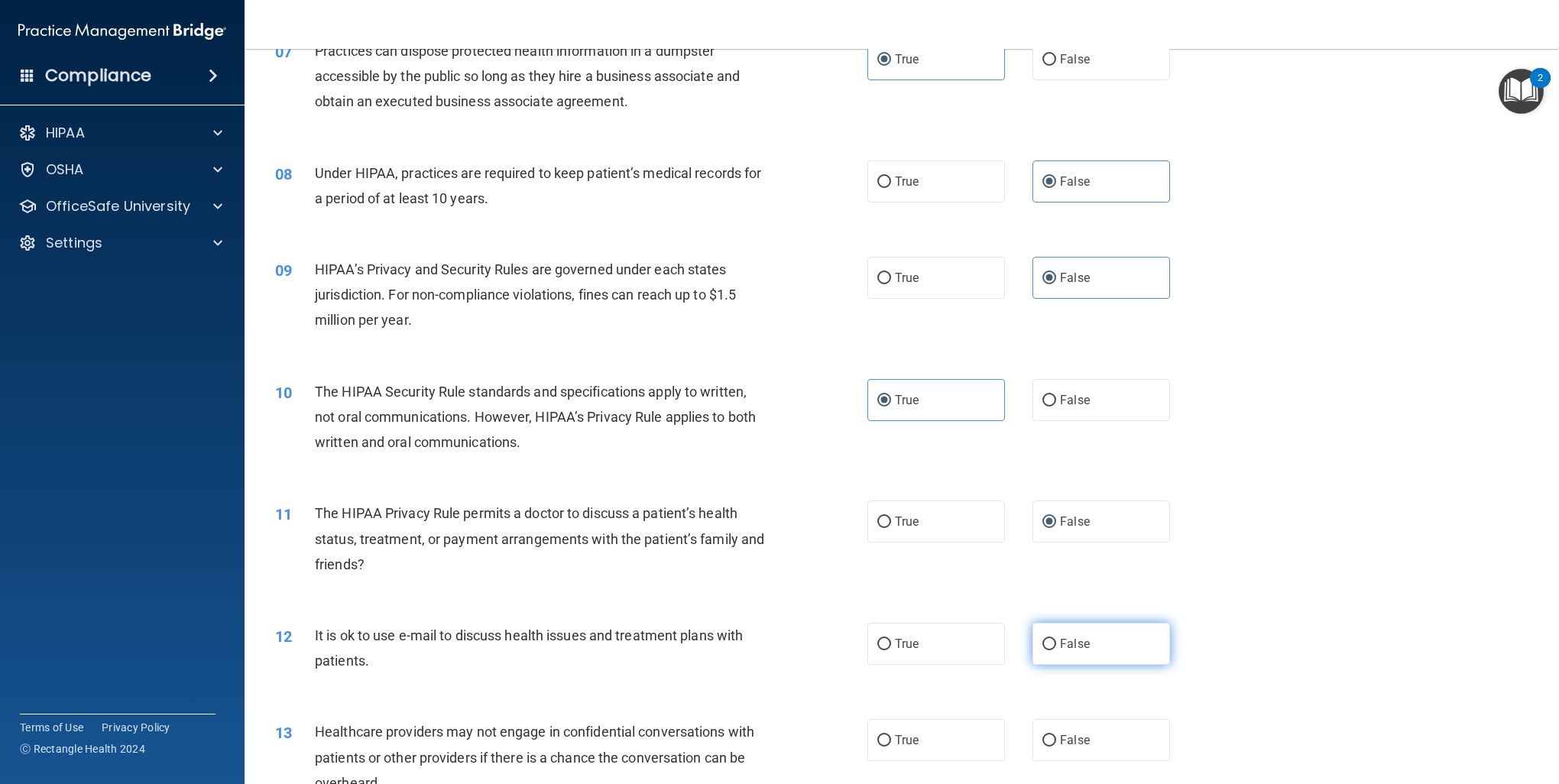
radio input "true"
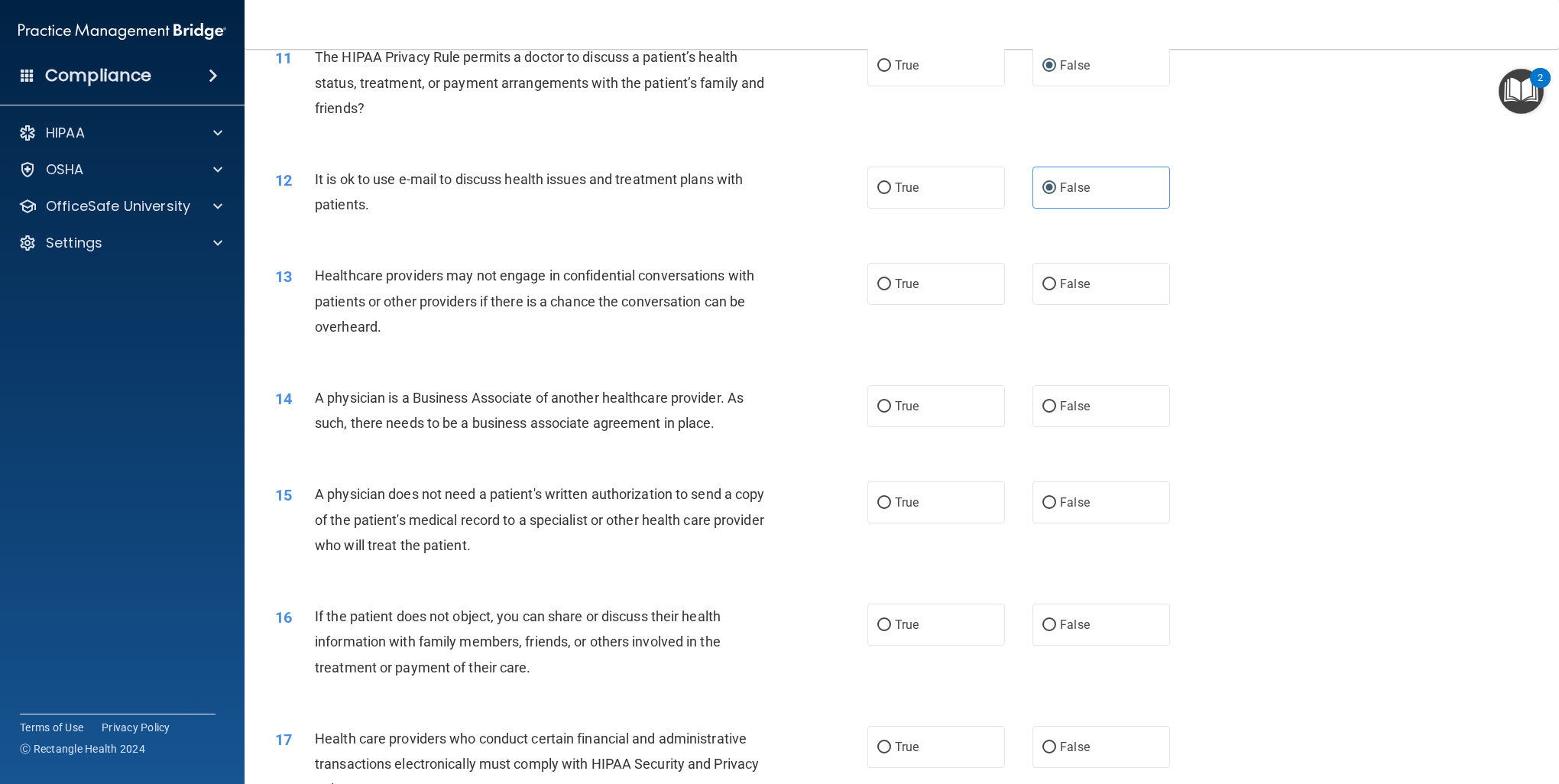
scroll to position [1223, 0]
drag, startPoint x: 880, startPoint y: 291, endPoint x: 893, endPoint y: 308, distance: 21.4
click at [878, 291] on label "True" at bounding box center [937, 281] width 138 height 42
click at [878, 288] on input "True" at bounding box center [884, 282] width 14 height 11
radio input "true"
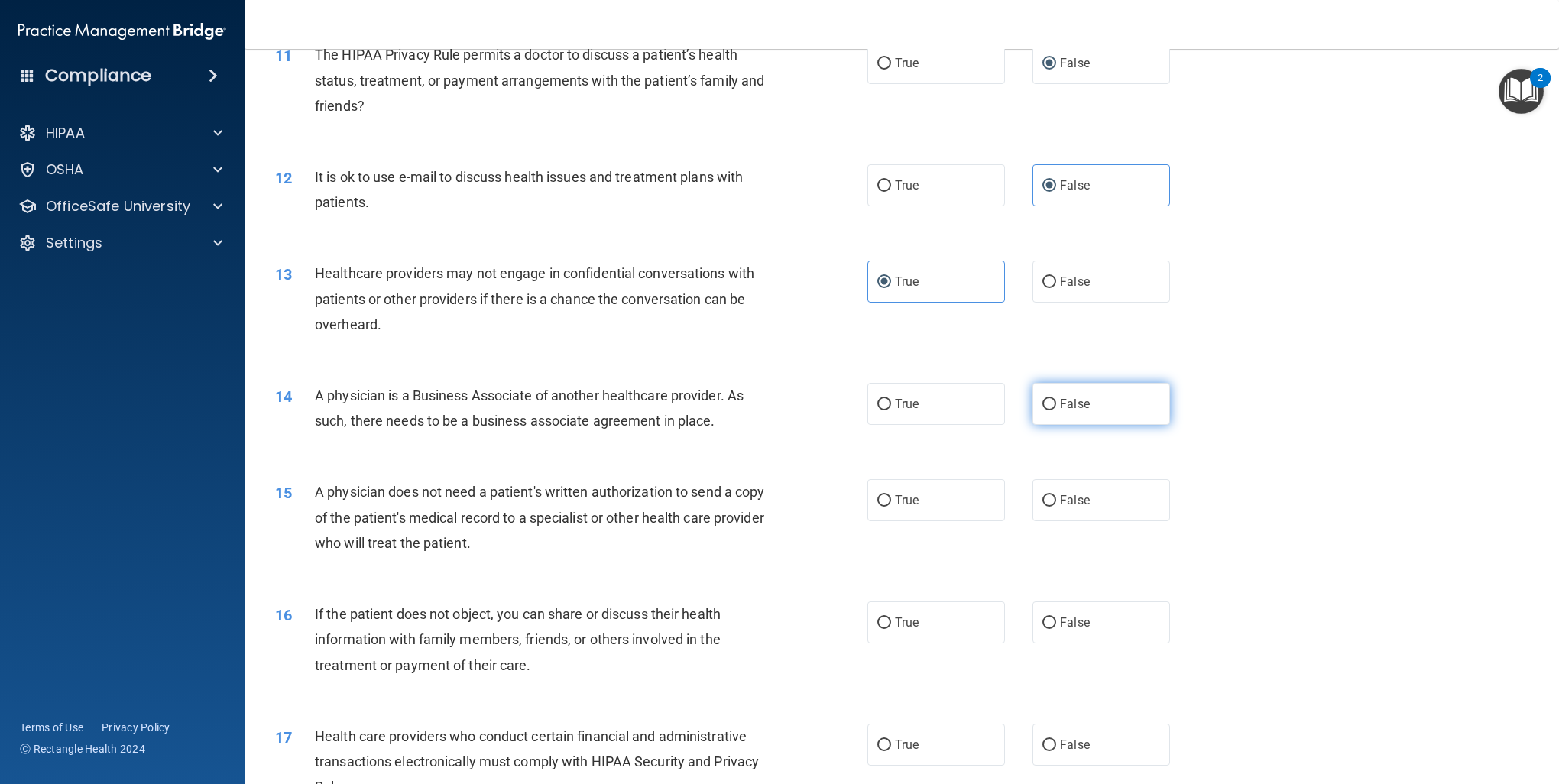
drag, startPoint x: 1041, startPoint y: 406, endPoint x: 1049, endPoint y: 423, distance: 18.8
click at [1042, 412] on label "False" at bounding box center [1102, 404] width 138 height 42
click at [1042, 410] on input "False" at bounding box center [1049, 404] width 14 height 11
radio input "true"
click at [1060, 506] on span "False" at bounding box center [1074, 500] width 30 height 14
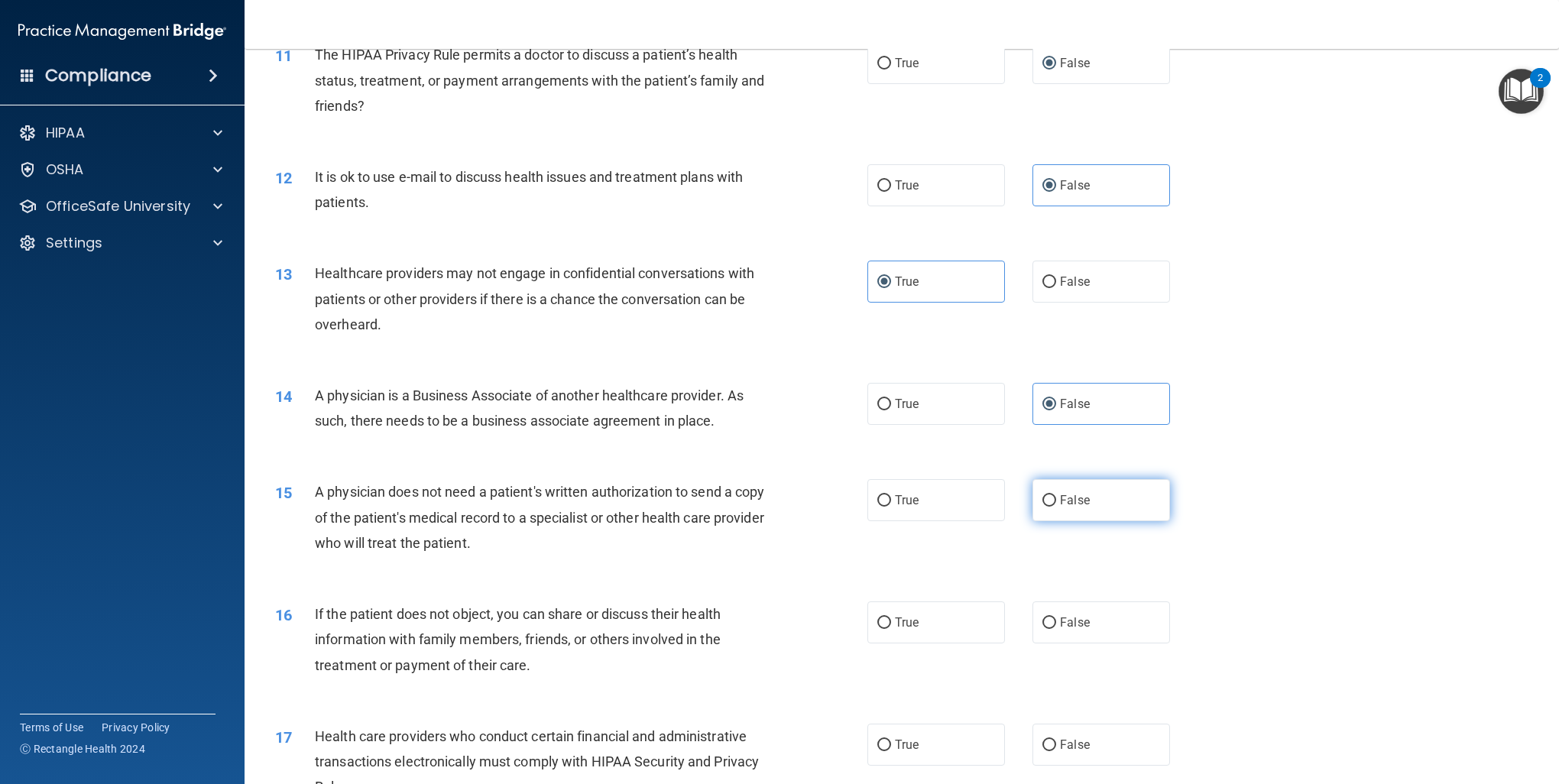
click at [1057, 506] on input "False" at bounding box center [1049, 501] width 14 height 11
radio input "true"
click at [963, 632] on label "True" at bounding box center [937, 622] width 138 height 42
click at [892, 629] on input "True" at bounding box center [884, 623] width 14 height 11
radio input "true"
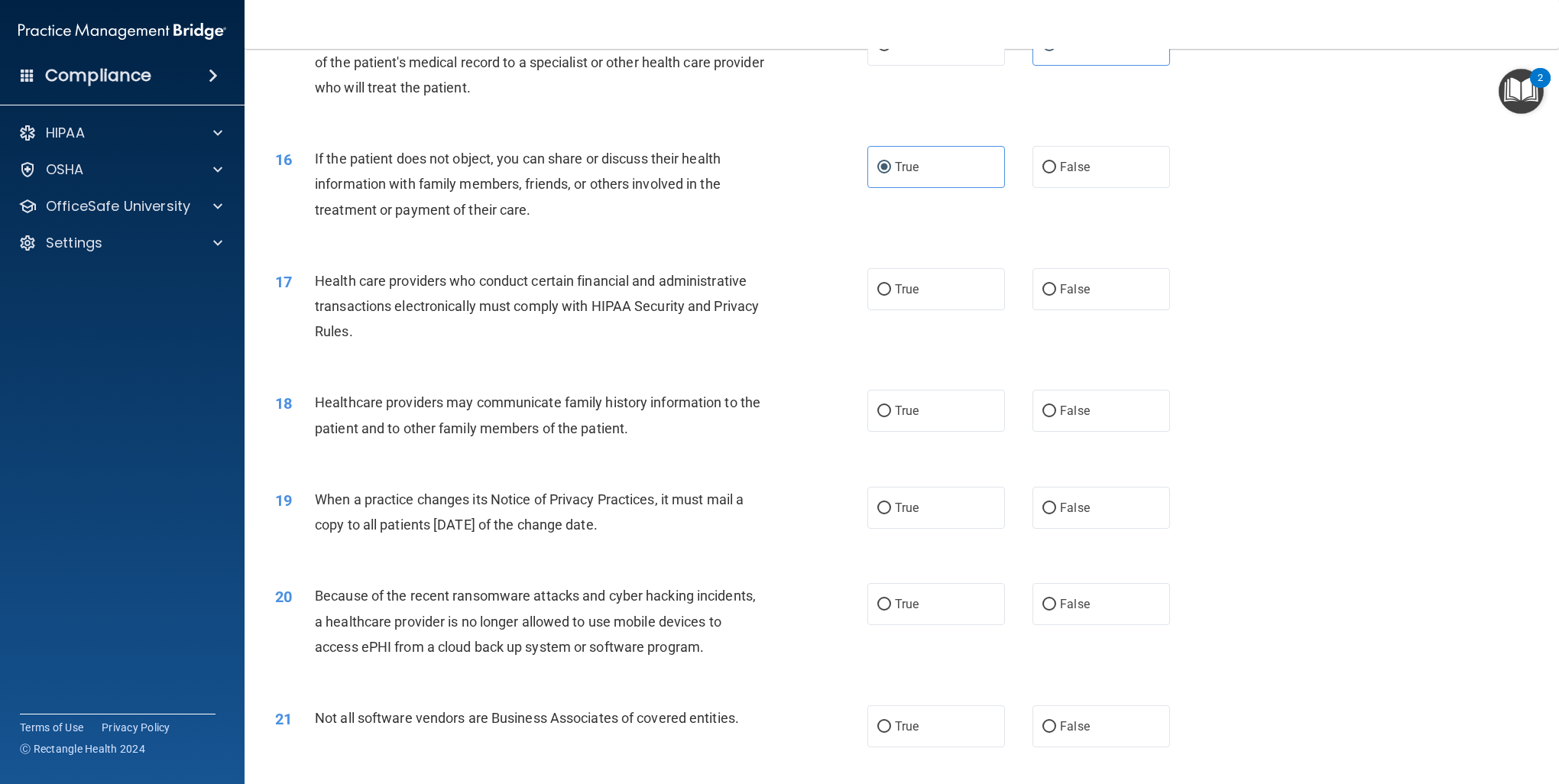
scroll to position [1681, 0]
click at [1104, 275] on label "False" at bounding box center [1102, 286] width 138 height 42
click at [1057, 281] on input "False" at bounding box center [1049, 287] width 14 height 11
radio input "true"
click at [1082, 403] on label "False" at bounding box center [1102, 408] width 138 height 42
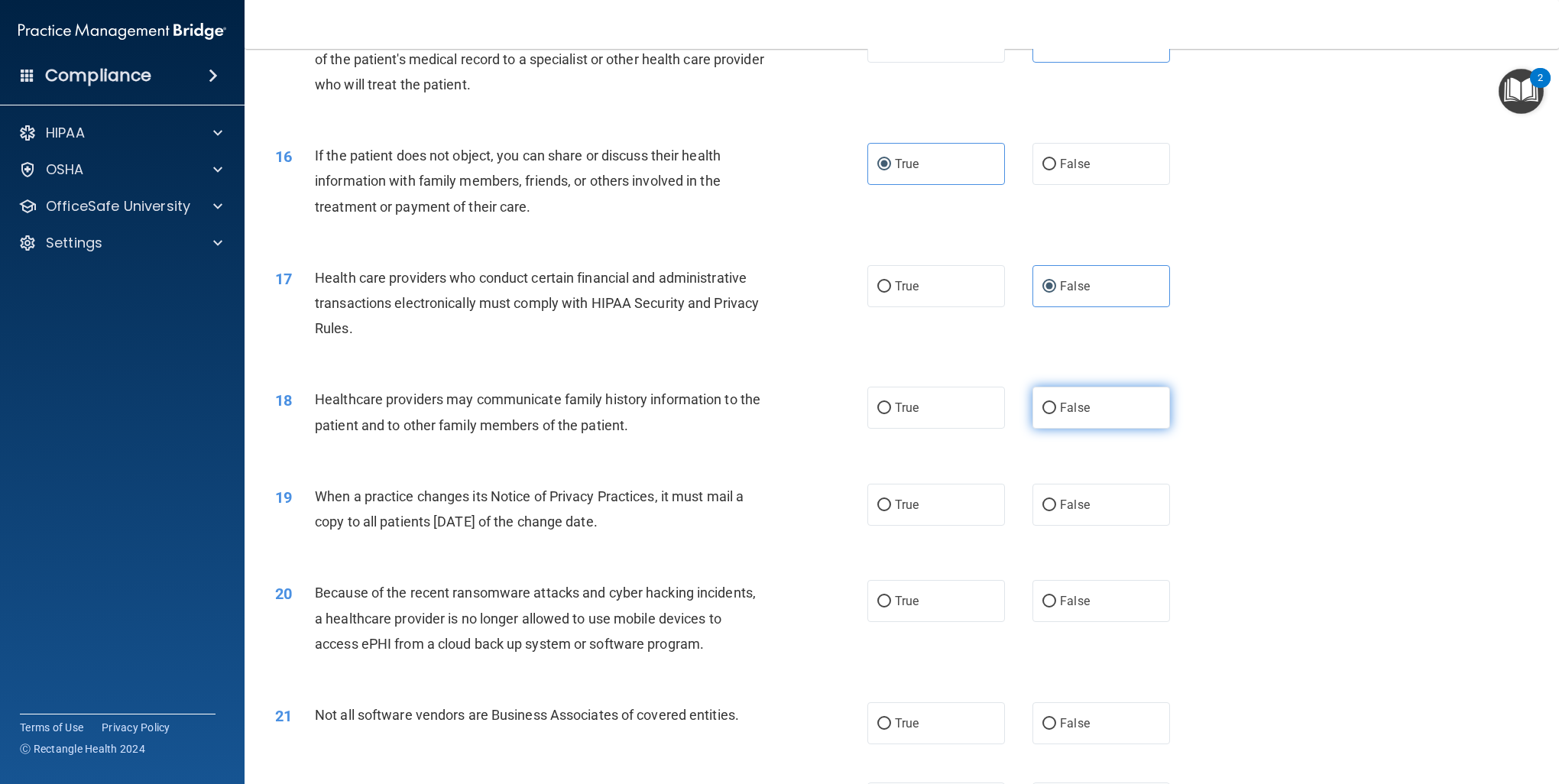
click at [1057, 403] on input "False" at bounding box center [1049, 408] width 14 height 11
radio input "true"
click at [959, 505] on label "True" at bounding box center [937, 505] width 138 height 42
click at [892, 505] on input "True" at bounding box center [884, 505] width 14 height 11
radio input "true"
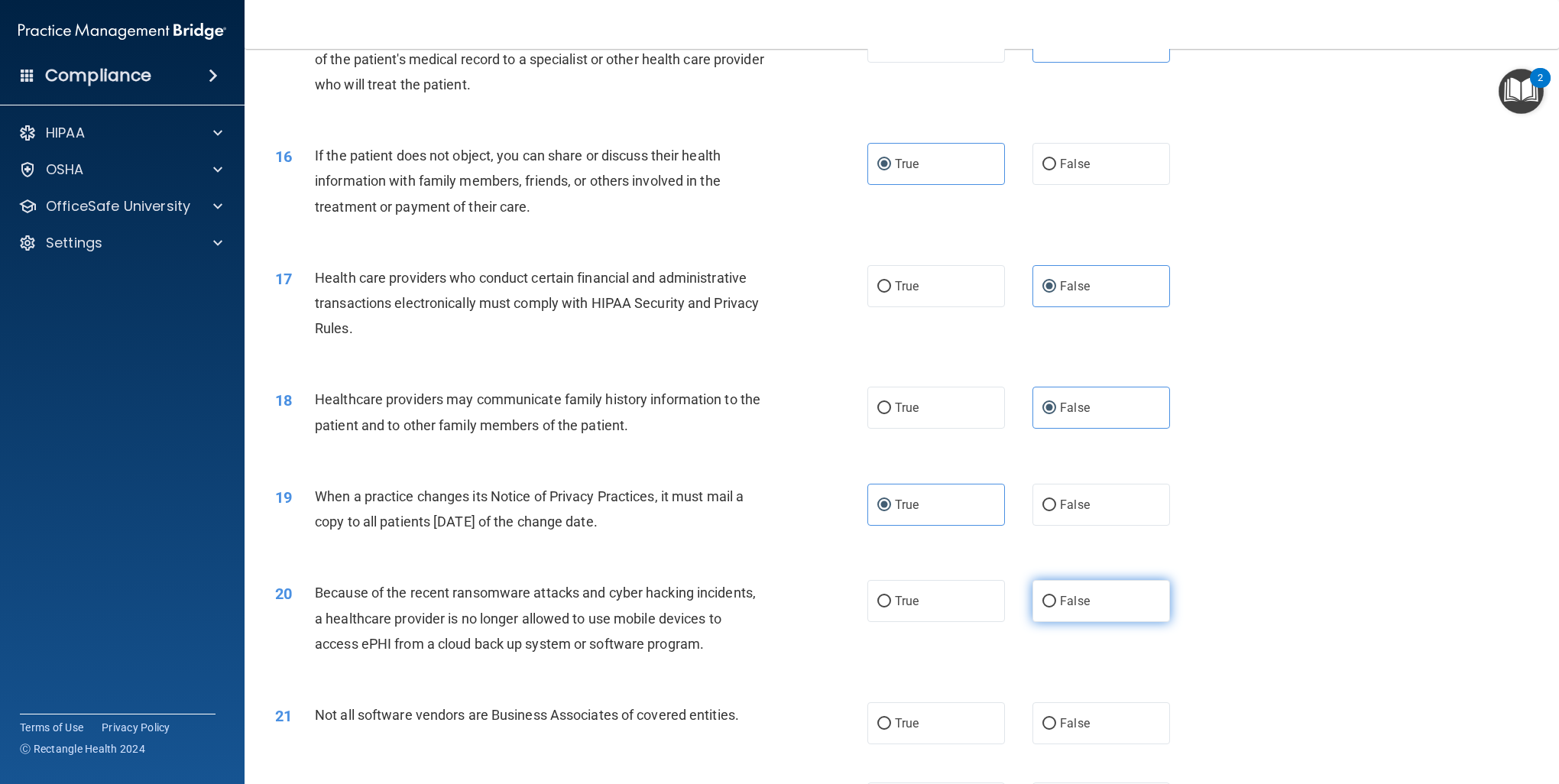
drag, startPoint x: 1063, startPoint y: 592, endPoint x: 1347, endPoint y: 553, distance: 286.7
click at [1064, 592] on label "False" at bounding box center [1102, 601] width 138 height 42
click at [1057, 596] on input "False" at bounding box center [1049, 601] width 14 height 11
radio input "true"
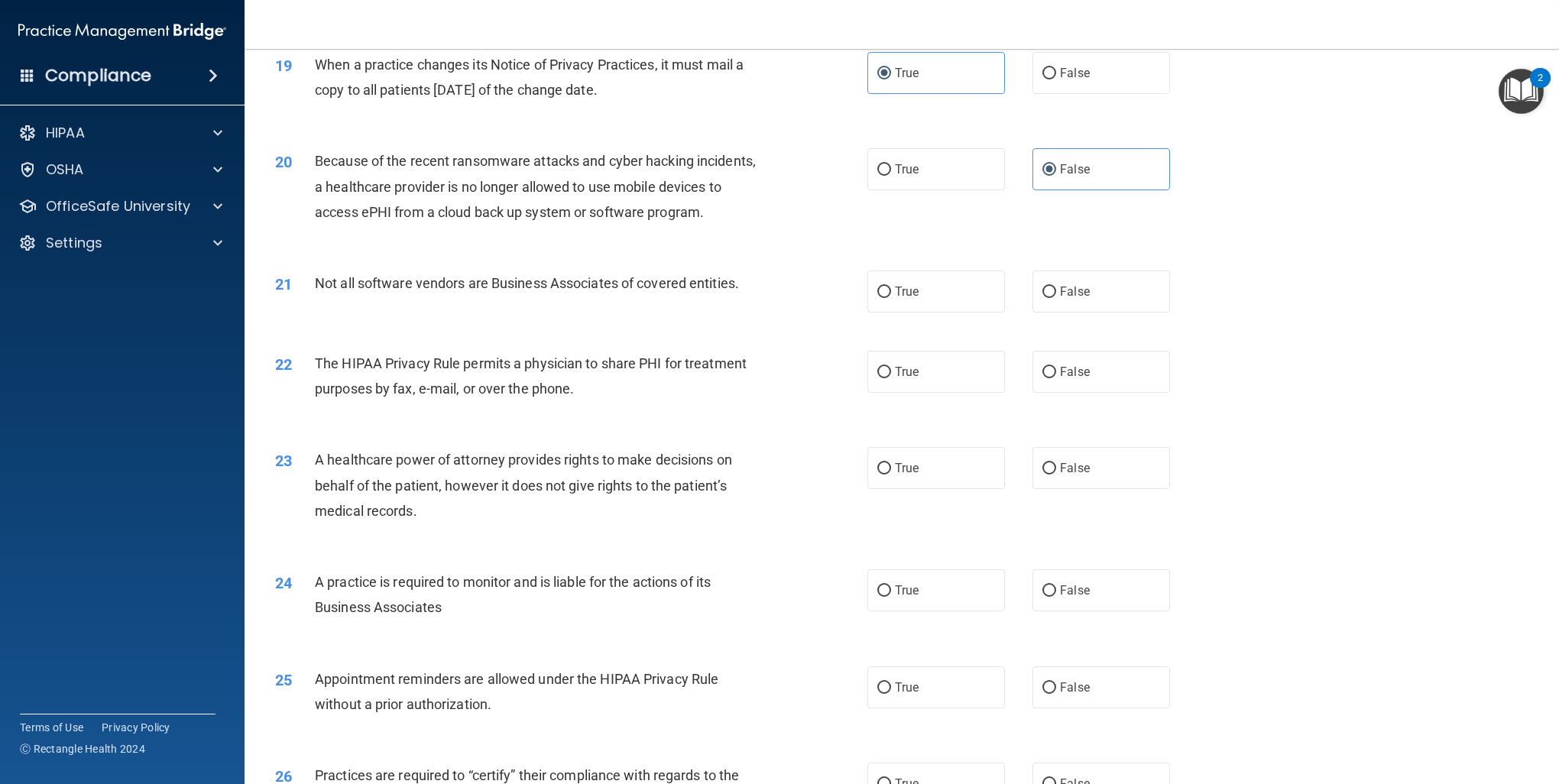
scroll to position [2140, 0]
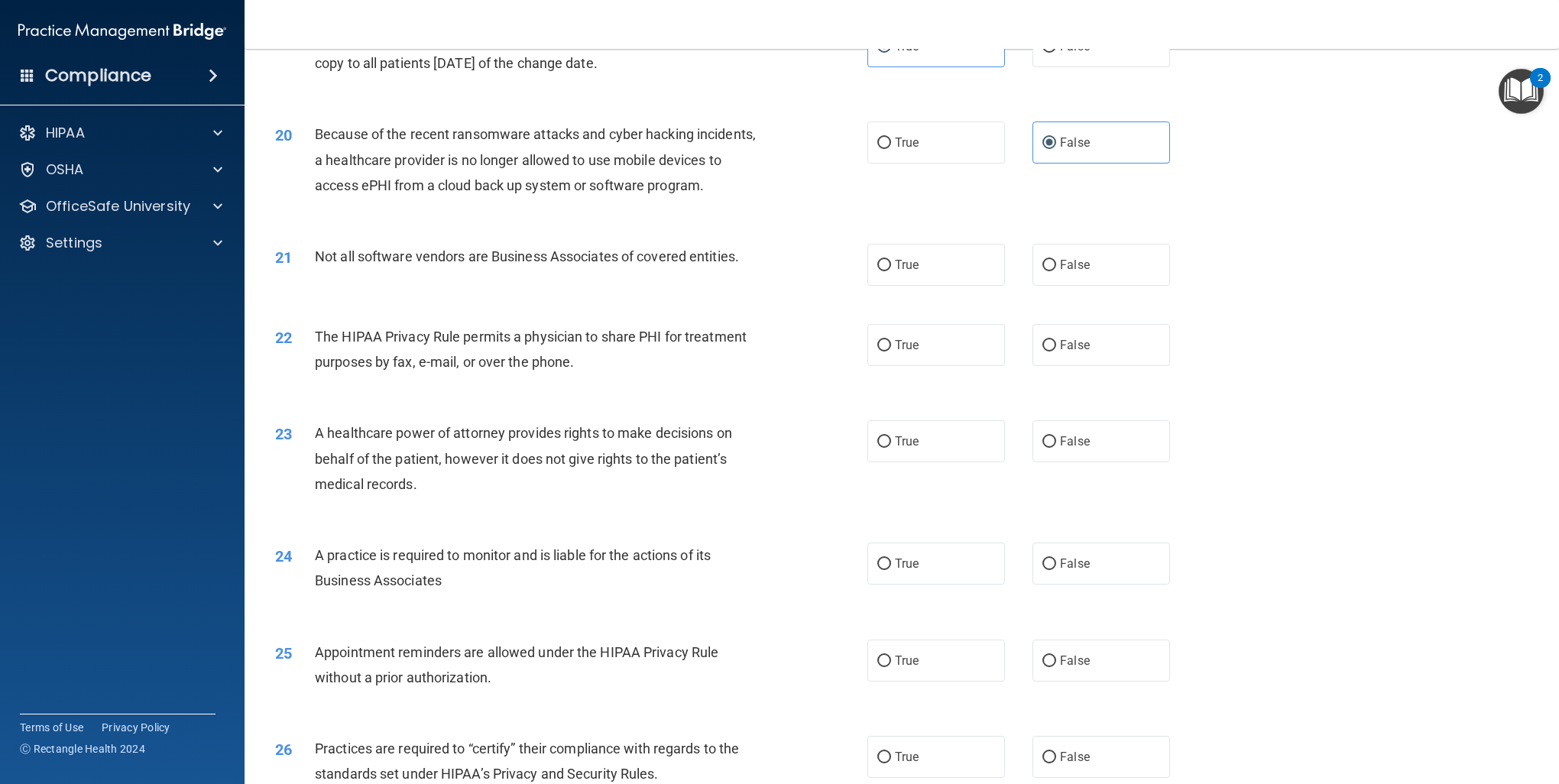
drag, startPoint x: 916, startPoint y: 257, endPoint x: 966, endPoint y: 312, distance: 74.3
click at [918, 258] on label "True" at bounding box center [937, 264] width 138 height 42
click at [892, 259] on input "True" at bounding box center [884, 265] width 14 height 11
radio input "true"
click at [1078, 350] on span "False" at bounding box center [1074, 345] width 30 height 14
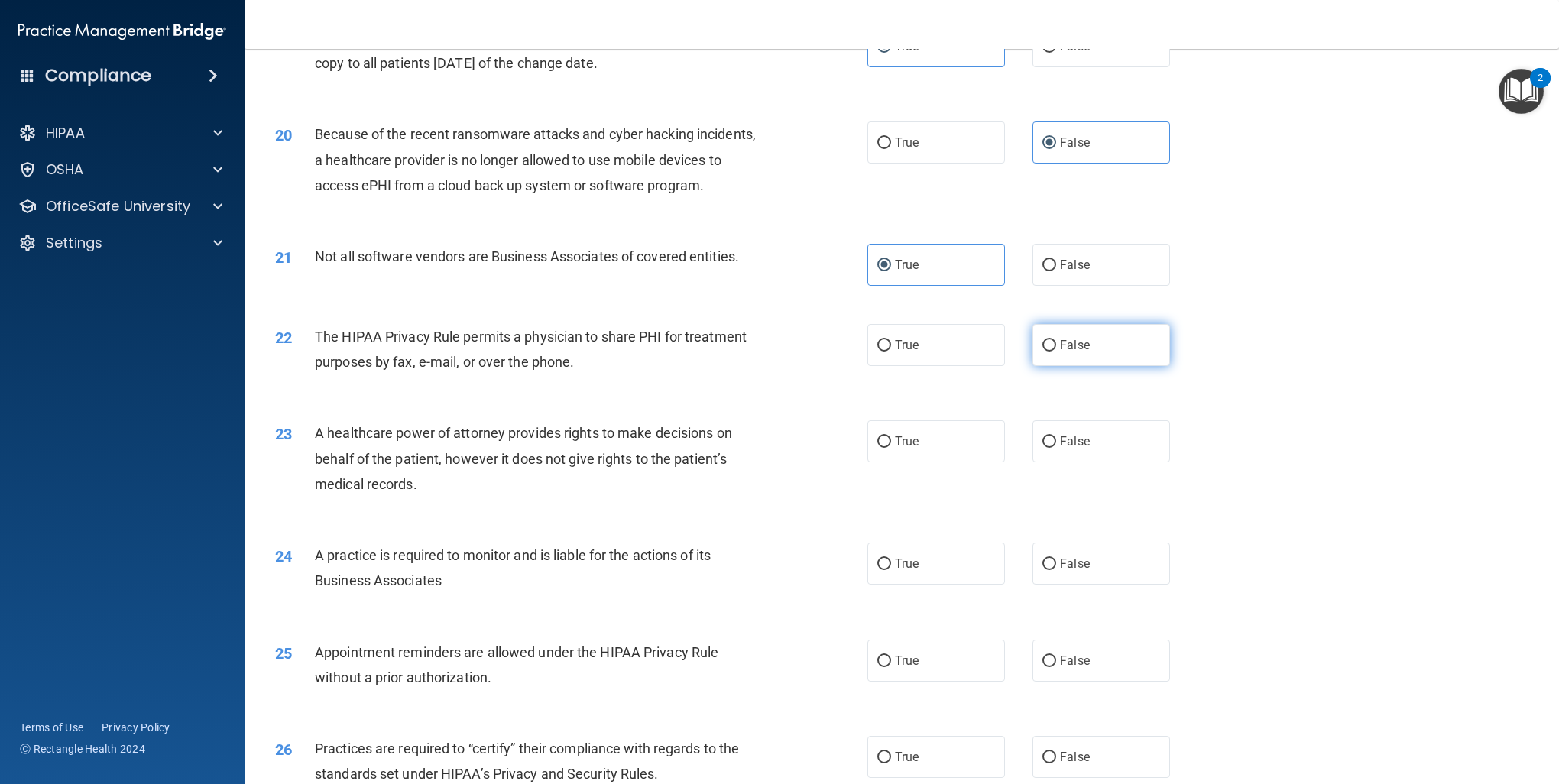
click at [1057, 350] on input "False" at bounding box center [1049, 346] width 14 height 11
radio input "true"
drag, startPoint x: 1084, startPoint y: 436, endPoint x: 1065, endPoint y: 474, distance: 42.5
click at [1084, 439] on label "False" at bounding box center [1102, 441] width 138 height 42
click at [1057, 439] on input "False" at bounding box center [1049, 442] width 14 height 11
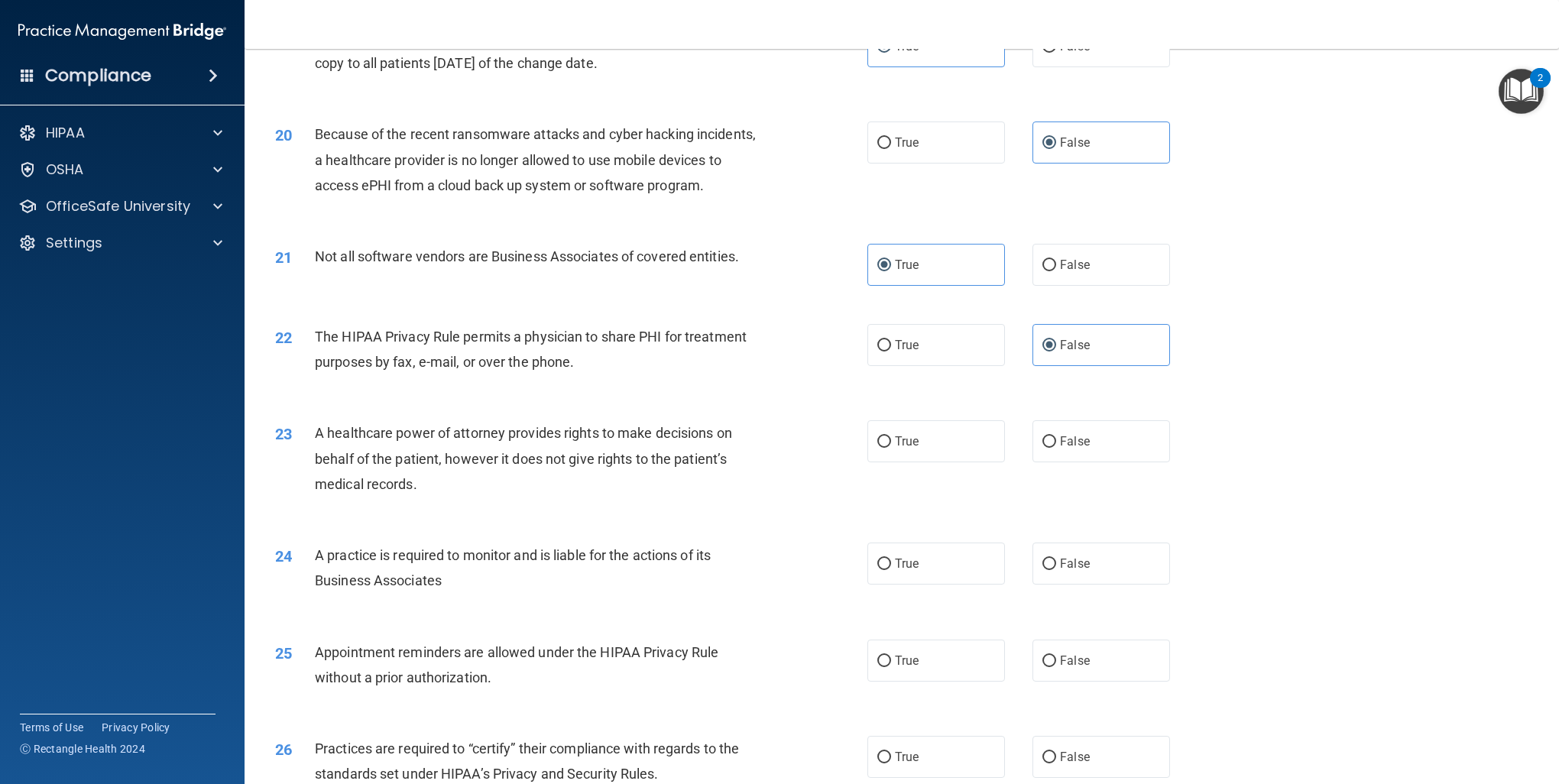
radio input "true"
drag, startPoint x: 940, startPoint y: 557, endPoint x: 1179, endPoint y: 515, distance: 242.7
click at [942, 557] on label "True" at bounding box center [937, 563] width 138 height 42
click at [892, 558] on input "True" at bounding box center [884, 564] width 14 height 11
radio input "true"
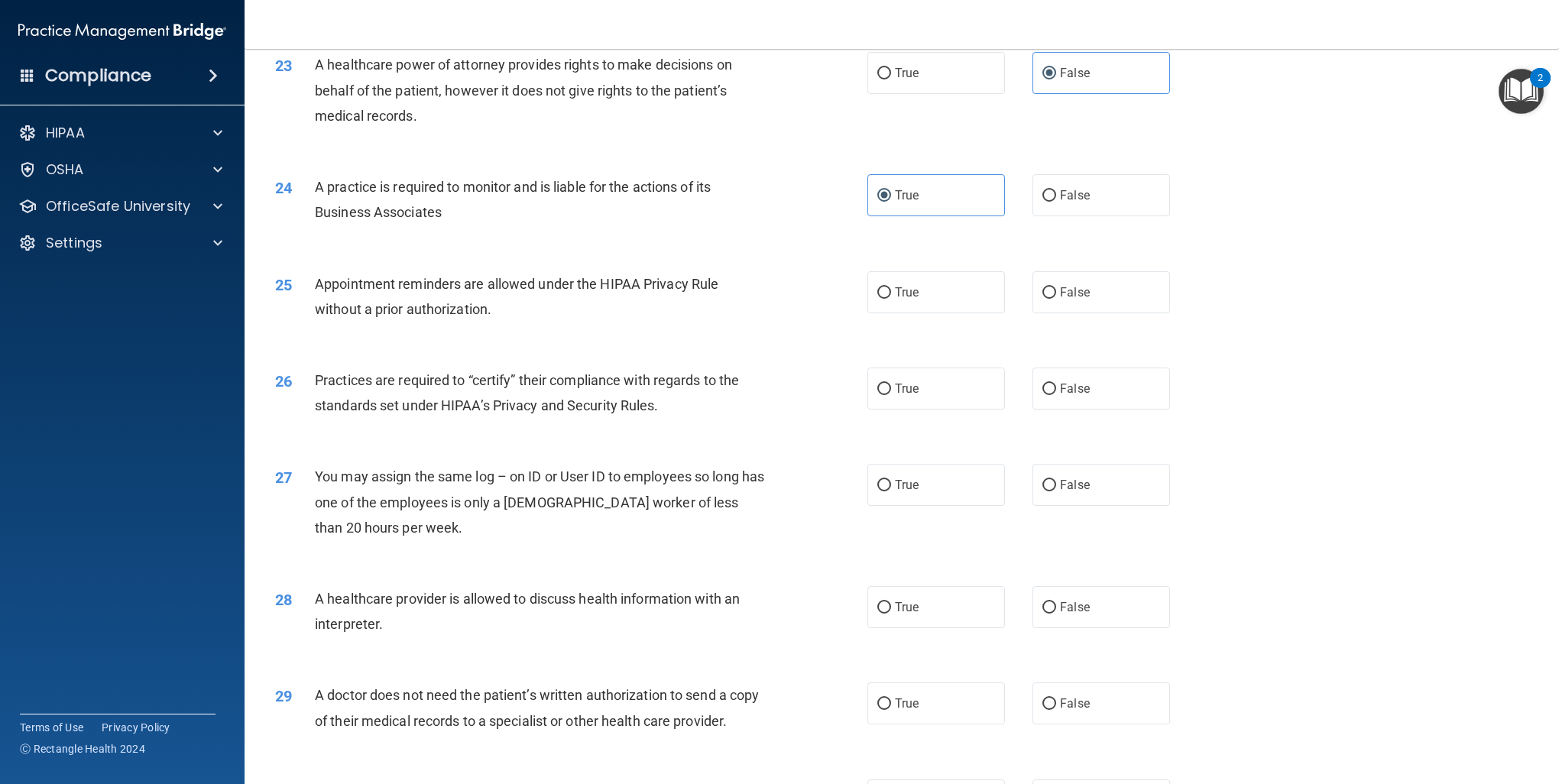
scroll to position [2522, 0]
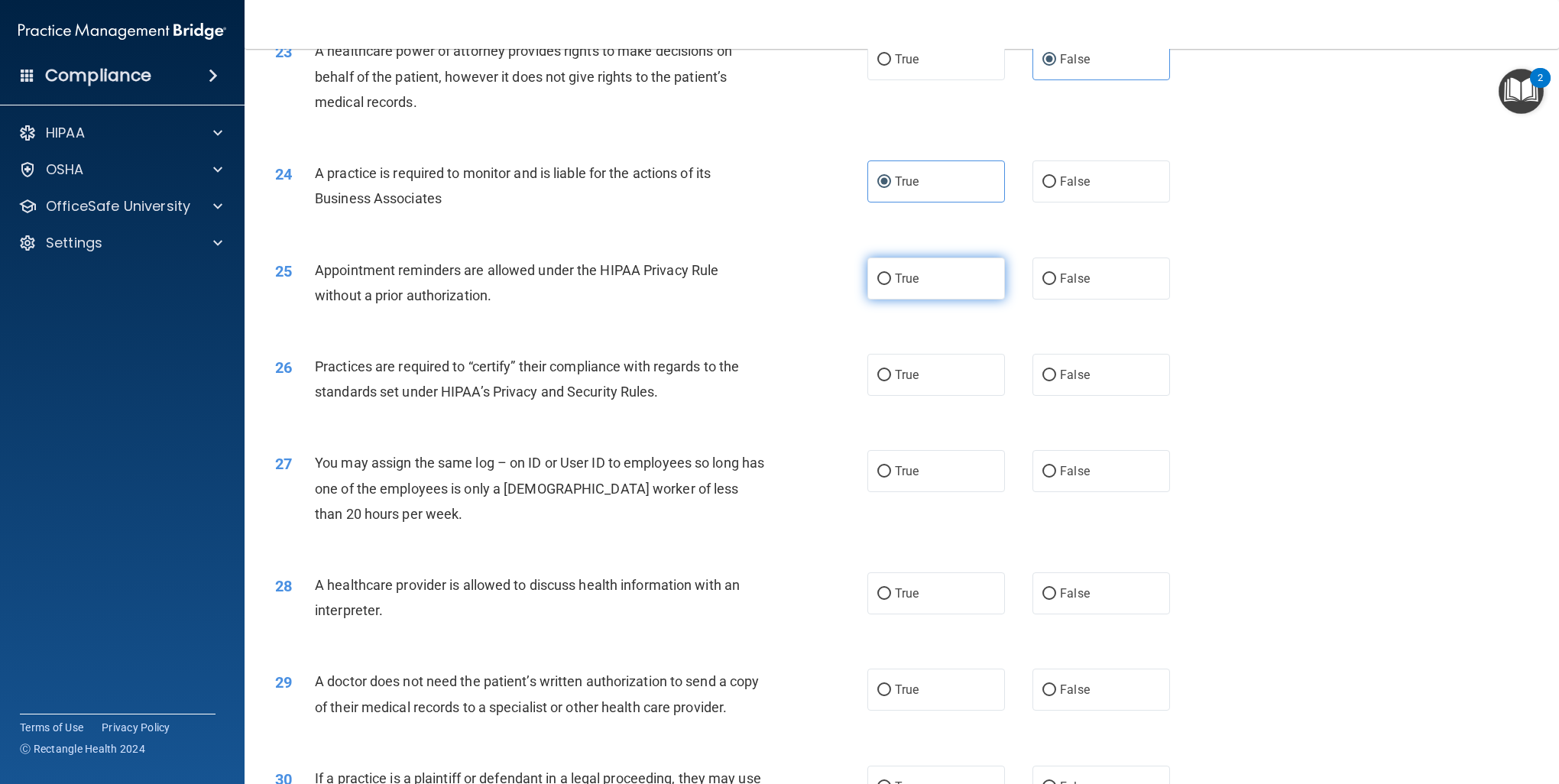
click at [887, 271] on label "True" at bounding box center [937, 279] width 138 height 42
click at [887, 274] on input "True" at bounding box center [884, 279] width 14 height 11
radio input "true"
drag, startPoint x: 894, startPoint y: 369, endPoint x: 977, endPoint y: 443, distance: 111.2
click at [895, 369] on span "True" at bounding box center [907, 375] width 24 height 14
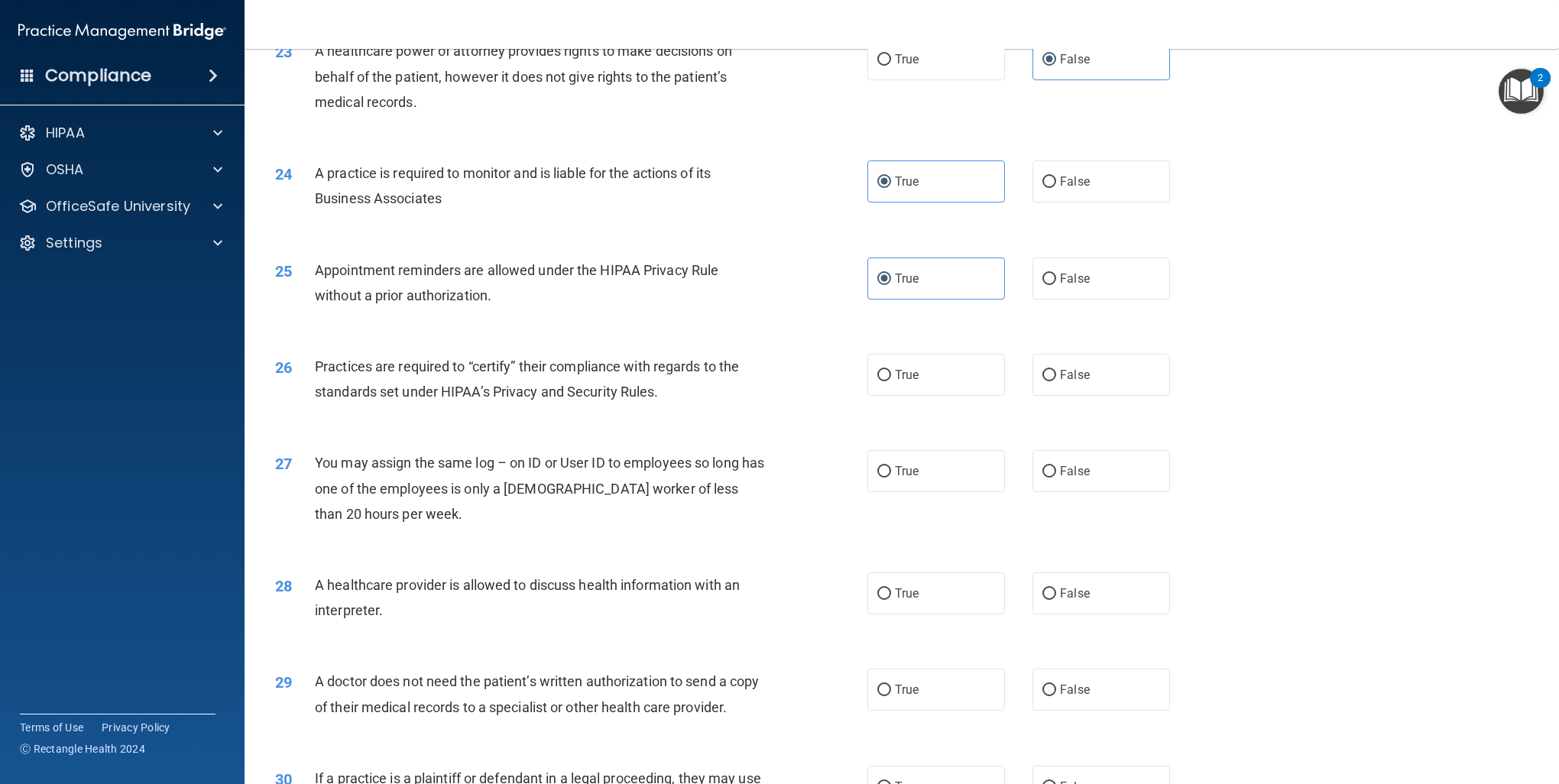
click at [892, 370] on input "True" at bounding box center [884, 376] width 14 height 11
radio input "true"
drag, startPoint x: 1065, startPoint y: 475, endPoint x: 1115, endPoint y: 481, distance: 50.4
click at [1067, 475] on span "False" at bounding box center [1074, 471] width 30 height 14
click at [1057, 475] on input "False" at bounding box center [1049, 472] width 14 height 11
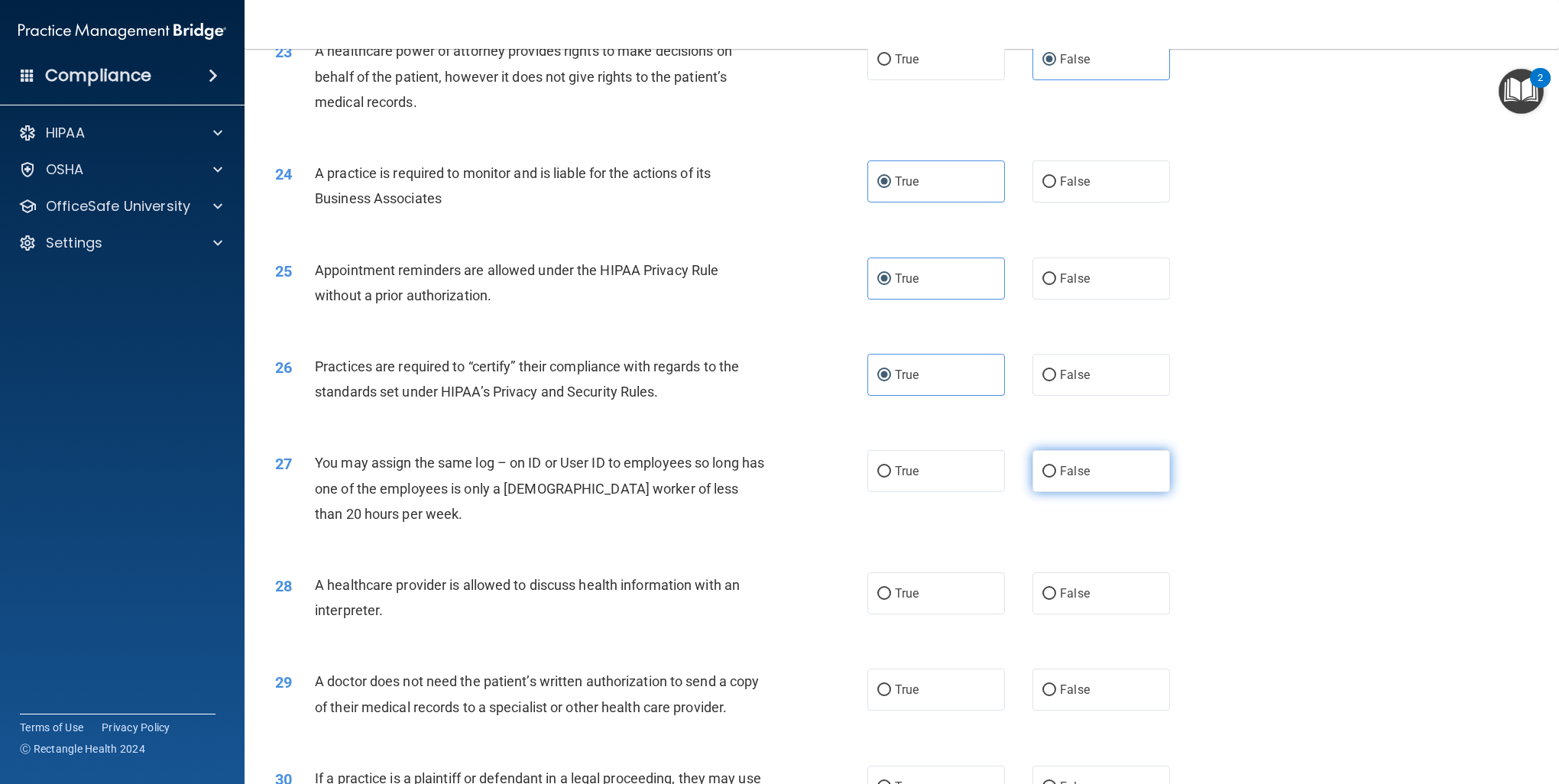
radio input "true"
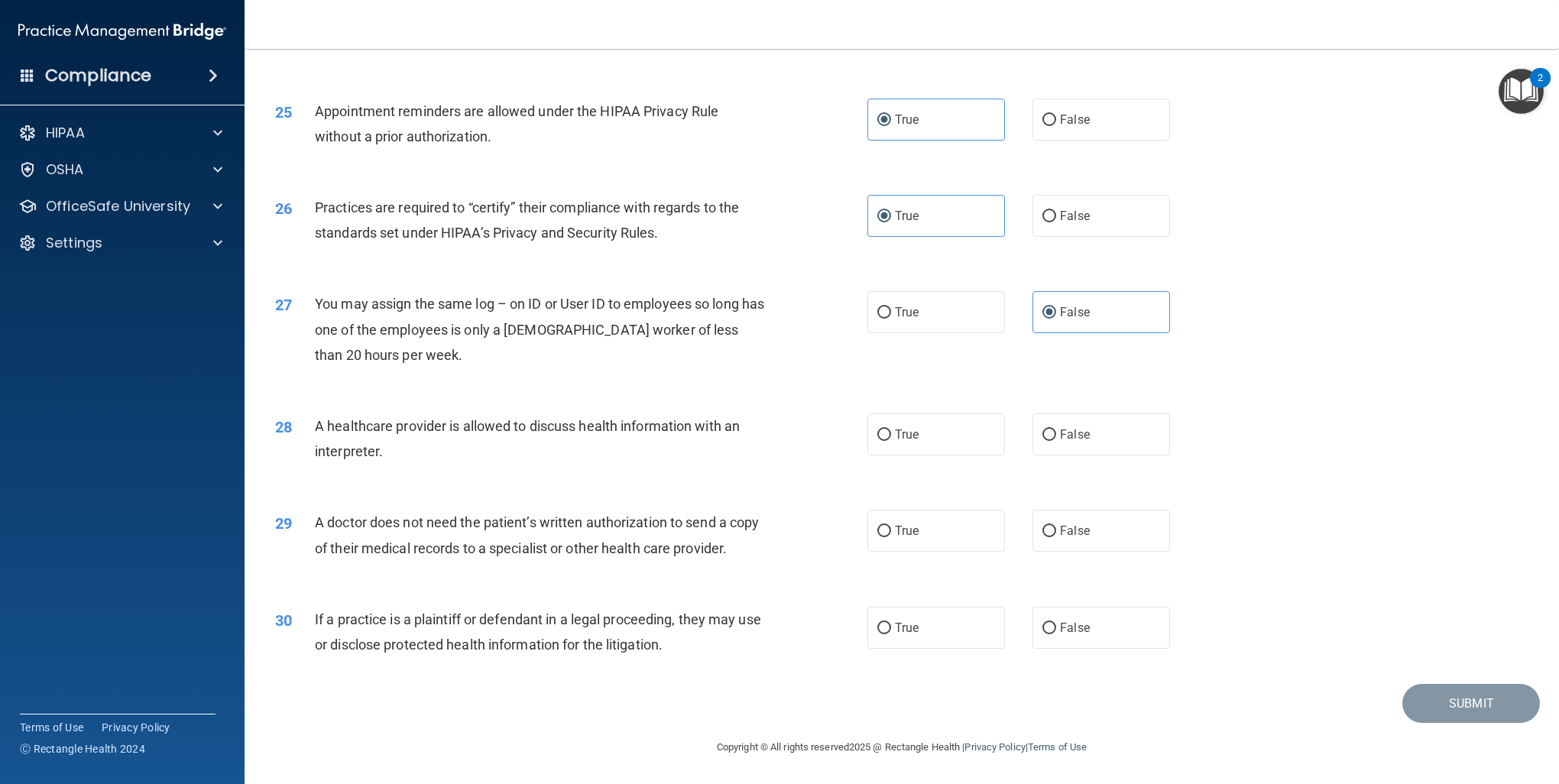
scroll to position [2705, 0]
click at [1097, 413] on label "False" at bounding box center [1102, 434] width 138 height 42
click at [1057, 429] on input "False" at bounding box center [1049, 435] width 14 height 11
radio input "true"
drag, startPoint x: 926, startPoint y: 509, endPoint x: 931, endPoint y: 516, distance: 8.6
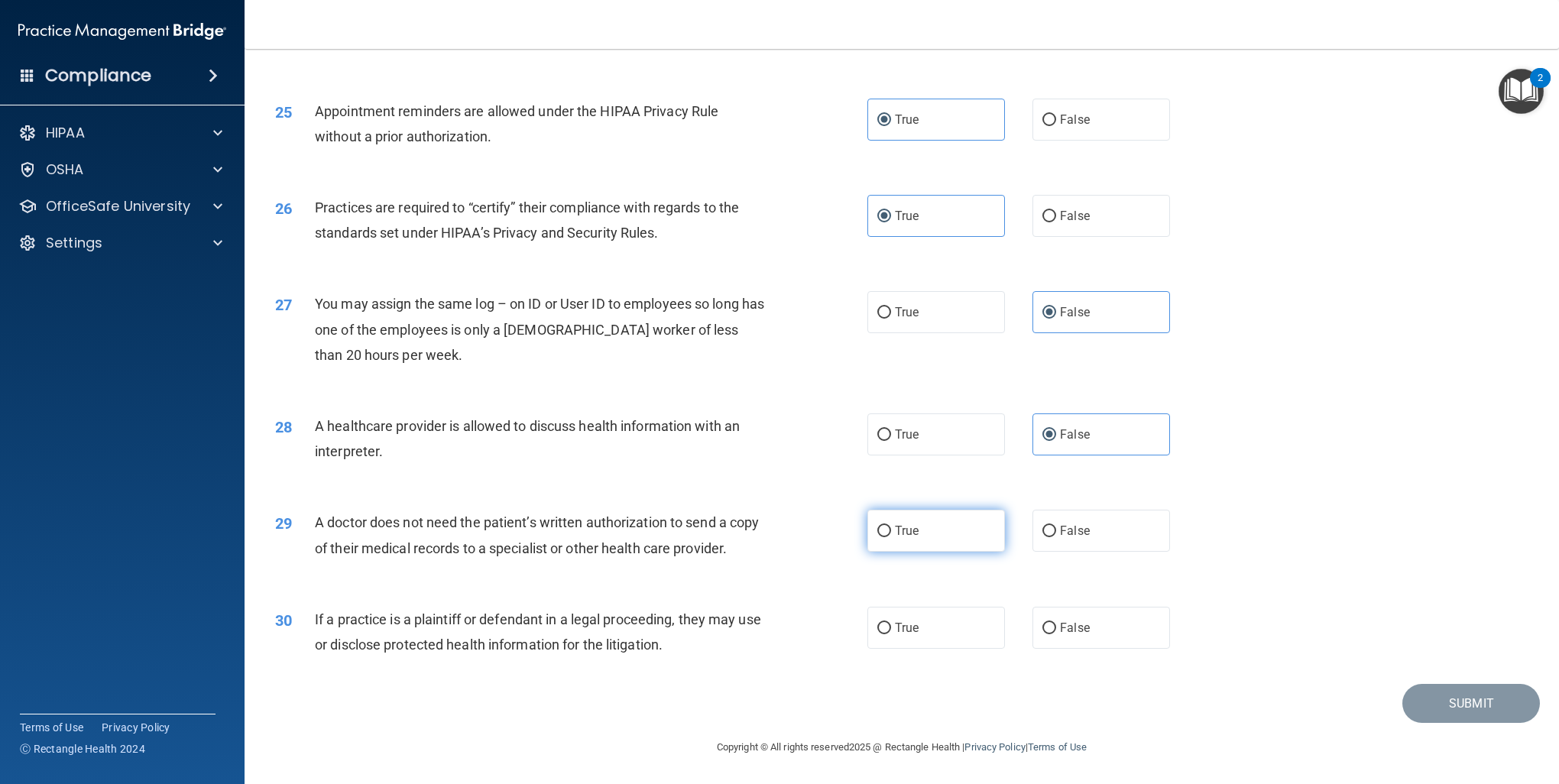
click at [926, 511] on label "True" at bounding box center [937, 530] width 138 height 42
click at [892, 525] on input "True" at bounding box center [884, 531] width 14 height 11
radio input "true"
click at [1072, 643] on label "False" at bounding box center [1102, 628] width 138 height 42
click at [1057, 634] on input "False" at bounding box center [1049, 629] width 14 height 11
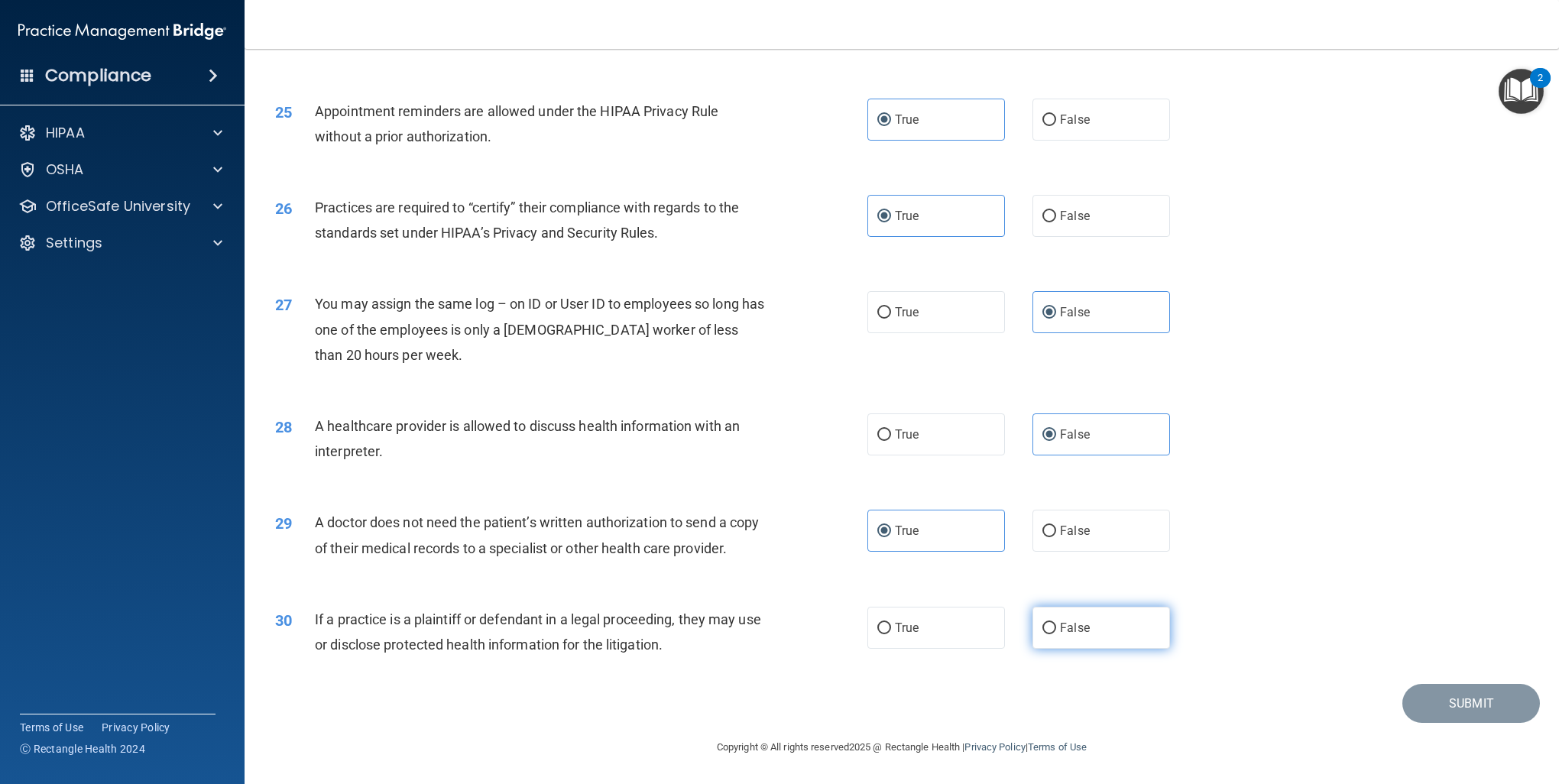
radio input "true"
click at [1446, 698] on button "Submit" at bounding box center [1472, 703] width 138 height 39
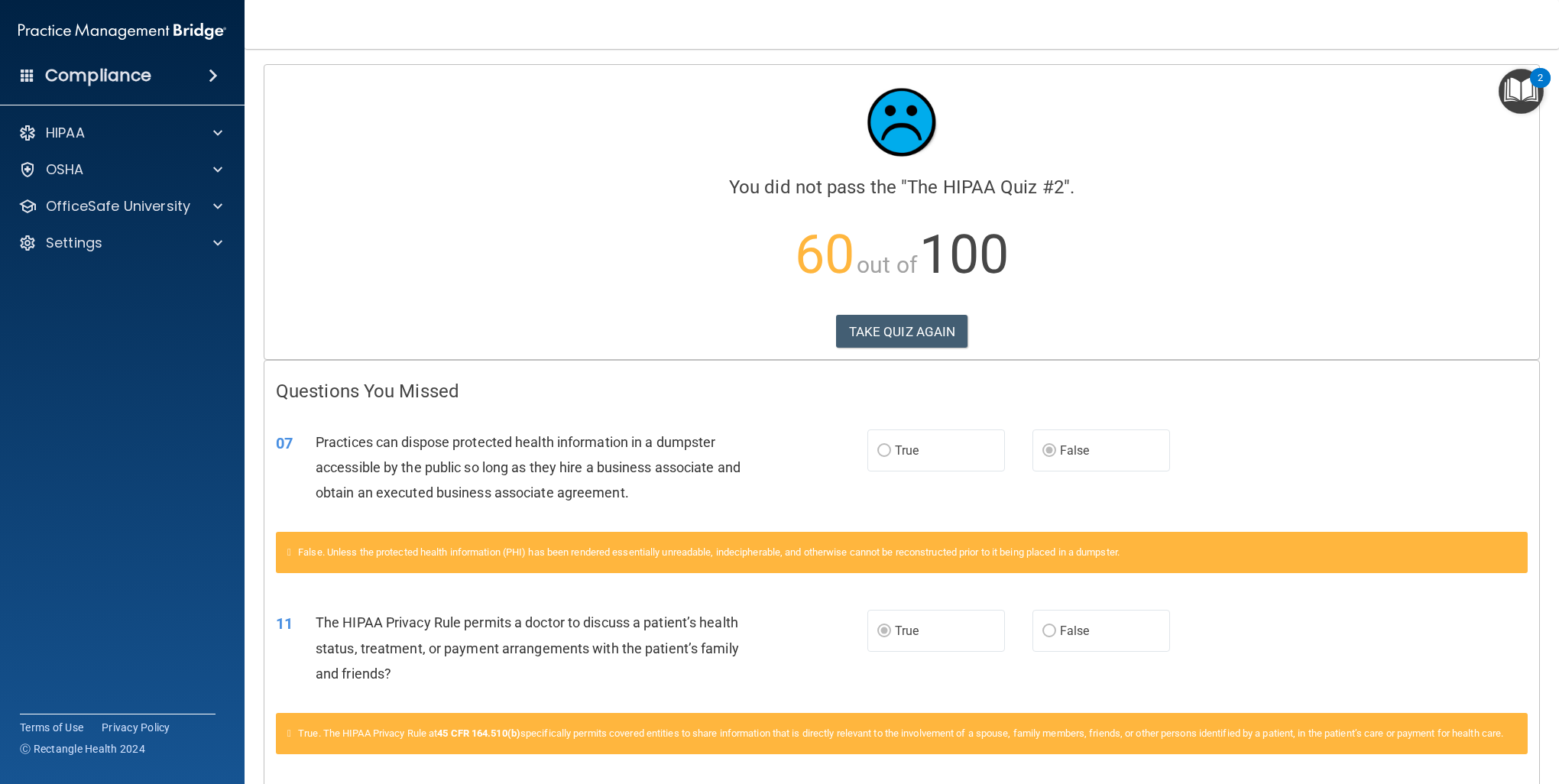
click at [937, 310] on div "Calculating your score.... You did not pass the " The HIPAA Quiz #2 ". 60 out o…" at bounding box center [902, 211] width 1275 height 294
click at [935, 323] on button "TAKE QUIZ AGAIN" at bounding box center [902, 332] width 132 height 34
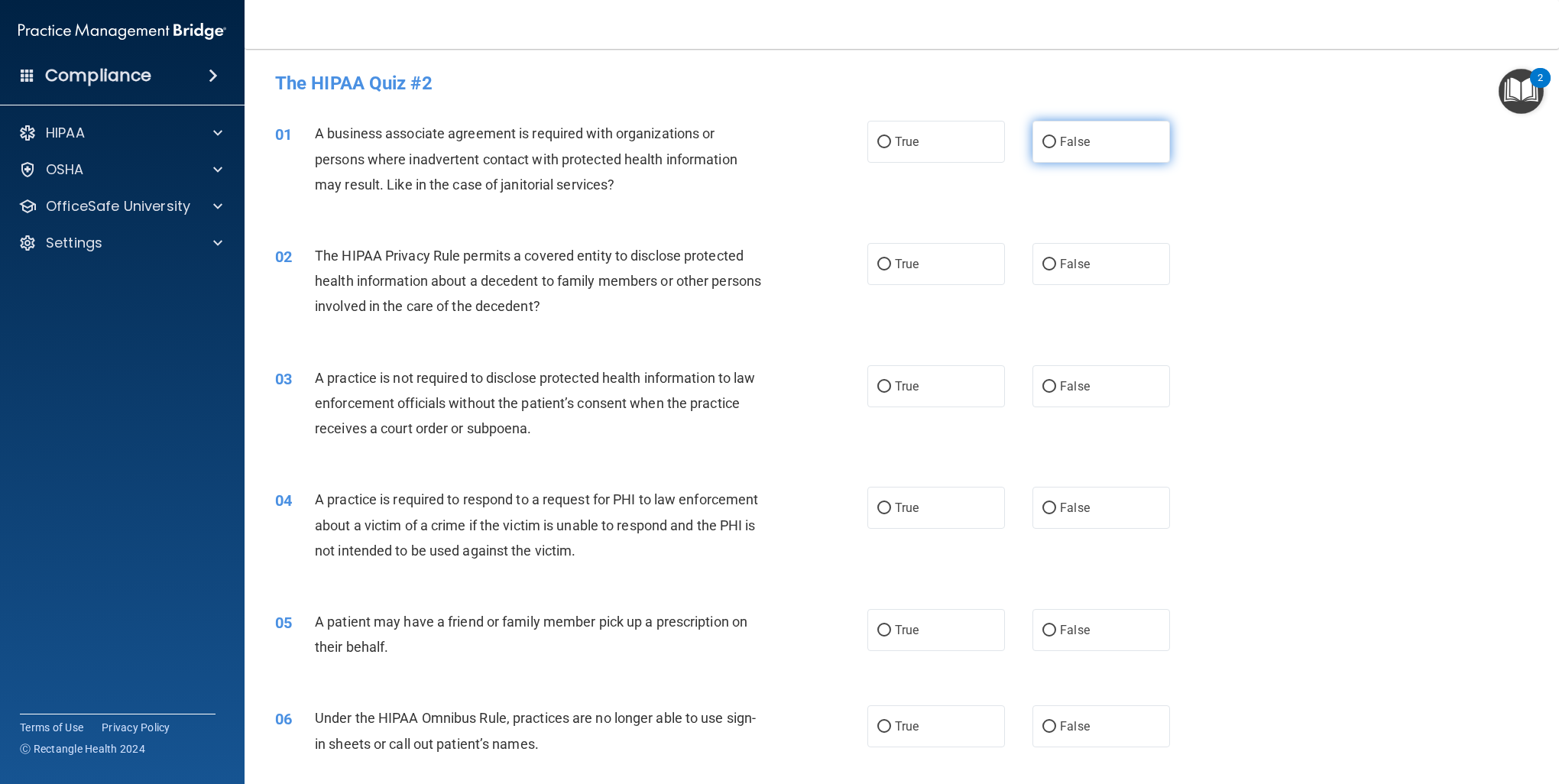
click at [1052, 148] on label "False" at bounding box center [1102, 142] width 138 height 42
click at [1052, 148] on input "False" at bounding box center [1049, 143] width 14 height 11
radio input "true"
click at [897, 274] on label "True" at bounding box center [937, 263] width 138 height 42
click at [872, 259] on label "True" at bounding box center [937, 263] width 138 height 42
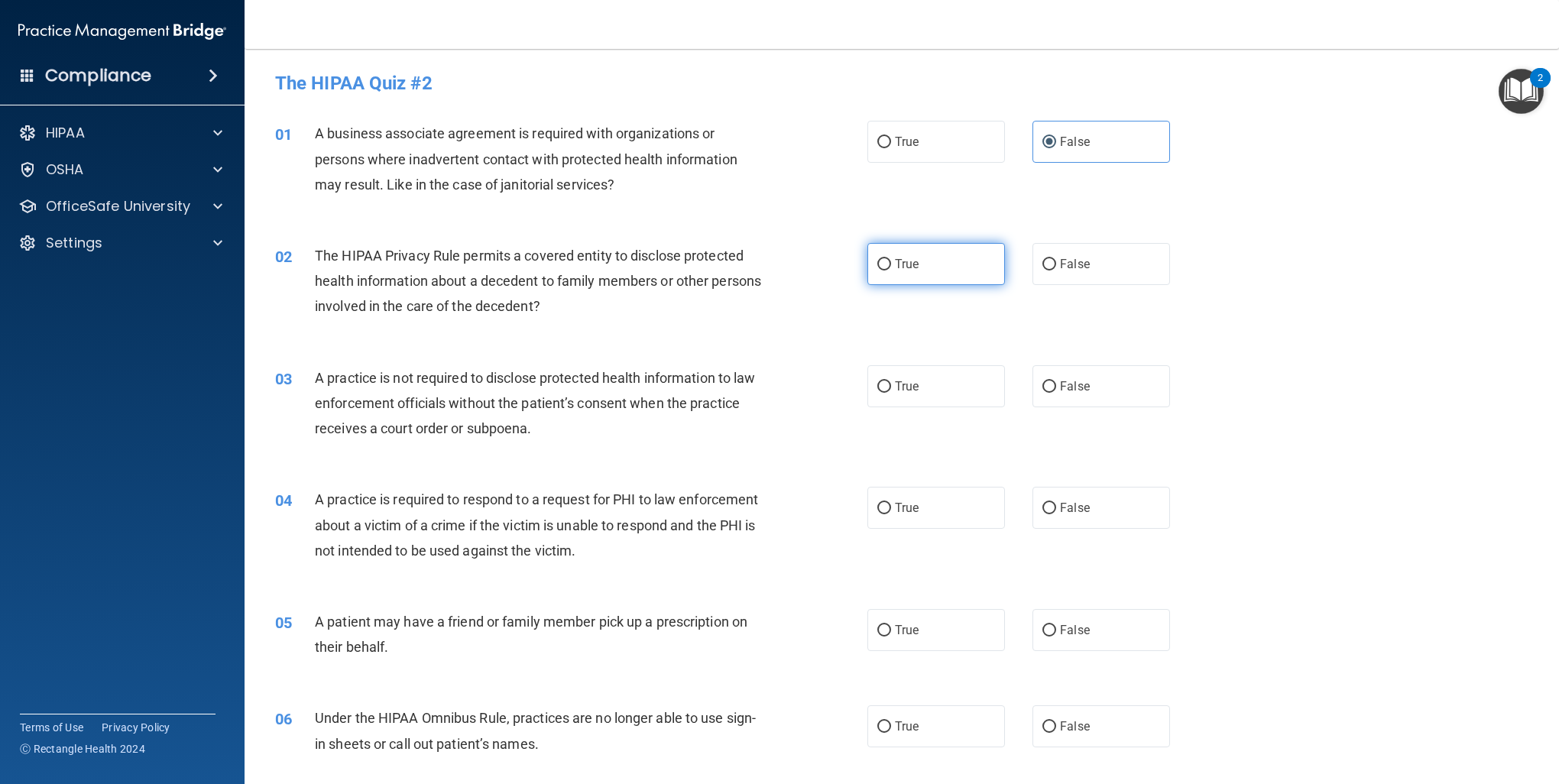
drag, startPoint x: 872, startPoint y: 259, endPoint x: 880, endPoint y: 267, distance: 11.3
click at [878, 265] on input "True" at bounding box center [884, 264] width 14 height 11
radio input "true"
click at [1051, 384] on label "False" at bounding box center [1102, 386] width 138 height 42
click at [1051, 384] on input "False" at bounding box center [1049, 387] width 14 height 11
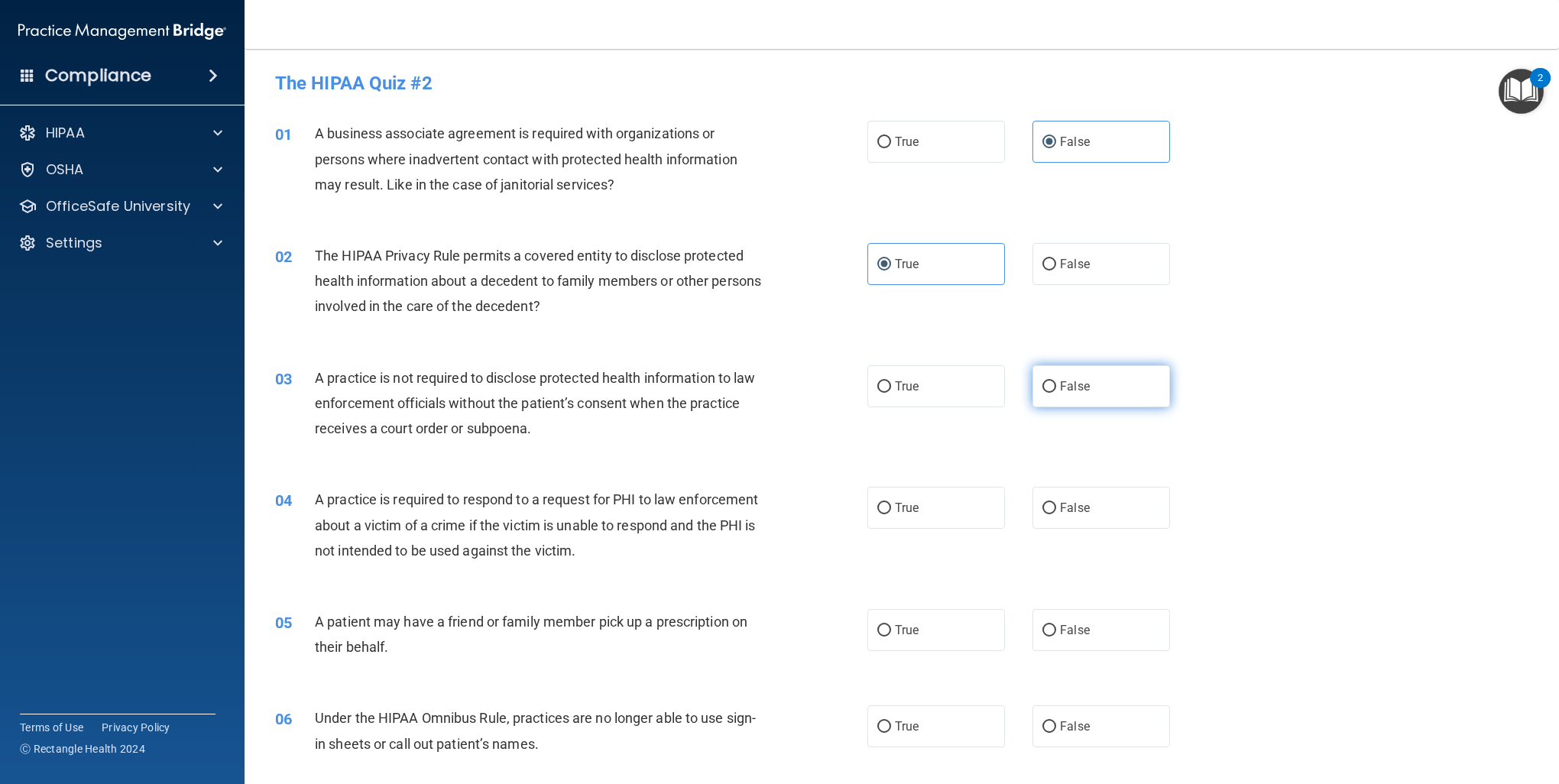
radio input "true"
drag, startPoint x: 892, startPoint y: 509, endPoint x: 911, endPoint y: 512, distance: 19.2
click at [902, 511] on span "True" at bounding box center [907, 508] width 24 height 14
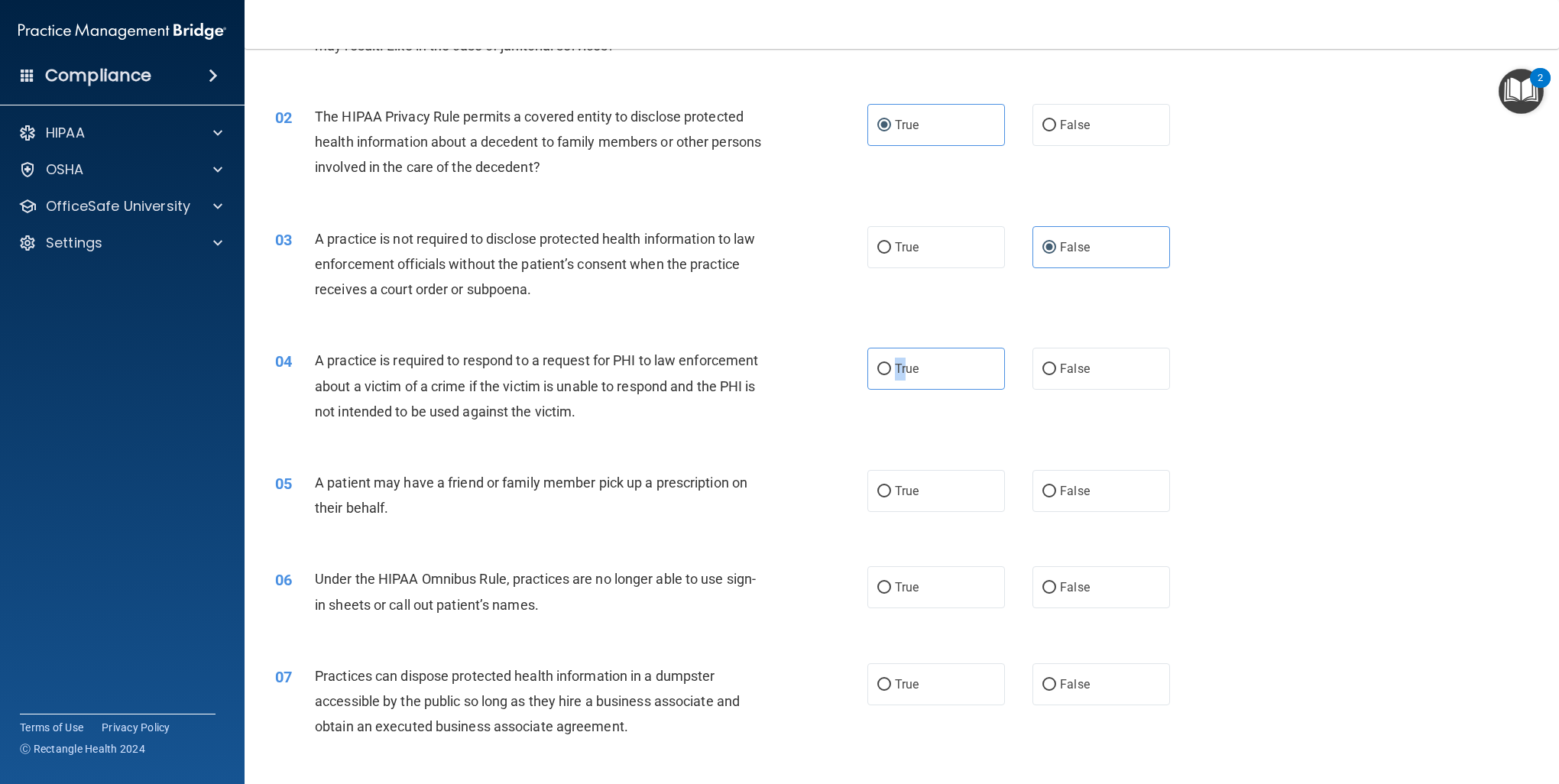
scroll to position [153, 0]
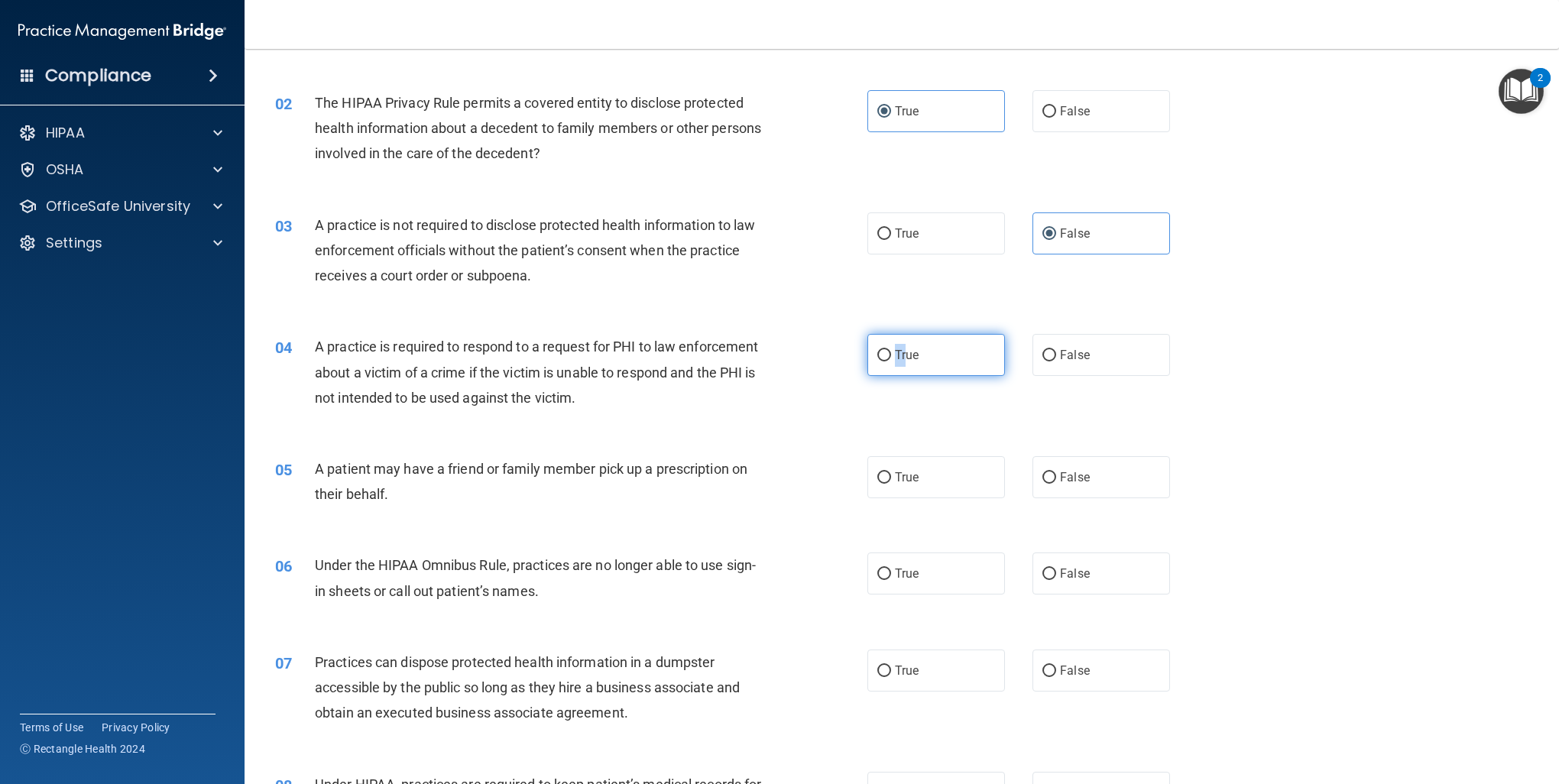
click at [881, 350] on input "True" at bounding box center [884, 356] width 14 height 11
radio input "true"
click at [868, 471] on label "True" at bounding box center [937, 477] width 138 height 42
click at [877, 472] on input "True" at bounding box center [884, 478] width 14 height 11
radio input "true"
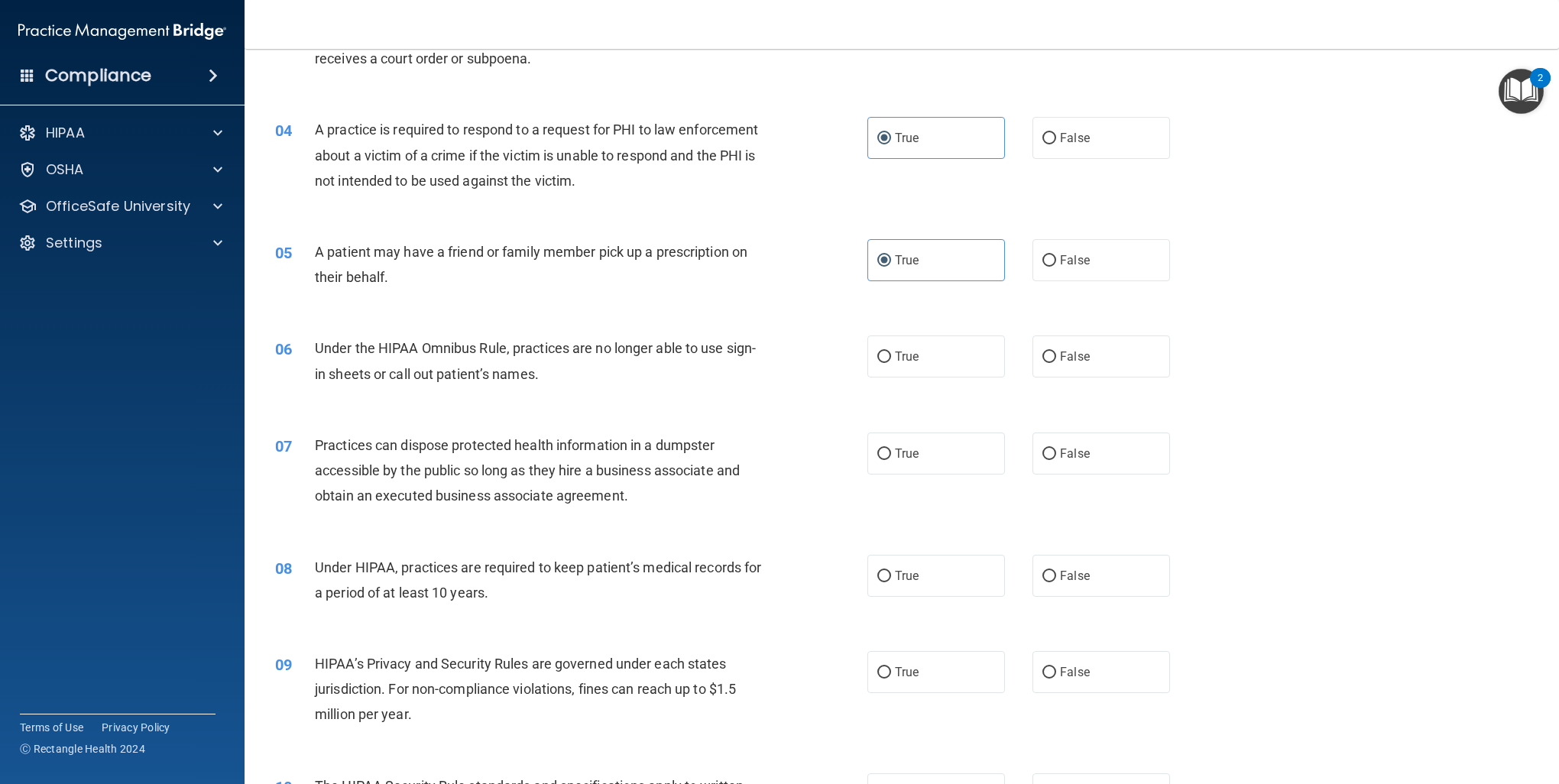
scroll to position [382, 0]
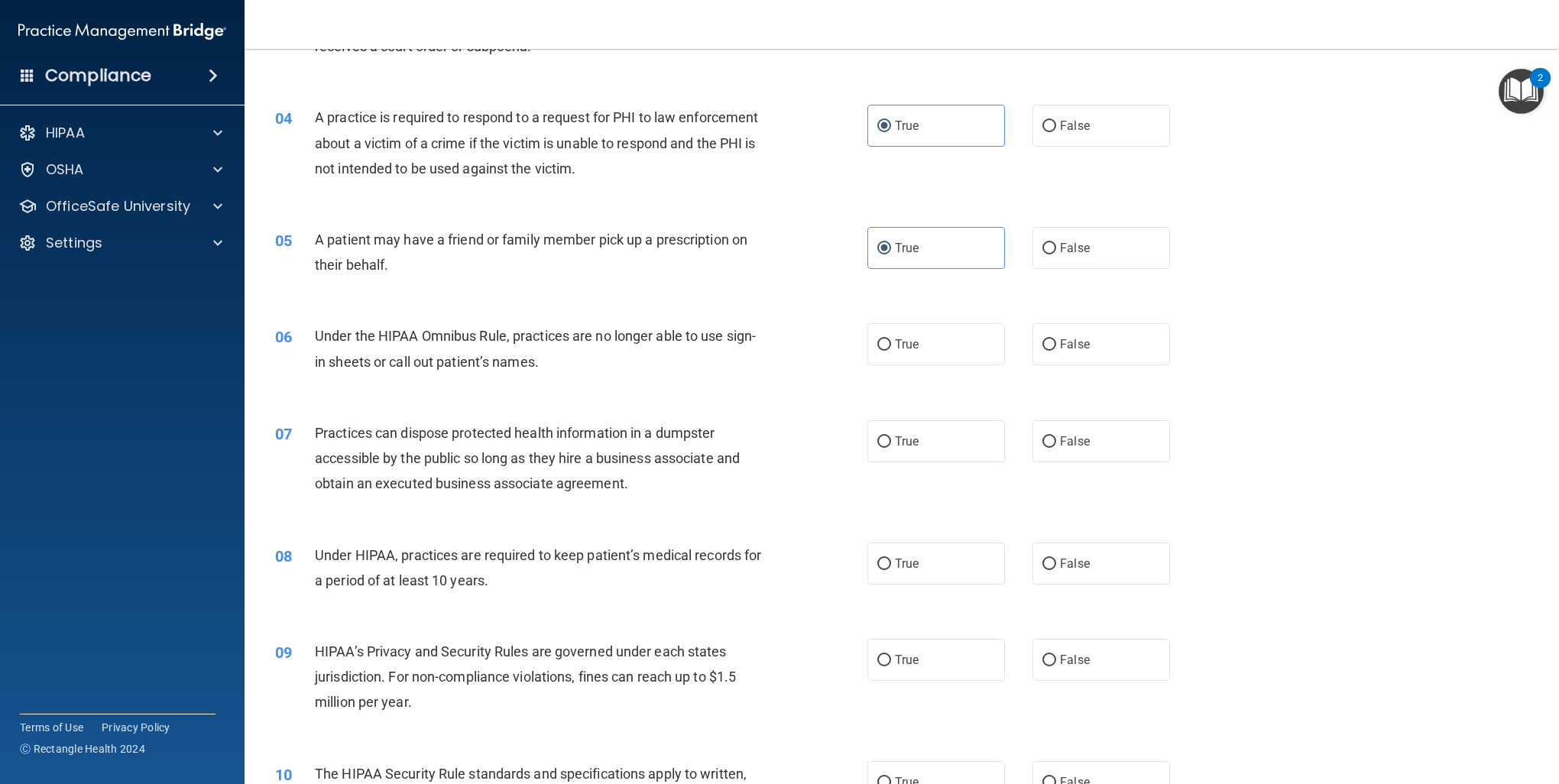
click at [1061, 360] on label "False" at bounding box center [1102, 344] width 138 height 42
click at [1057, 351] on input "False" at bounding box center [1049, 345] width 14 height 11
radio input "true"
drag, startPoint x: 1059, startPoint y: 432, endPoint x: 1066, endPoint y: 512, distance: 80.3
click at [1060, 436] on label "False" at bounding box center [1102, 441] width 138 height 42
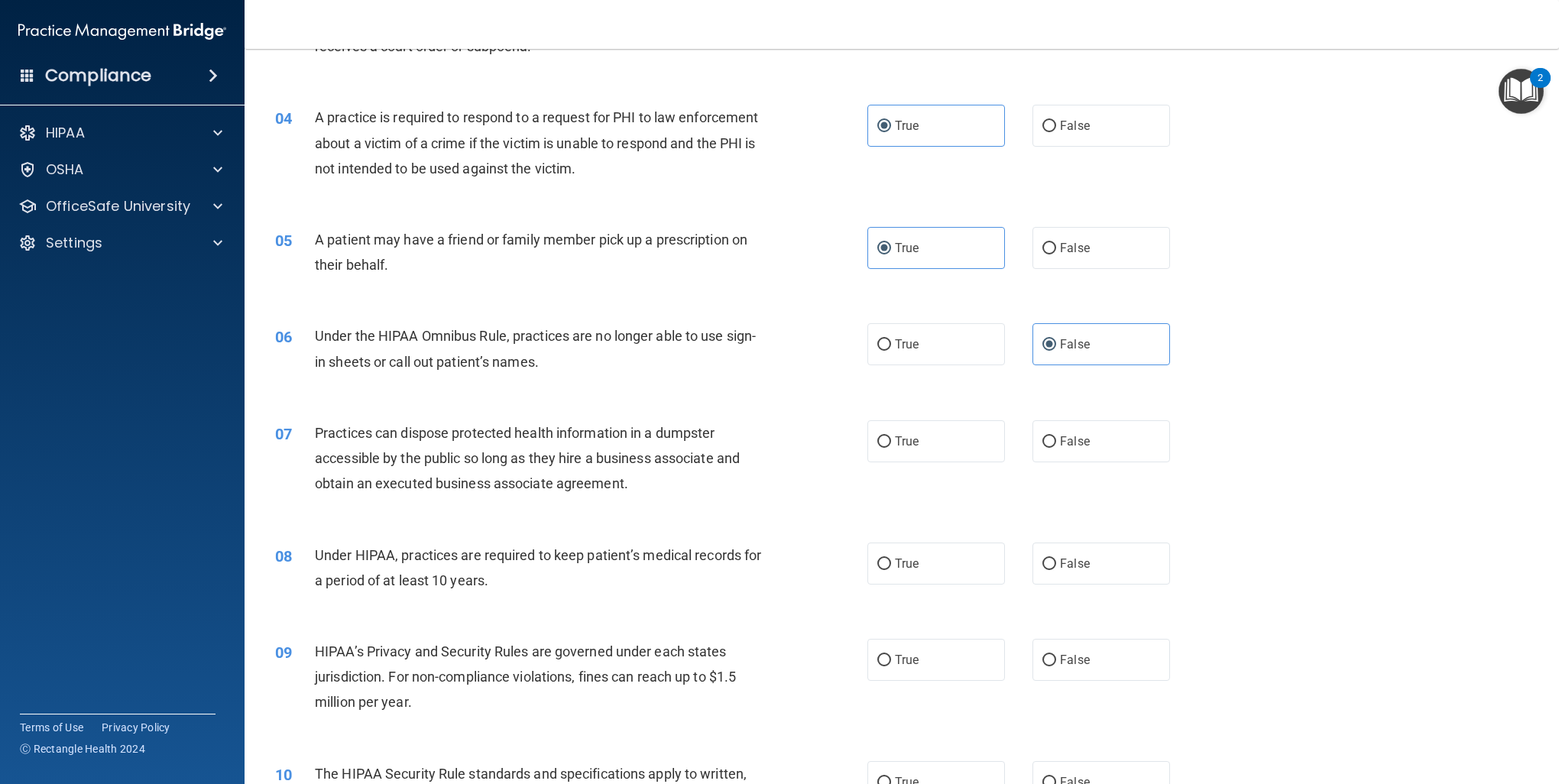
click at [1057, 436] on input "False" at bounding box center [1049, 442] width 14 height 11
radio input "true"
click at [1074, 560] on span "False" at bounding box center [1074, 564] width 30 height 14
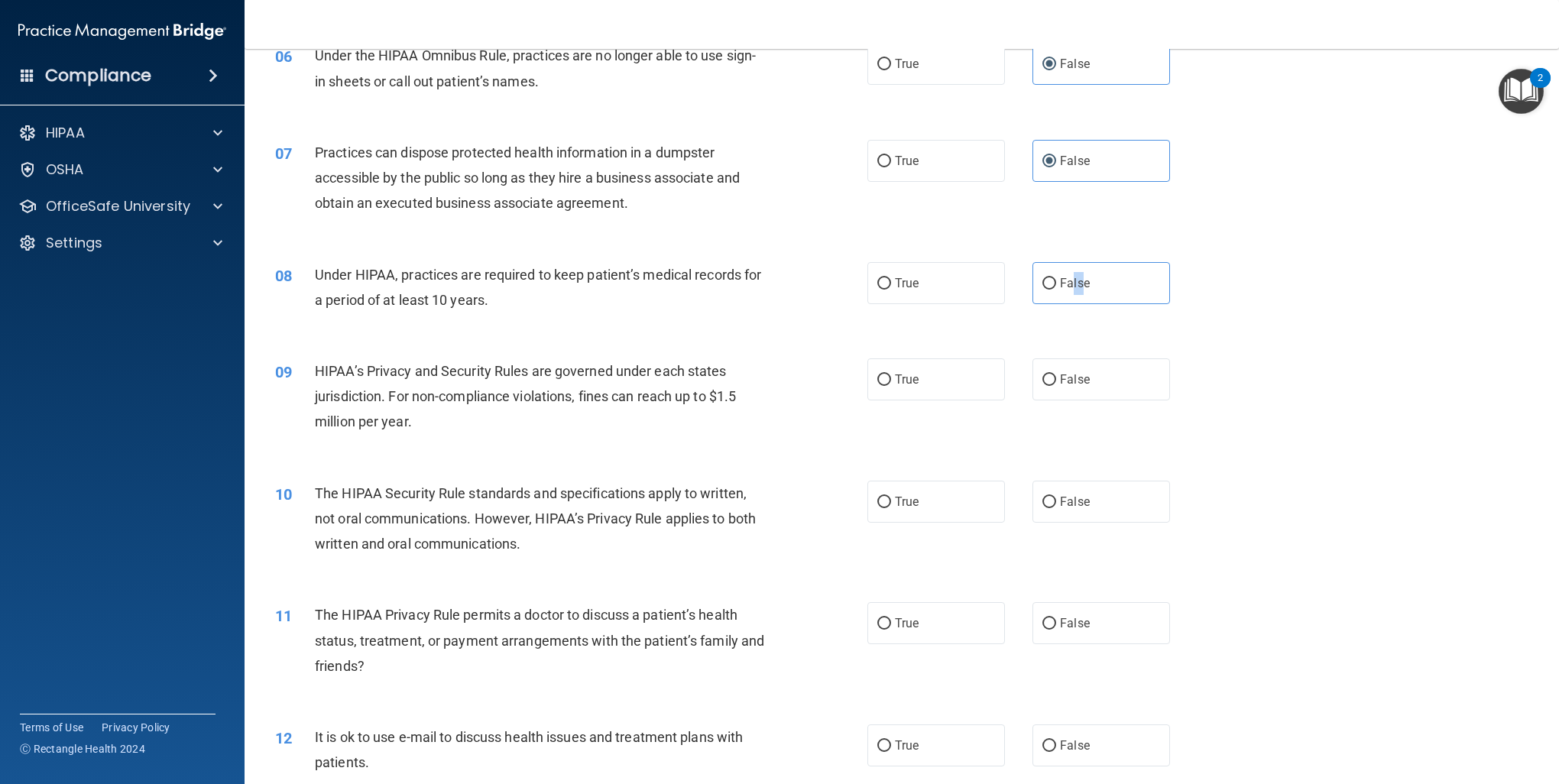
scroll to position [688, 0]
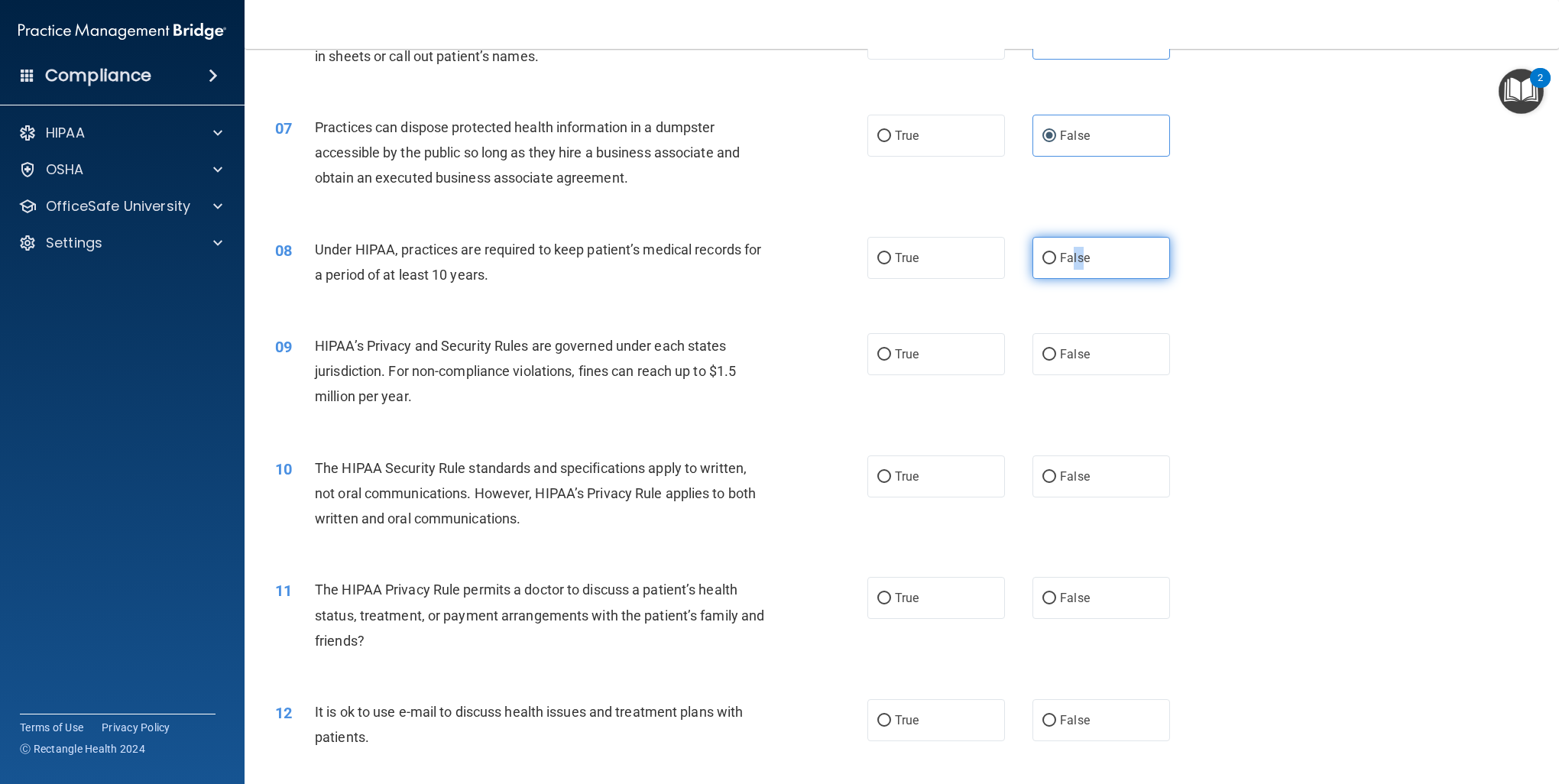
click at [1048, 259] on input "False" at bounding box center [1049, 259] width 14 height 11
radio input "true"
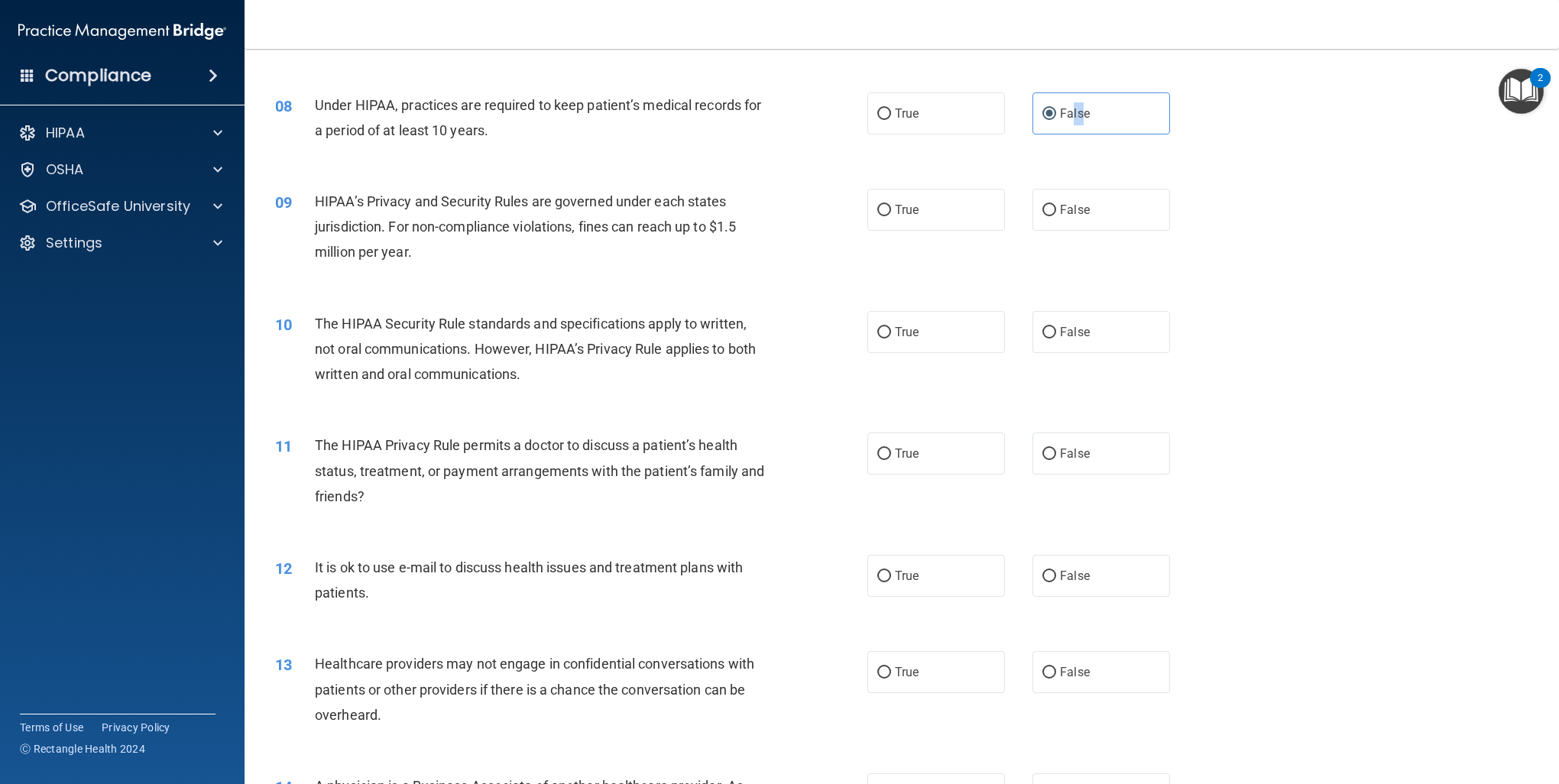
scroll to position [841, 0]
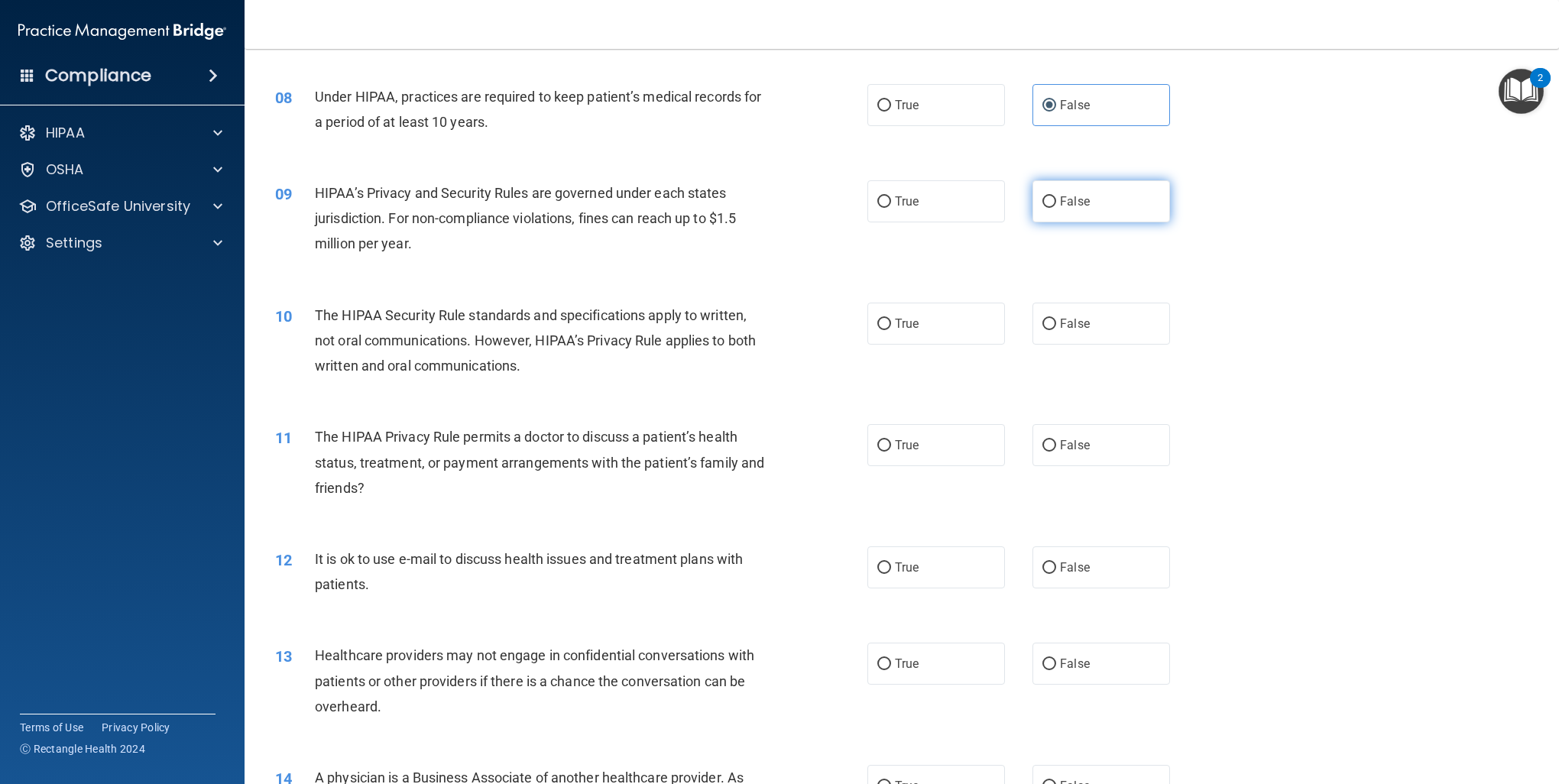
click at [1070, 192] on label "False" at bounding box center [1102, 201] width 138 height 42
click at [1057, 196] on input "False" at bounding box center [1049, 202] width 14 height 11
radio input "true"
click at [890, 332] on label "True" at bounding box center [937, 324] width 138 height 42
click at [890, 330] on input "True" at bounding box center [884, 324] width 14 height 11
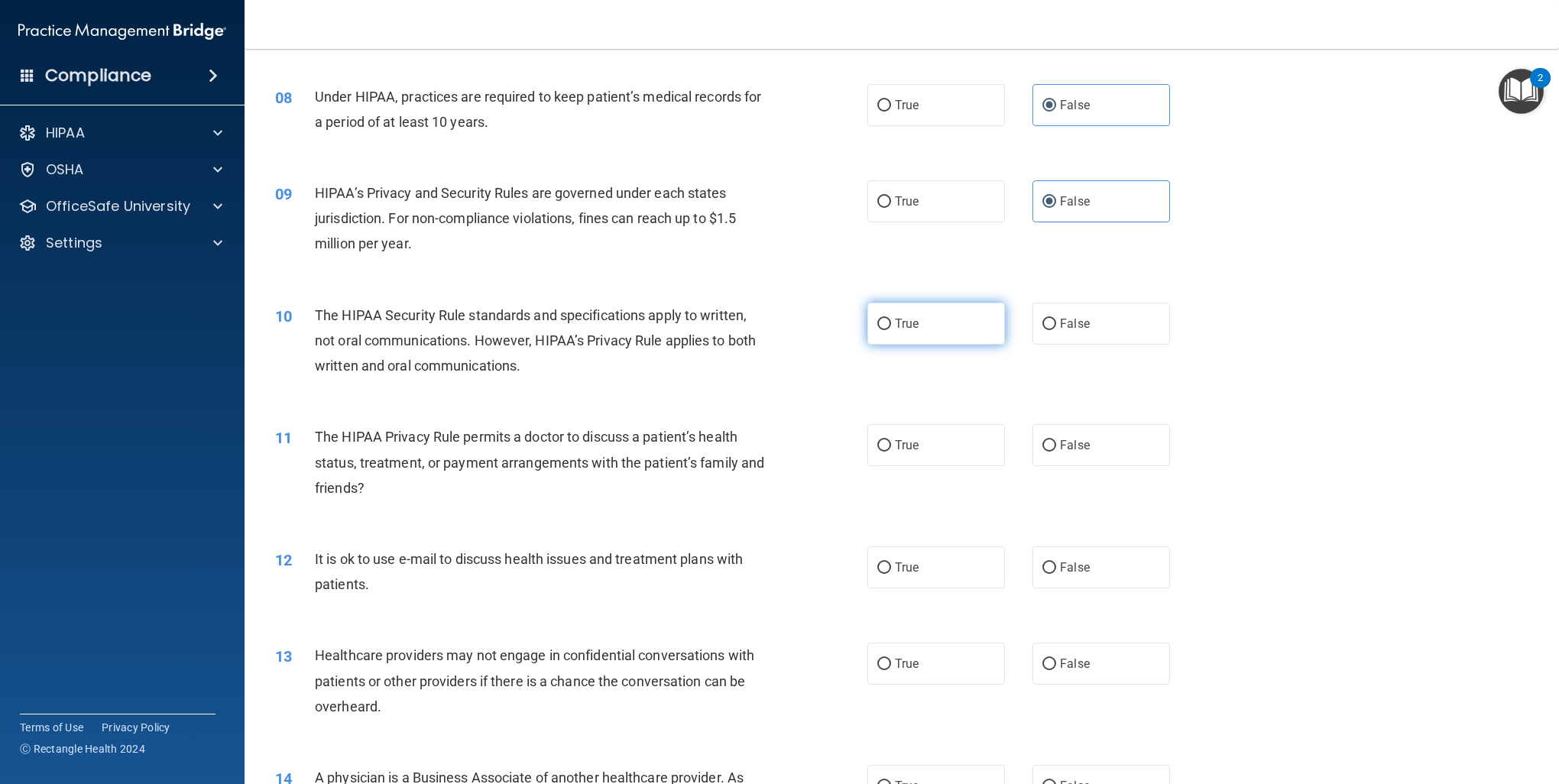
radio input "true"
click at [895, 442] on span "True" at bounding box center [907, 445] width 24 height 14
click at [892, 442] on input "True" at bounding box center [884, 446] width 14 height 11
radio input "true"
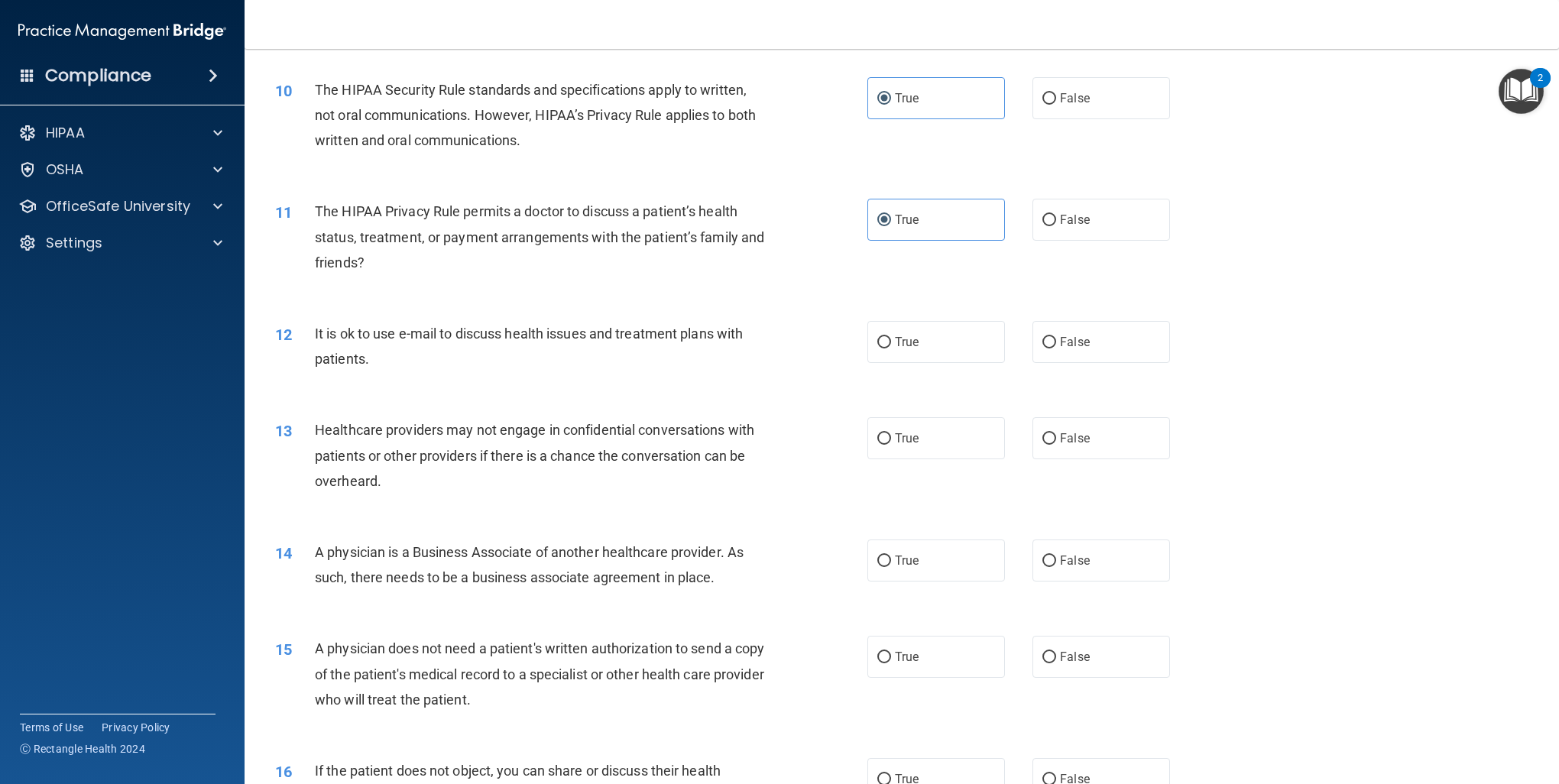
scroll to position [1070, 0]
click at [885, 338] on label "True" at bounding box center [937, 338] width 138 height 42
click at [885, 338] on input "True" at bounding box center [884, 339] width 14 height 11
radio input "true"
drag, startPoint x: 1064, startPoint y: 424, endPoint x: 1070, endPoint y: 432, distance: 10.0
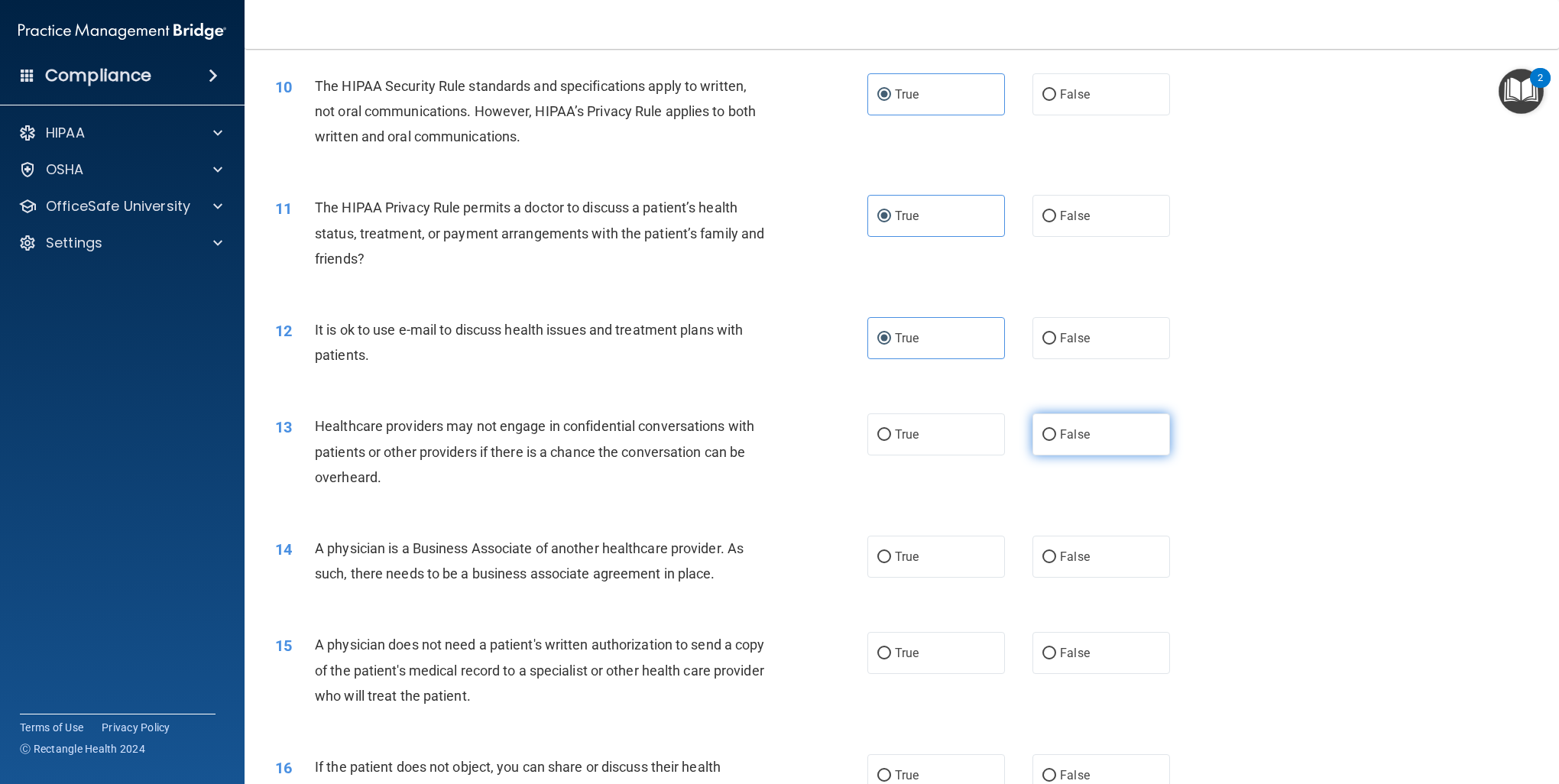
click at [1065, 424] on label "False" at bounding box center [1102, 434] width 138 height 42
click at [1057, 429] on input "False" at bounding box center [1049, 435] width 14 height 11
radio input "true"
click at [1066, 560] on span "False" at bounding box center [1074, 557] width 30 height 14
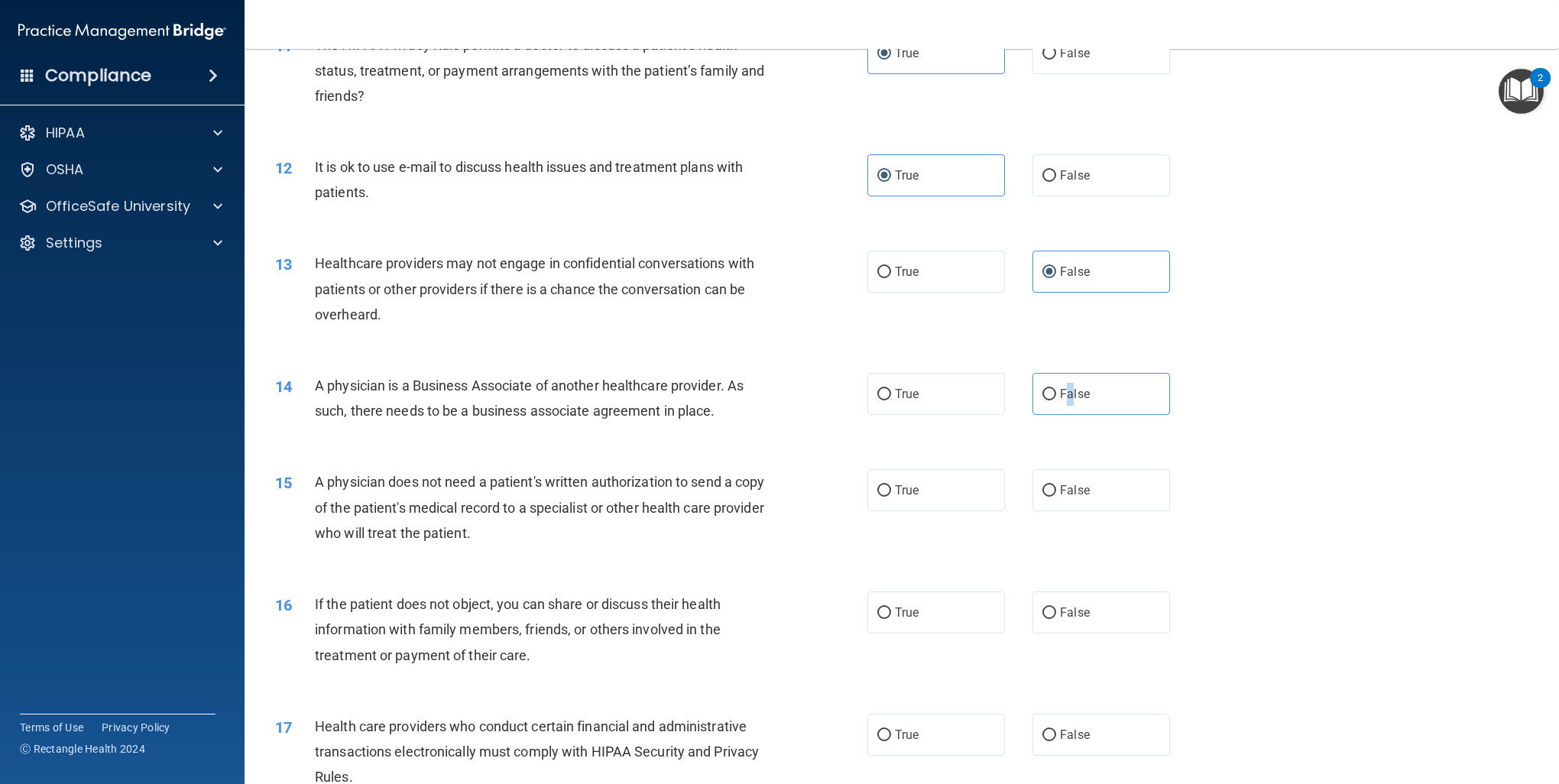
scroll to position [1299, 0]
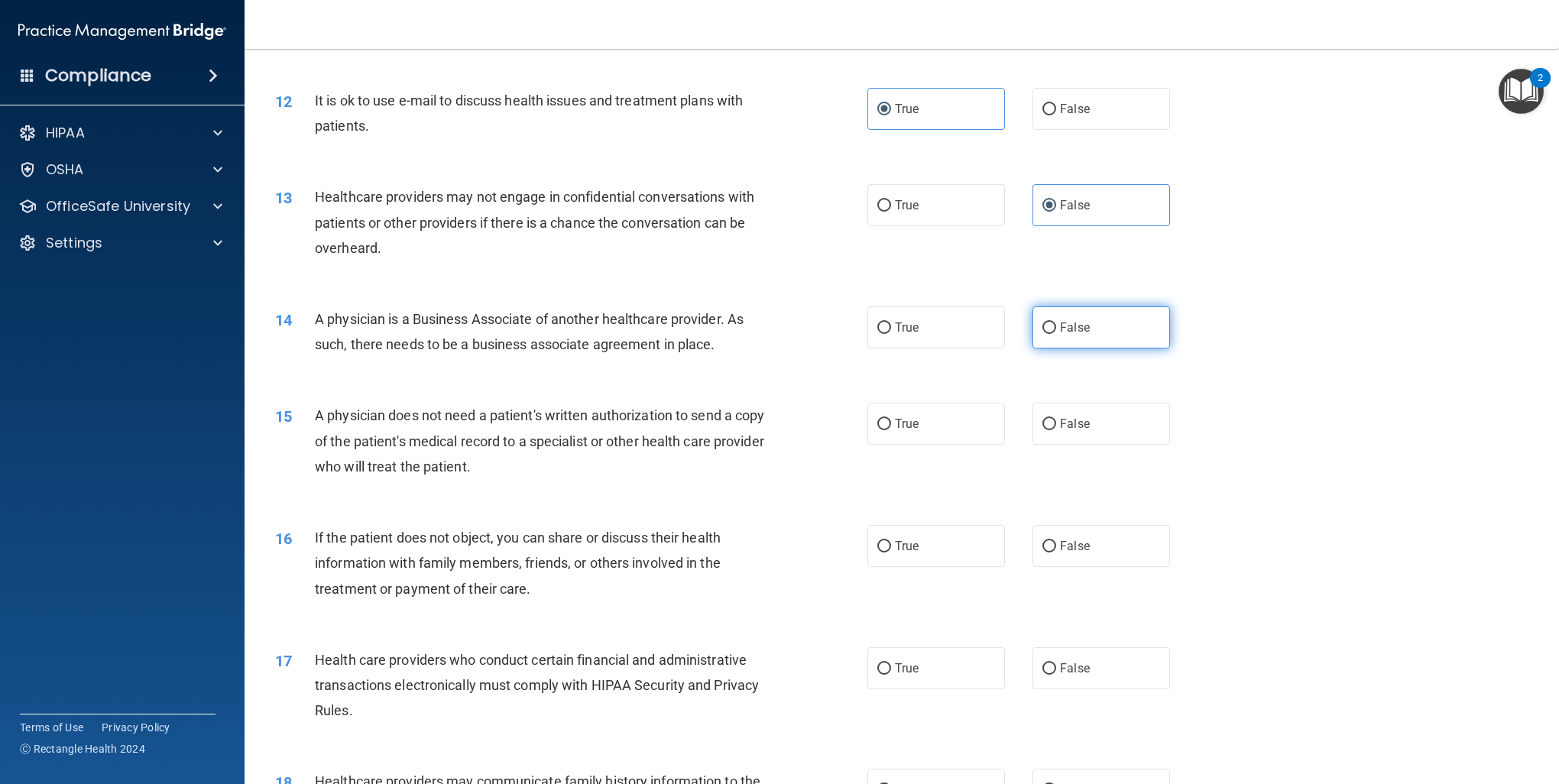
click at [1034, 313] on label "False" at bounding box center [1102, 328] width 138 height 42
click at [1042, 323] on input "False" at bounding box center [1049, 328] width 14 height 11
radio input "true"
click at [1043, 325] on input "False" at bounding box center [1049, 328] width 14 height 11
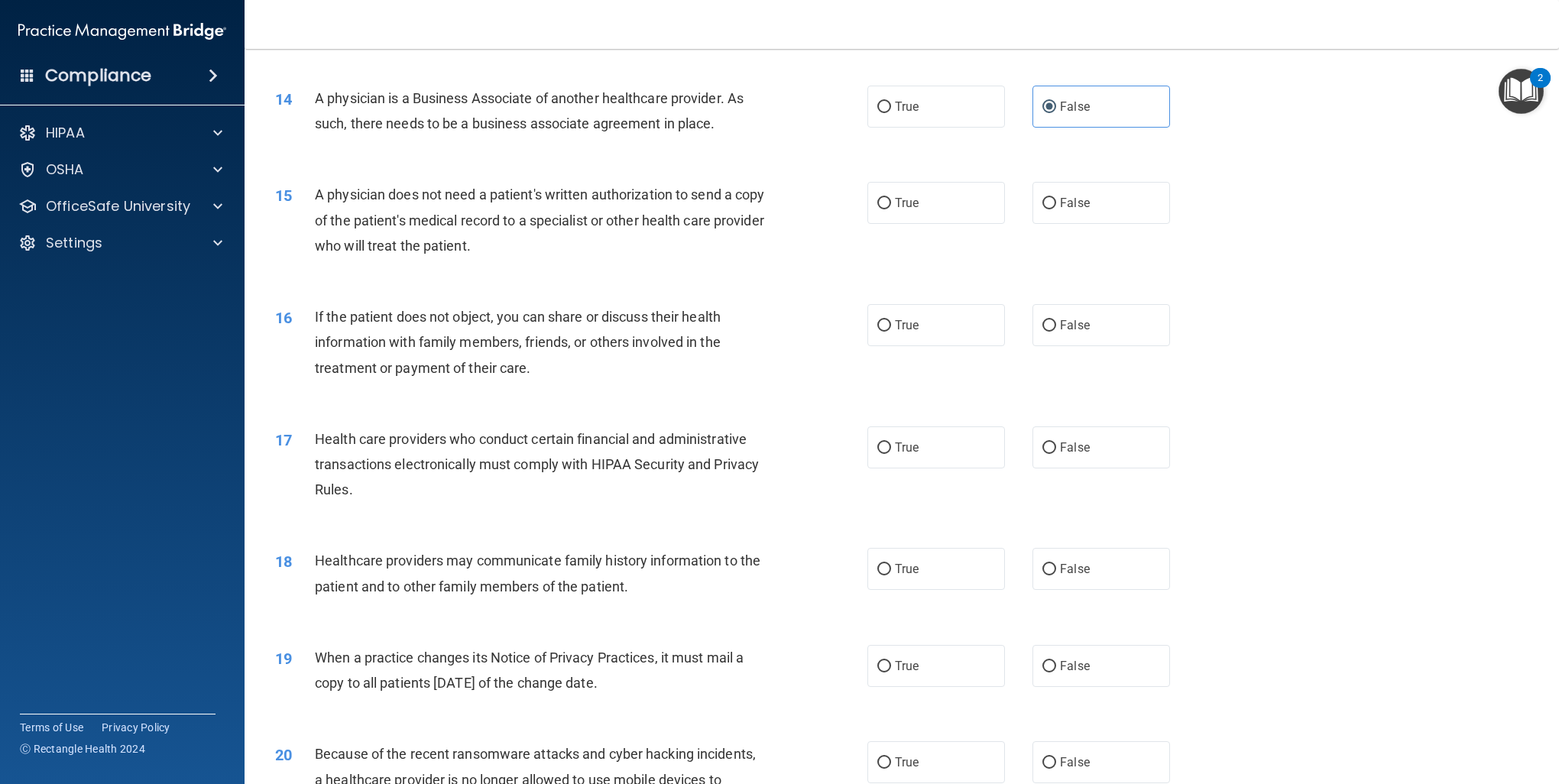
scroll to position [1528, 0]
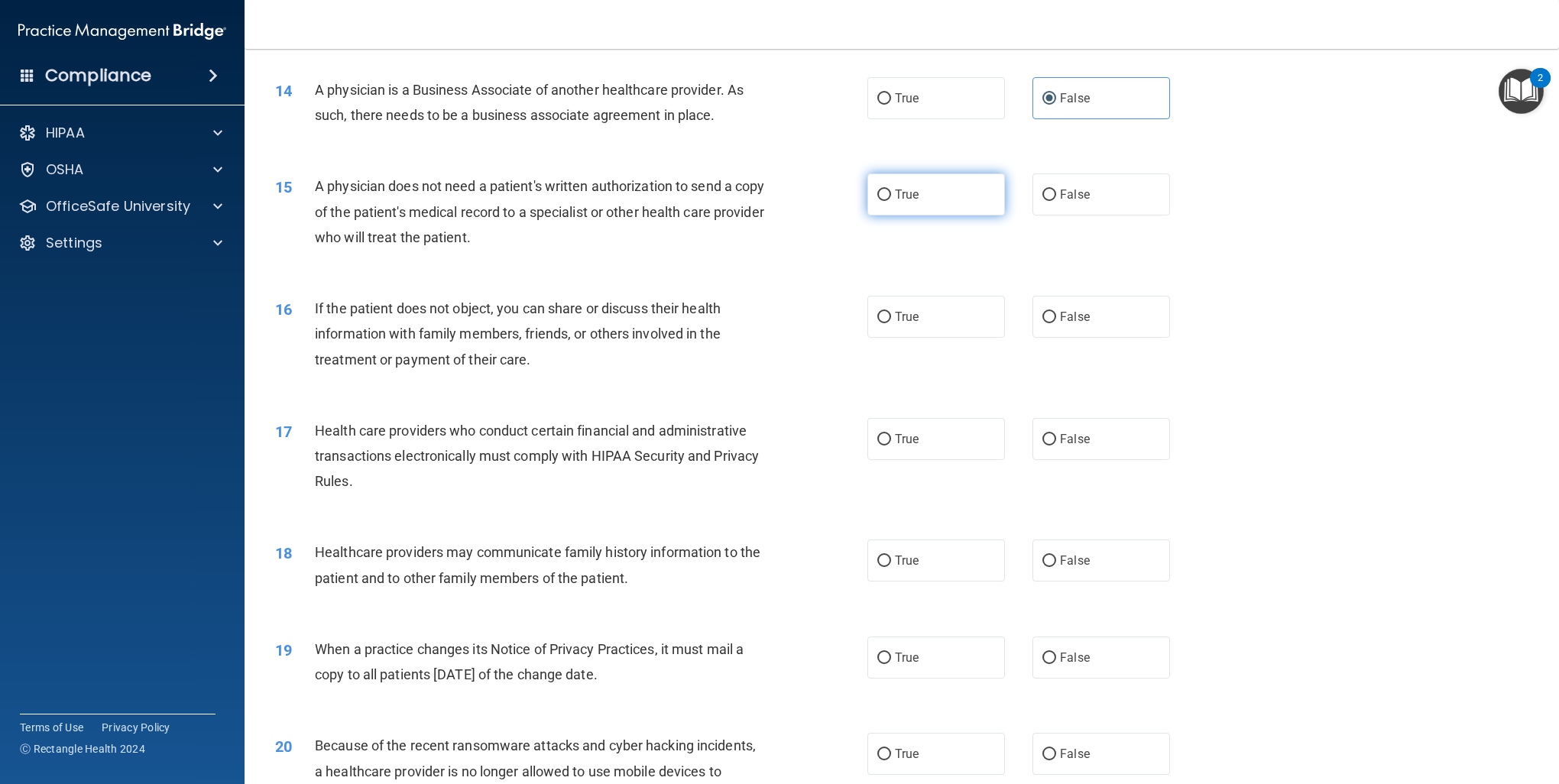
drag, startPoint x: 876, startPoint y: 195, endPoint x: 879, endPoint y: 214, distance: 19.2
click at [877, 196] on input "True" at bounding box center [884, 195] width 14 height 11
radio input "true"
drag, startPoint x: 880, startPoint y: 317, endPoint x: 889, endPoint y: 352, distance: 36.1
click at [880, 318] on input "True" at bounding box center [884, 317] width 14 height 11
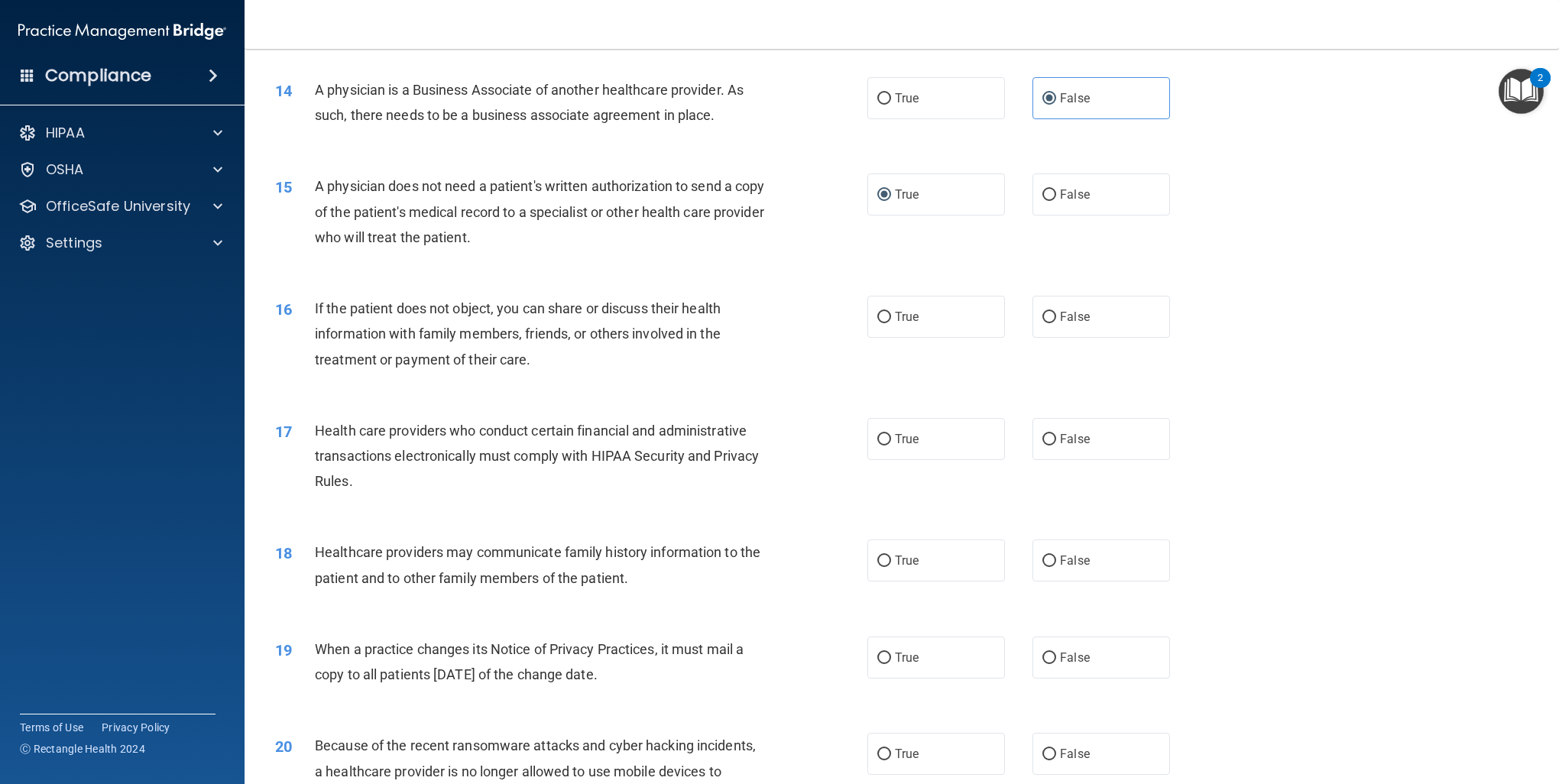
radio input "true"
click at [877, 439] on input "True" at bounding box center [884, 440] width 14 height 11
radio input "true"
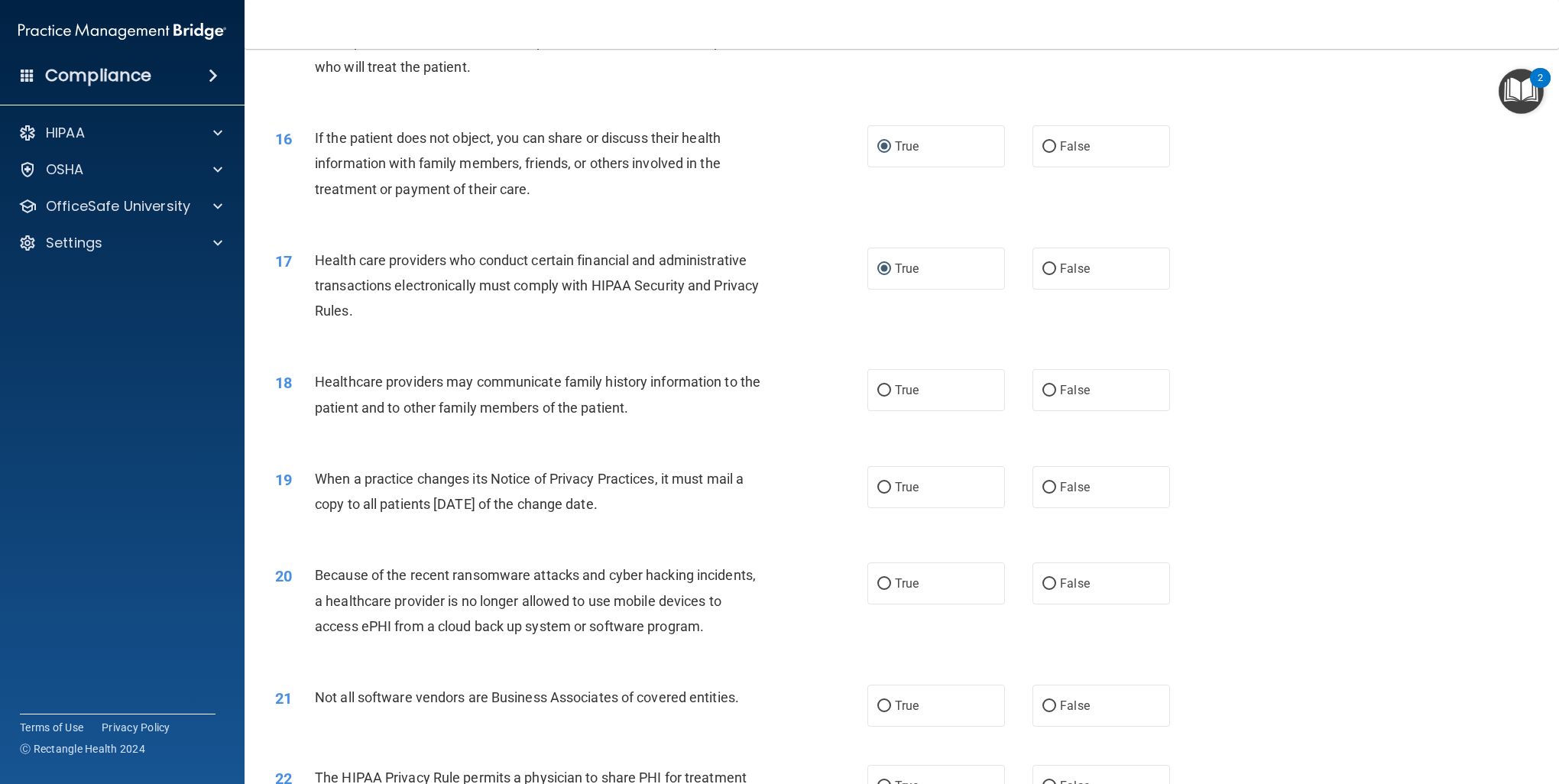
scroll to position [1758, 0]
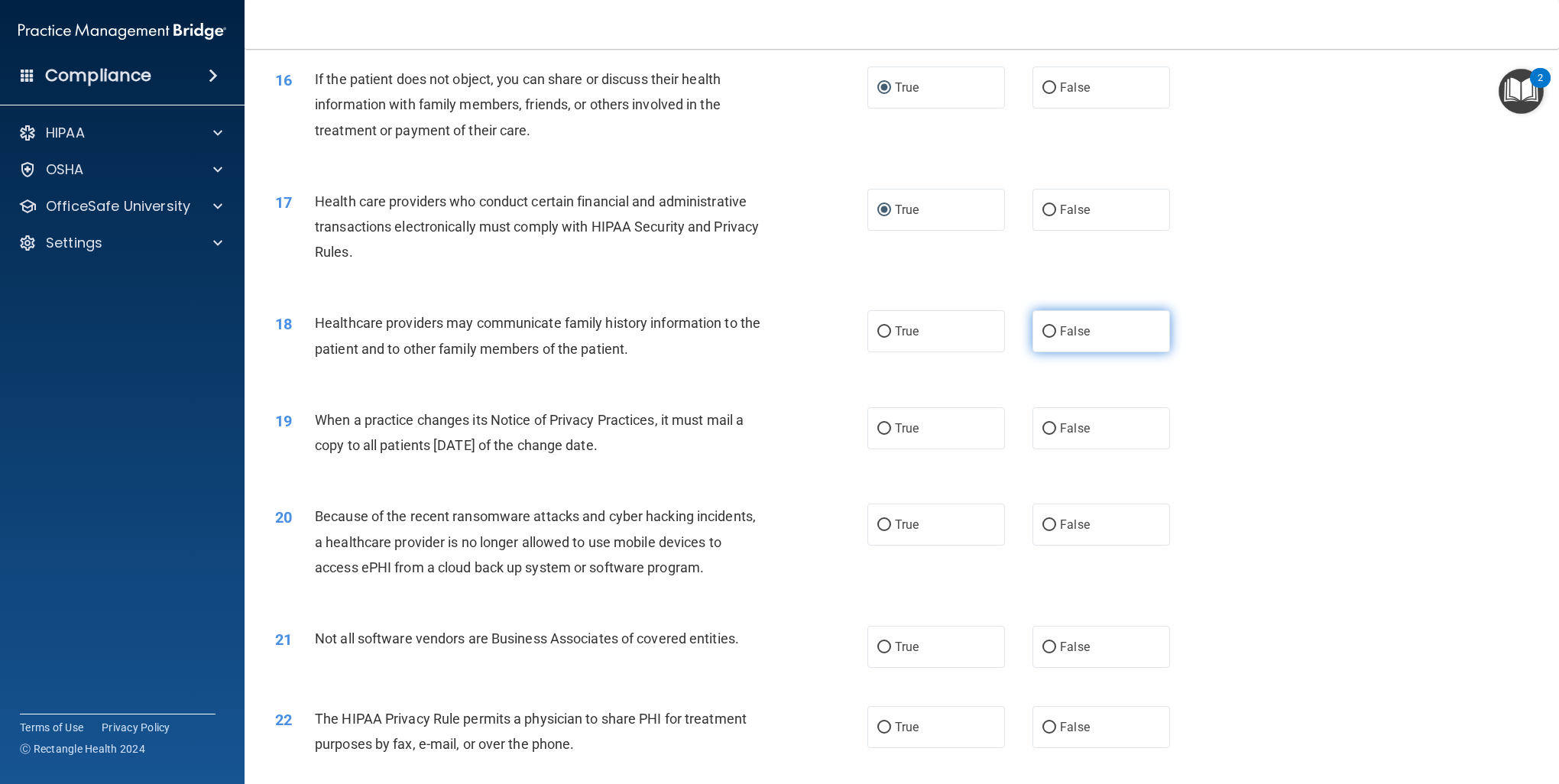
drag, startPoint x: 1075, startPoint y: 336, endPoint x: 1074, endPoint y: 346, distance: 10.0
click at [1075, 339] on label "False" at bounding box center [1102, 331] width 138 height 42
click at [1057, 338] on input "False" at bounding box center [1049, 332] width 14 height 11
radio input "true"
drag, startPoint x: 1045, startPoint y: 428, endPoint x: 1064, endPoint y: 460, distance: 37.2
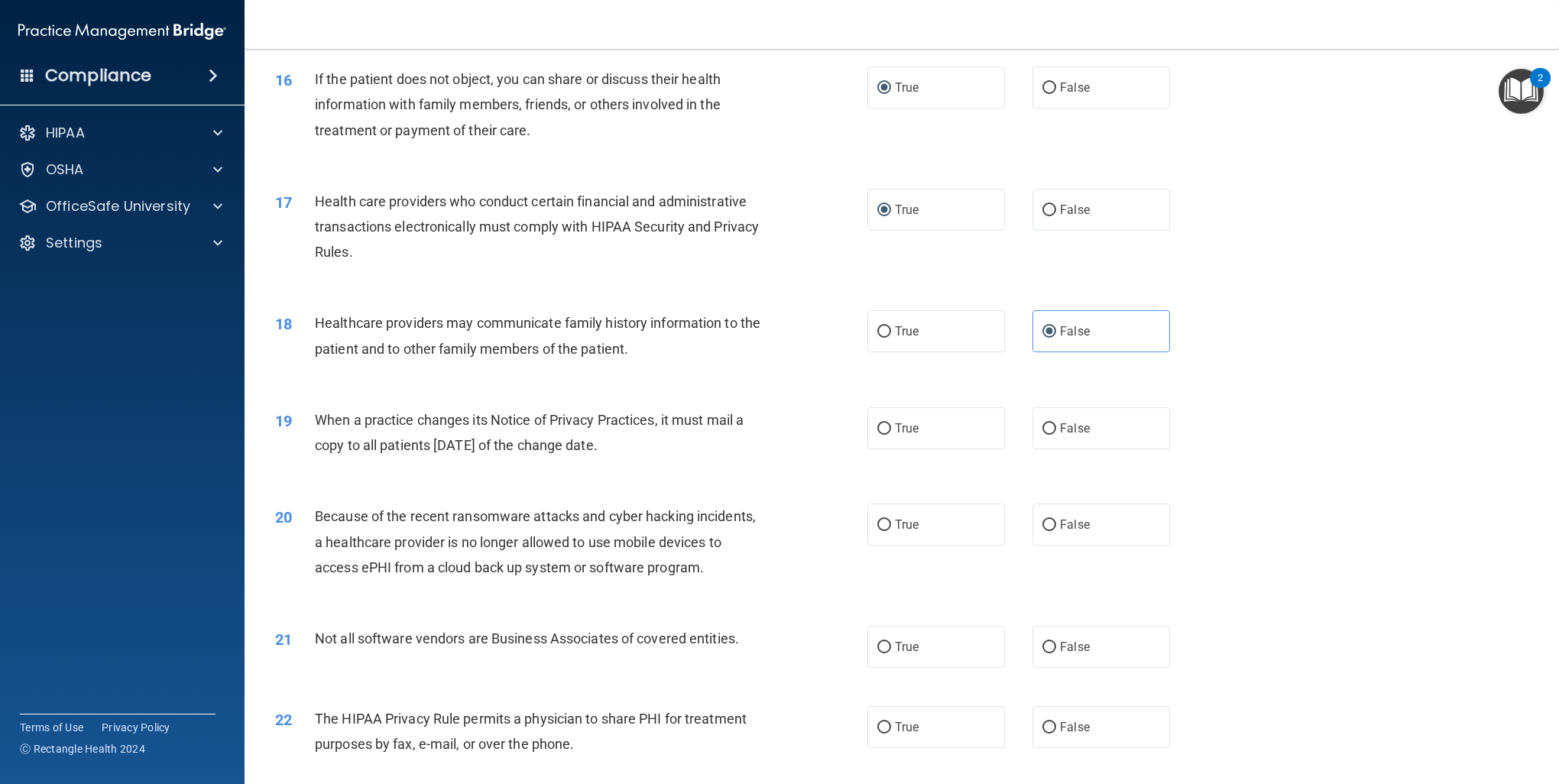
click at [1049, 431] on input "False" at bounding box center [1049, 429] width 14 height 11
radio input "true"
drag, startPoint x: 1067, startPoint y: 509, endPoint x: 1080, endPoint y: 506, distance: 13.3
click at [1067, 509] on label "False" at bounding box center [1102, 525] width 138 height 42
click at [1057, 520] on input "False" at bounding box center [1049, 525] width 14 height 11
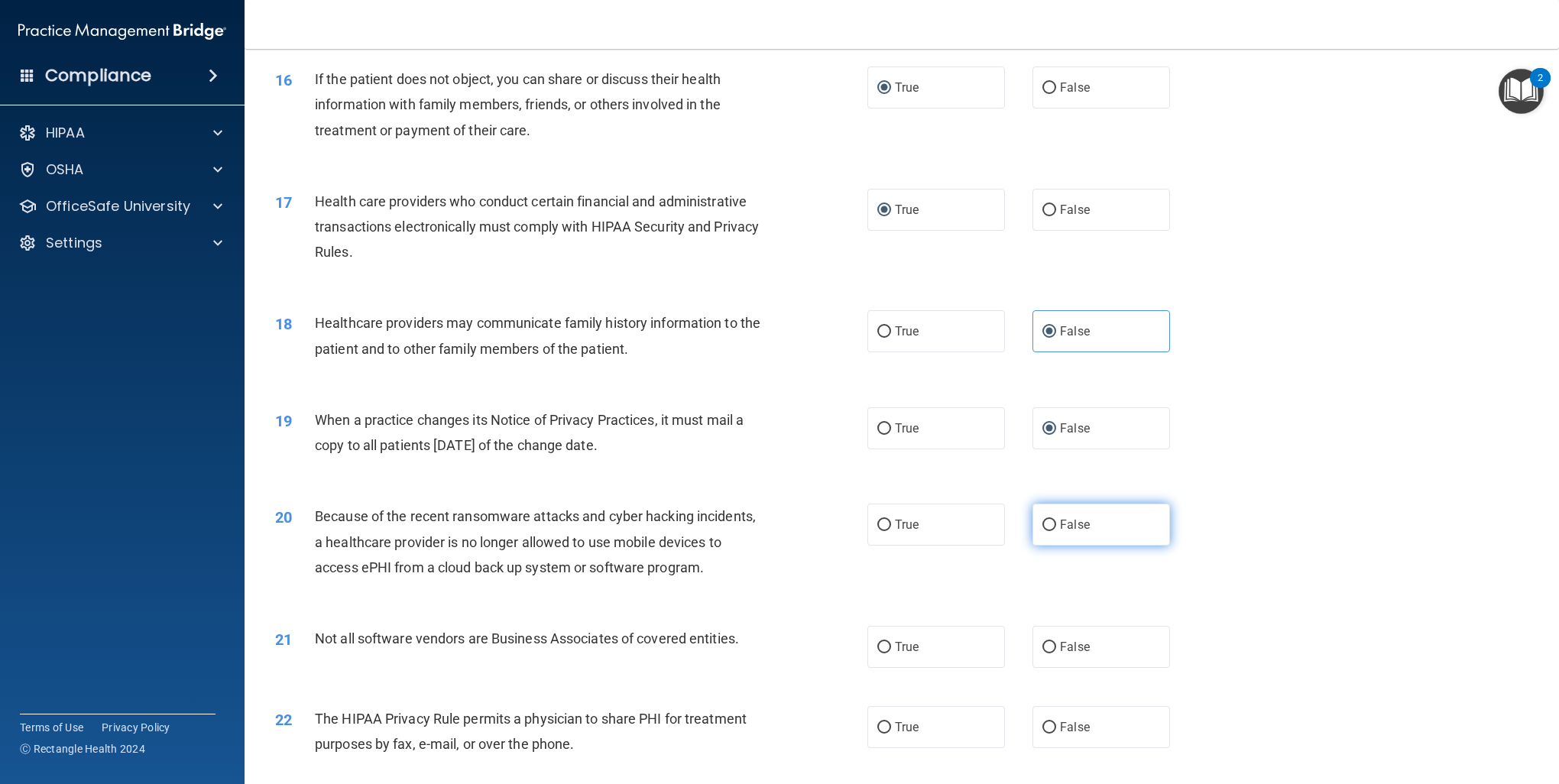
radio input "true"
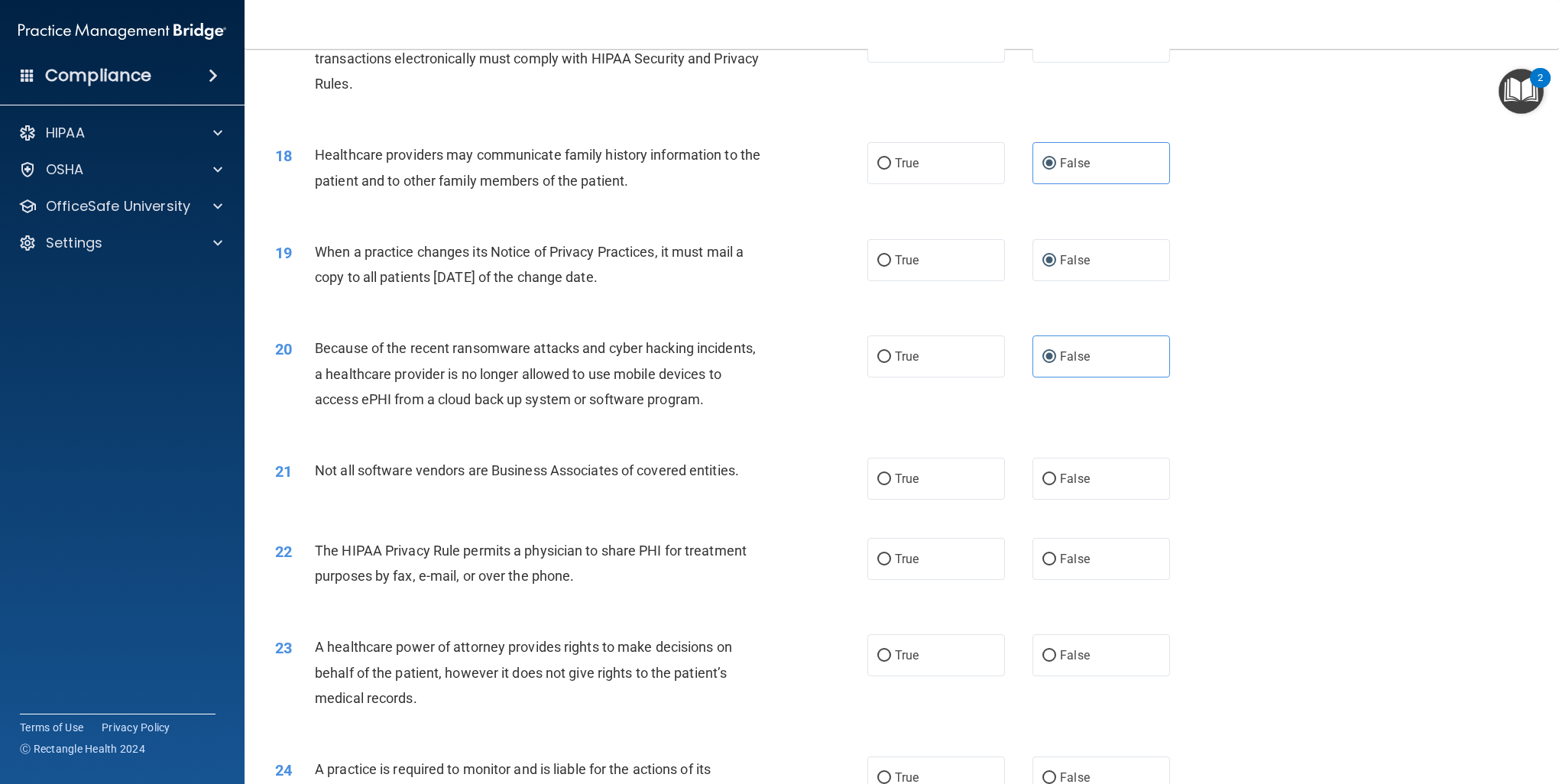
scroll to position [2063, 0]
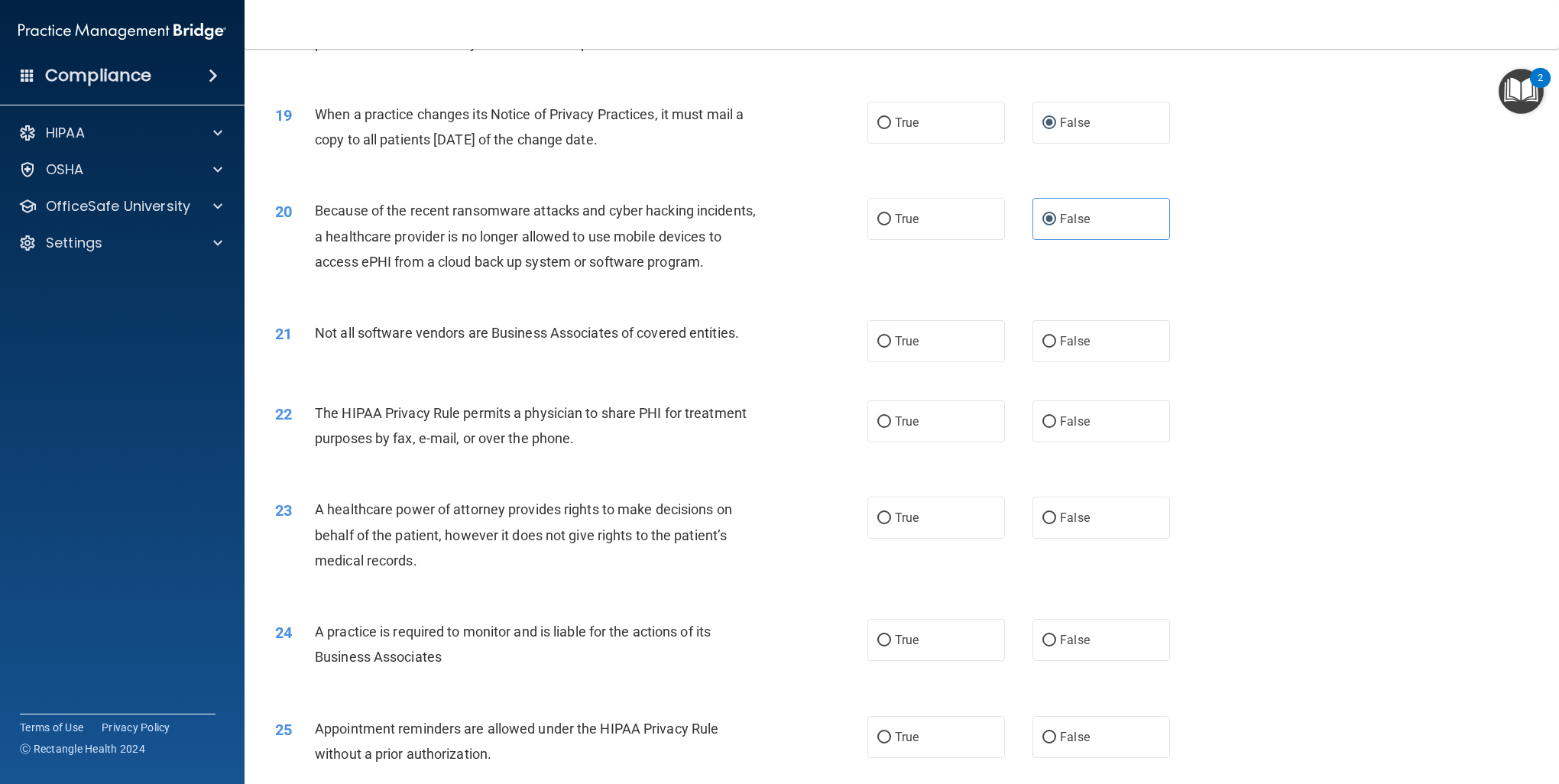
drag, startPoint x: 920, startPoint y: 353, endPoint x: 903, endPoint y: 396, distance: 46.2
click at [920, 355] on label "True" at bounding box center [937, 341] width 138 height 42
click at [892, 348] on input "True" at bounding box center [884, 342] width 14 height 11
radio input "true"
click at [899, 414] on label "True" at bounding box center [937, 421] width 138 height 42
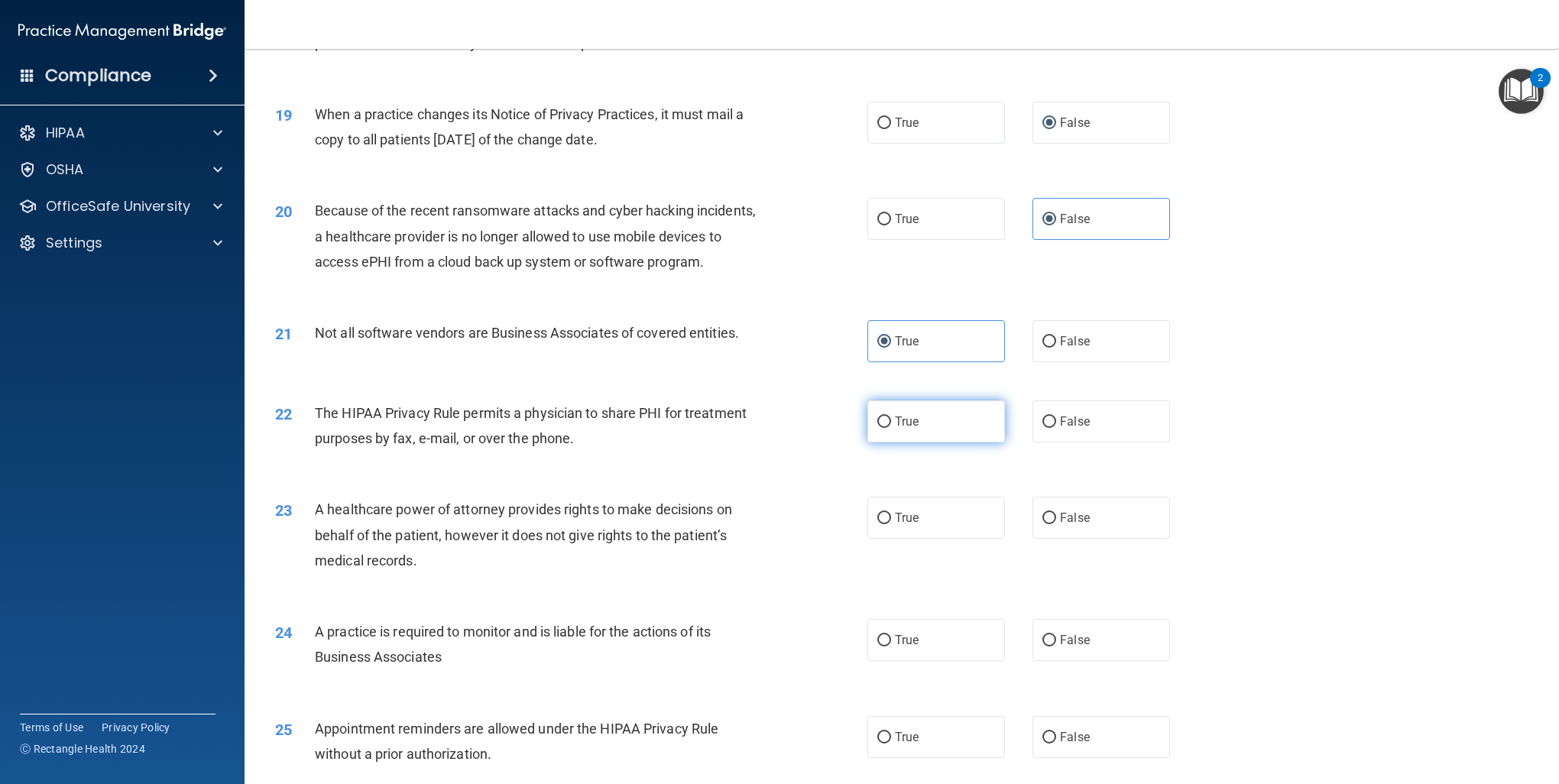
click at [892, 416] on input "True" at bounding box center [884, 422] width 14 height 11
radio input "true"
drag, startPoint x: 1087, startPoint y: 515, endPoint x: 1240, endPoint y: 465, distance: 161.0
click at [1097, 515] on label "False" at bounding box center [1102, 517] width 138 height 42
click at [1057, 515] on input "False" at bounding box center [1049, 518] width 14 height 11
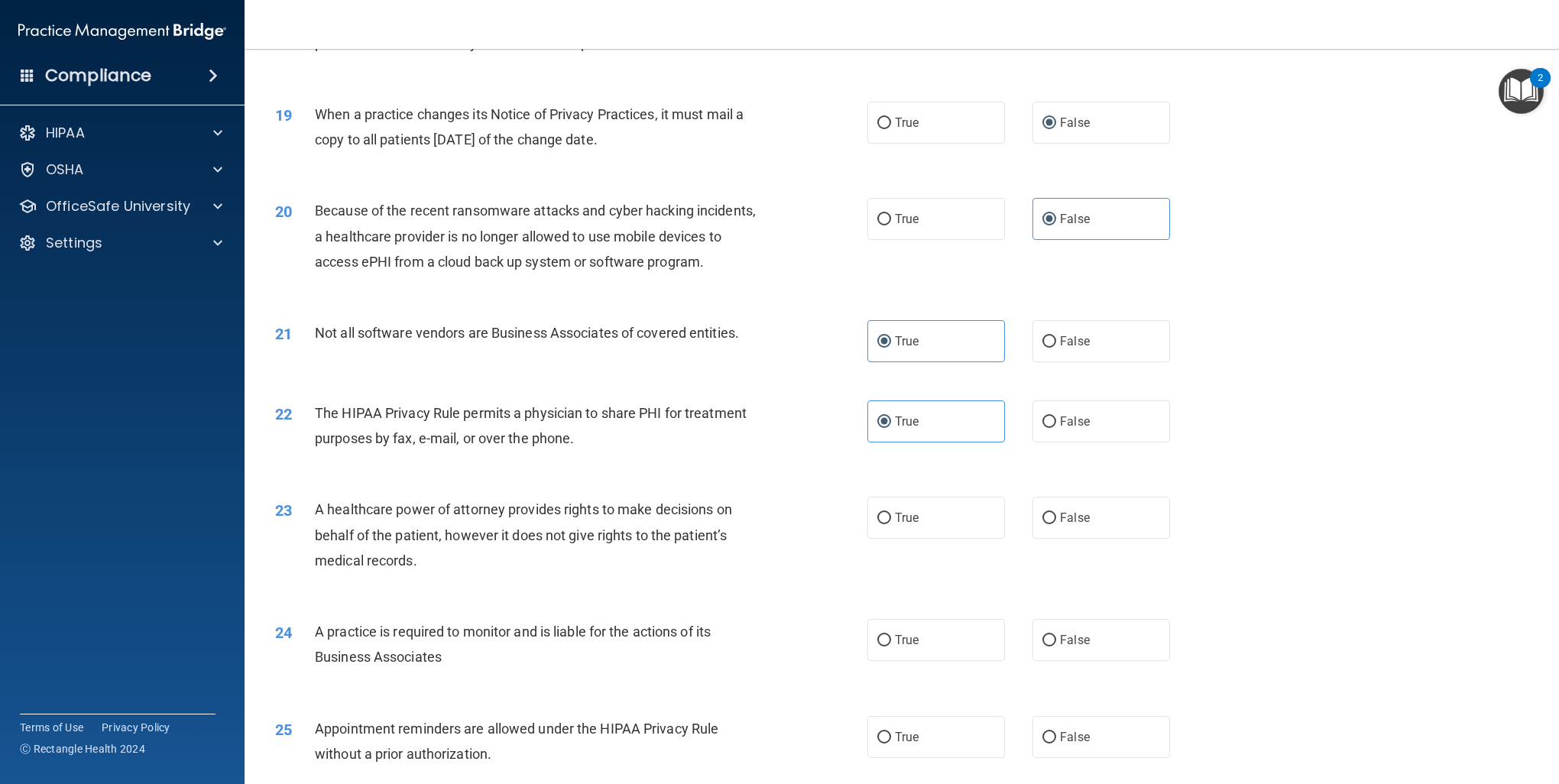
radio input "true"
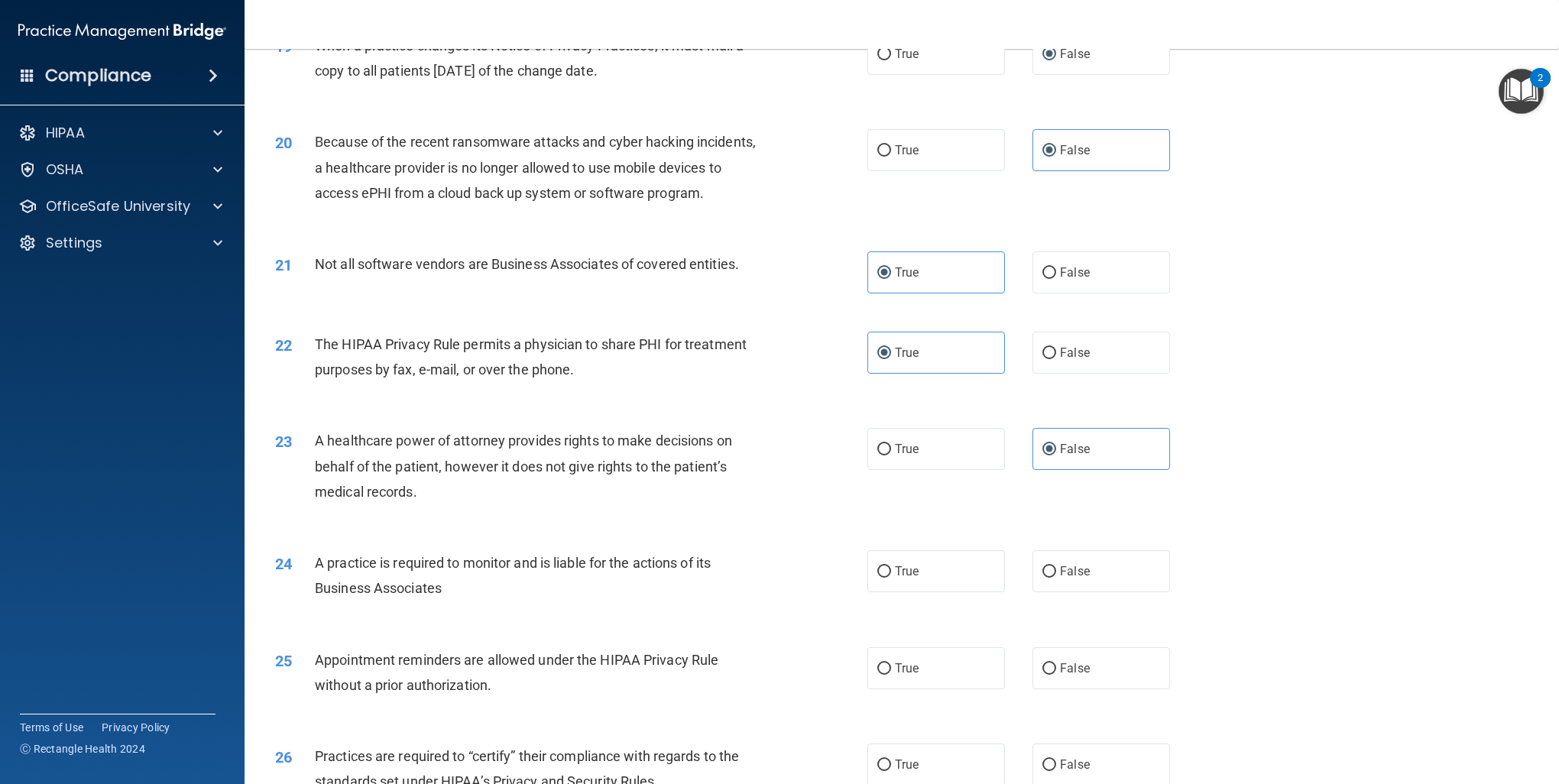
scroll to position [2369, 0]
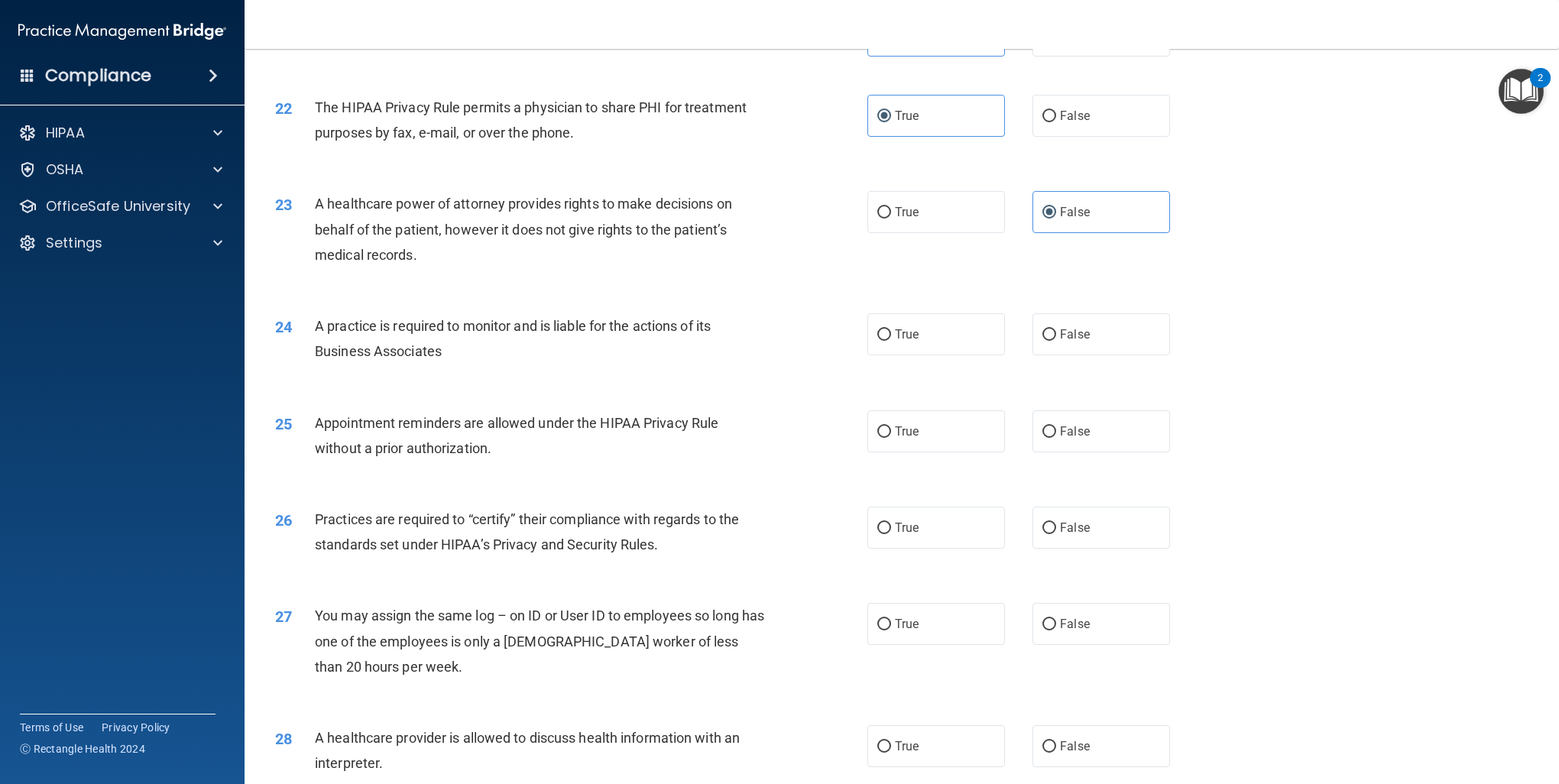
drag, startPoint x: 1107, startPoint y: 346, endPoint x: 1066, endPoint y: 368, distance: 46.5
click at [1107, 345] on label "False" at bounding box center [1102, 334] width 138 height 42
click at [1057, 341] on input "False" at bounding box center [1049, 335] width 14 height 11
radio input "true"
drag, startPoint x: 941, startPoint y: 426, endPoint x: 956, endPoint y: 439, distance: 19.8
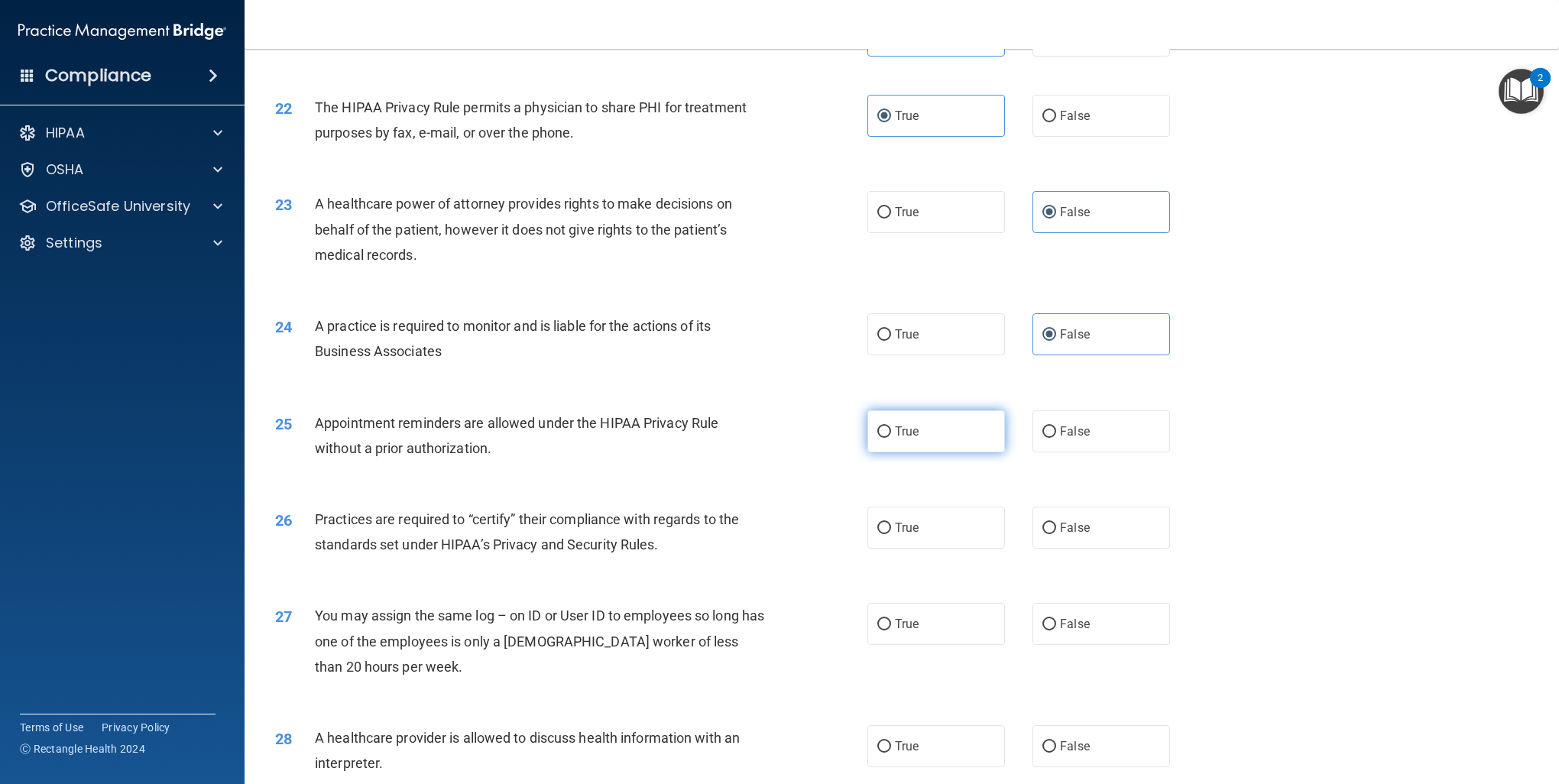
click at [941, 429] on label "True" at bounding box center [937, 431] width 138 height 42
click at [892, 429] on input "True" at bounding box center [884, 432] width 14 height 11
radio input "true"
click at [1075, 534] on span "False" at bounding box center [1074, 528] width 30 height 14
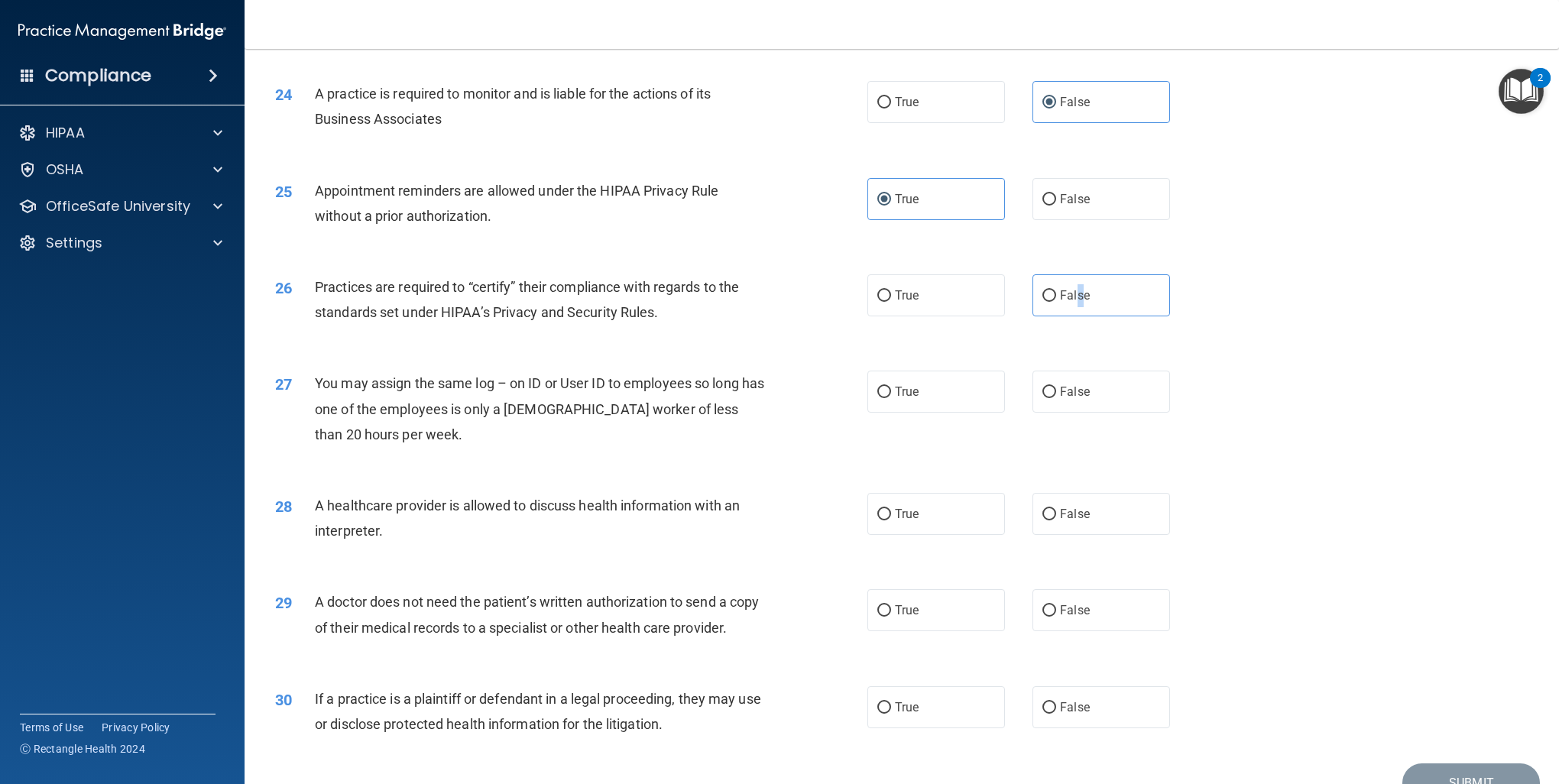
scroll to position [2675, 0]
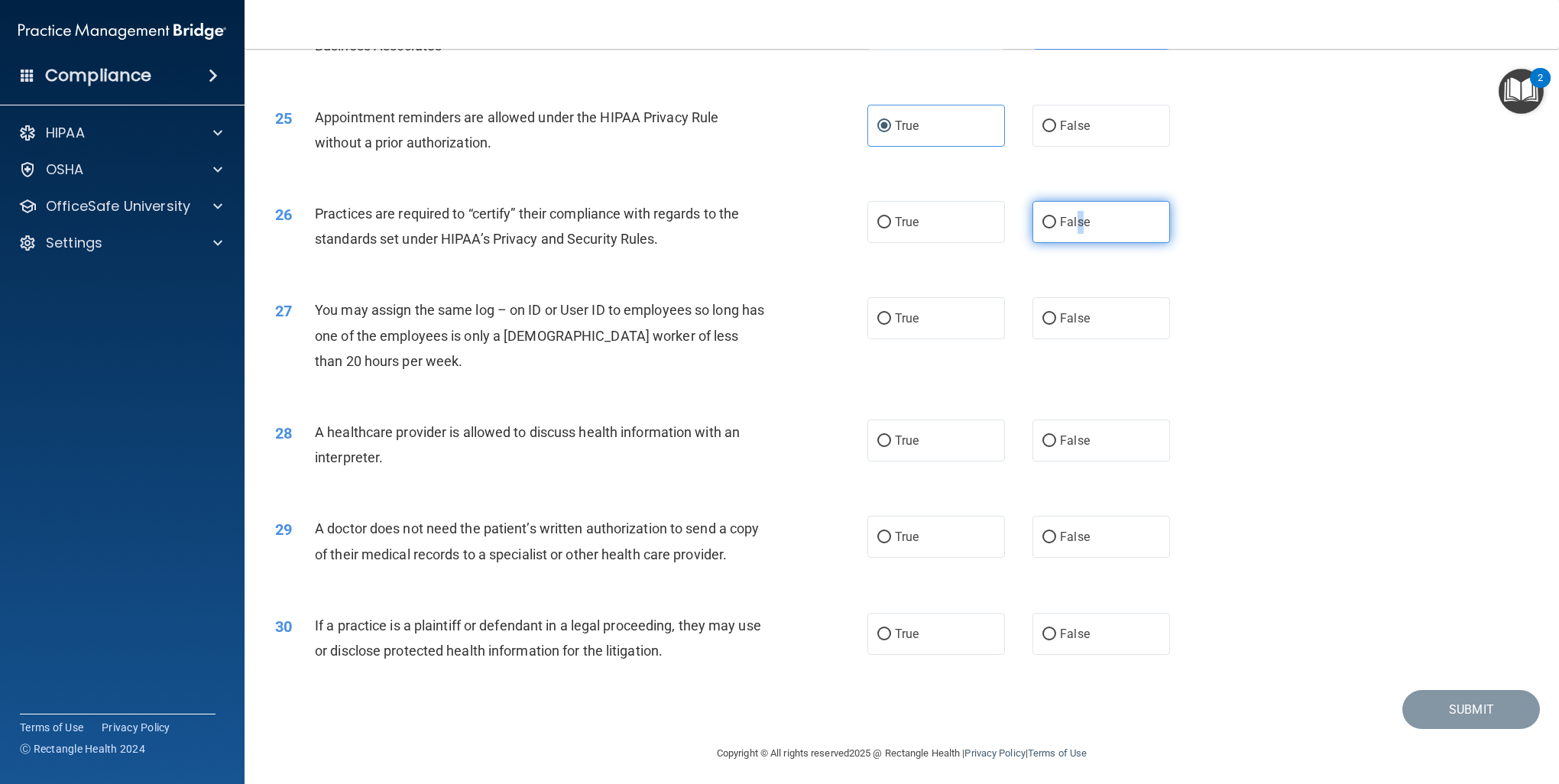
click at [1042, 227] on input "False" at bounding box center [1049, 223] width 14 height 11
radio input "true"
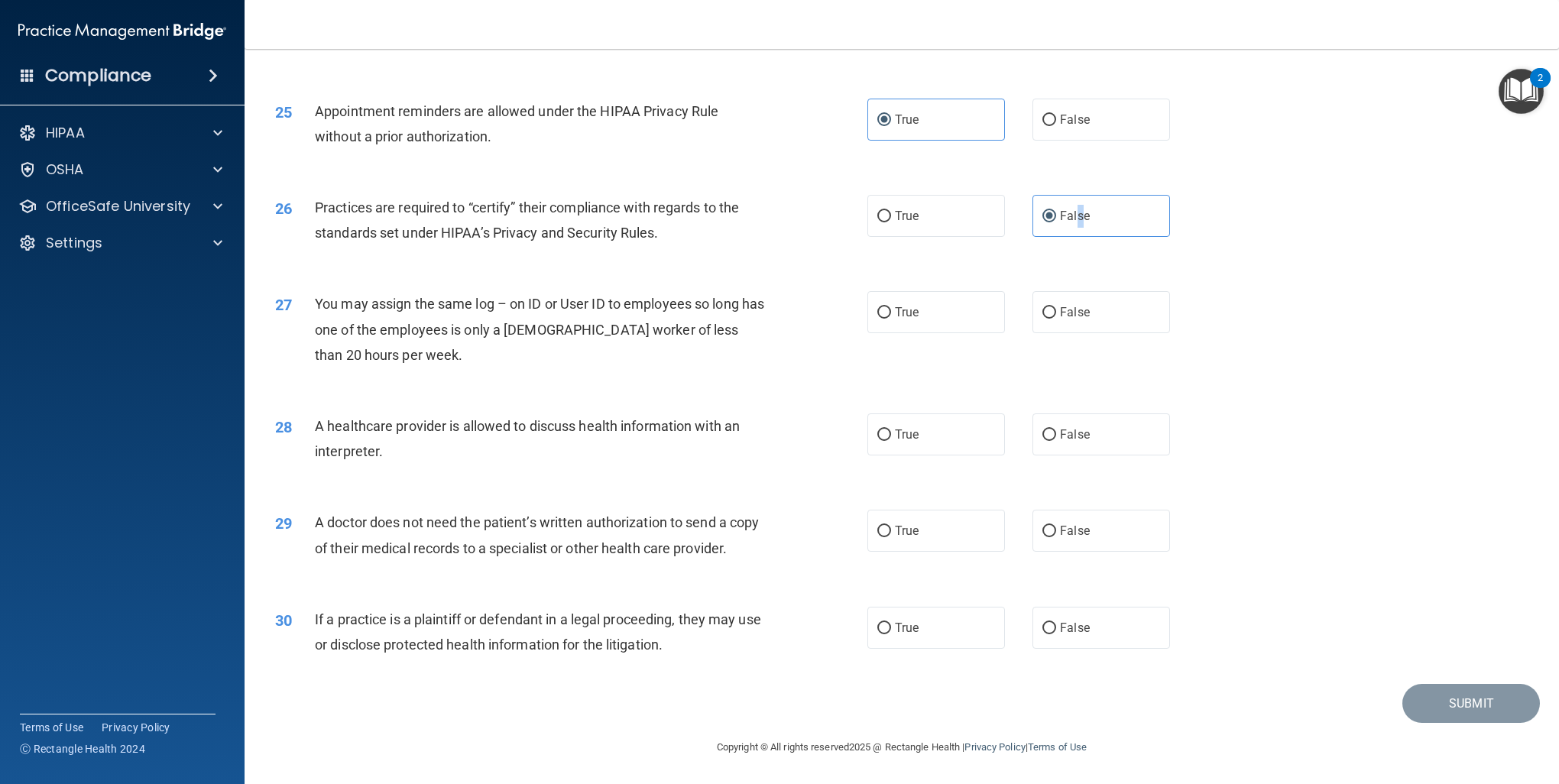
scroll to position [2705, 0]
click at [1081, 305] on span "False" at bounding box center [1074, 312] width 30 height 14
click at [1057, 308] on input "False" at bounding box center [1049, 313] width 14 height 11
radio input "true"
click at [906, 427] on span "True" at bounding box center [907, 434] width 24 height 14
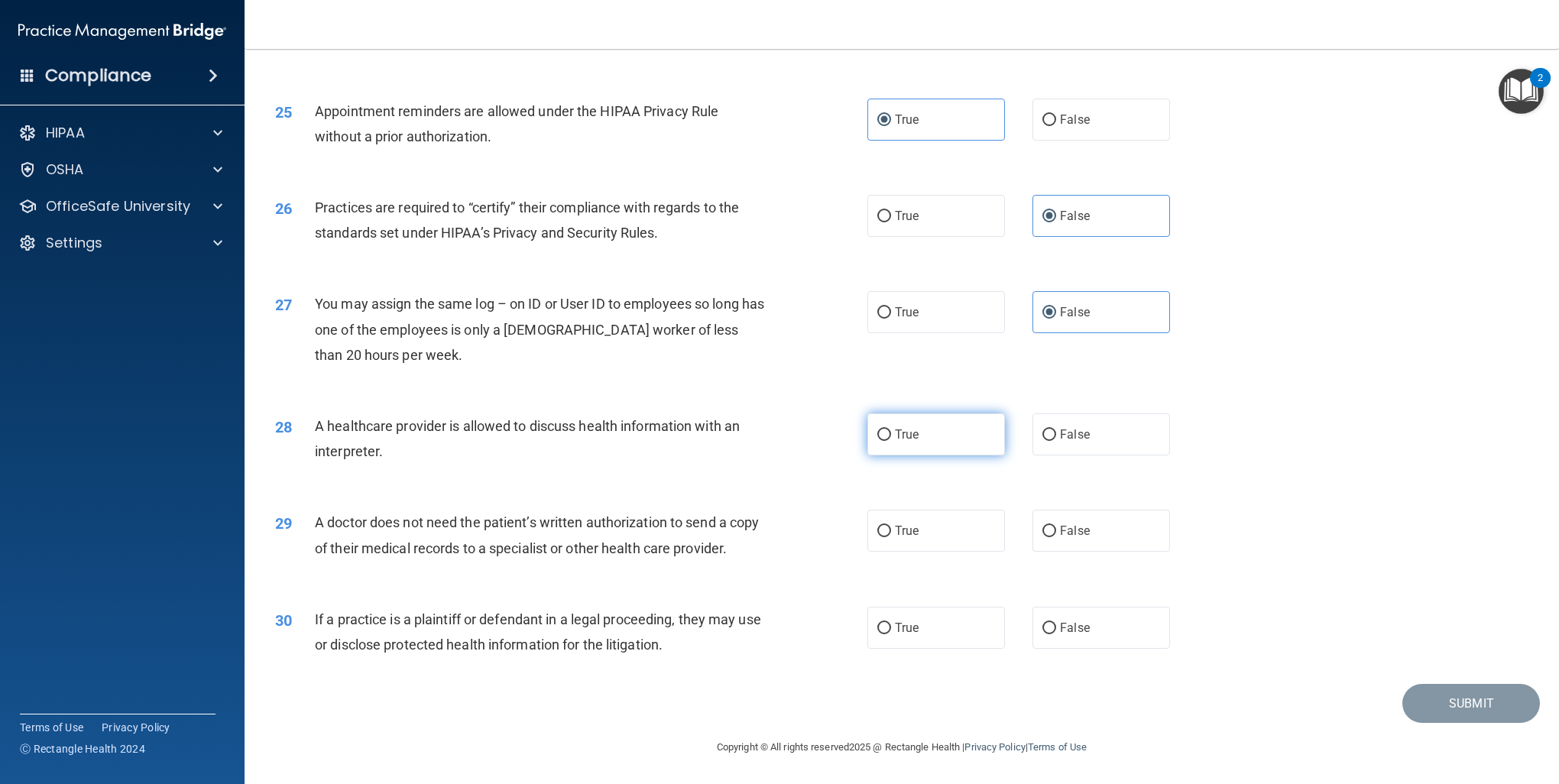
click at [892, 429] on input "True" at bounding box center [884, 435] width 14 height 11
radio input "true"
click at [895, 524] on span "True" at bounding box center [907, 531] width 24 height 14
click at [889, 525] on input "True" at bounding box center [884, 531] width 14 height 11
radio input "true"
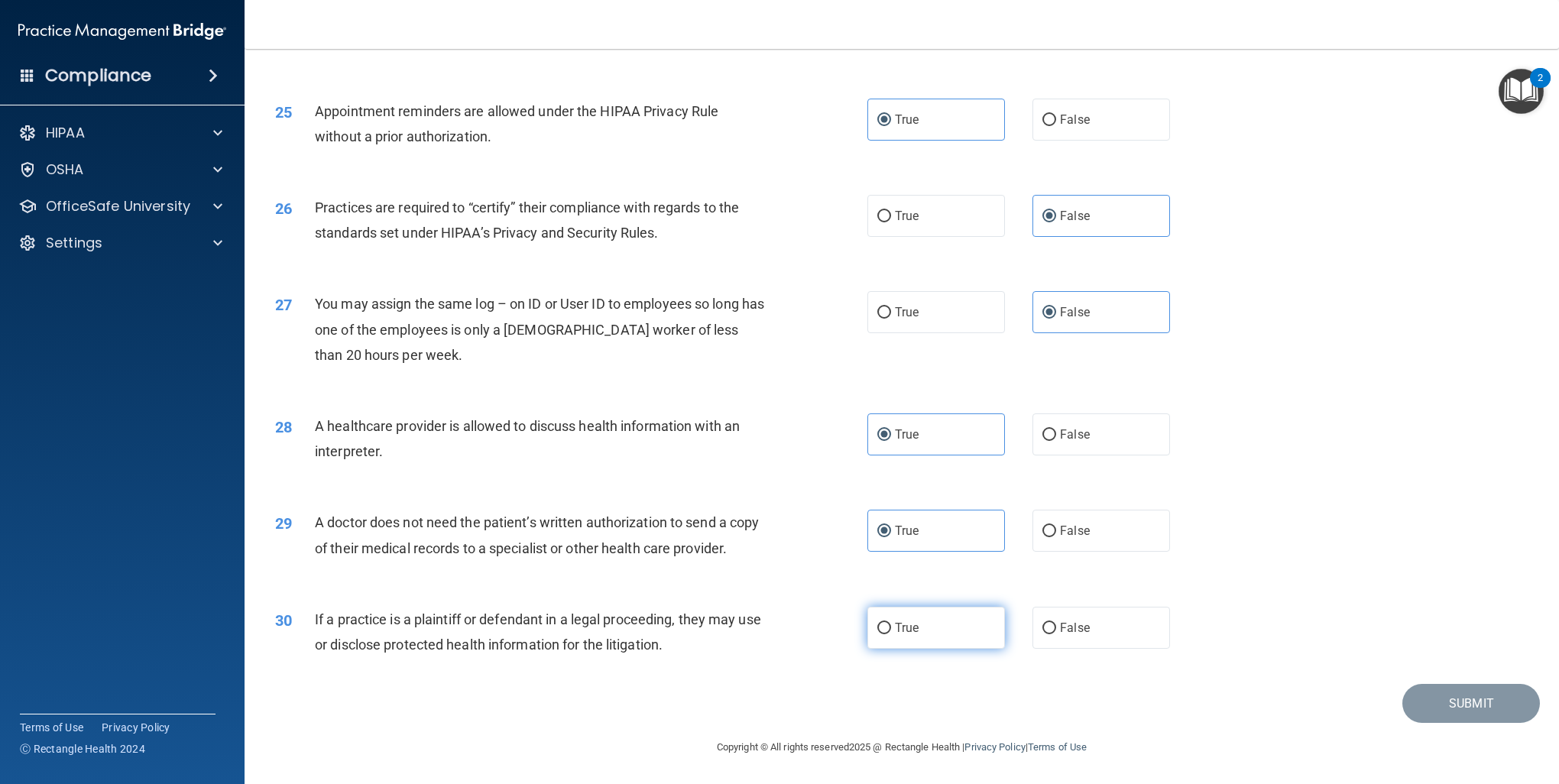
drag, startPoint x: 865, startPoint y: 621, endPoint x: 877, endPoint y: 625, distance: 12.6
click at [875, 625] on label "True" at bounding box center [937, 628] width 138 height 42
click at [895, 622] on span "True" at bounding box center [907, 628] width 24 height 14
click at [892, 623] on input "True" at bounding box center [884, 629] width 14 height 11
radio input "true"
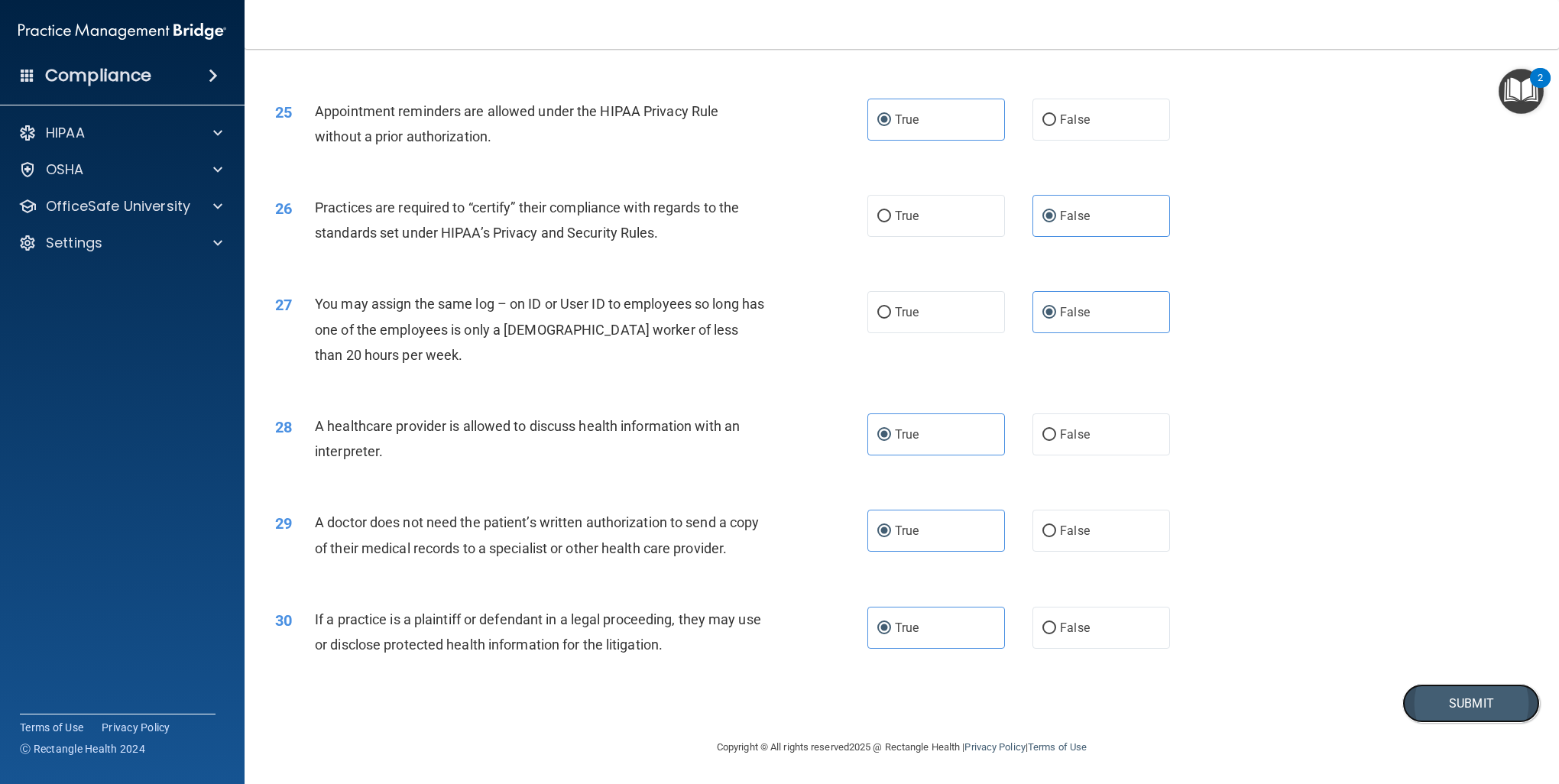
click at [1487, 697] on button "Submit" at bounding box center [1472, 703] width 138 height 39
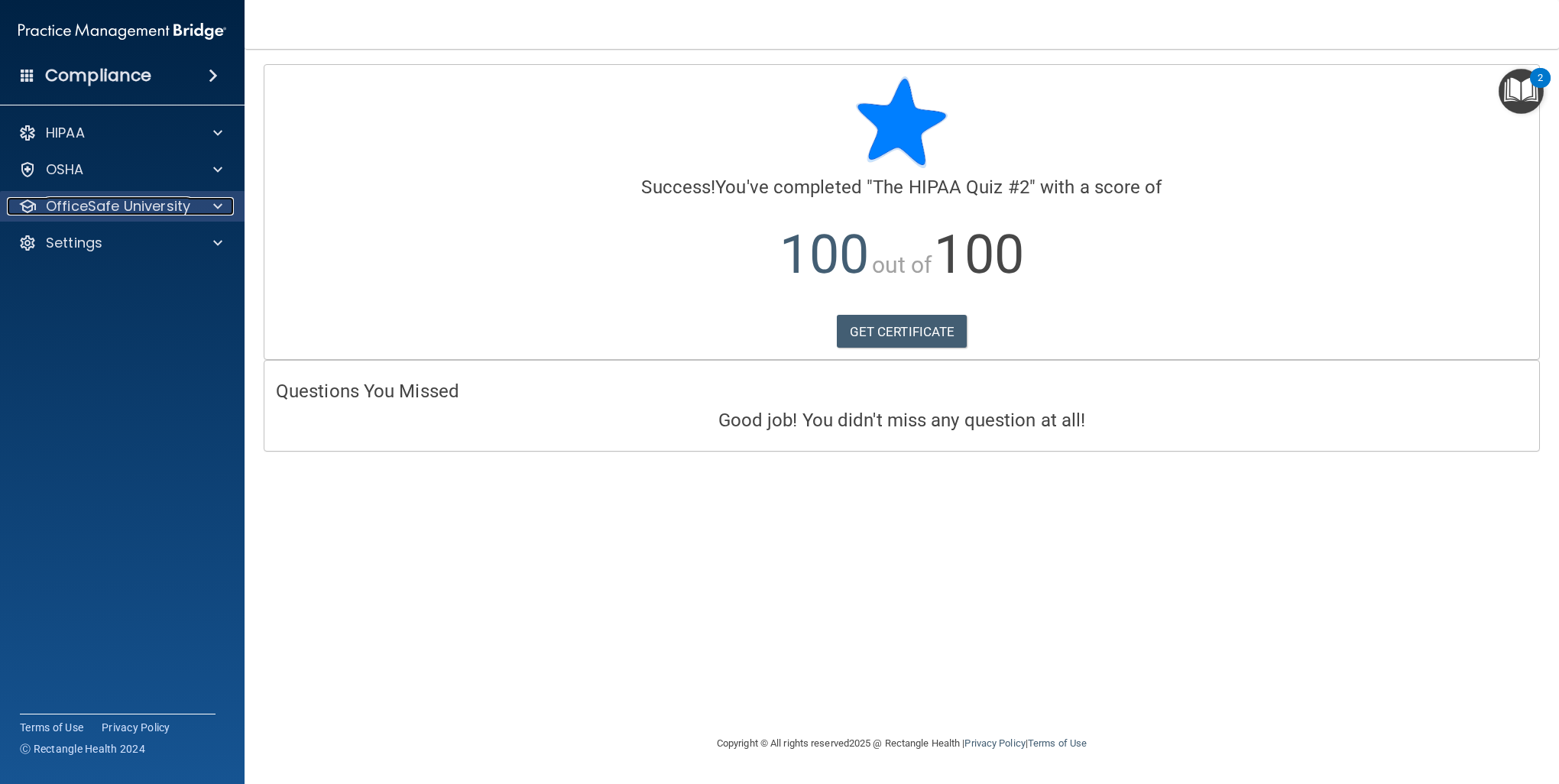
click at [153, 204] on p "OfficeSafe University" at bounding box center [118, 206] width 144 height 18
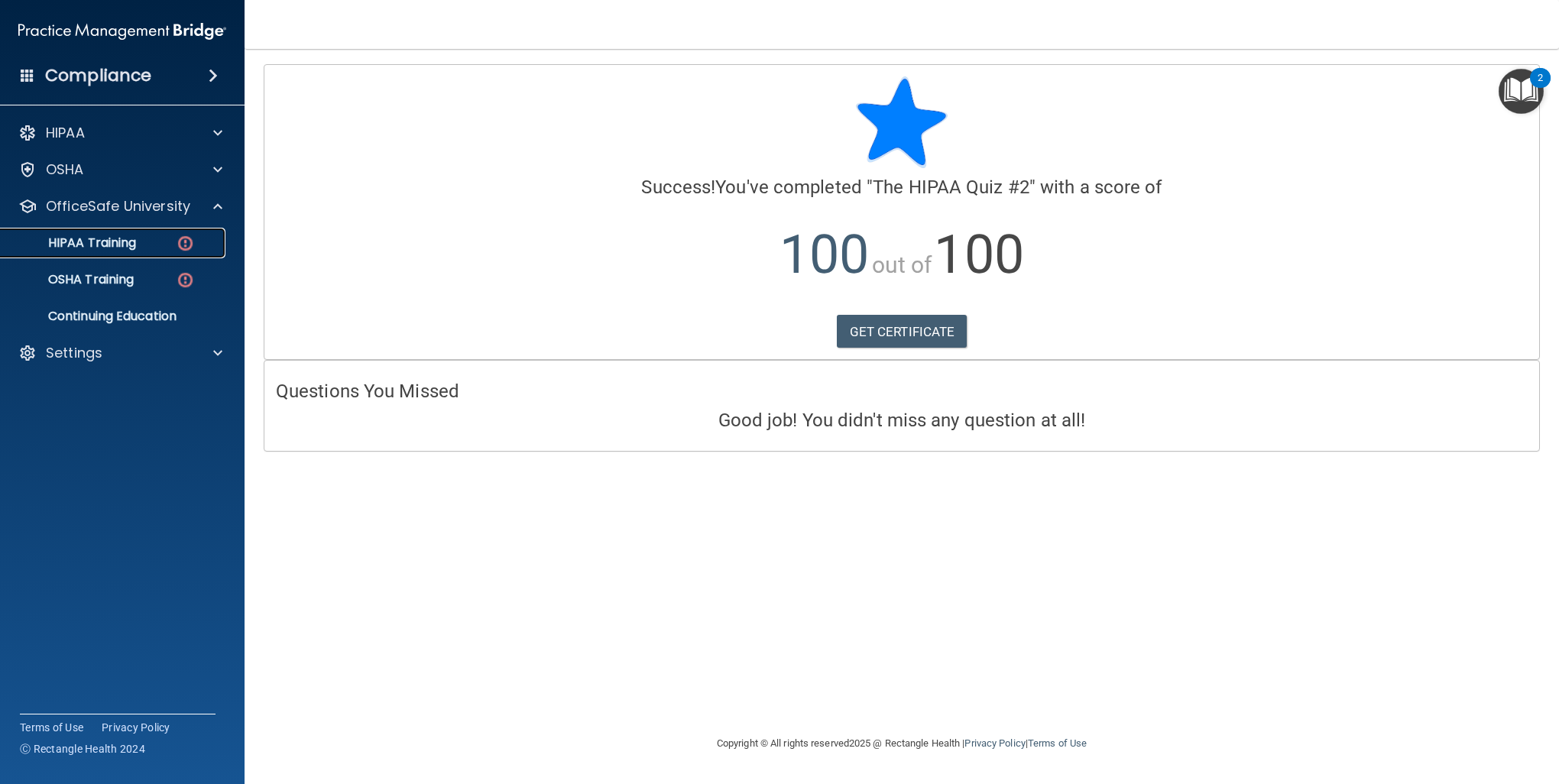
click at [146, 243] on div "HIPAA Training" at bounding box center [114, 243] width 208 height 15
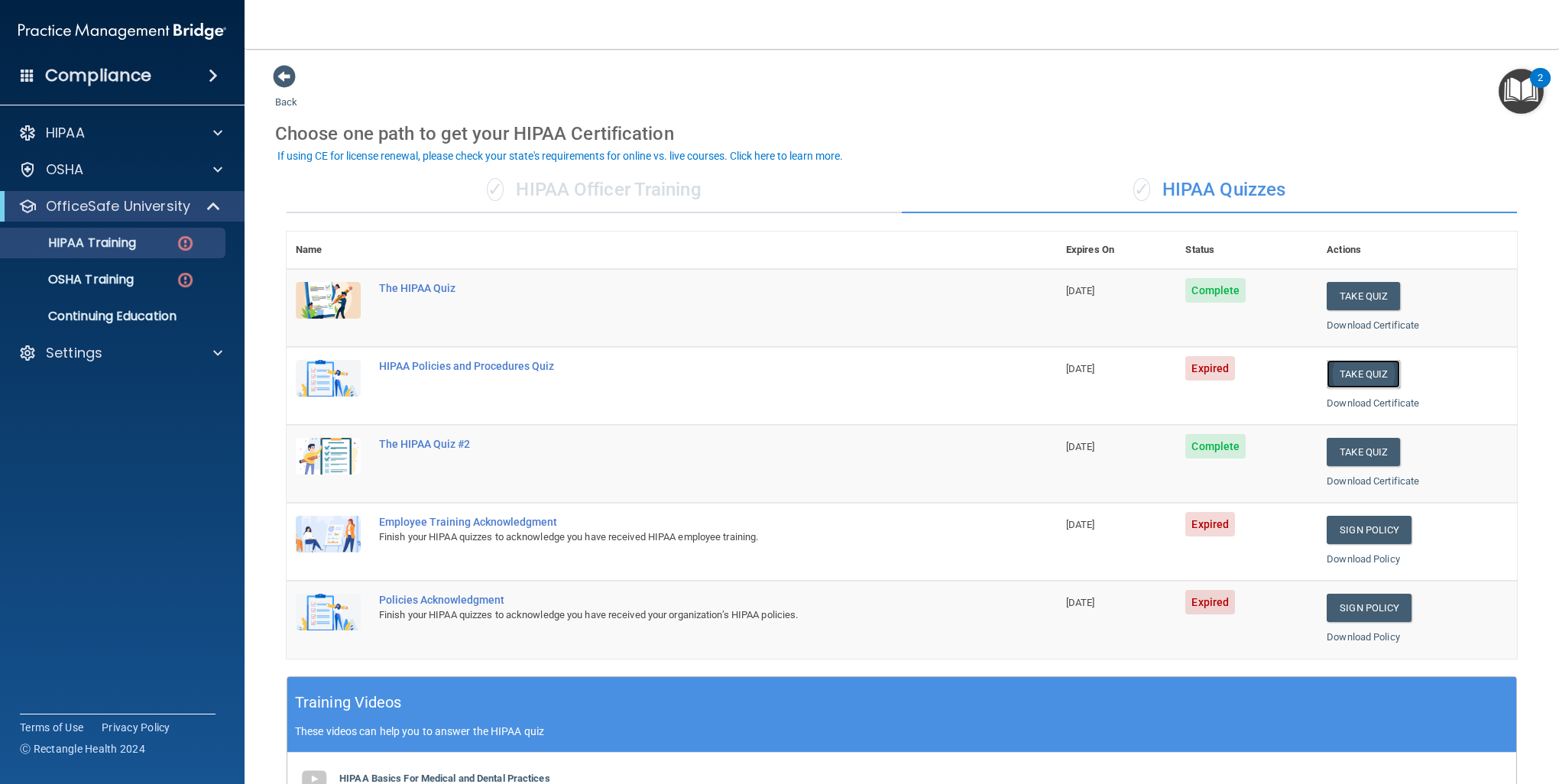
click at [1351, 372] on button "Take Quiz" at bounding box center [1364, 373] width 74 height 28
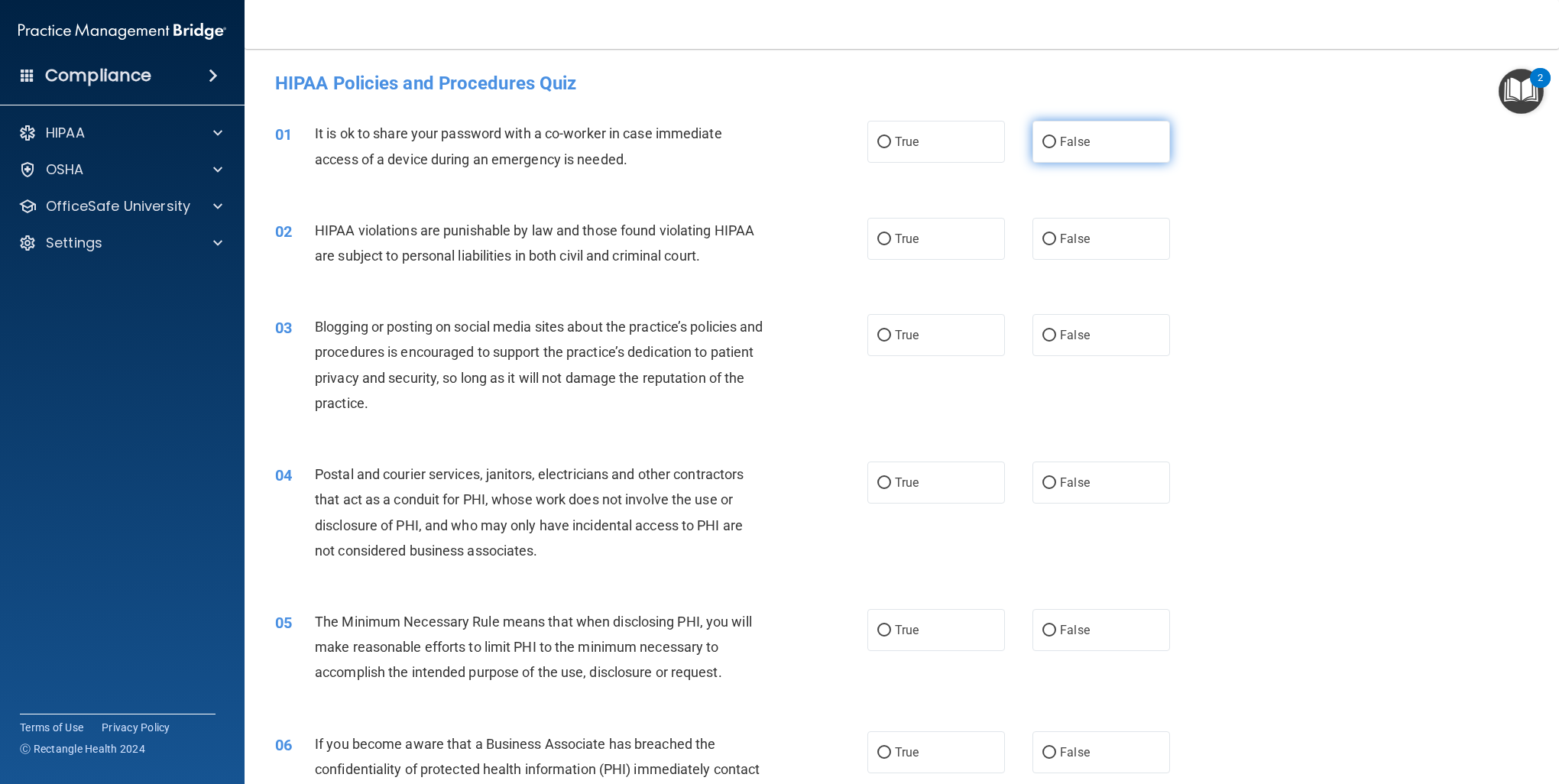
click at [1100, 143] on label "False" at bounding box center [1102, 142] width 138 height 42
click at [1057, 143] on input "False" at bounding box center [1049, 143] width 14 height 11
radio input "true"
click at [954, 239] on label "True" at bounding box center [937, 239] width 138 height 42
click at [892, 239] on input "True" at bounding box center [884, 239] width 14 height 11
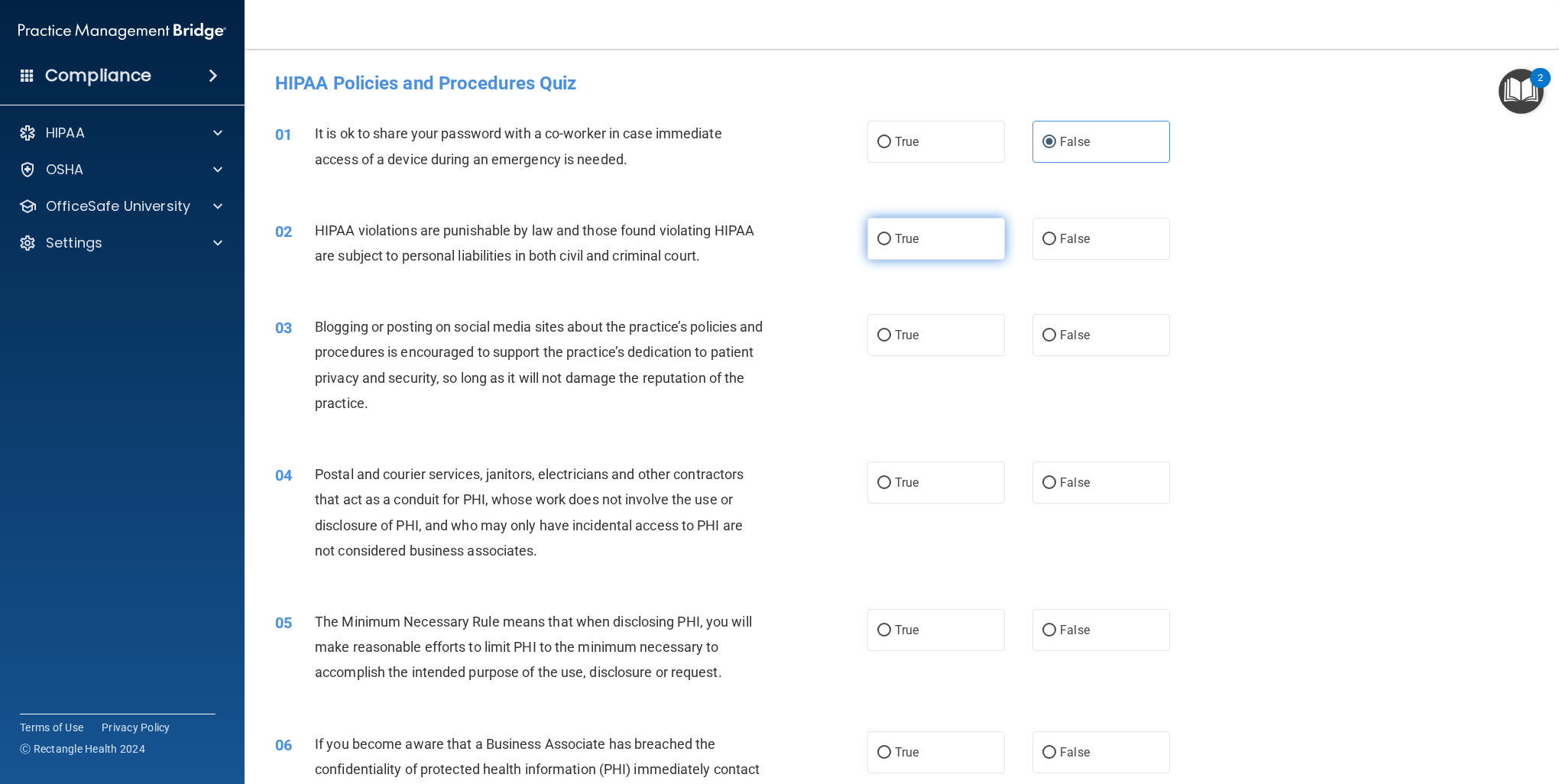
radio input "true"
click at [1061, 329] on span "False" at bounding box center [1074, 335] width 30 height 14
click at [1057, 330] on input "False" at bounding box center [1049, 336] width 14 height 11
radio input "true"
click at [953, 497] on label "True" at bounding box center [937, 482] width 138 height 42
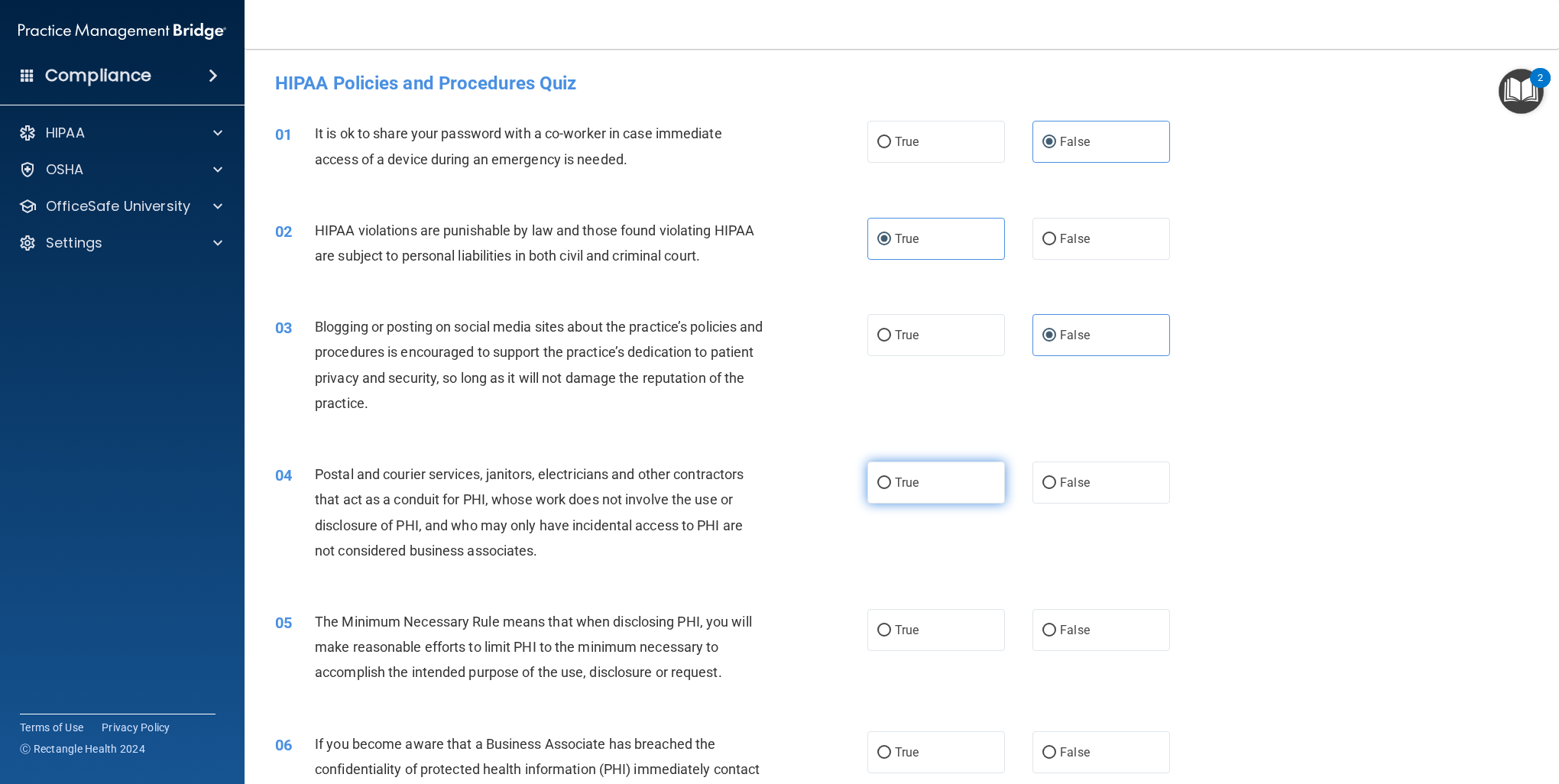
click at [892, 489] on input "True" at bounding box center [884, 483] width 14 height 11
radio input "true"
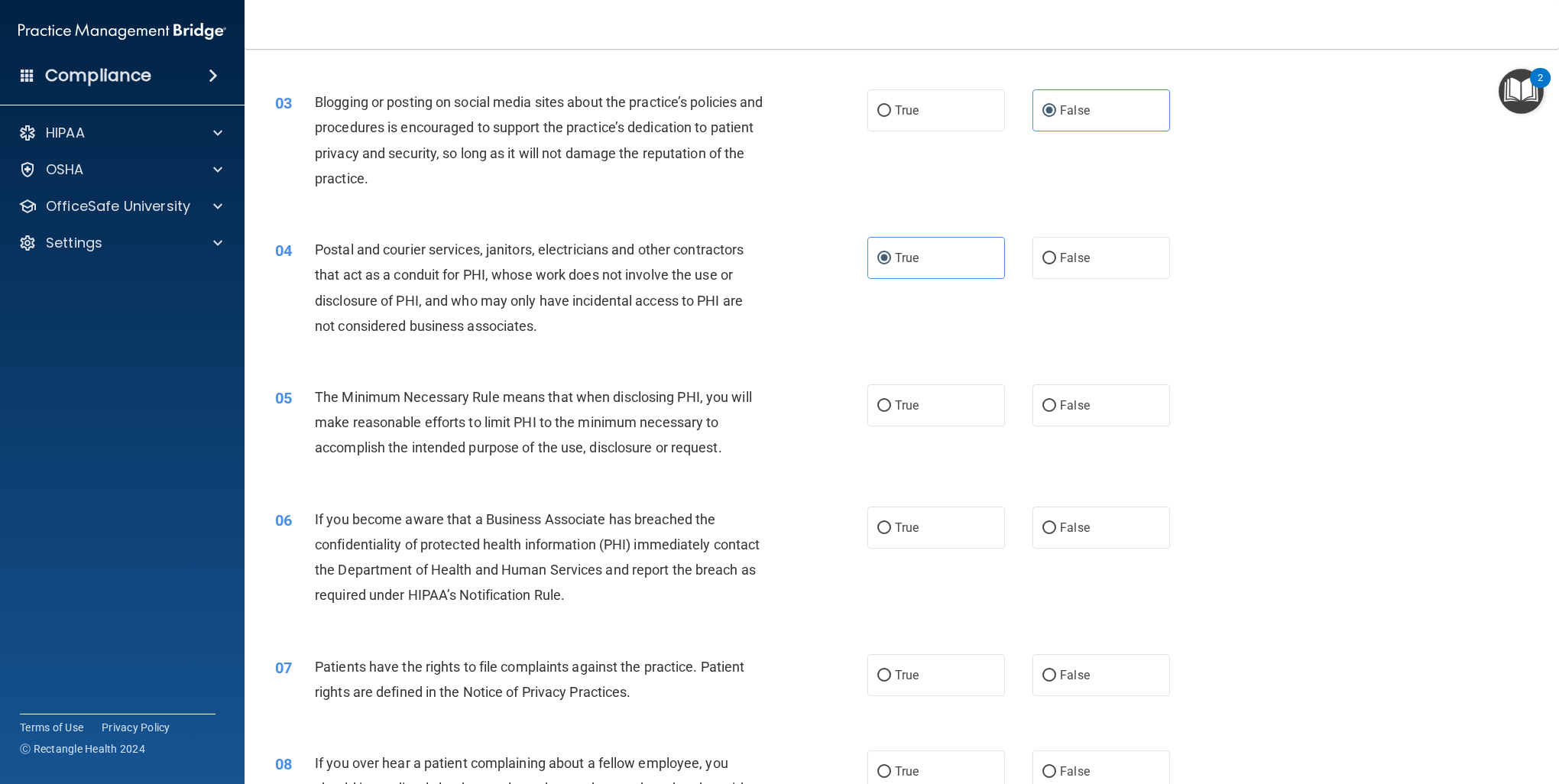
scroll to position [306, 0]
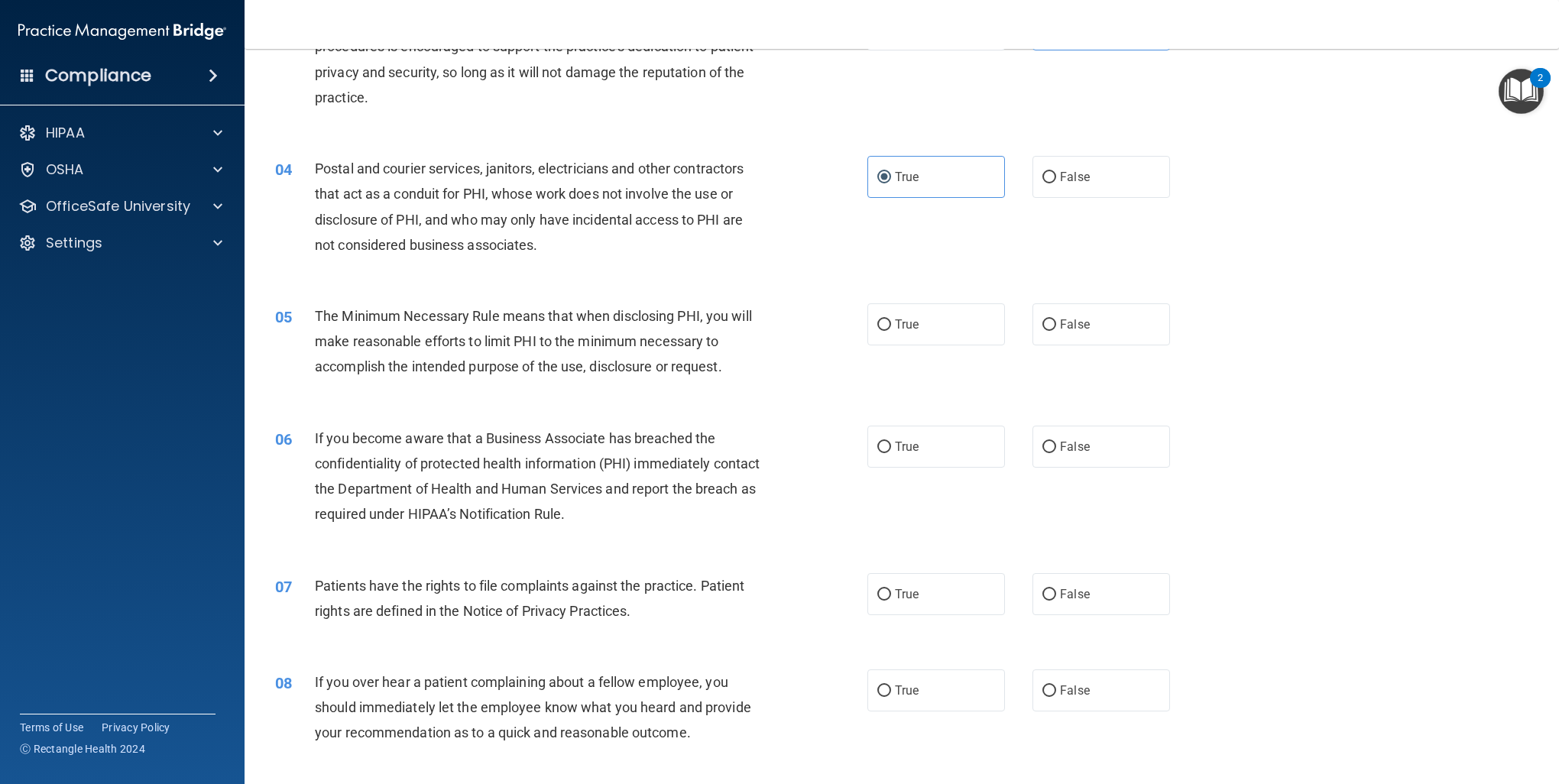
drag, startPoint x: 942, startPoint y: 325, endPoint x: 956, endPoint y: 359, distance: 36.8
click at [942, 327] on label "True" at bounding box center [937, 324] width 138 height 42
click at [892, 327] on input "True" at bounding box center [884, 325] width 14 height 11
radio input "true"
drag, startPoint x: 1086, startPoint y: 448, endPoint x: 933, endPoint y: 534, distance: 175.5
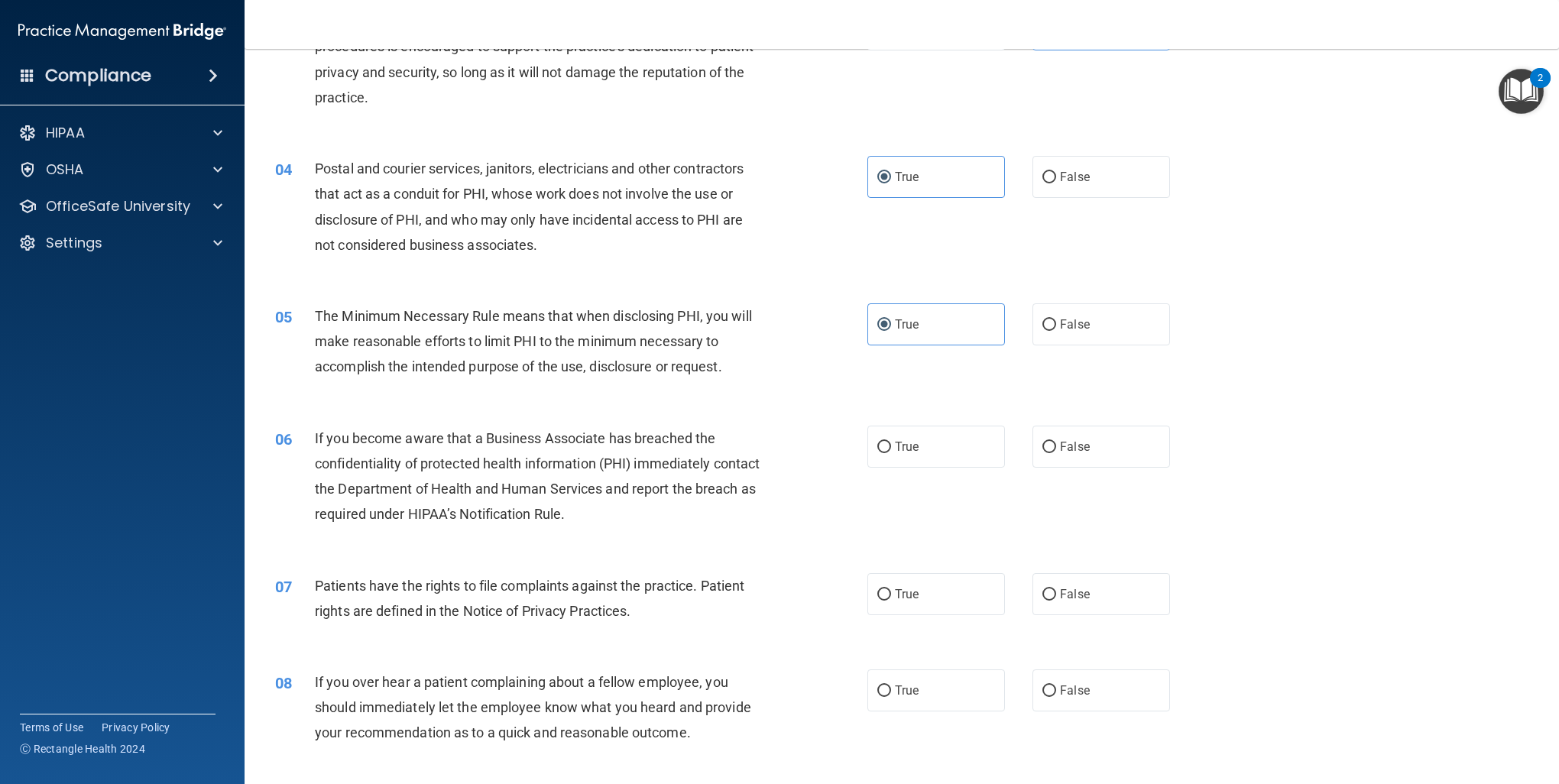
click at [1084, 448] on label "False" at bounding box center [1102, 446] width 138 height 42
click at [1057, 448] on input "False" at bounding box center [1049, 448] width 14 height 11
radio input "true"
click at [924, 590] on label "True" at bounding box center [937, 594] width 138 height 42
click at [892, 590] on input "True" at bounding box center [884, 595] width 14 height 11
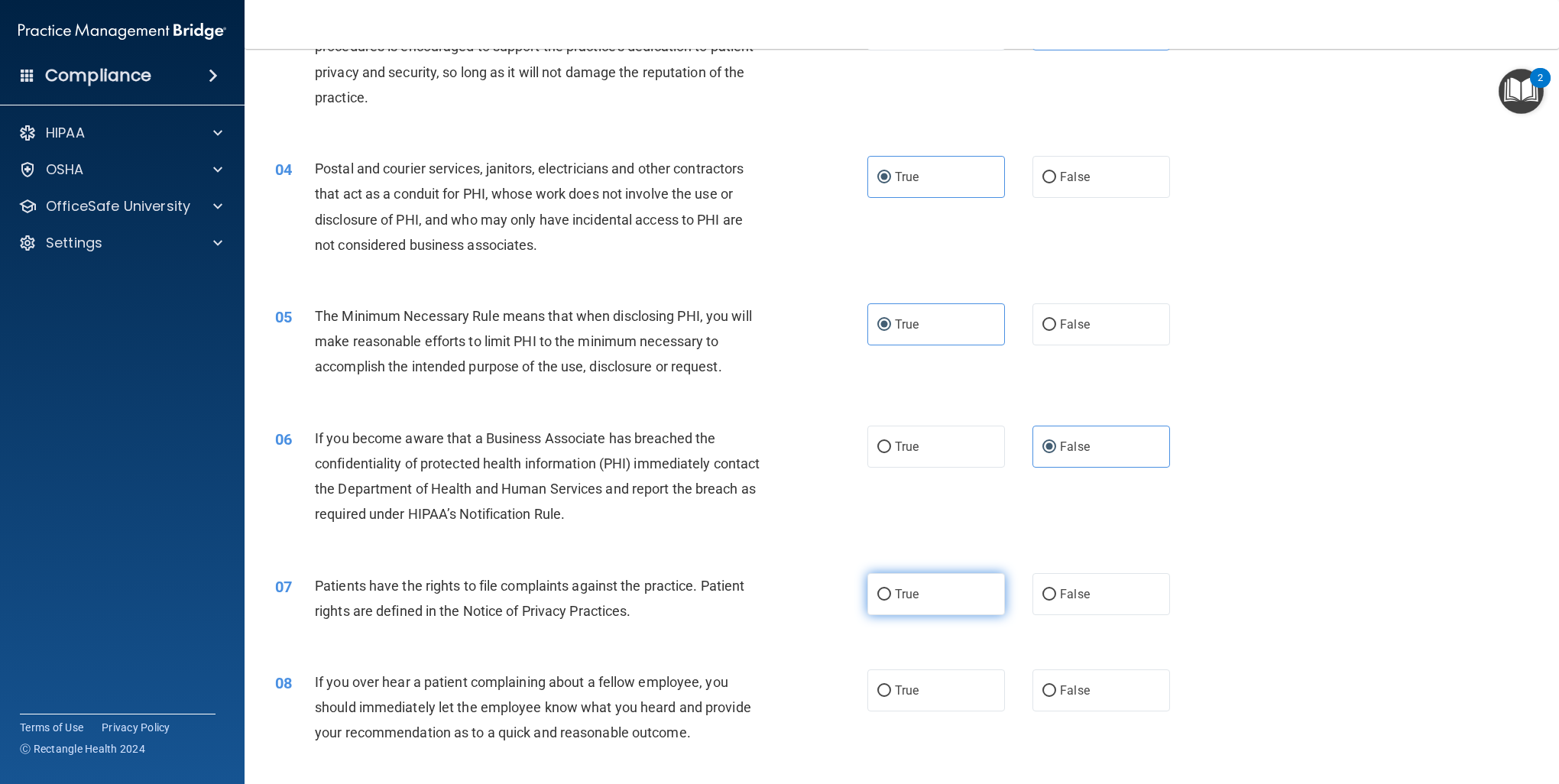
radio input "true"
click at [1060, 685] on span "False" at bounding box center [1074, 690] width 30 height 14
click at [1053, 685] on input "False" at bounding box center [1049, 691] width 14 height 11
radio input "true"
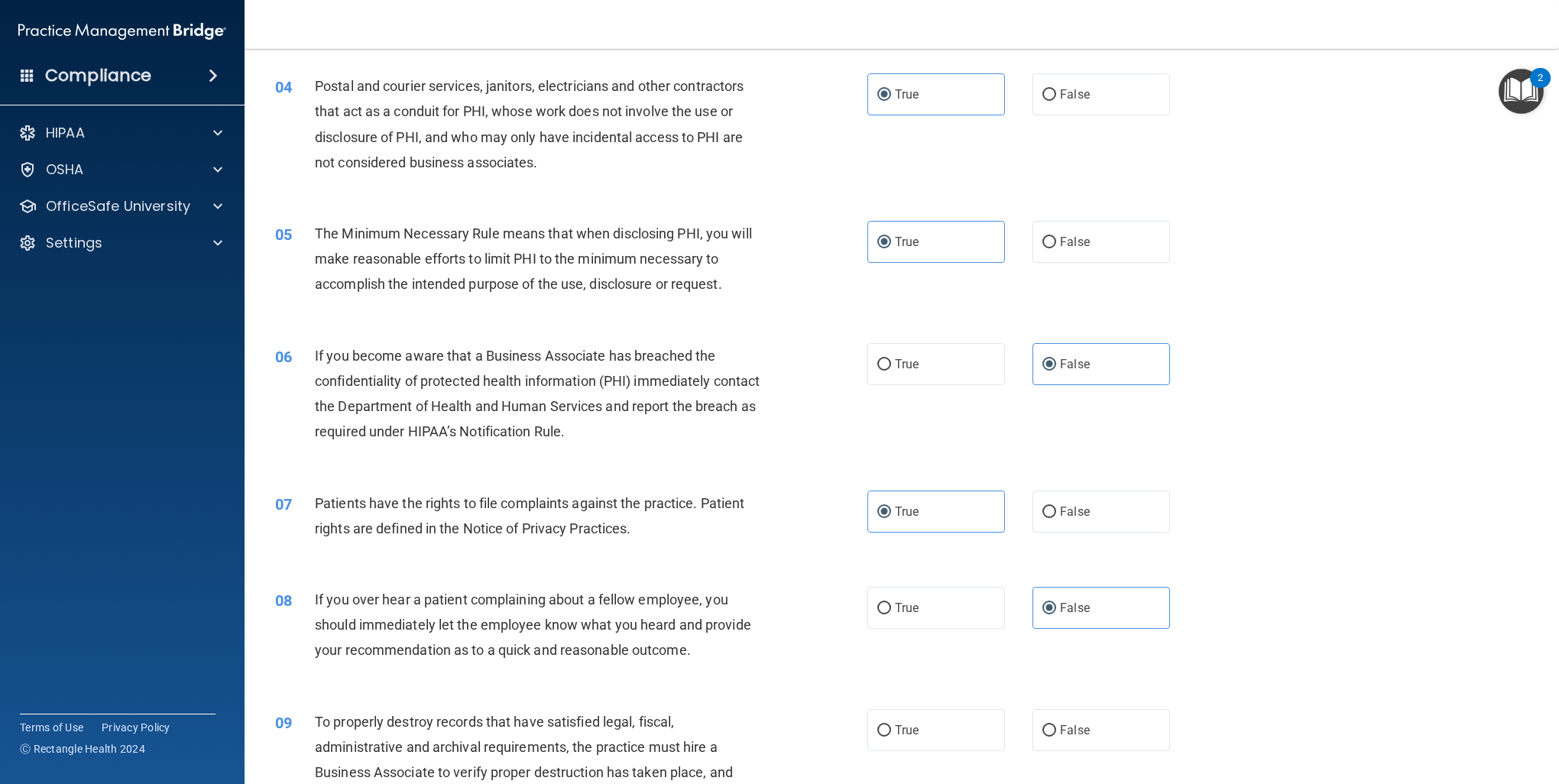
scroll to position [688, 0]
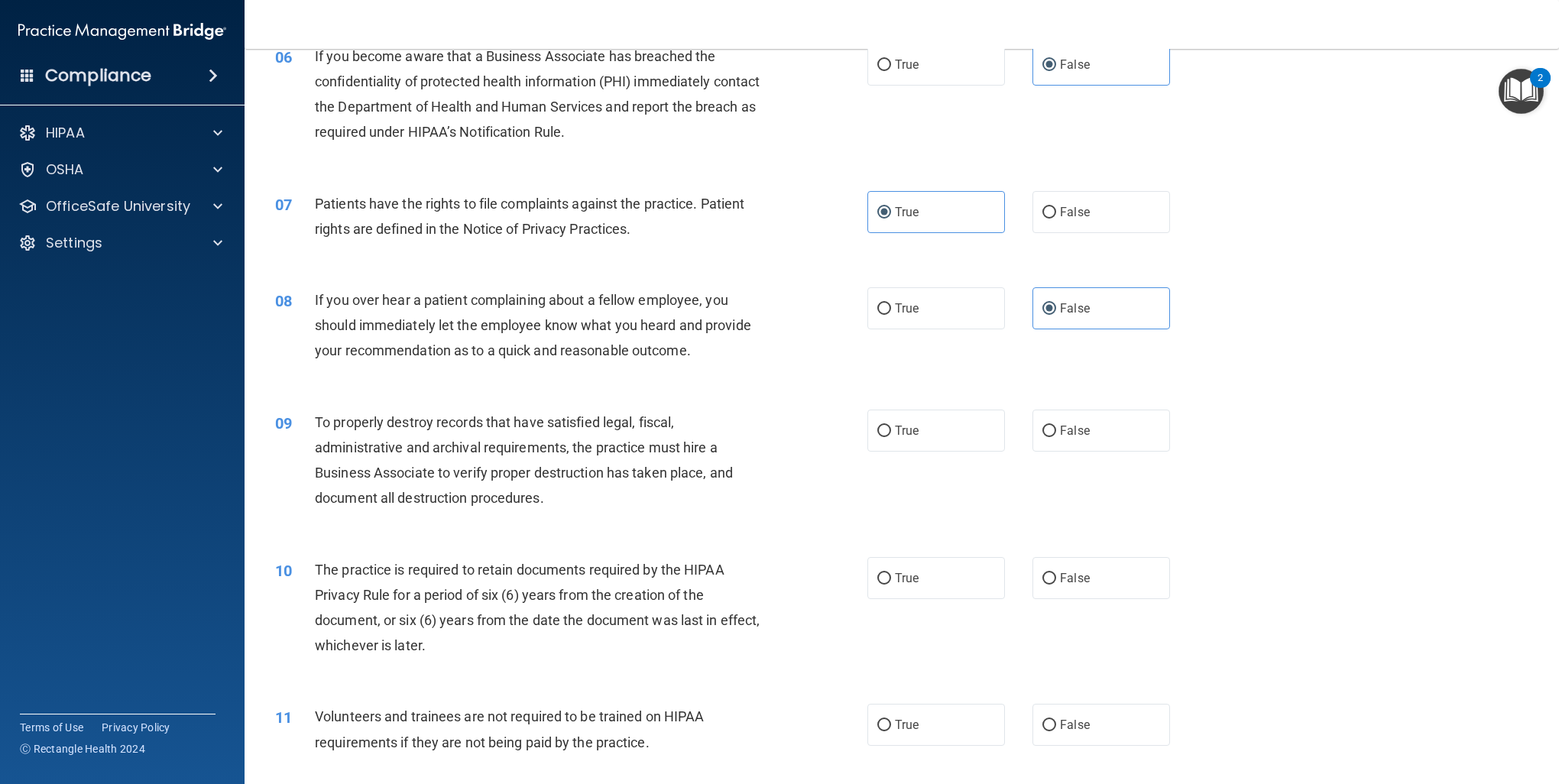
drag, startPoint x: 1045, startPoint y: 425, endPoint x: 1025, endPoint y: 439, distance: 24.4
click at [1045, 428] on input "False" at bounding box center [1049, 431] width 14 height 11
radio input "true"
drag, startPoint x: 858, startPoint y: 587, endPoint x: 863, endPoint y: 596, distance: 10.3
click at [1198, 557] on ng-form "10 The practice is required to retain documents required by the HIPAA Privacy R…" at bounding box center [1198, 557] width 0 height 0
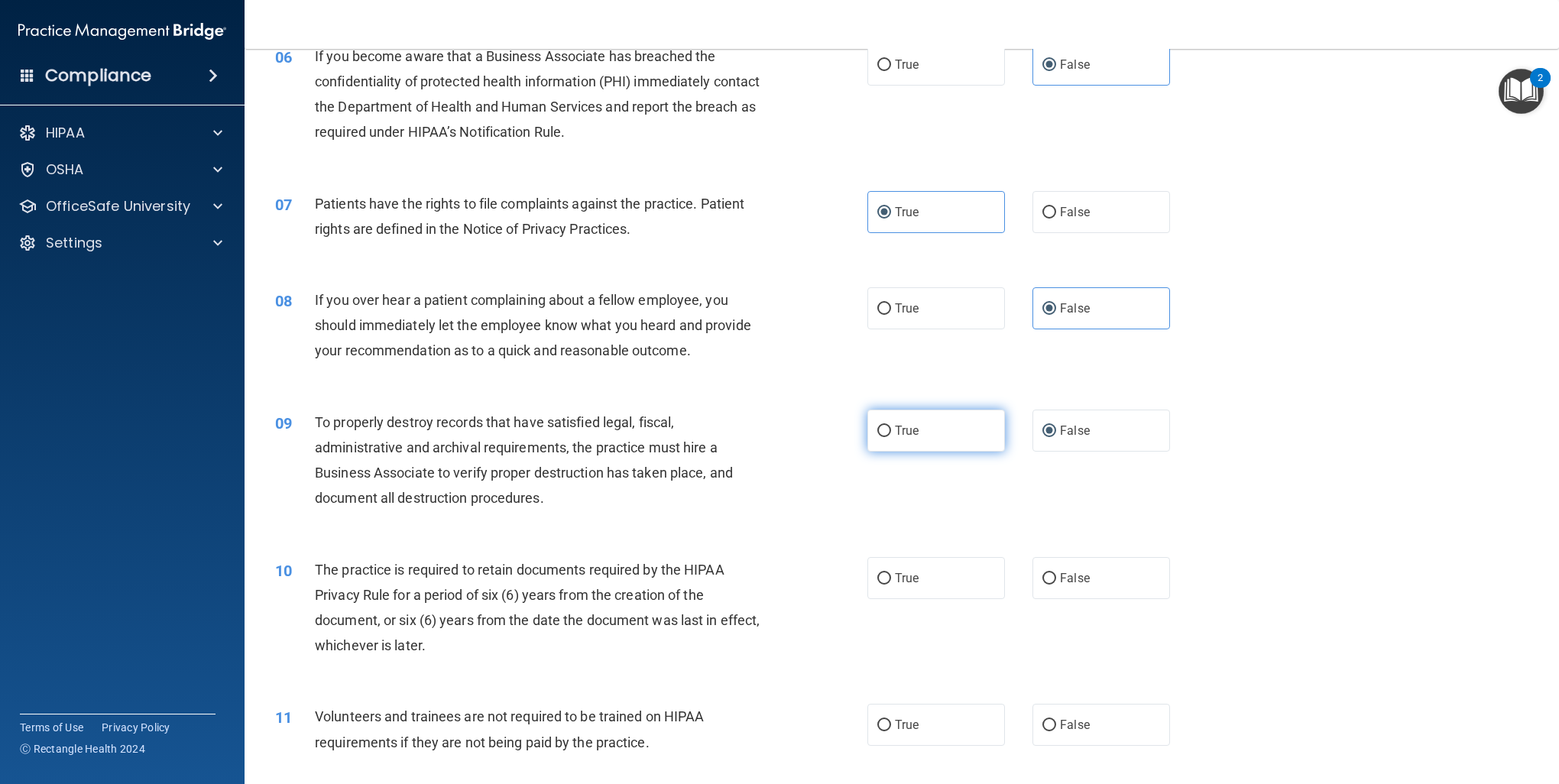
click at [924, 427] on label "True" at bounding box center [937, 430] width 138 height 42
click at [892, 427] on input "True" at bounding box center [884, 431] width 14 height 11
radio input "true"
click at [1042, 426] on input "False" at bounding box center [1049, 431] width 14 height 11
radio input "true"
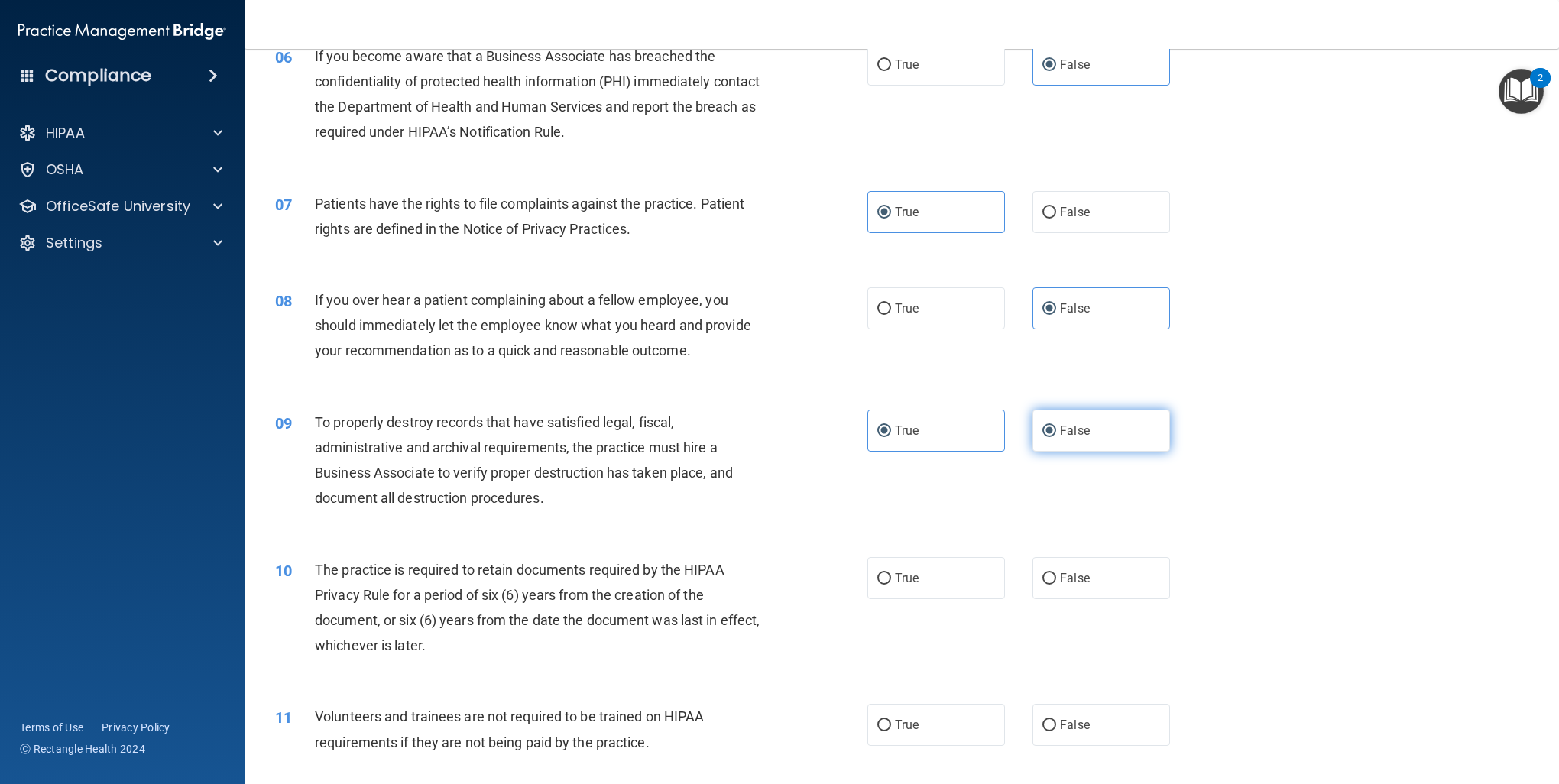
radio input "false"
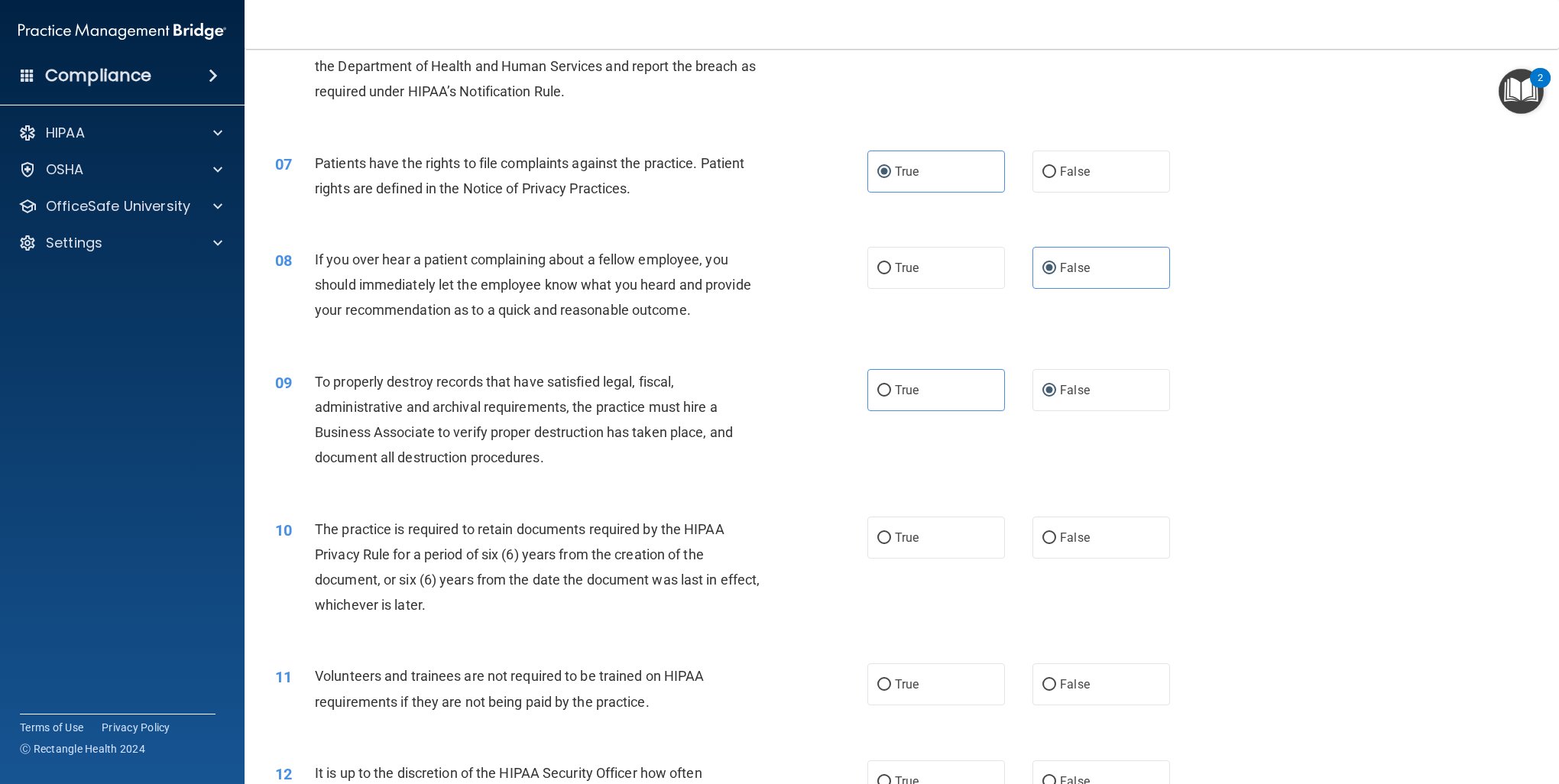
scroll to position [764, 0]
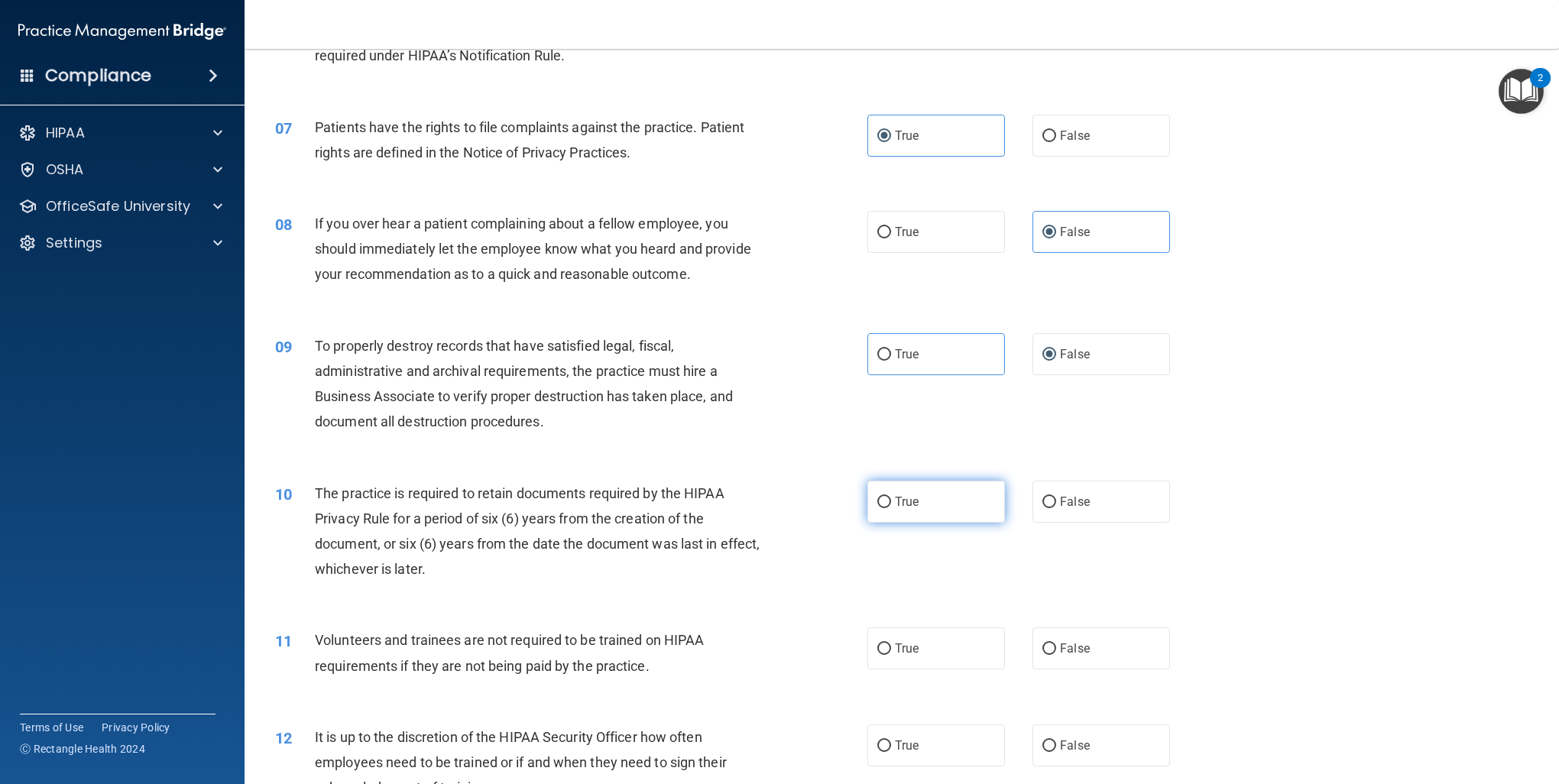
click at [914, 491] on label "True" at bounding box center [937, 501] width 138 height 42
click at [892, 497] on input "True" at bounding box center [884, 502] width 14 height 11
radio input "true"
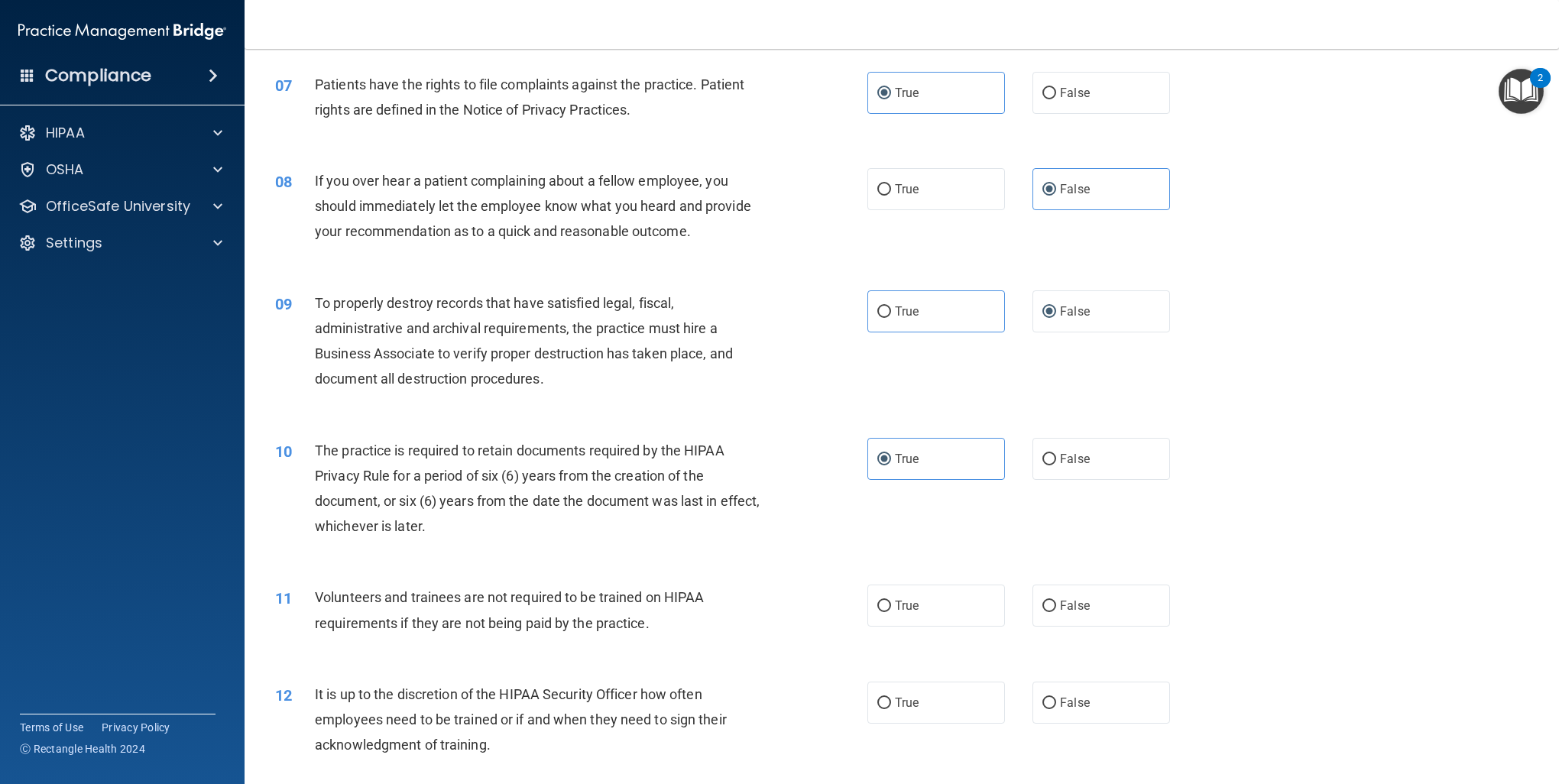
scroll to position [993, 0]
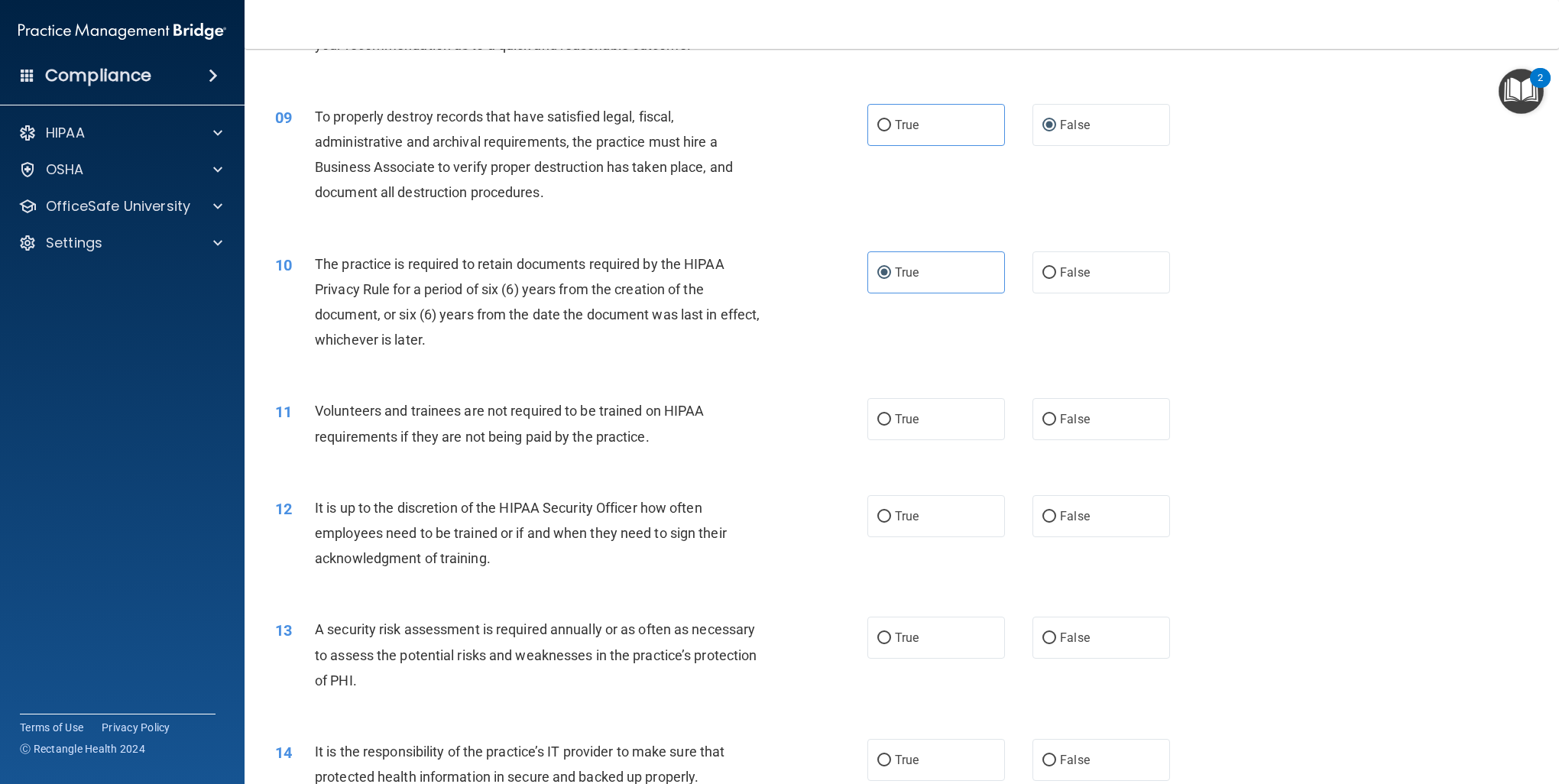
drag, startPoint x: 1048, startPoint y: 418, endPoint x: 1070, endPoint y: 463, distance: 50.1
click at [1049, 418] on label "False" at bounding box center [1102, 419] width 138 height 42
click at [1049, 418] on input "False" at bounding box center [1049, 420] width 14 height 11
radio input "true"
click at [1060, 512] on span "False" at bounding box center [1074, 516] width 30 height 14
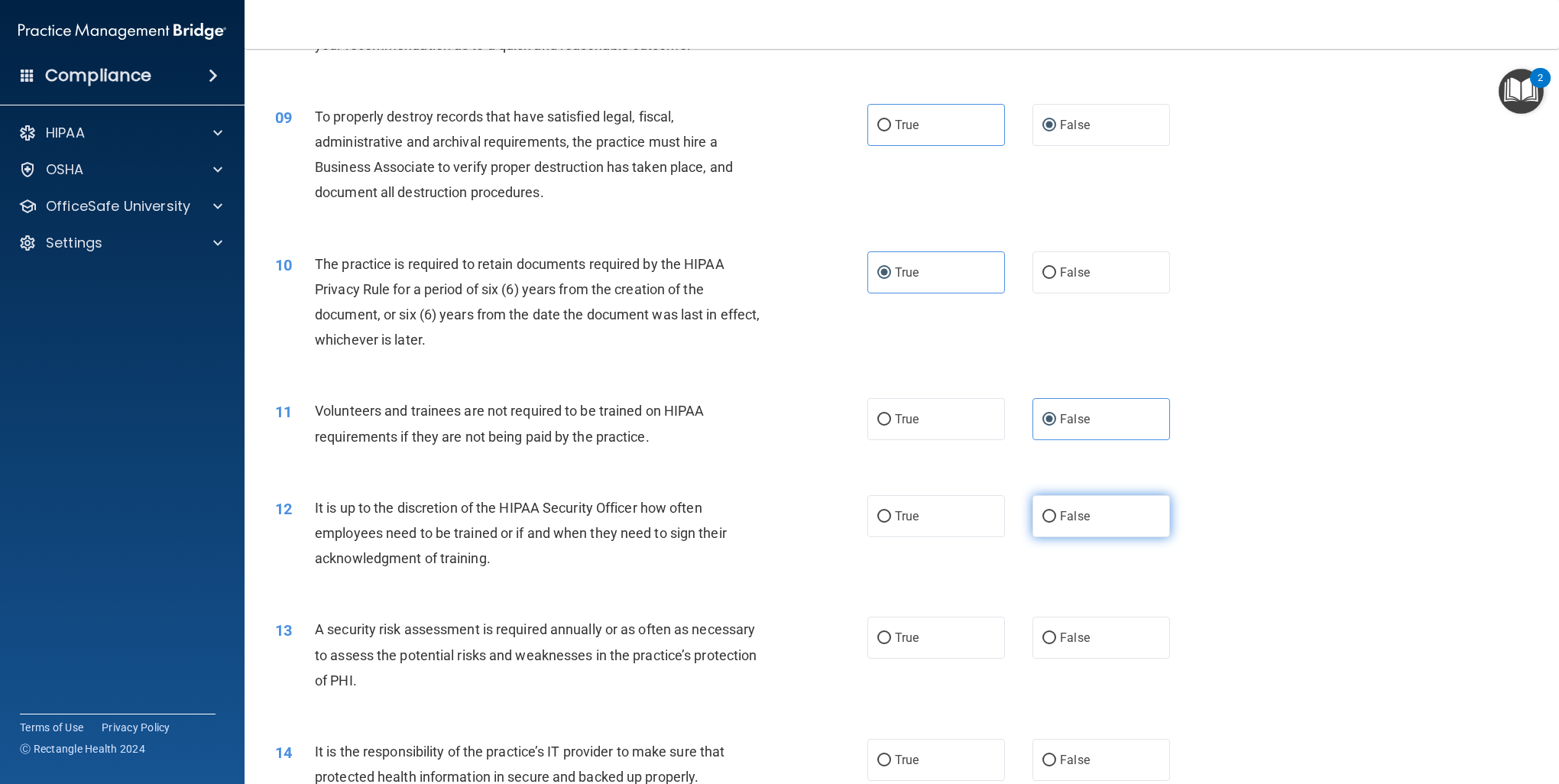
click at [1054, 512] on input "False" at bounding box center [1049, 517] width 14 height 11
radio input "true"
click at [908, 634] on span "True" at bounding box center [907, 637] width 24 height 14
click at [892, 634] on input "True" at bounding box center [884, 638] width 14 height 11
radio input "true"
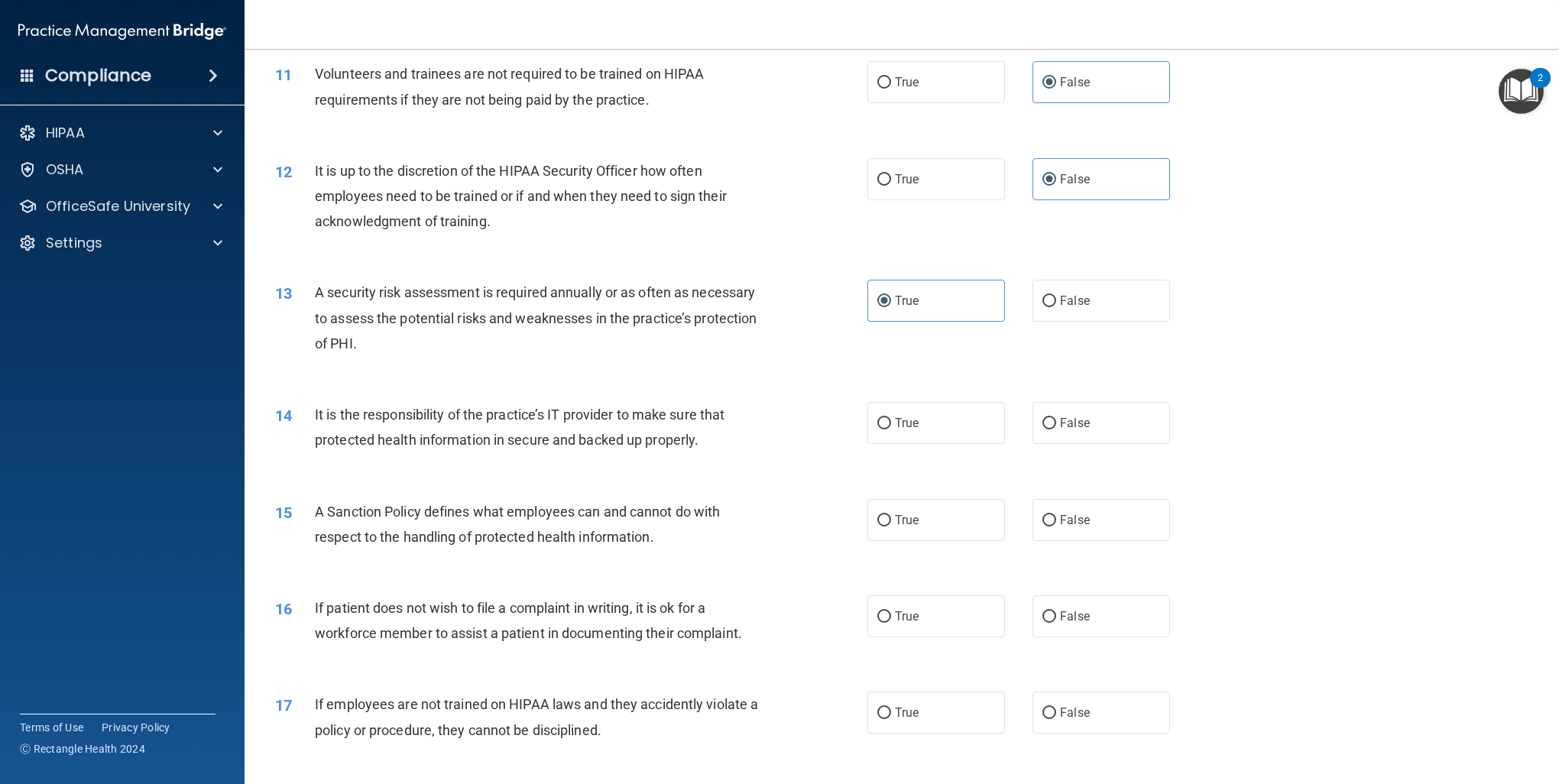
scroll to position [1375, 0]
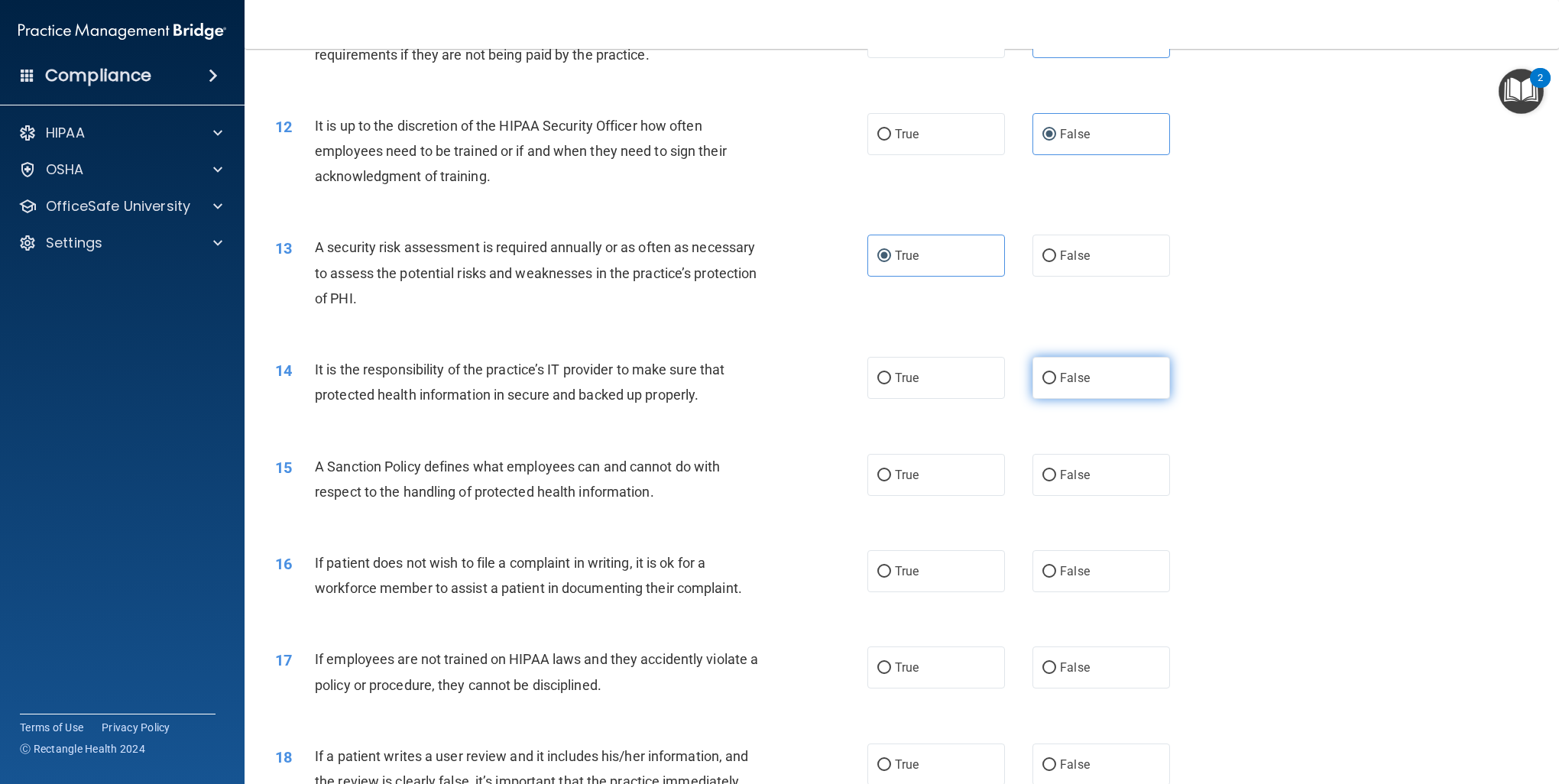
click at [1087, 373] on label "False" at bounding box center [1102, 378] width 138 height 42
click at [1057, 373] on input "False" at bounding box center [1049, 379] width 14 height 11
radio input "true"
drag, startPoint x: 1066, startPoint y: 471, endPoint x: 999, endPoint y: 525, distance: 86.1
click at [1066, 472] on span "False" at bounding box center [1074, 475] width 30 height 14
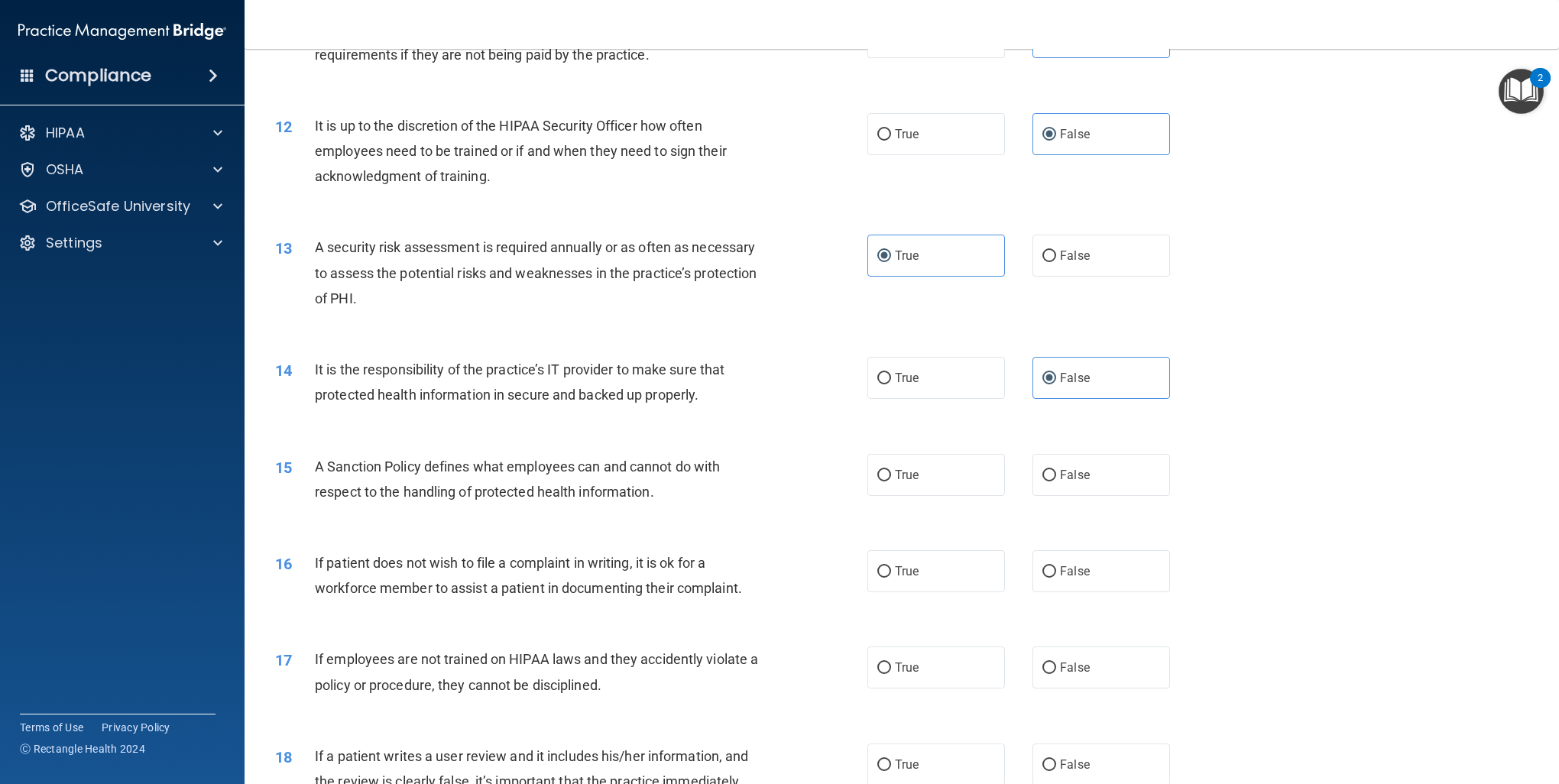
click at [1057, 472] on input "False" at bounding box center [1049, 476] width 14 height 11
radio input "true"
click at [928, 577] on label "True" at bounding box center [937, 571] width 138 height 42
click at [892, 577] on input "True" at bounding box center [884, 572] width 14 height 11
radio input "true"
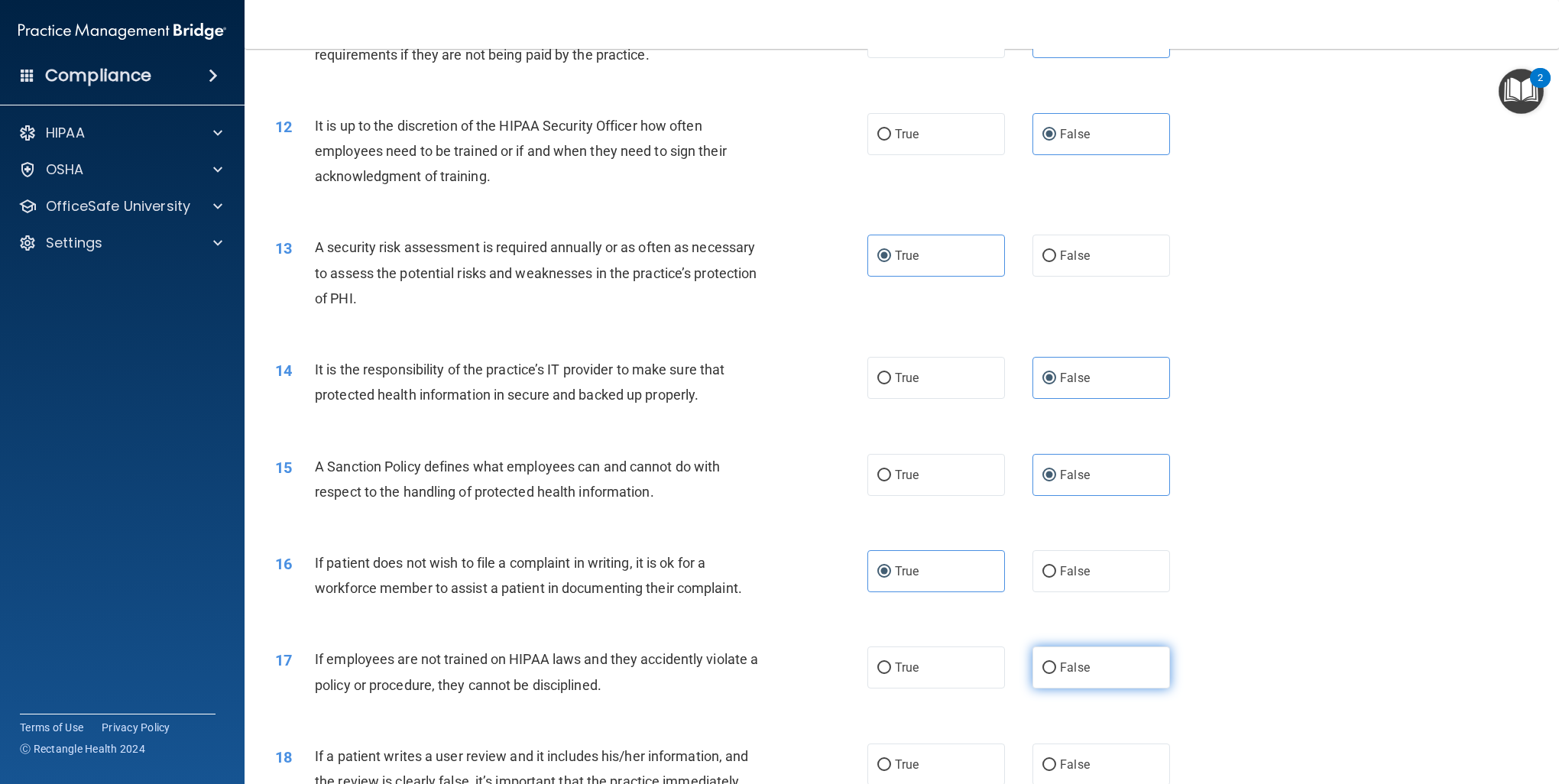
click at [1080, 669] on span "False" at bounding box center [1074, 667] width 30 height 14
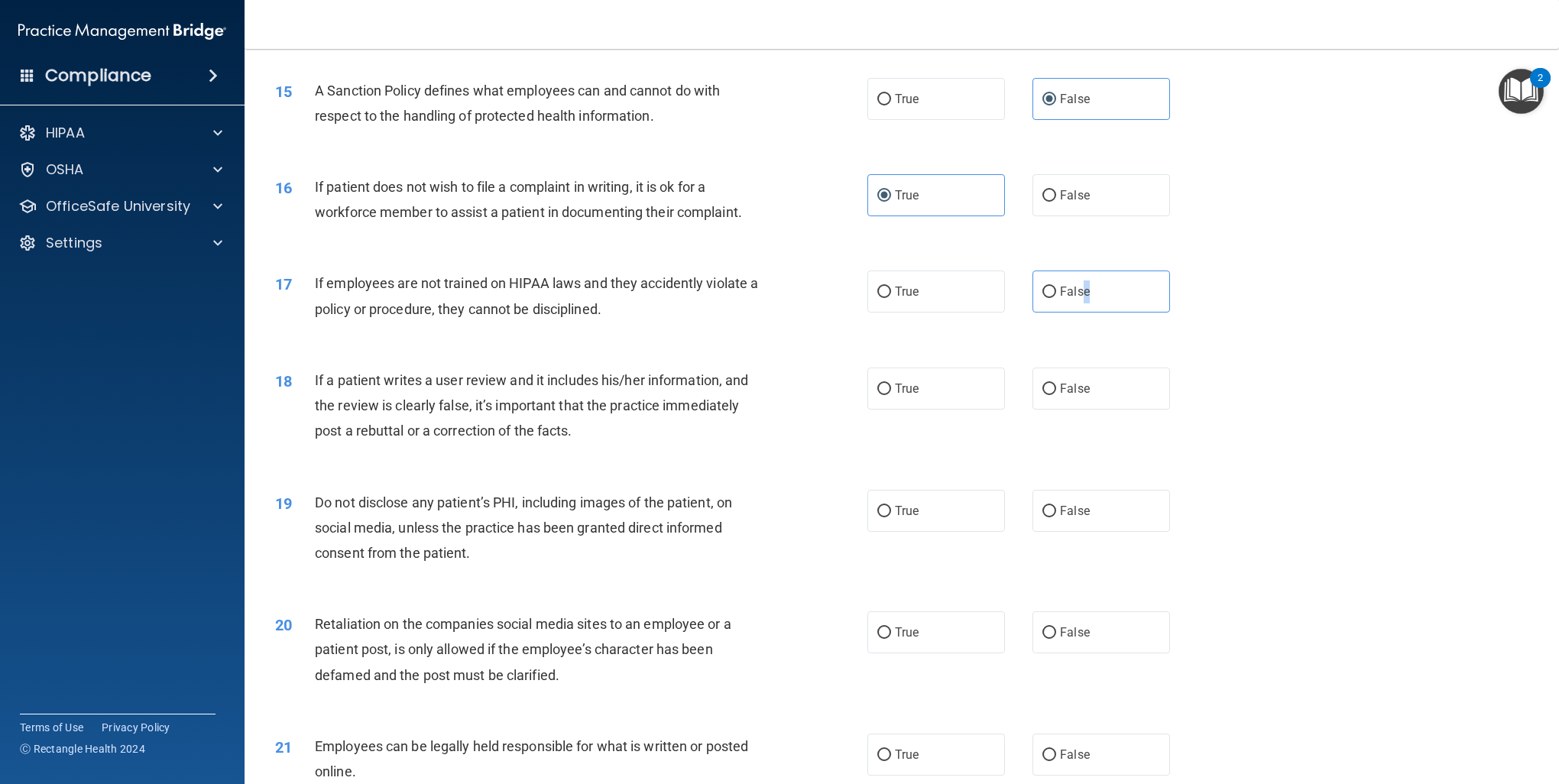
scroll to position [1758, 0]
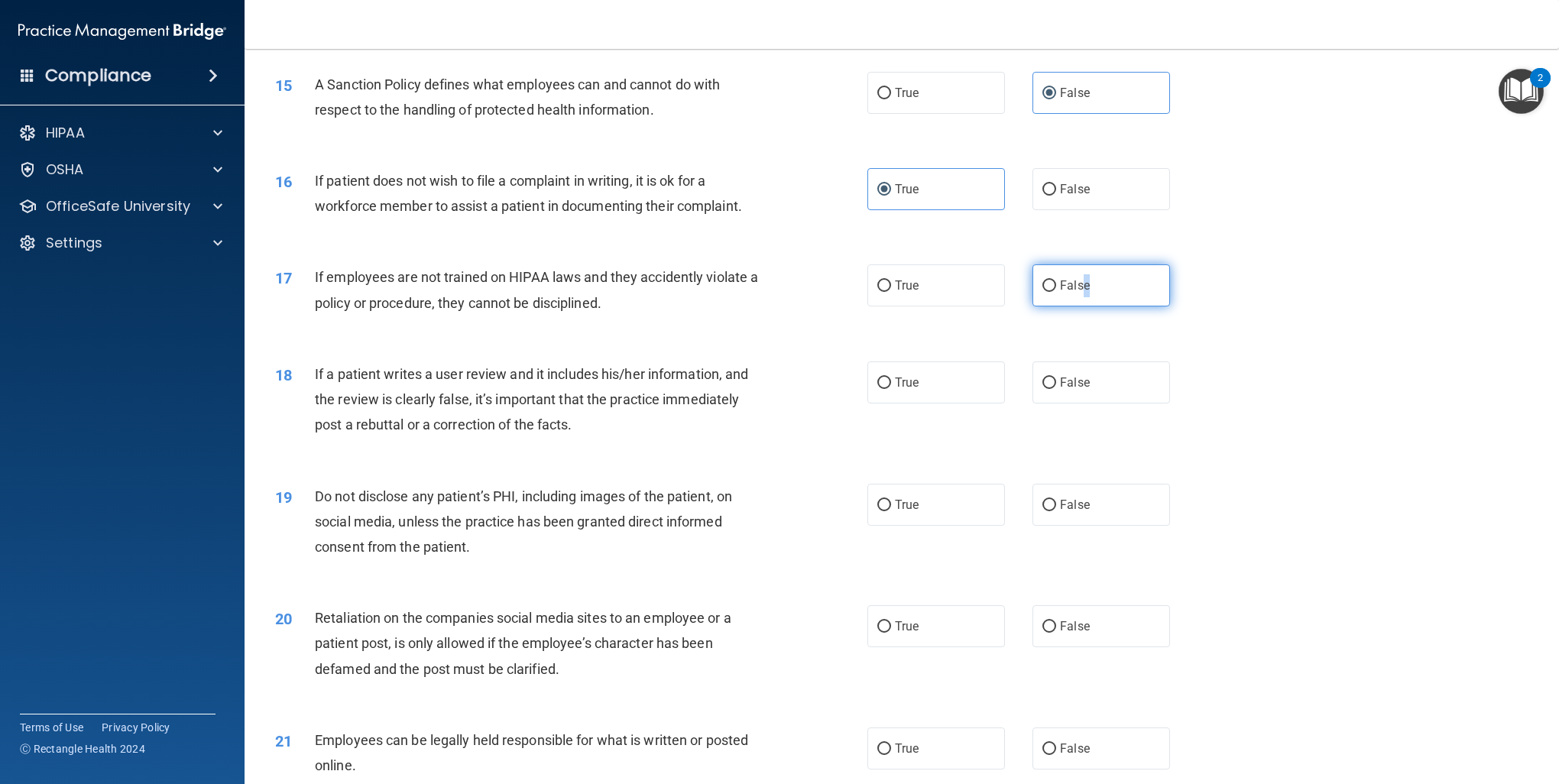
click at [1043, 280] on input "False" at bounding box center [1049, 286] width 14 height 11
radio input "true"
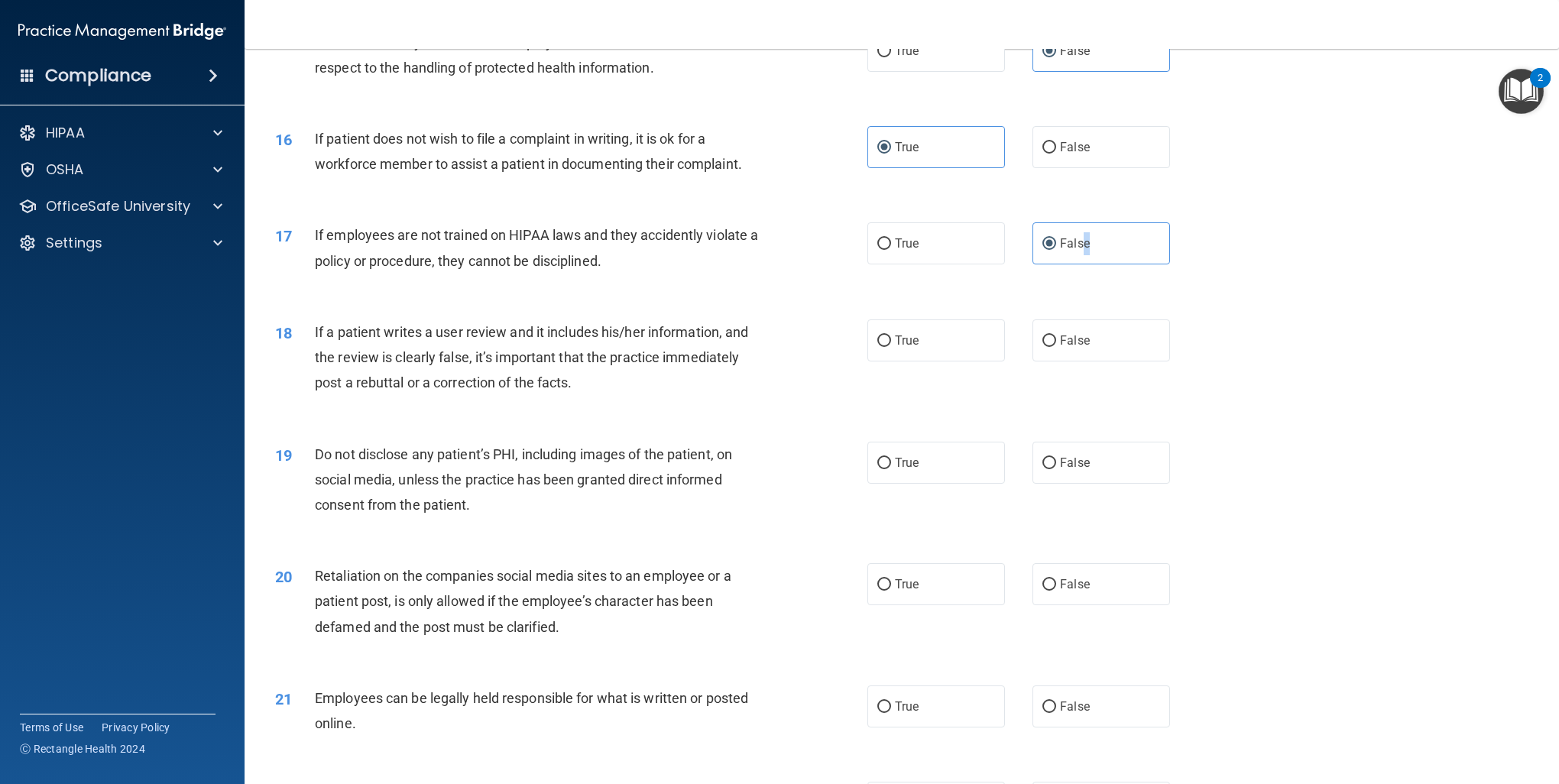
scroll to position [1834, 0]
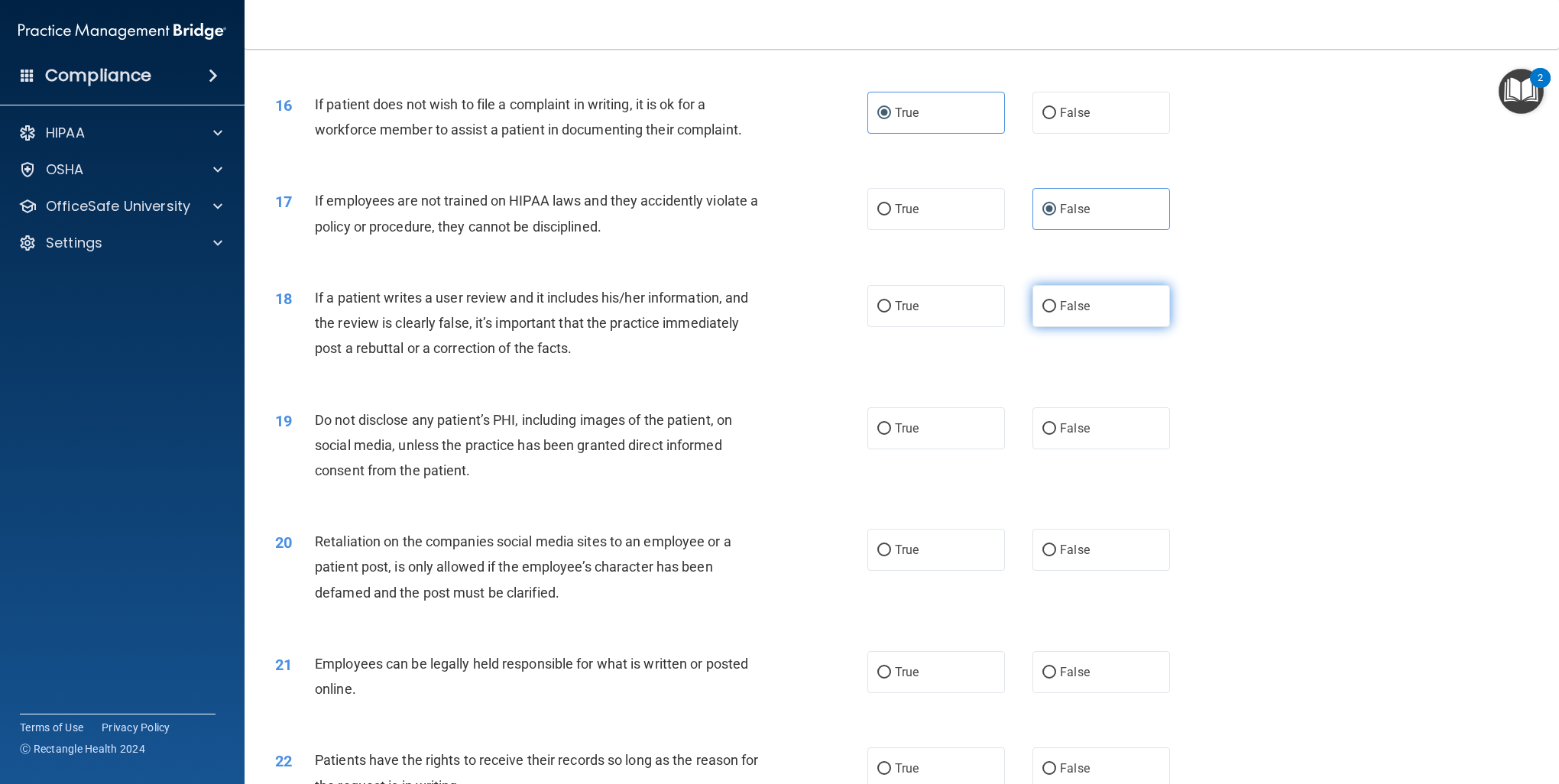
click at [1033, 316] on label "False" at bounding box center [1102, 306] width 138 height 42
click at [1042, 312] on input "False" at bounding box center [1049, 307] width 14 height 11
radio input "true"
click at [884, 424] on input "True" at bounding box center [884, 429] width 14 height 11
radio input "true"
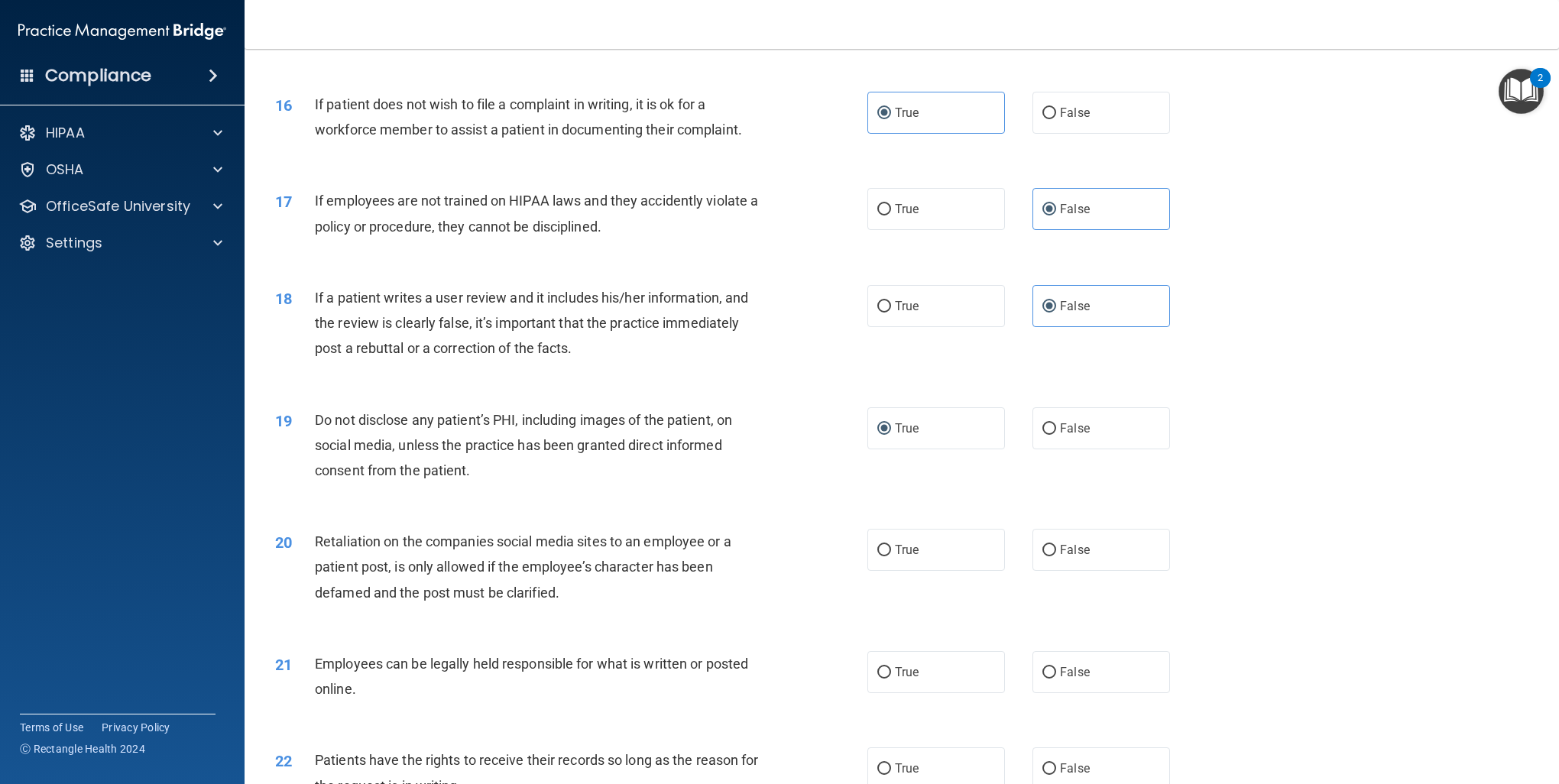
drag, startPoint x: 1040, startPoint y: 552, endPoint x: 1023, endPoint y: 587, distance: 38.9
click at [1042, 552] on input "False" at bounding box center [1049, 550] width 14 height 11
radio input "true"
click at [882, 668] on input "True" at bounding box center [884, 673] width 14 height 11
radio input "true"
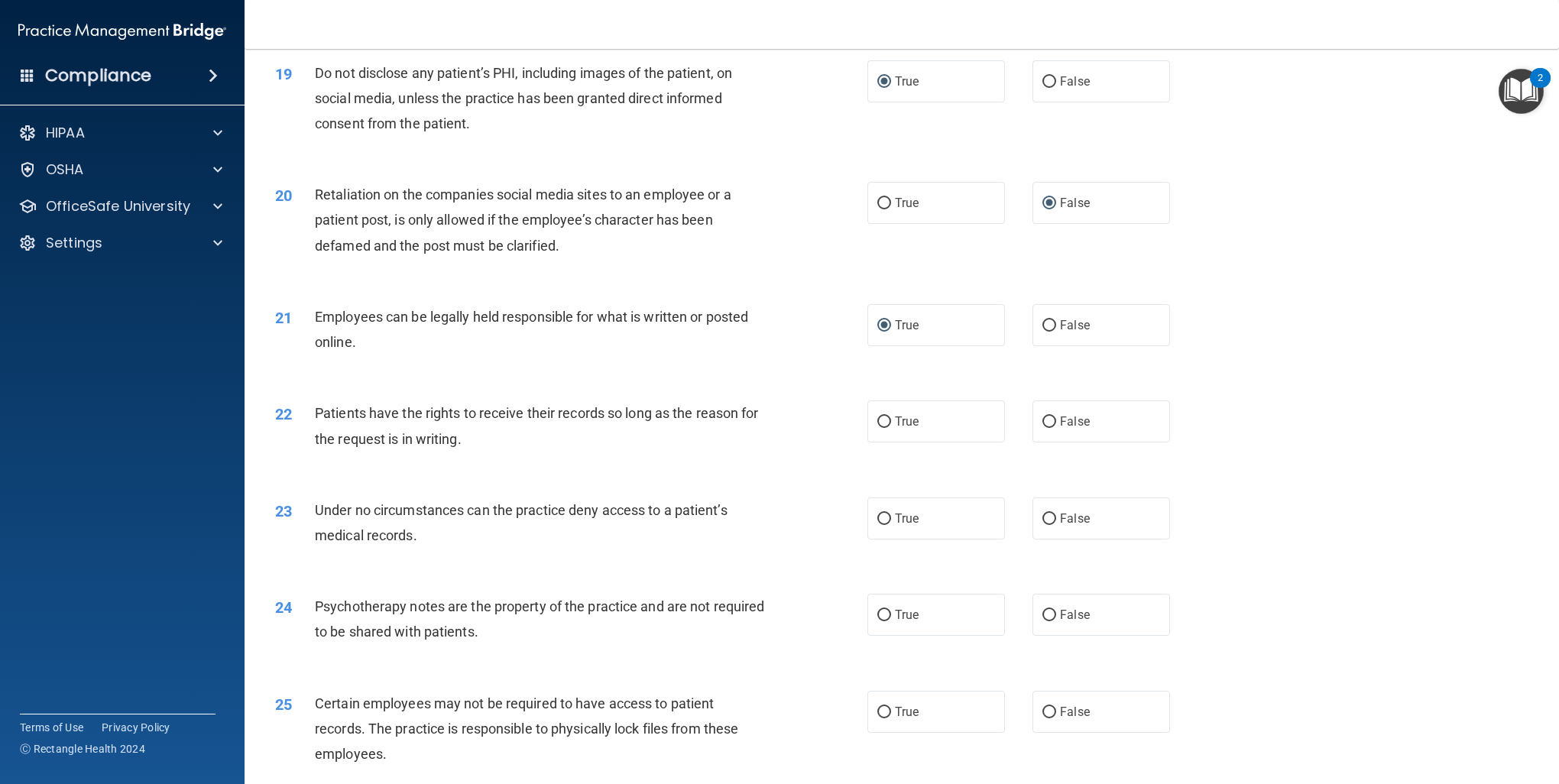
scroll to position [2216, 0]
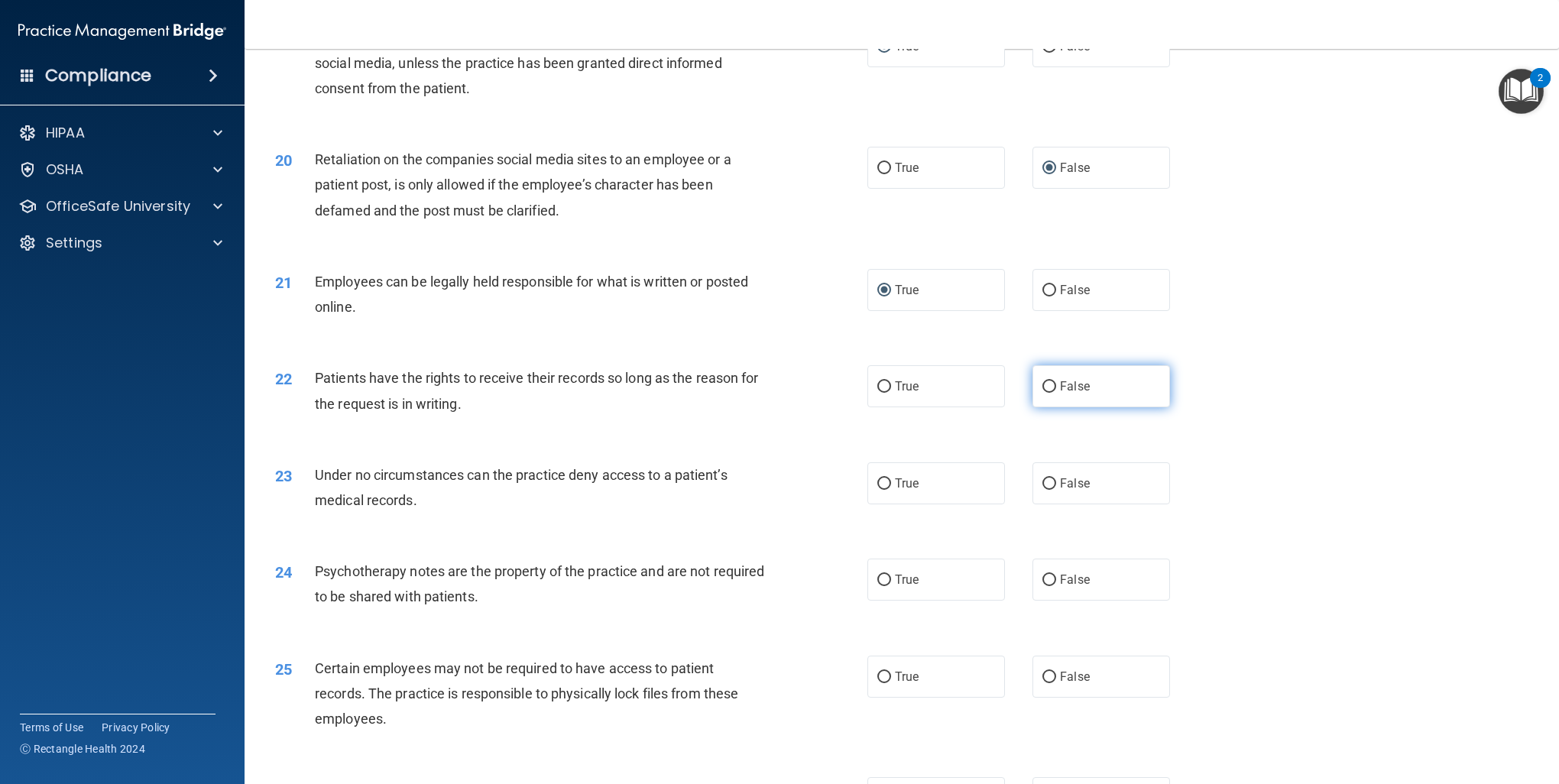
drag, startPoint x: 1041, startPoint y: 390, endPoint x: 1039, endPoint y: 407, distance: 17.1
click at [1042, 392] on input "False" at bounding box center [1049, 387] width 14 height 11
radio input "true"
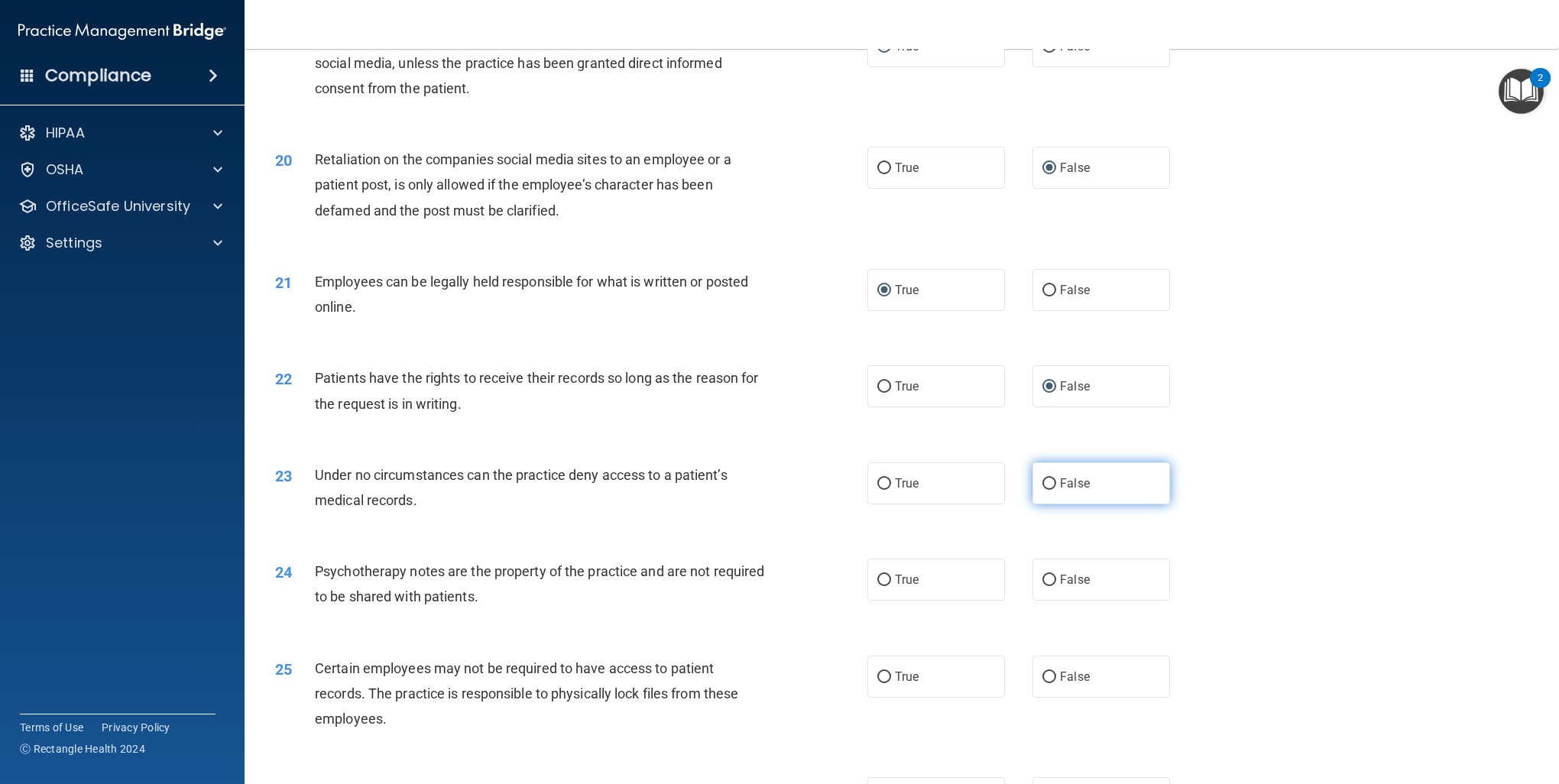
drag, startPoint x: 1037, startPoint y: 484, endPoint x: 1045, endPoint y: 489, distance: 9.4
click at [1042, 485] on input "False" at bounding box center [1049, 484] width 14 height 11
radio input "true"
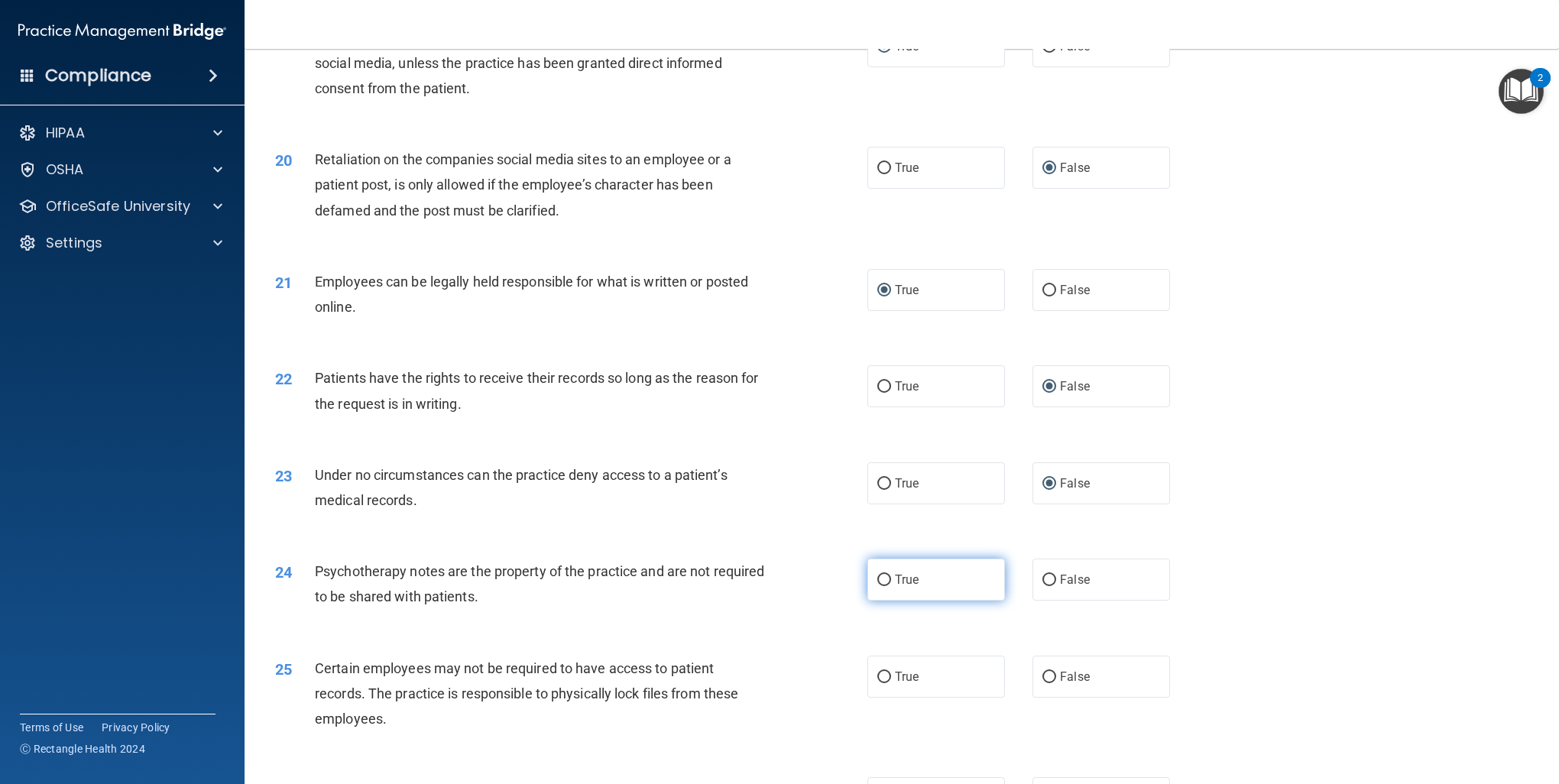
click at [881, 582] on input "True" at bounding box center [884, 581] width 14 height 11
radio input "true"
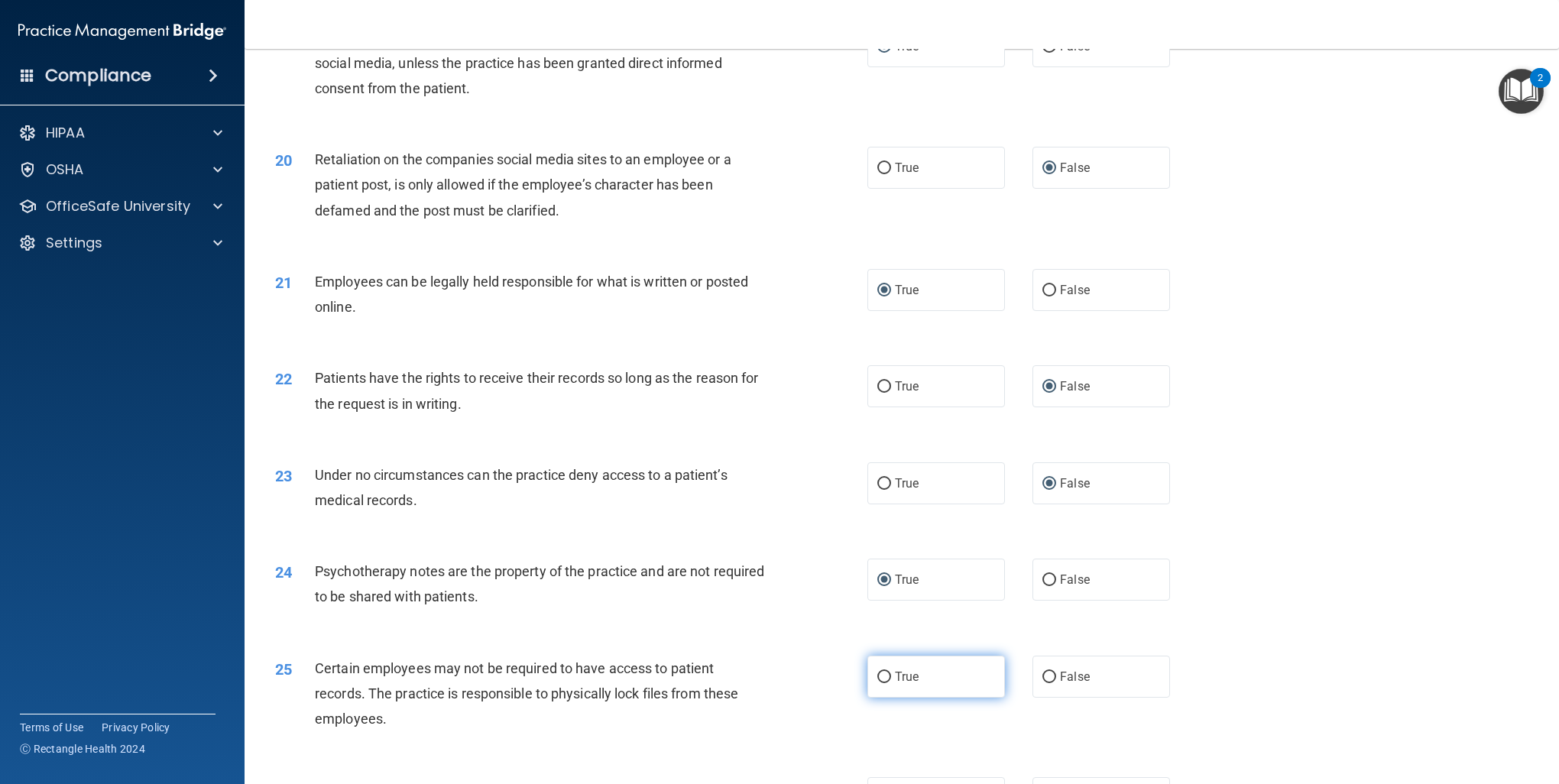
drag, startPoint x: 875, startPoint y: 683, endPoint x: 884, endPoint y: 681, distance: 9.2
click at [878, 683] on label "True" at bounding box center [937, 677] width 138 height 42
click at [878, 683] on input "True" at bounding box center [884, 677] width 14 height 11
radio input "true"
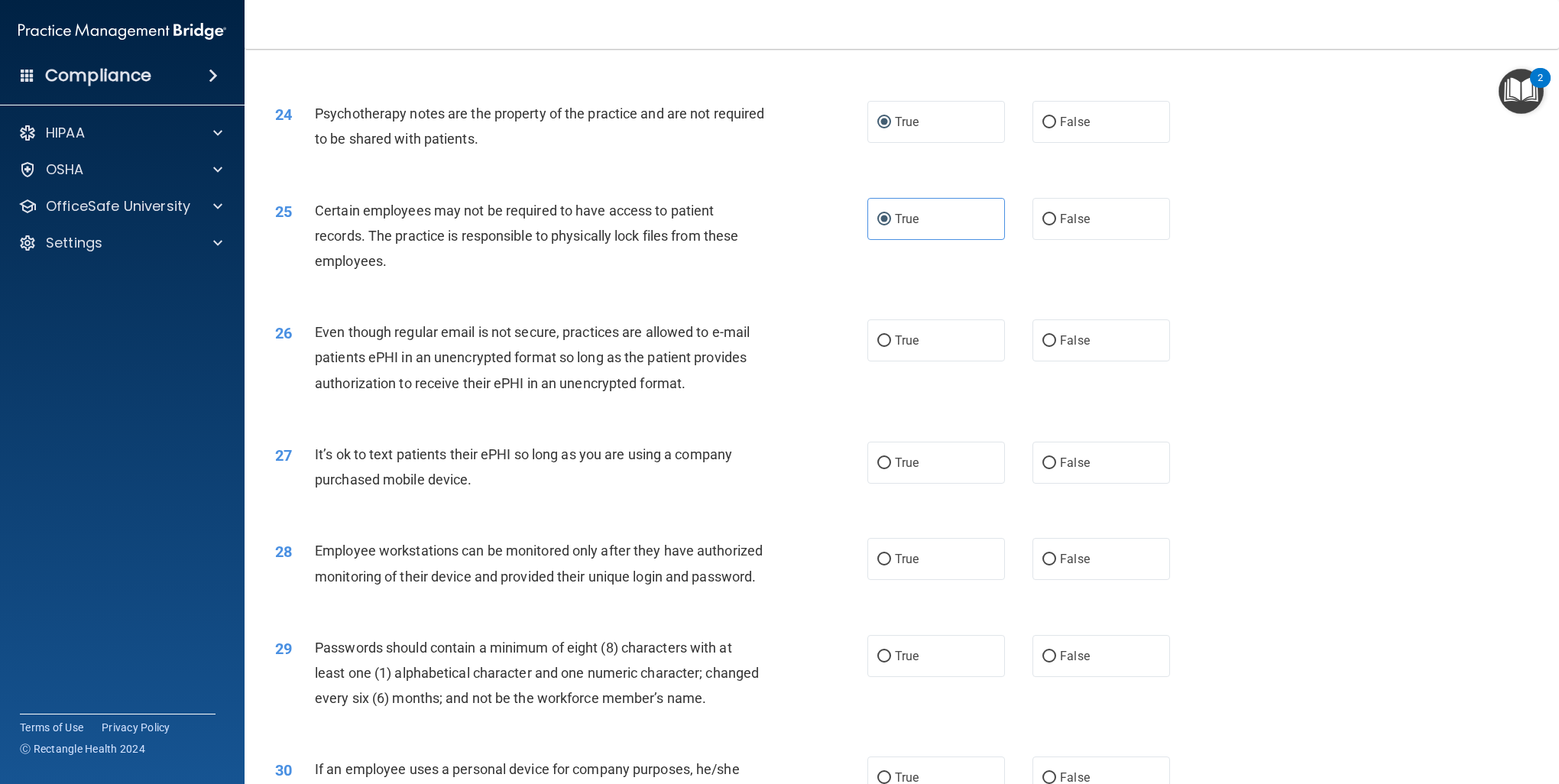
scroll to position [2675, 0]
click at [887, 339] on label "True" at bounding box center [937, 340] width 138 height 42
click at [887, 339] on input "True" at bounding box center [884, 340] width 14 height 11
radio input "true"
drag, startPoint x: 1042, startPoint y: 451, endPoint x: 1052, endPoint y: 477, distance: 27.9
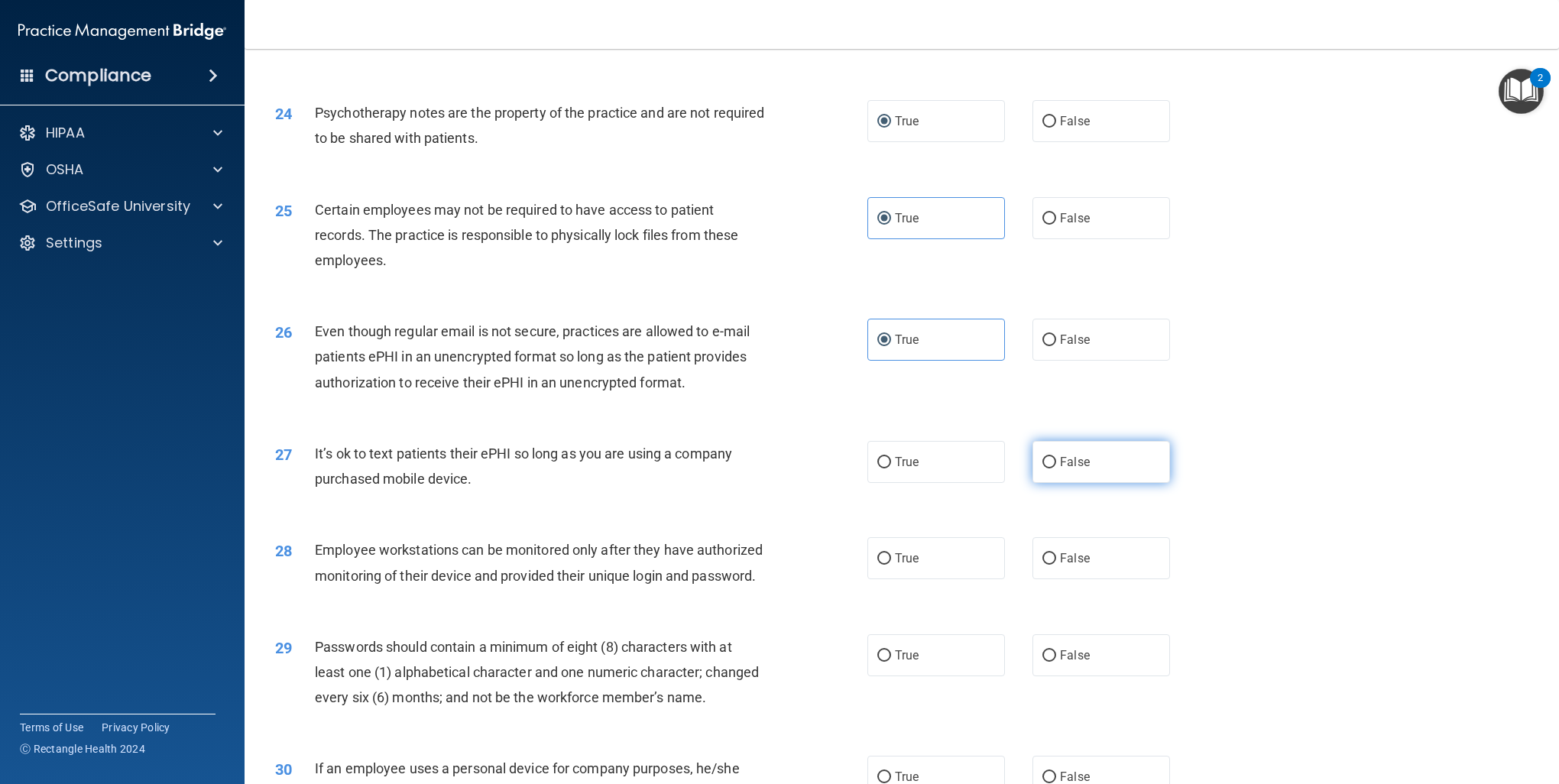
click at [1042, 452] on label "False" at bounding box center [1102, 462] width 138 height 42
click at [1042, 457] on input "False" at bounding box center [1049, 463] width 14 height 11
radio input "true"
click at [1039, 558] on label "False" at bounding box center [1102, 558] width 138 height 42
click at [1042, 563] on input "False" at bounding box center [1049, 559] width 14 height 11
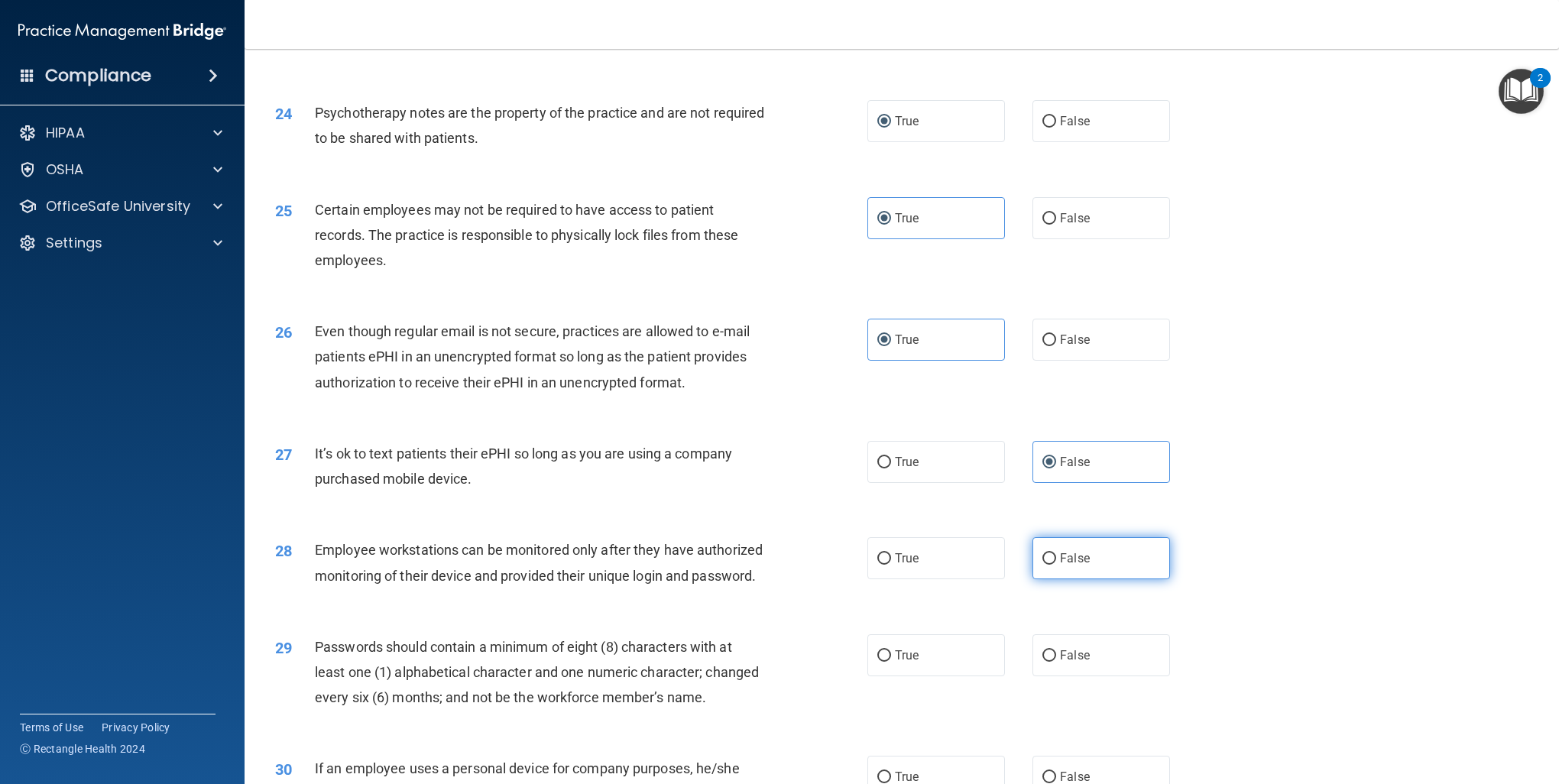
radio input "true"
click at [886, 676] on label "True" at bounding box center [937, 655] width 138 height 42
click at [886, 661] on input "True" at bounding box center [884, 656] width 14 height 11
radio input "true"
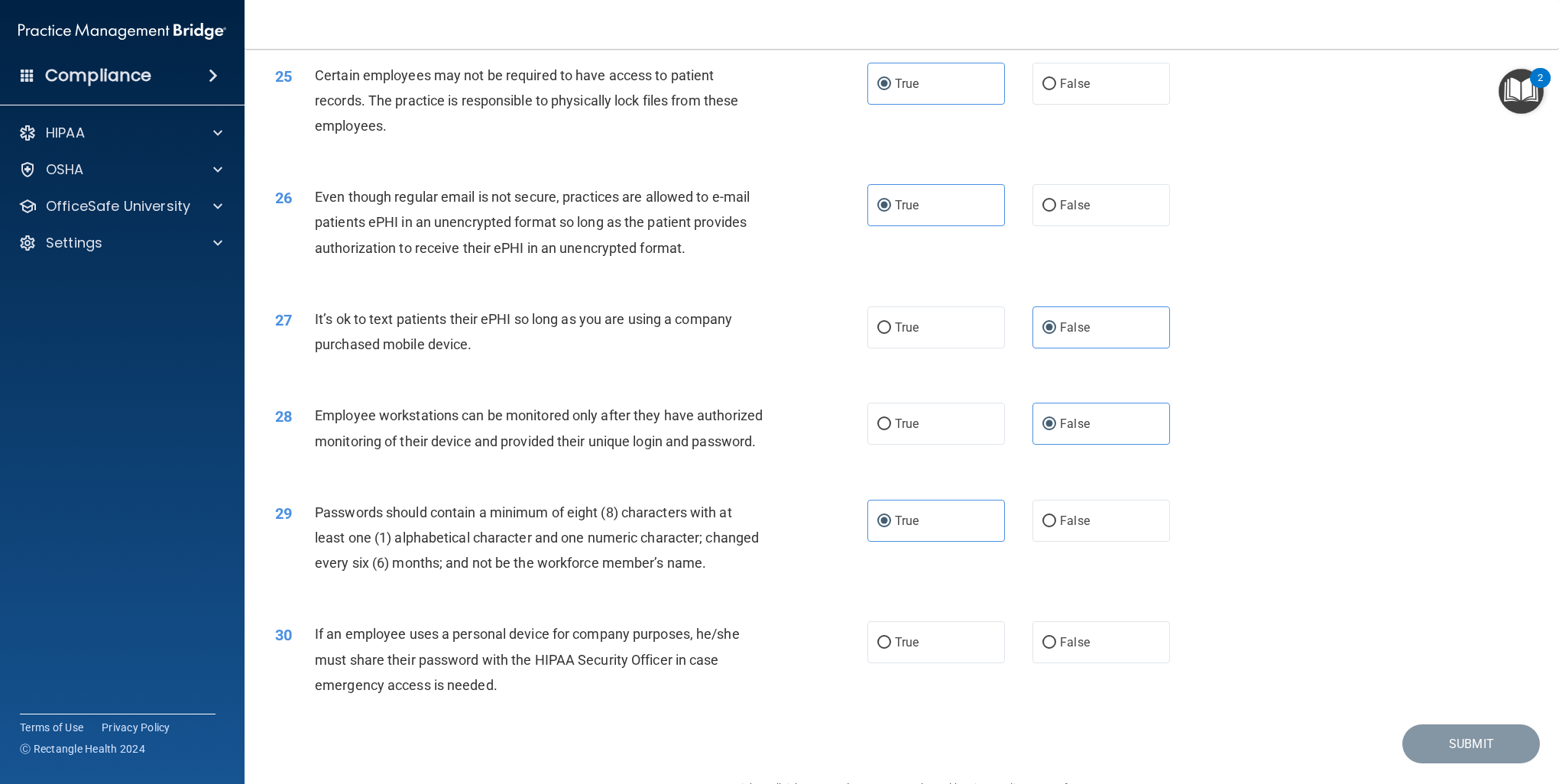
scroll to position [2900, 0]
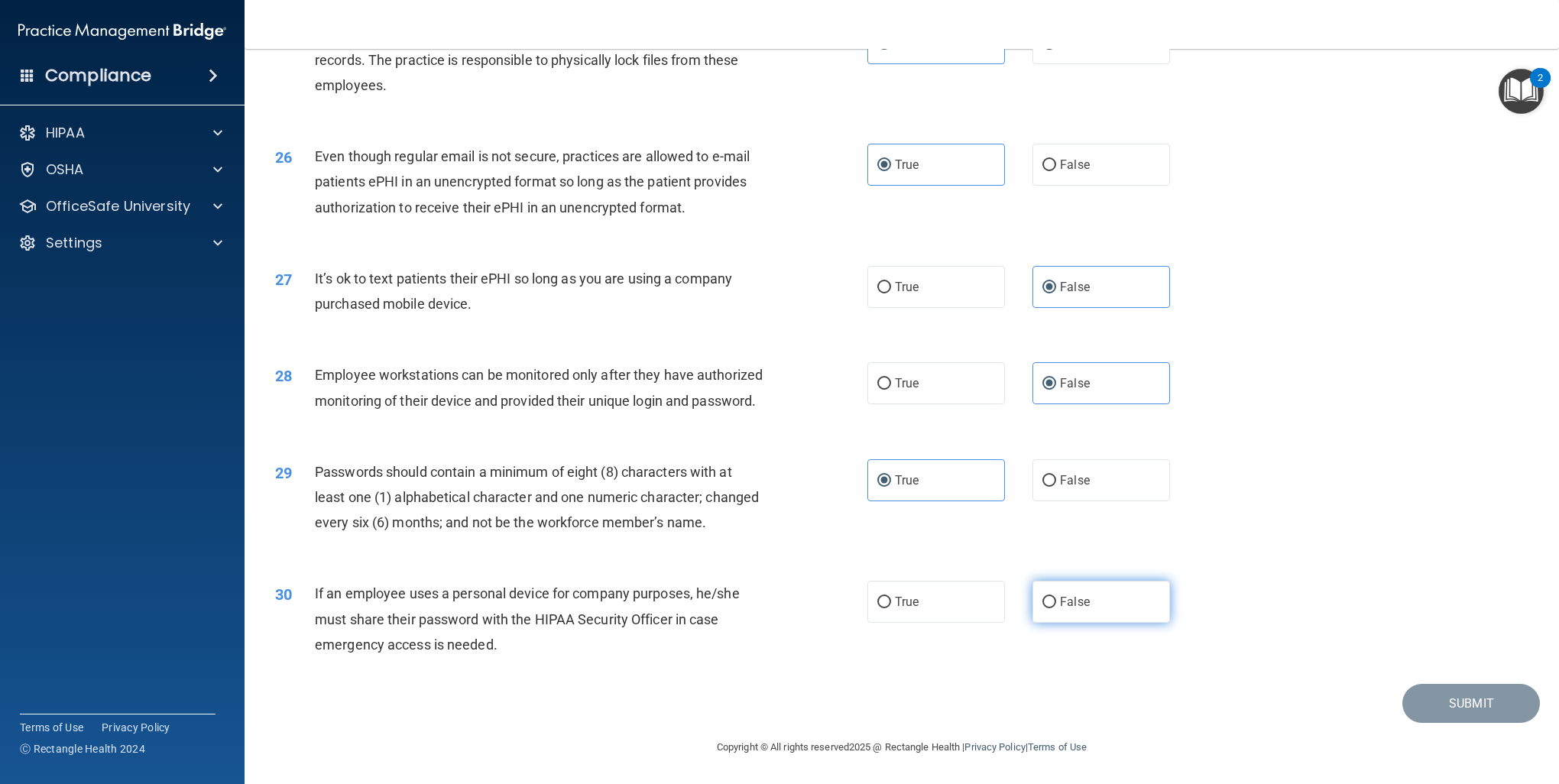
drag, startPoint x: 1036, startPoint y: 601, endPoint x: 1042, endPoint y: 608, distance: 9.2
click at [1042, 601] on input "False" at bounding box center [1049, 602] width 14 height 11
radio input "true"
drag, startPoint x: 1461, startPoint y: 700, endPoint x: 1324, endPoint y: 650, distance: 145.8
click at [1461, 698] on button "Submit" at bounding box center [1472, 703] width 138 height 39
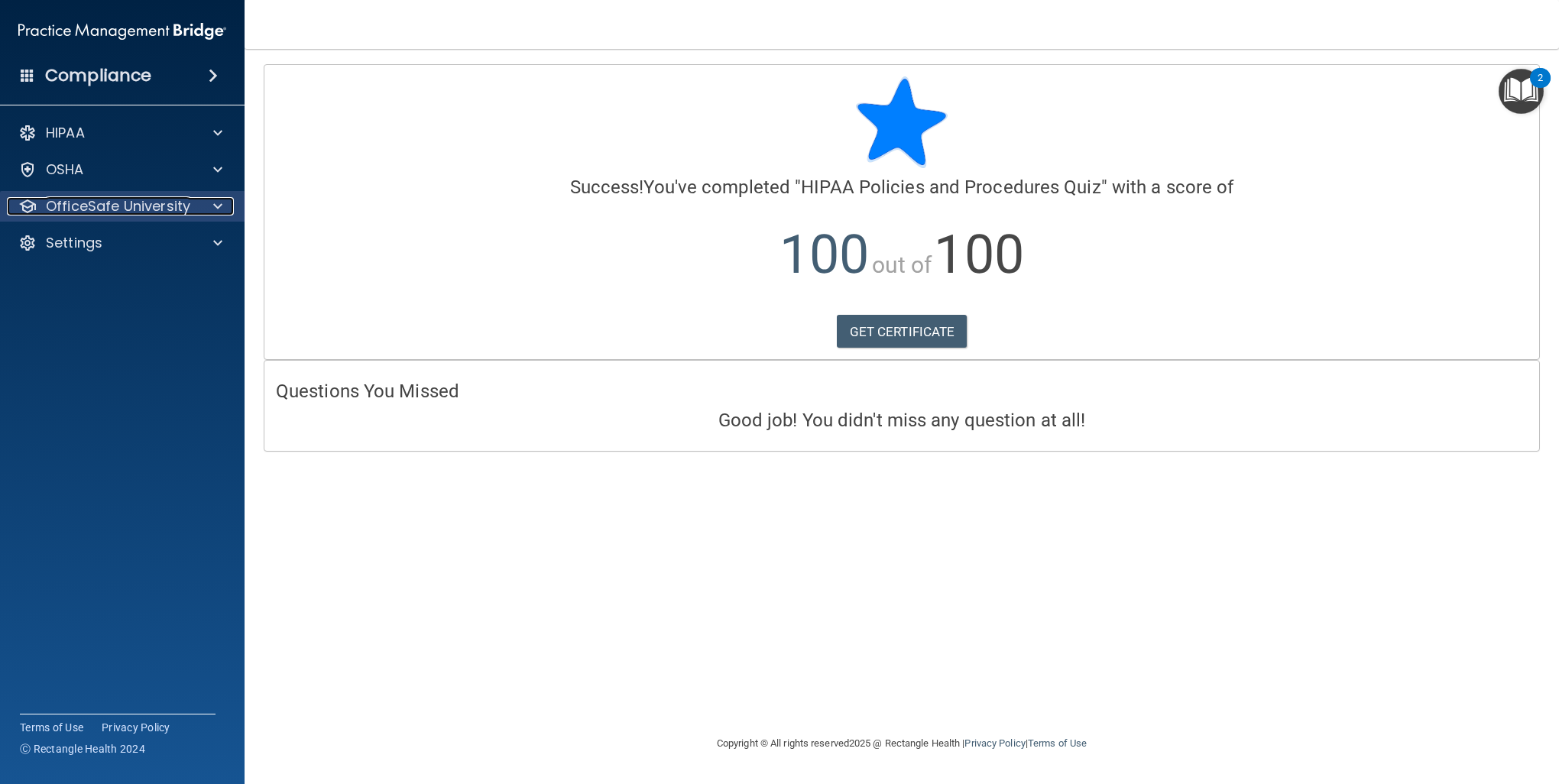
click at [210, 213] on div at bounding box center [216, 206] width 38 height 18
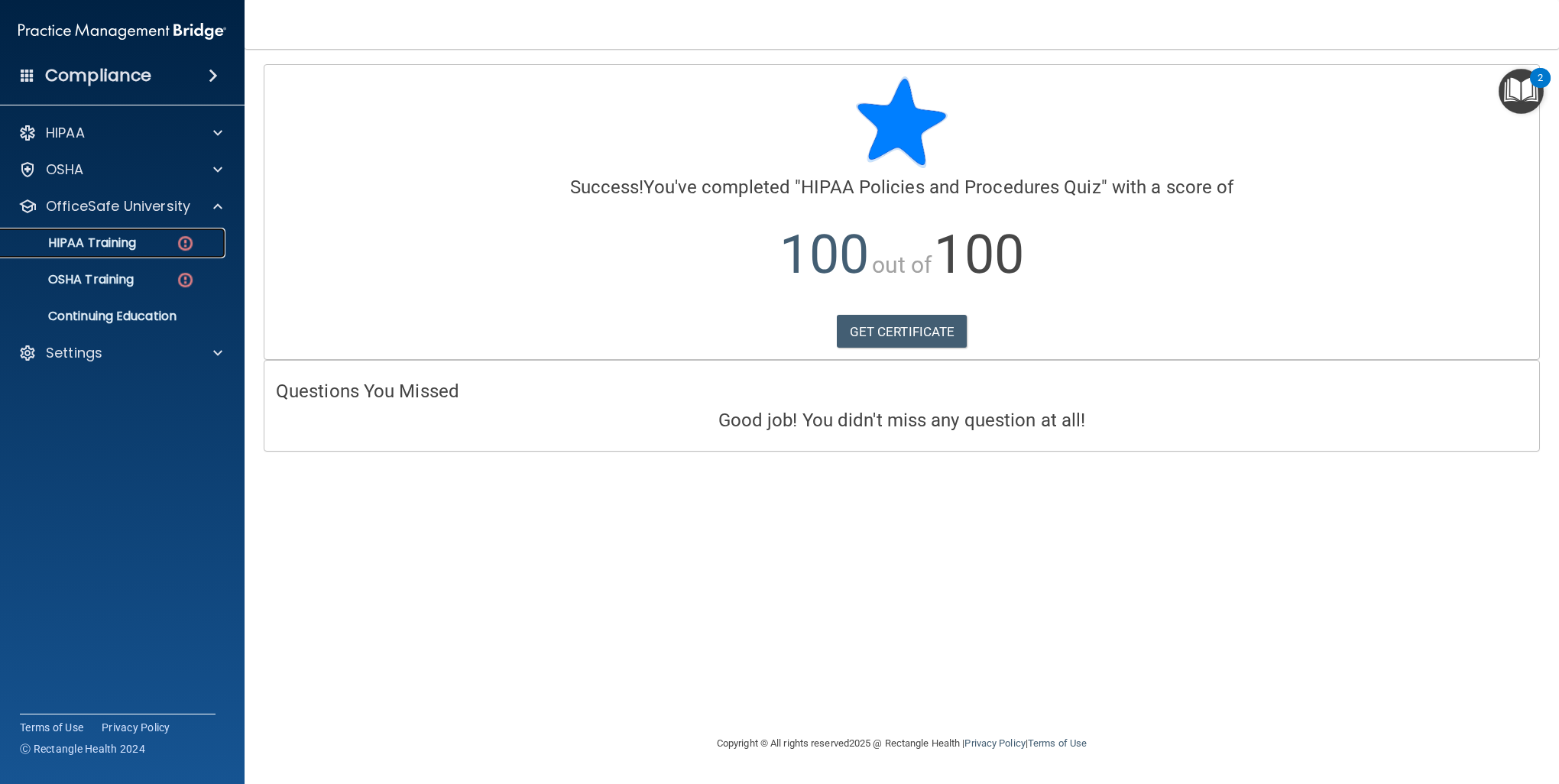
click at [158, 240] on div "HIPAA Training" at bounding box center [114, 243] width 208 height 15
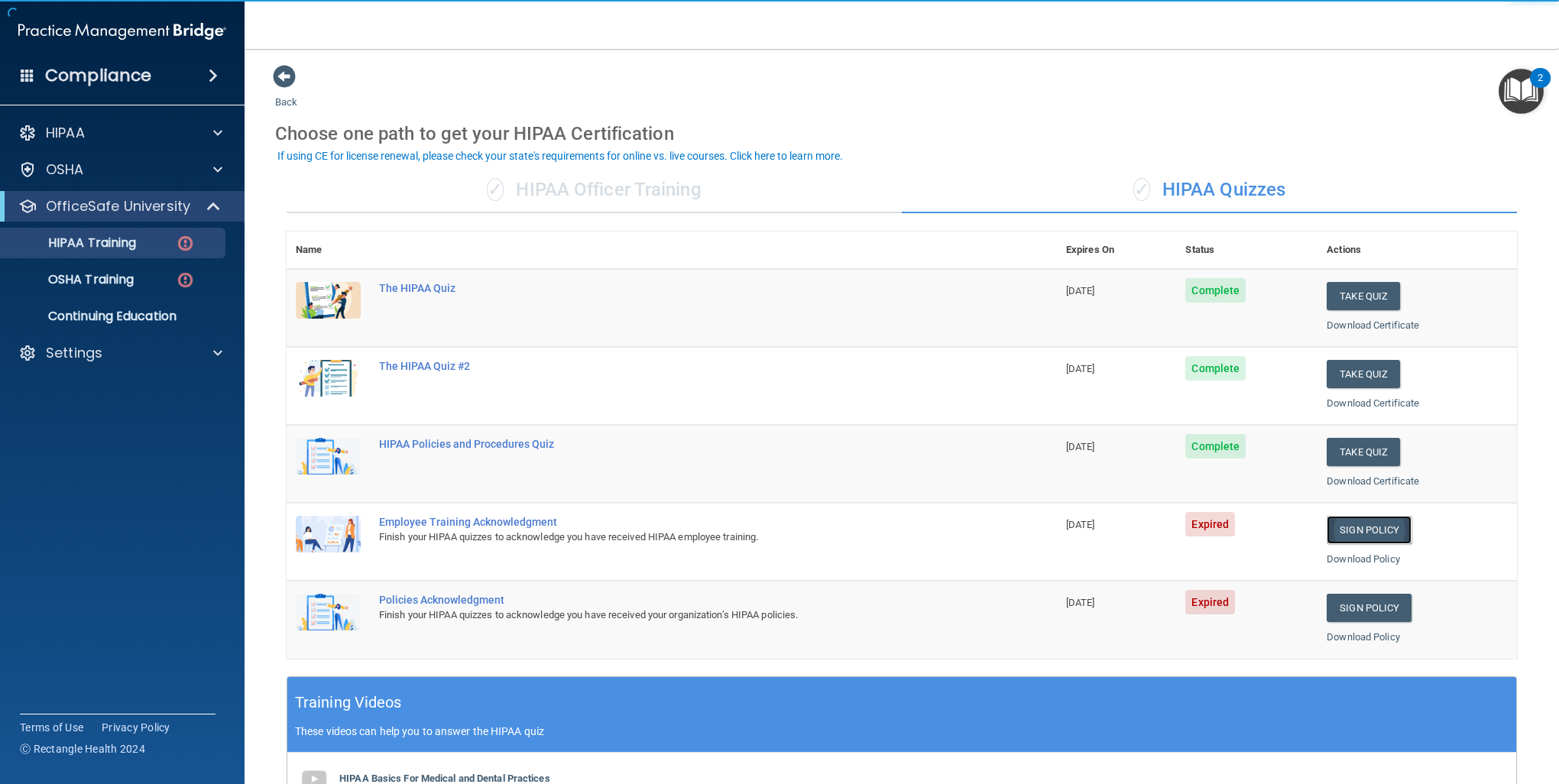
click at [1339, 521] on link "Sign Policy" at bounding box center [1369, 529] width 85 height 28
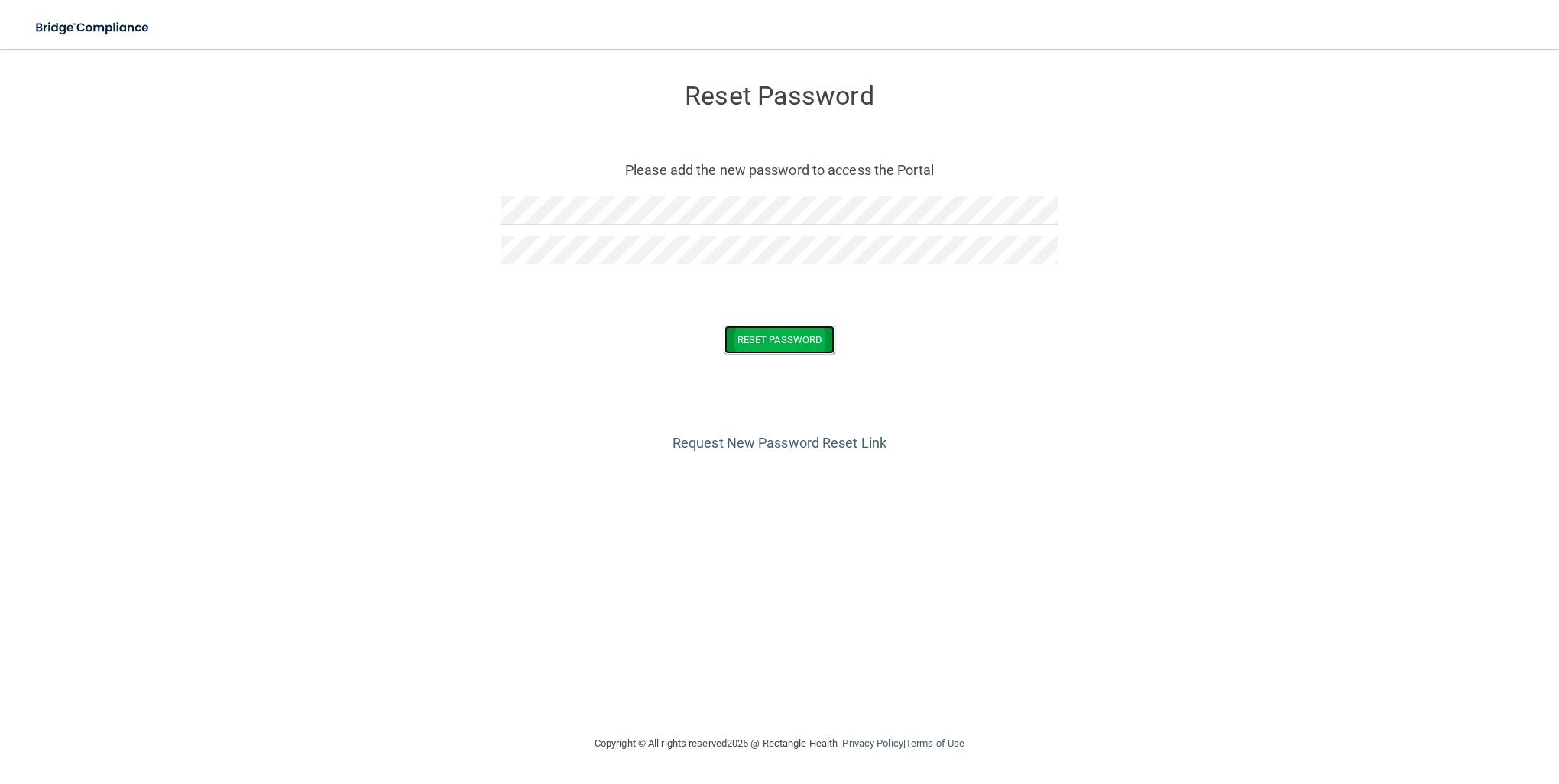
click at [807, 342] on button "Reset Password" at bounding box center [780, 339] width 110 height 28
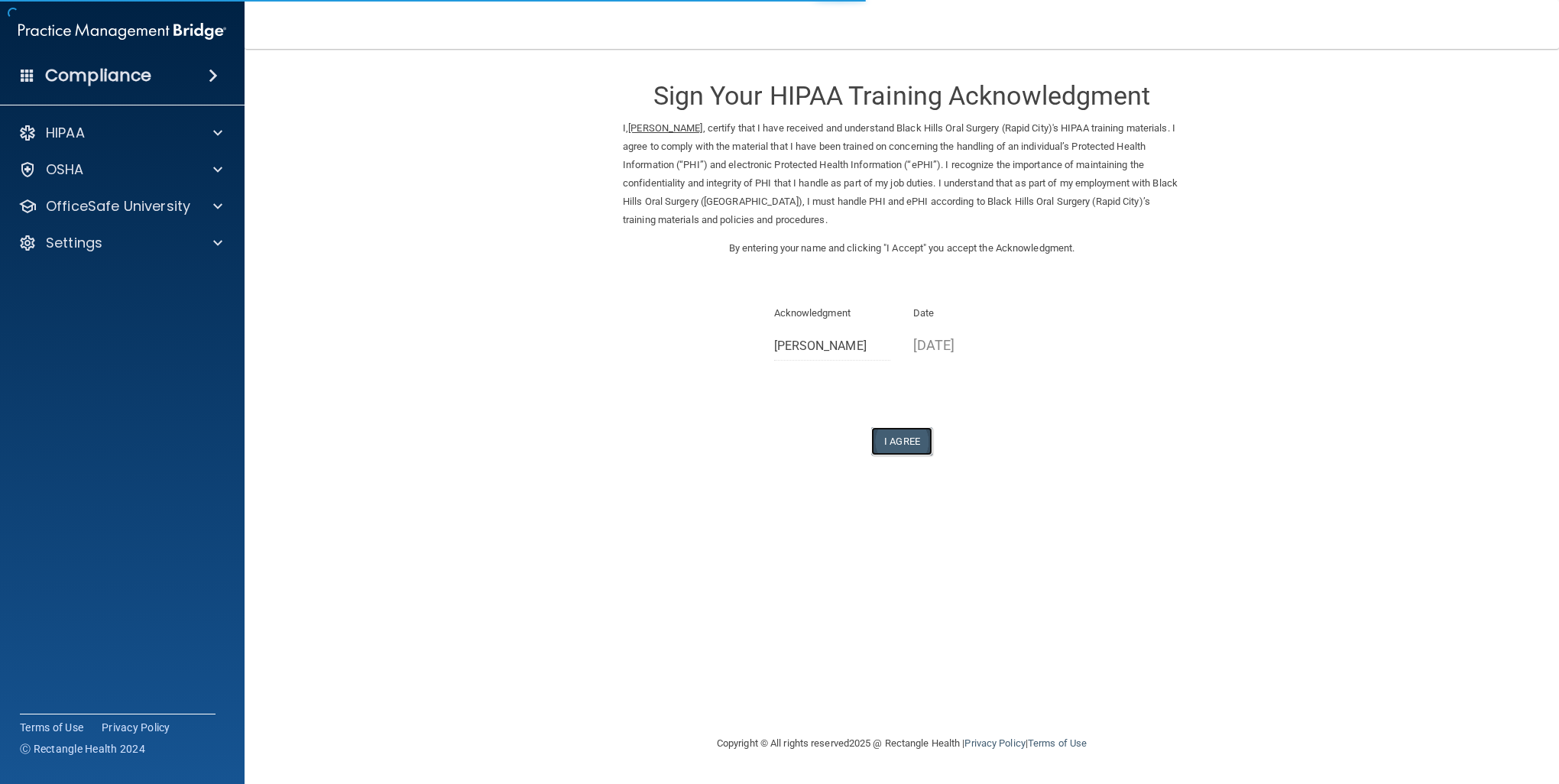
click at [908, 443] on button "I Agree" at bounding box center [902, 440] width 61 height 28
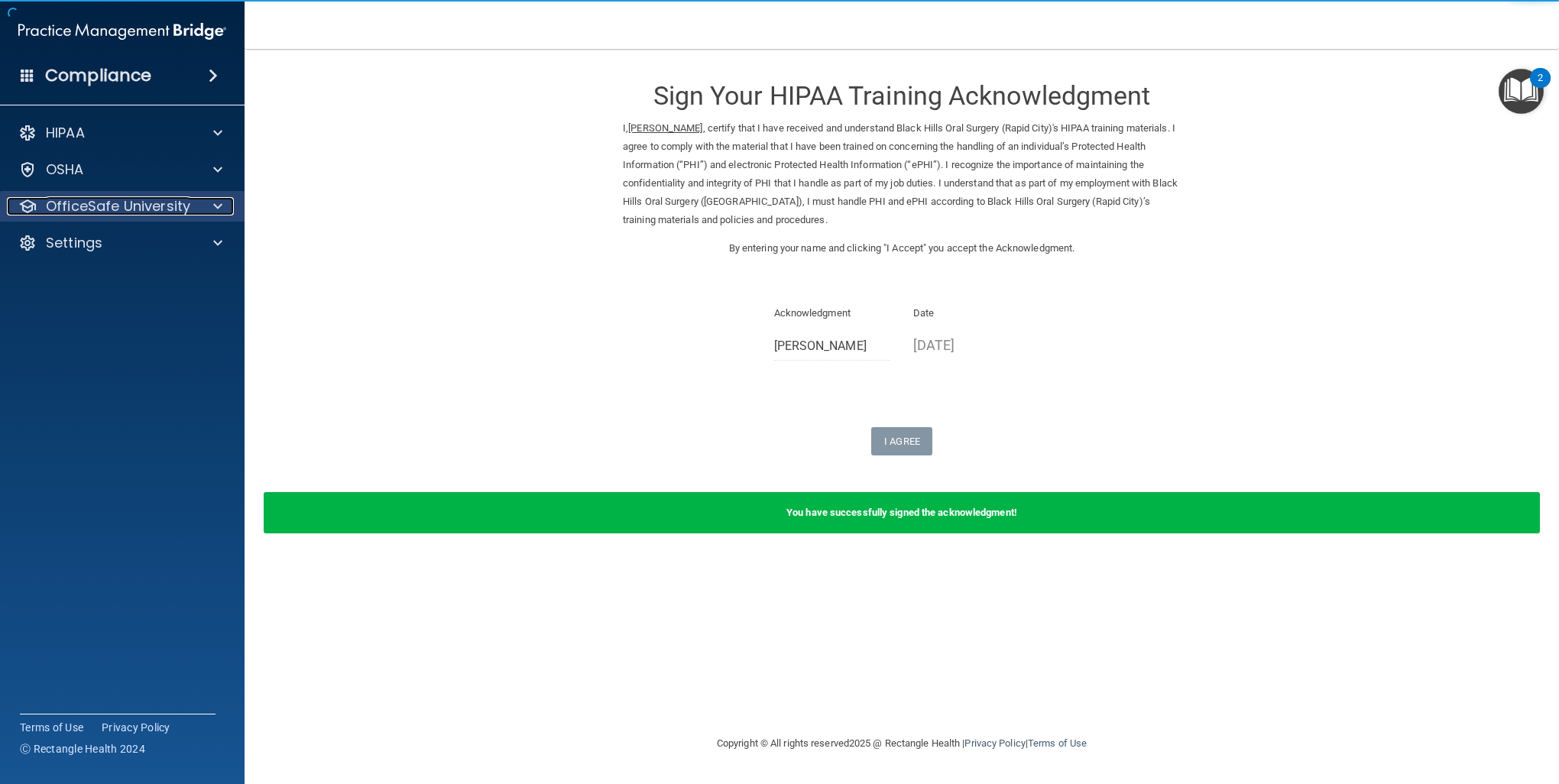
click at [188, 200] on p "OfficeSafe University" at bounding box center [118, 206] width 144 height 18
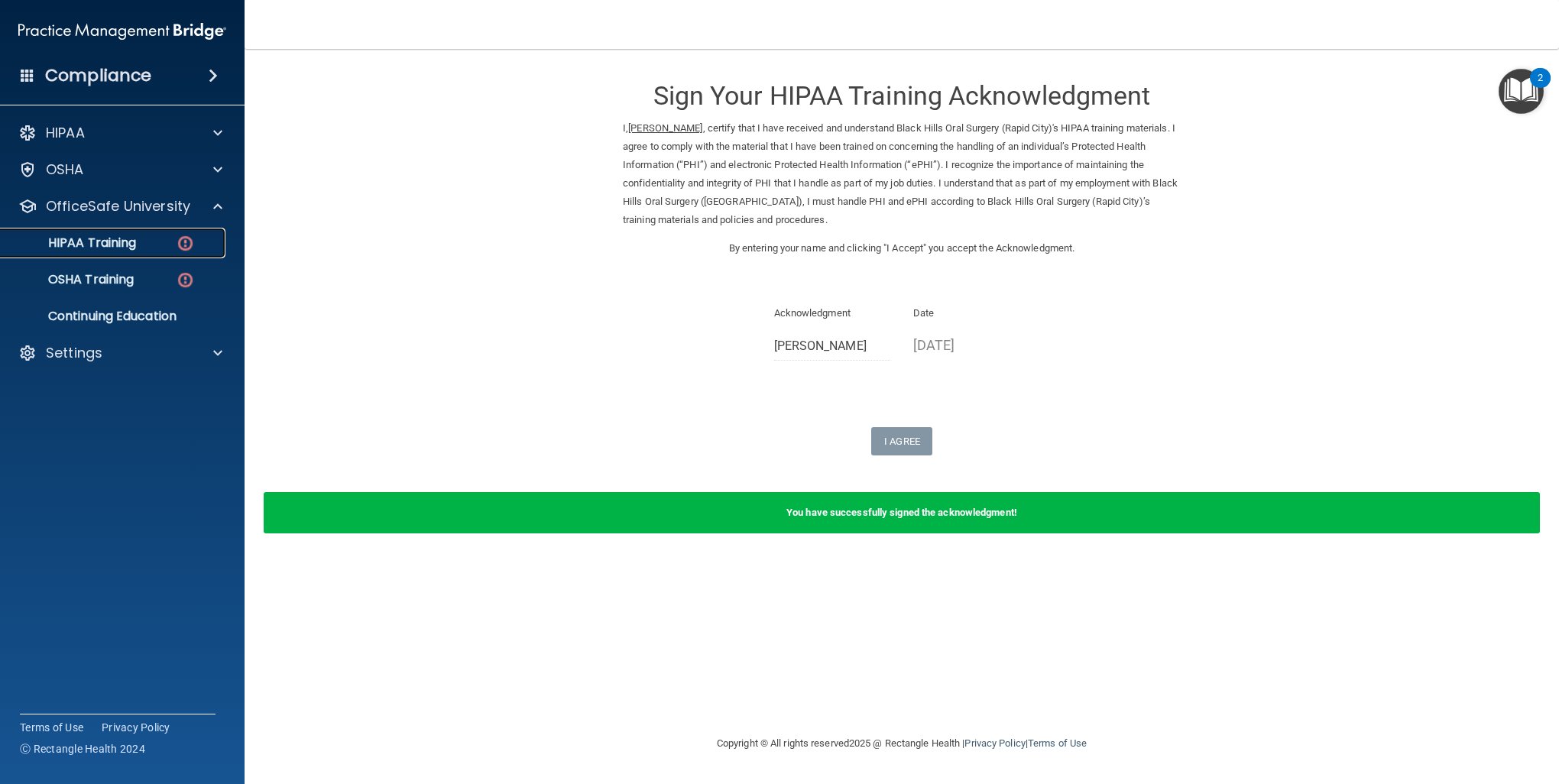
click at [137, 240] on div "HIPAA Training" at bounding box center [114, 243] width 208 height 15
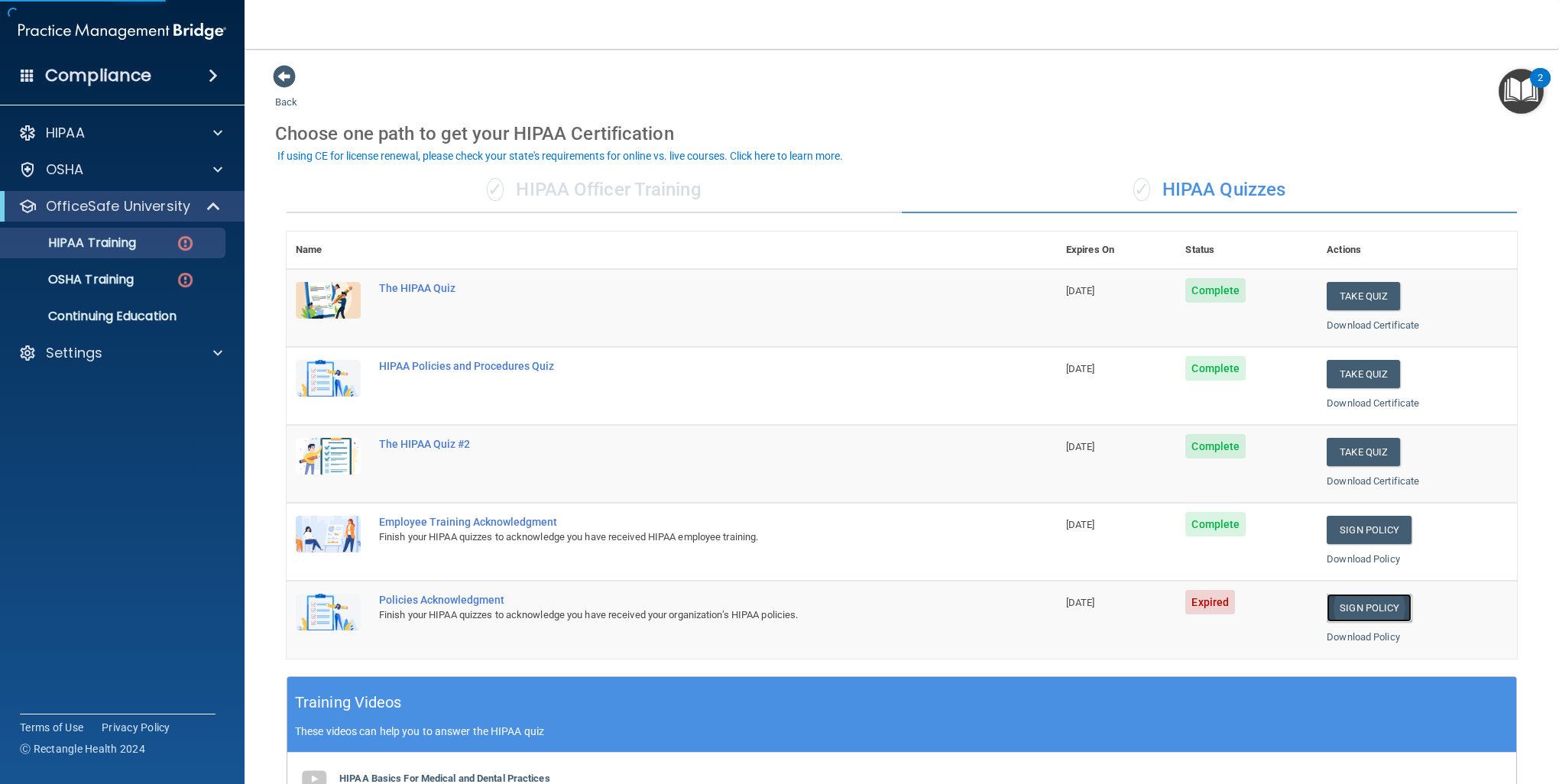
click at [1359, 605] on link "Sign Policy" at bounding box center [1369, 607] width 85 height 28
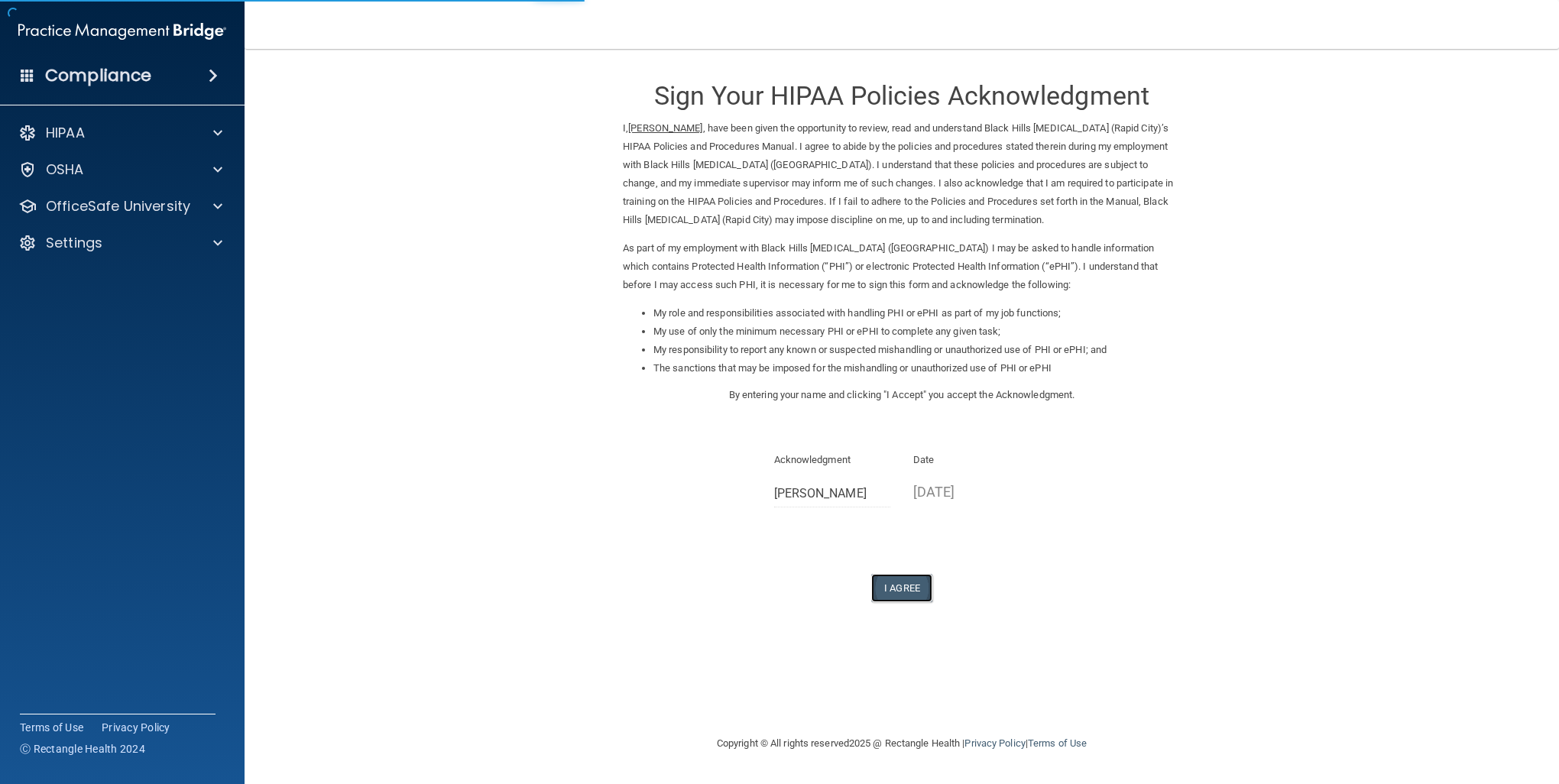
click at [896, 582] on button "I Agree" at bounding box center [902, 588] width 61 height 28
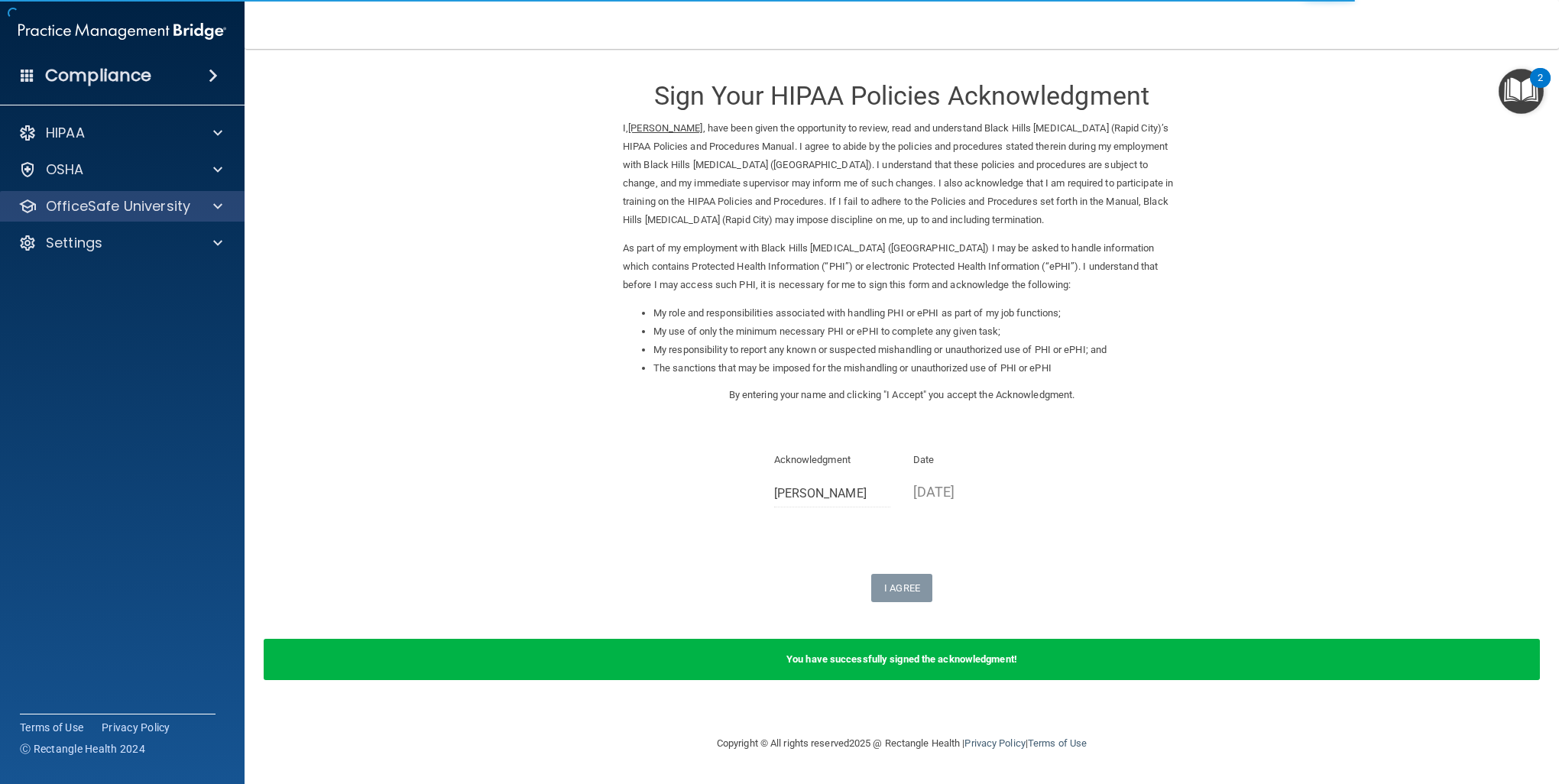
click at [143, 194] on div "OfficeSafe University" at bounding box center [123, 207] width 245 height 30
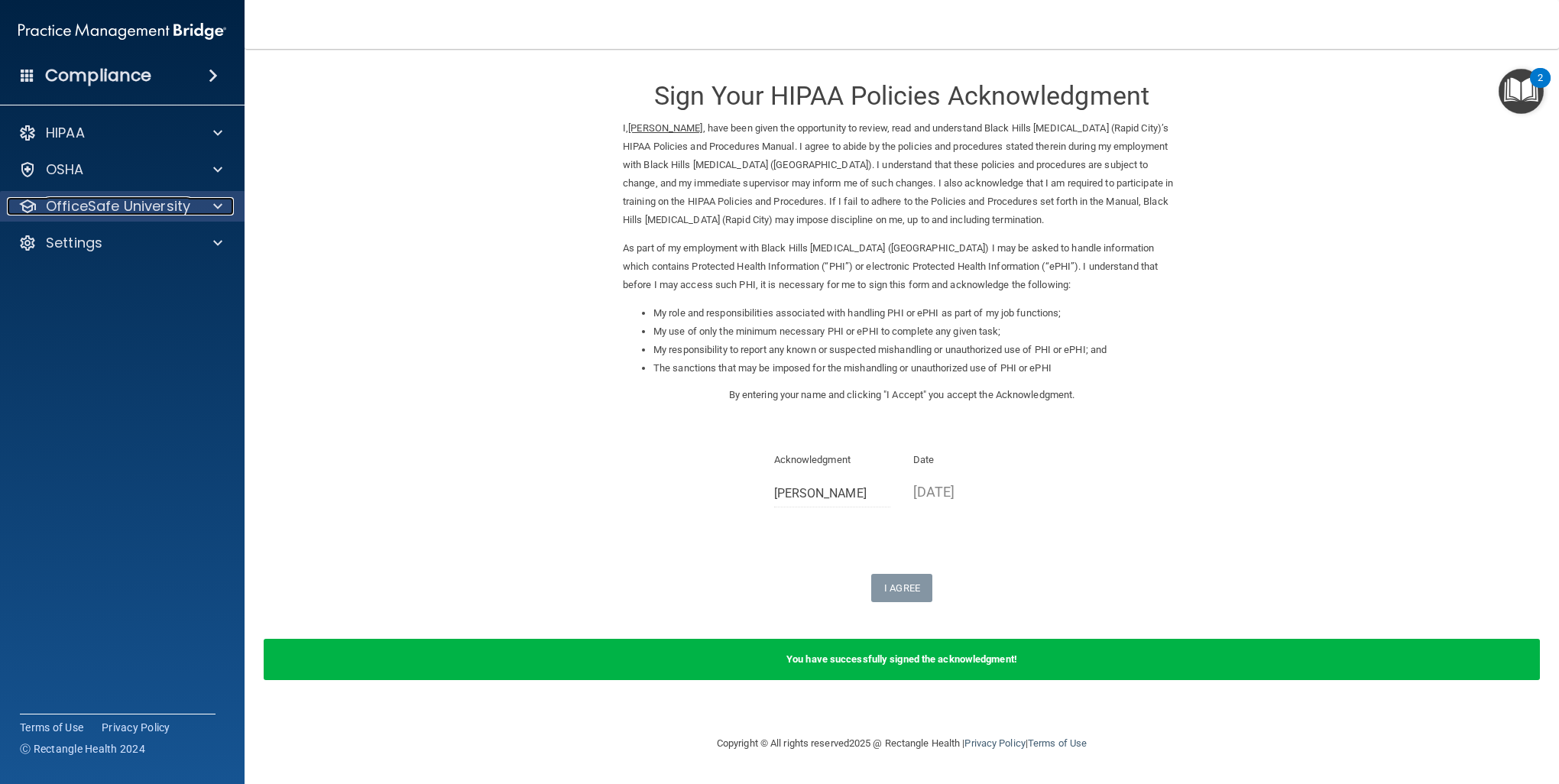
click at [214, 203] on span at bounding box center [217, 206] width 9 height 18
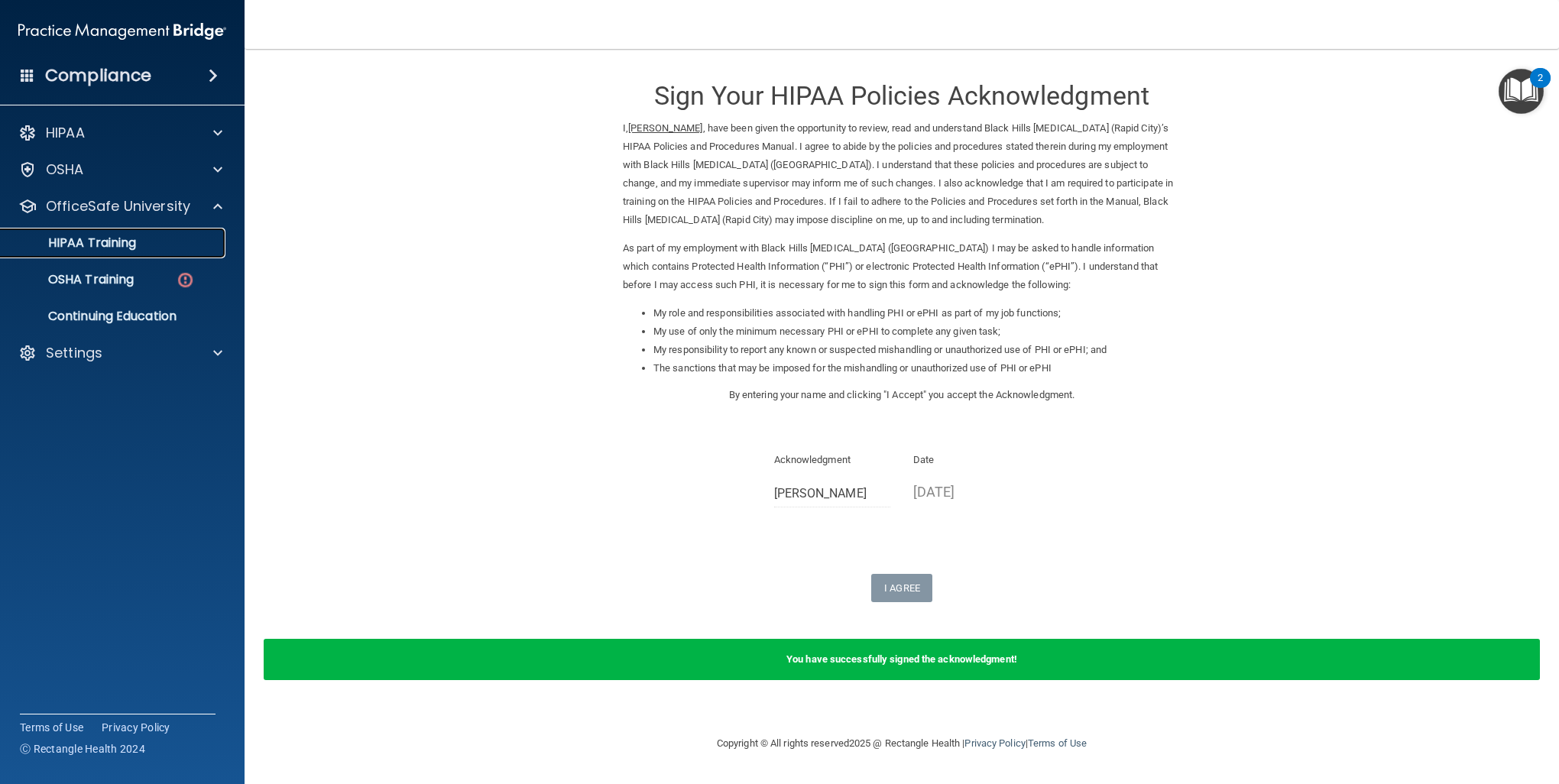
click at [142, 237] on div "HIPAA Training" at bounding box center [114, 243] width 208 height 15
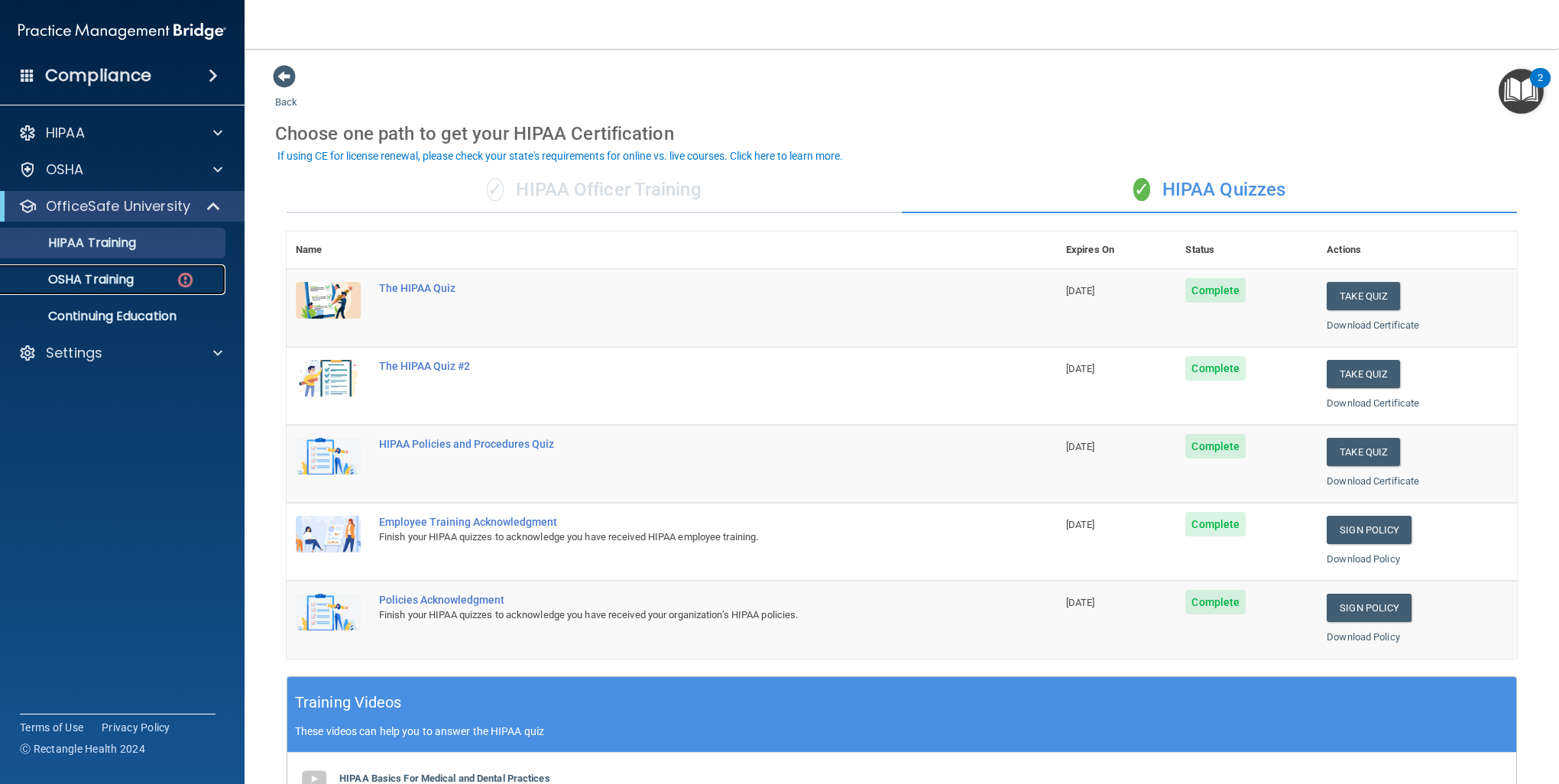
click at [104, 277] on p "OSHA Training" at bounding box center [71, 279] width 124 height 15
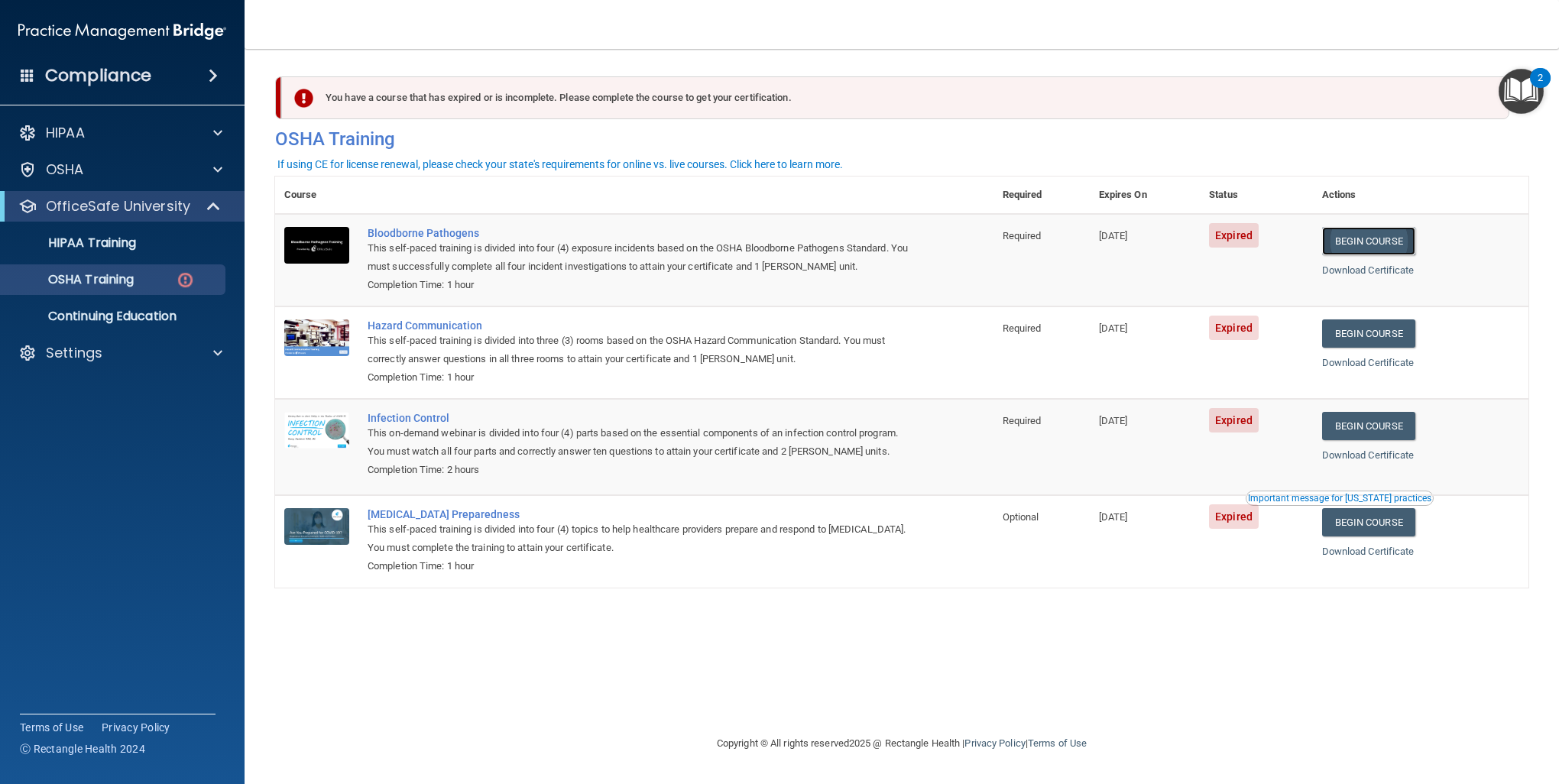
click at [1394, 242] on link "Begin Course" at bounding box center [1369, 240] width 93 height 28
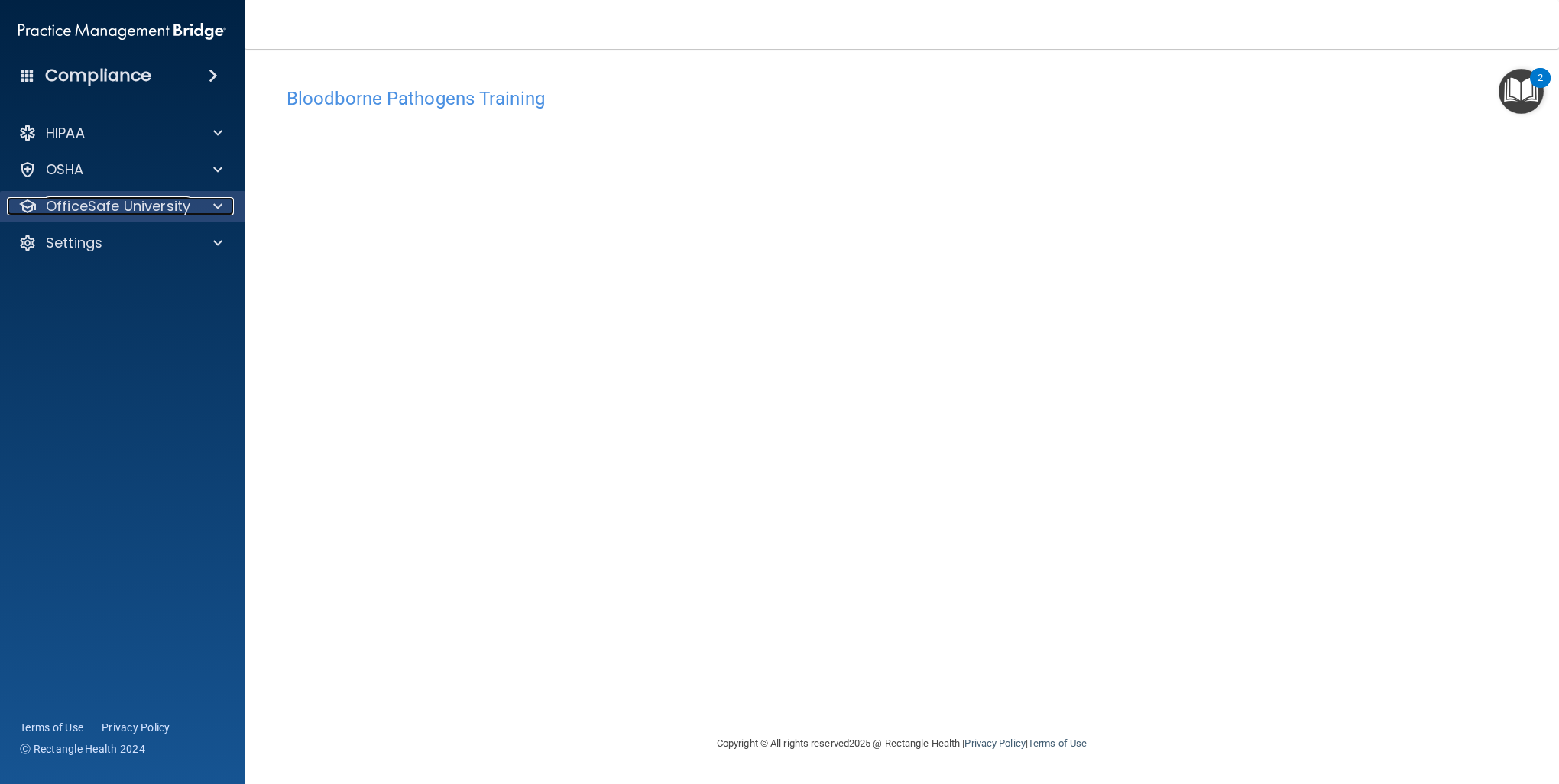
click at [156, 208] on p "OfficeSafe University" at bounding box center [118, 206] width 144 height 18
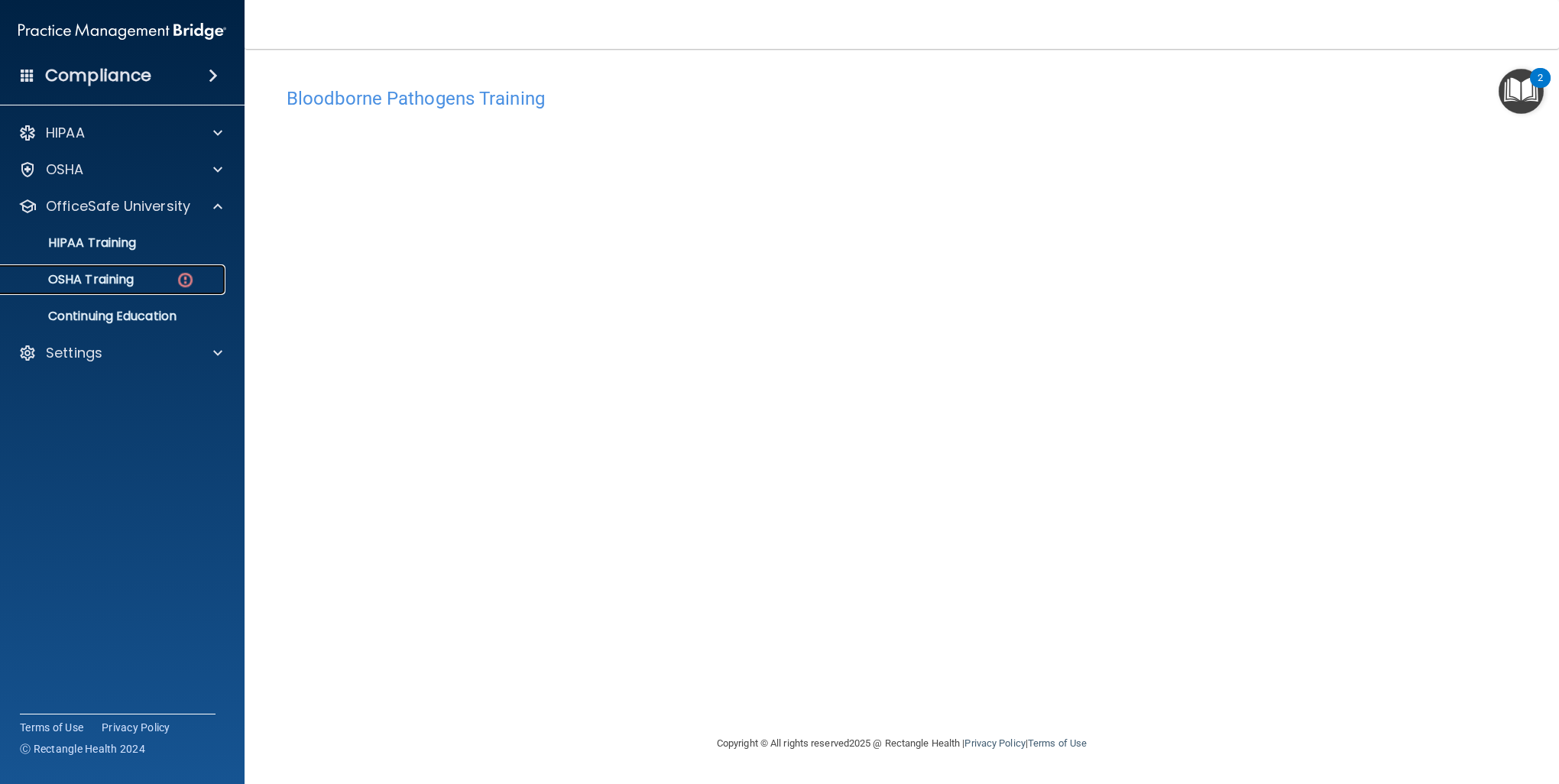
click at [151, 279] on div "OSHA Training" at bounding box center [114, 279] width 208 height 15
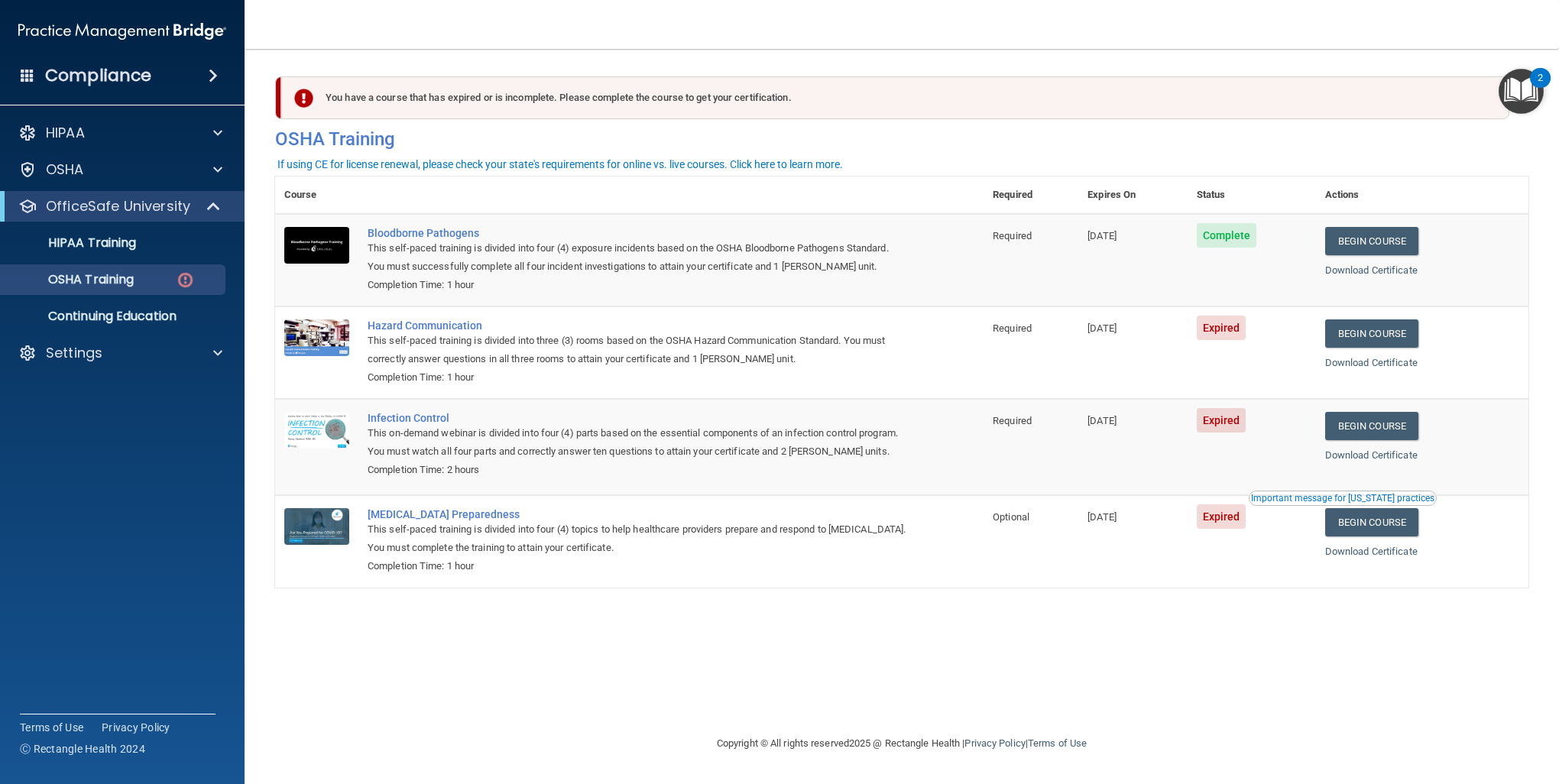
drag, startPoint x: 1195, startPoint y: 375, endPoint x: 1176, endPoint y: 368, distance: 20.2
drag, startPoint x: 1176, startPoint y: 368, endPoint x: 1112, endPoint y: 362, distance: 64.3
click at [1112, 362] on td "[DATE]" at bounding box center [1132, 352] width 108 height 92
